Goal: Task Accomplishment & Management: Complete application form

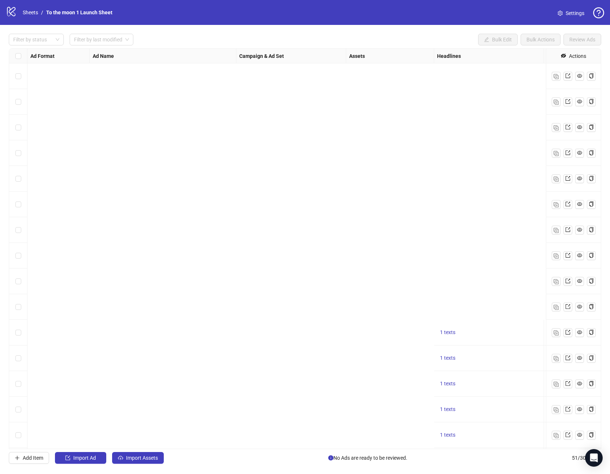
scroll to position [318, 606]
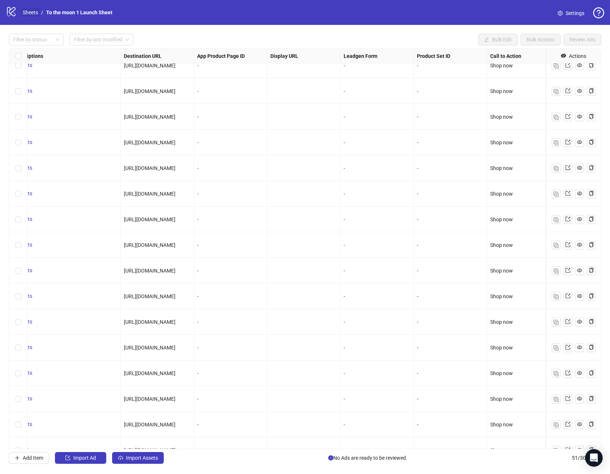
click at [27, 12] on link "Sheets" at bounding box center [30, 12] width 18 height 8
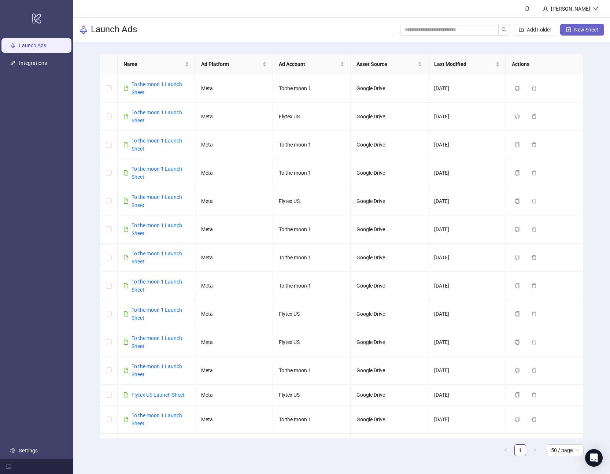
click at [578, 30] on span "New Sheet" at bounding box center [586, 30] width 24 height 6
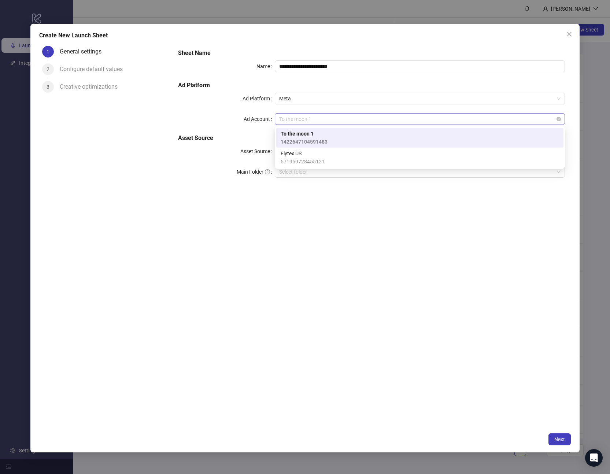
click at [333, 117] on span "To the moon 1" at bounding box center [419, 119] width 281 height 11
click at [310, 154] on span "Flytex US" at bounding box center [303, 153] width 44 height 8
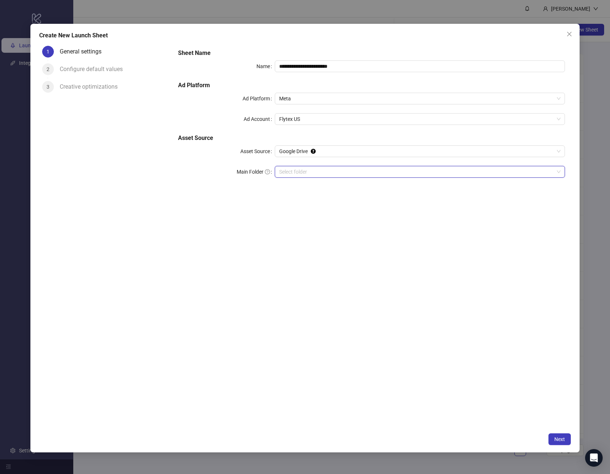
click at [301, 169] on input "Main Folder" at bounding box center [416, 171] width 275 height 11
click at [556, 440] on span "Next" at bounding box center [559, 439] width 11 height 6
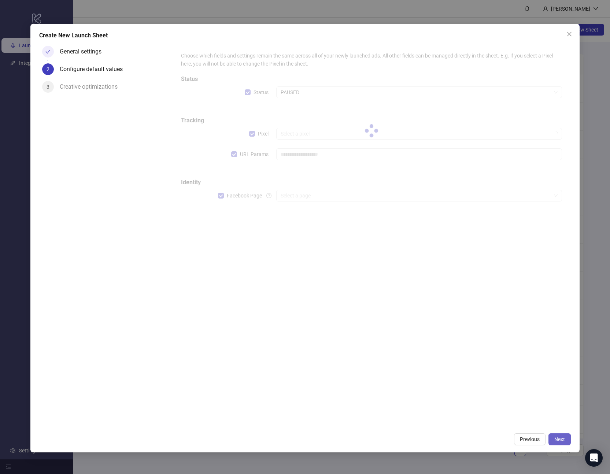
type input "**********"
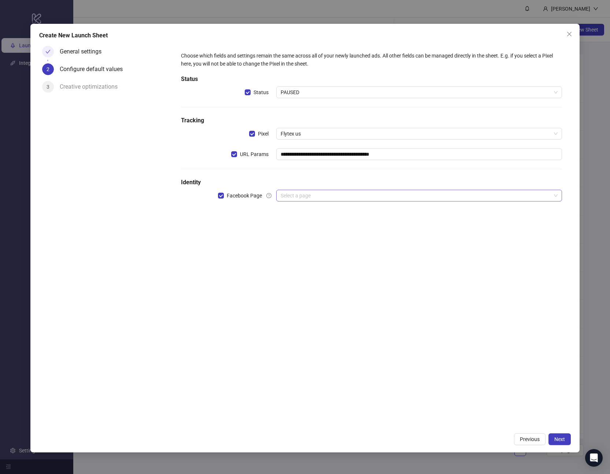
click at [333, 195] on input "search" at bounding box center [416, 195] width 270 height 11
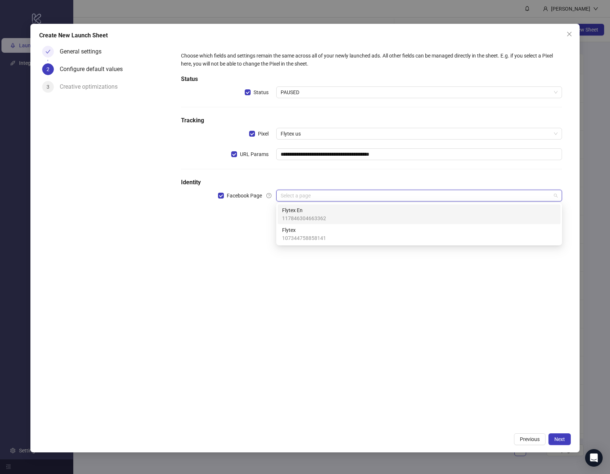
click at [317, 209] on span "Flytex En" at bounding box center [304, 210] width 44 height 8
click at [305, 218] on input "search" at bounding box center [416, 216] width 270 height 11
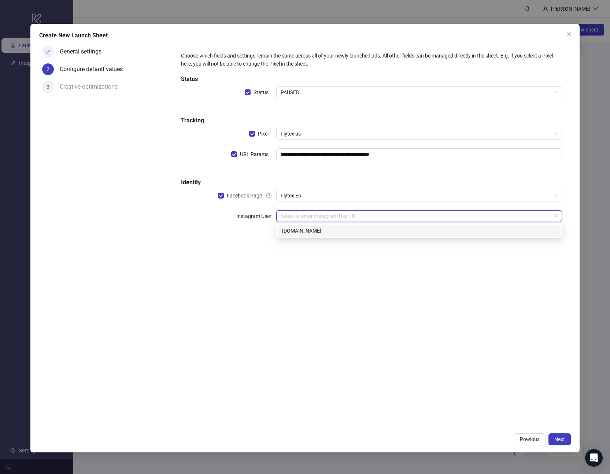
click at [301, 230] on div "[DOMAIN_NAME]" at bounding box center [419, 231] width 274 height 8
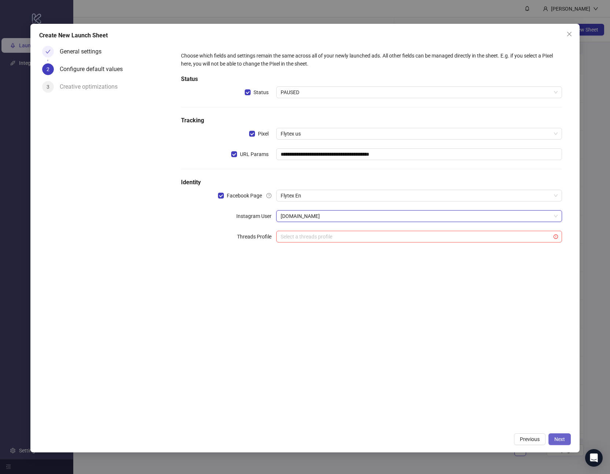
click at [557, 438] on span "Next" at bounding box center [559, 439] width 11 height 6
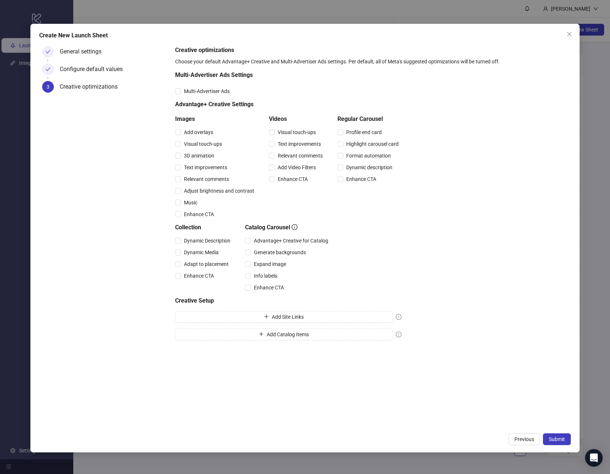
click at [557, 438] on span "Submit" at bounding box center [557, 439] width 16 height 6
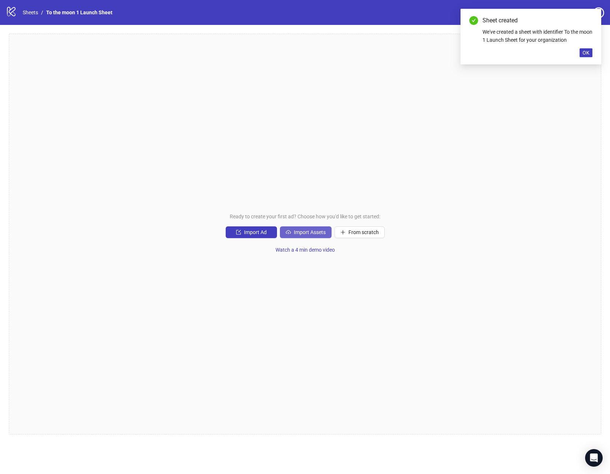
click at [307, 235] on span "Import Assets" at bounding box center [310, 232] width 32 height 6
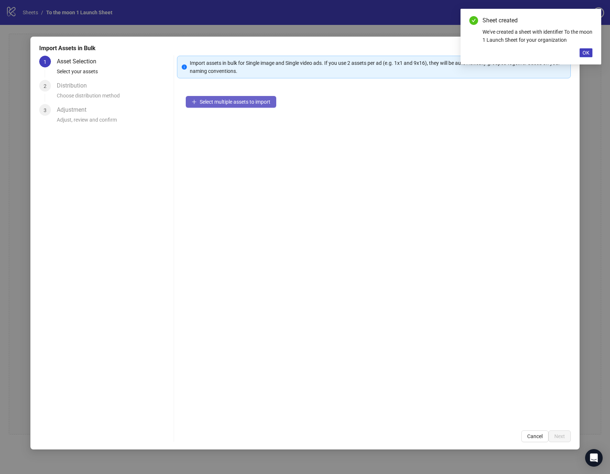
click at [207, 102] on span "Select multiple assets to import" at bounding box center [235, 102] width 71 height 6
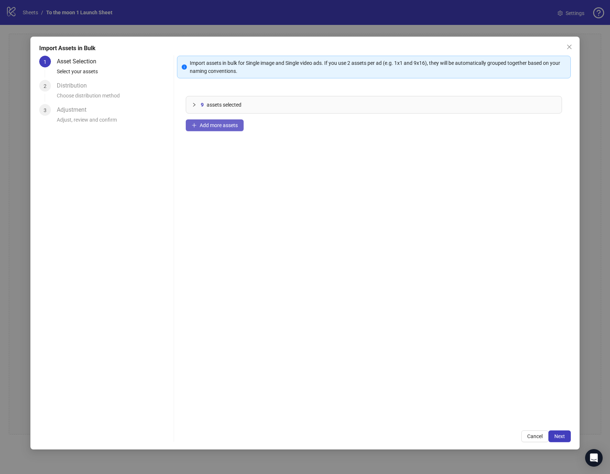
click at [234, 122] on span "Add more assets" at bounding box center [219, 125] width 38 height 6
click at [223, 121] on button "Add more assets" at bounding box center [215, 125] width 58 height 12
click at [222, 121] on button "Add more assets" at bounding box center [215, 125] width 58 height 12
click at [229, 127] on span "Add more assets" at bounding box center [219, 125] width 38 height 6
click at [223, 127] on span "Add more assets" at bounding box center [219, 125] width 38 height 6
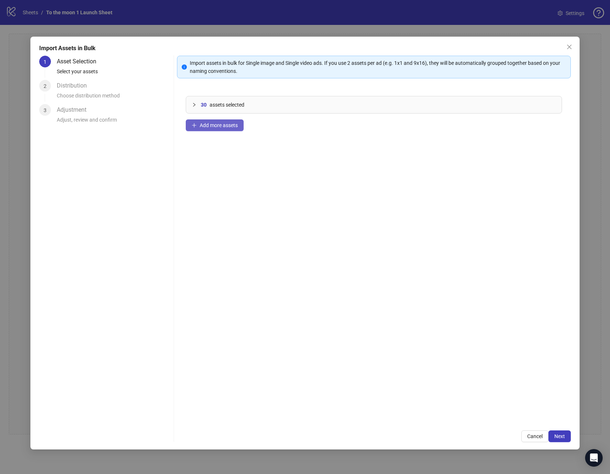
click at [223, 122] on span "Add more assets" at bounding box center [219, 125] width 38 height 6
click at [218, 130] on button "Add more assets" at bounding box center [215, 125] width 58 height 12
click at [558, 435] on span "Next" at bounding box center [559, 436] width 11 height 6
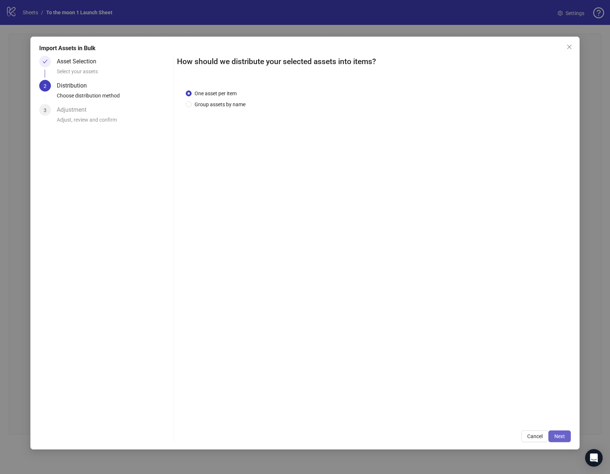
click at [563, 439] on span "Next" at bounding box center [559, 436] width 11 height 6
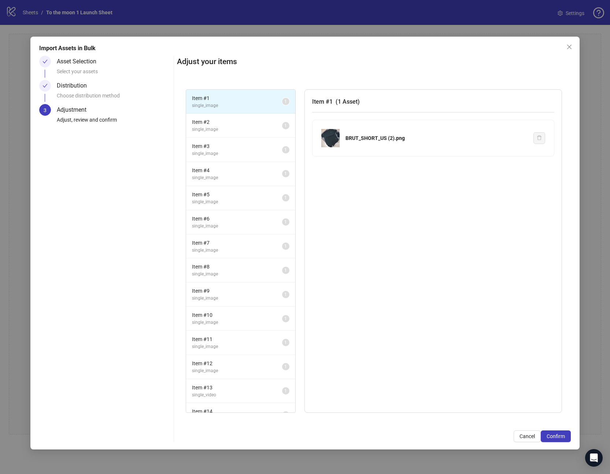
click at [563, 439] on span "Confirm" at bounding box center [556, 436] width 18 height 6
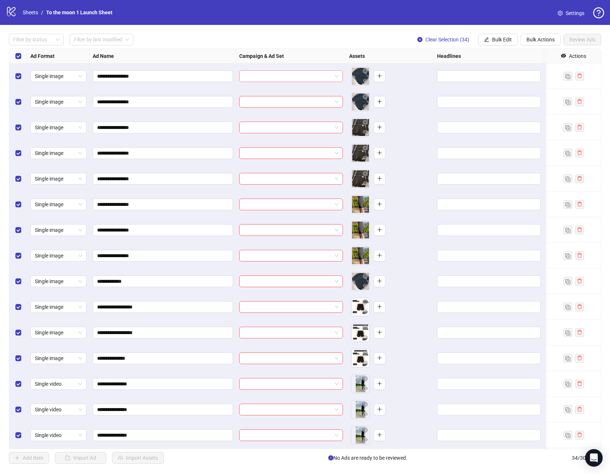
click at [334, 78] on span at bounding box center [291, 76] width 95 height 11
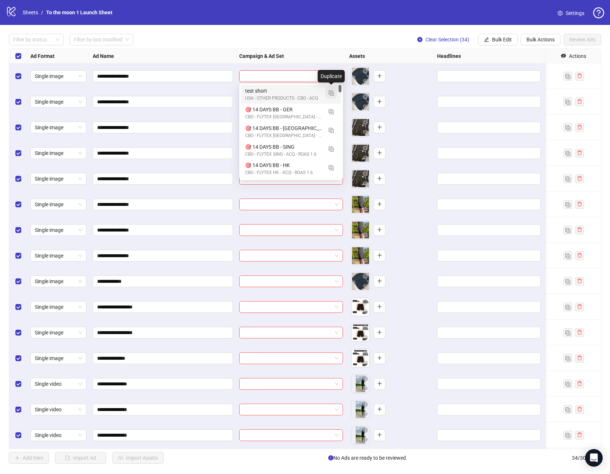
click at [329, 93] on img "button" at bounding box center [331, 92] width 5 height 5
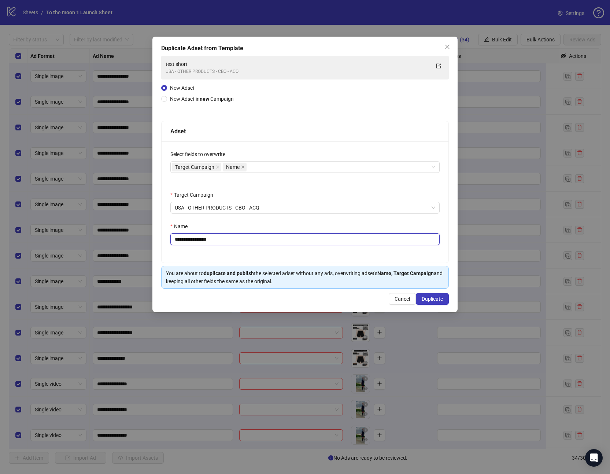
click at [197, 238] on input "**********" at bounding box center [304, 239] width 269 height 12
paste input "text"
type input "**********"
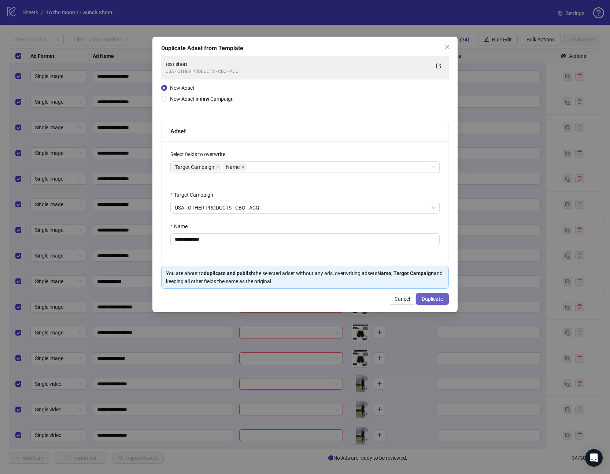
click at [432, 298] on span "Duplicate" at bounding box center [432, 299] width 21 height 6
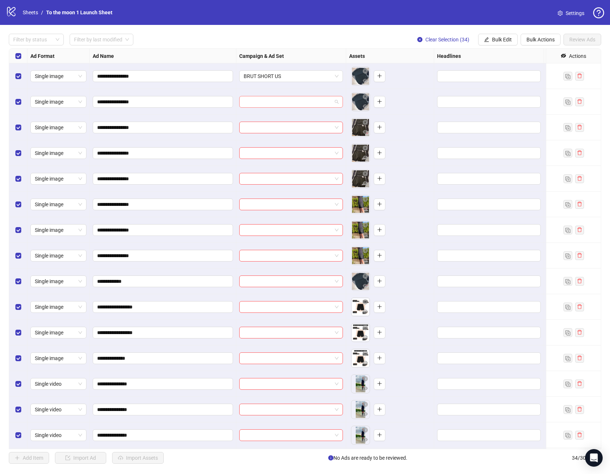
click at [276, 101] on input "search" at bounding box center [288, 101] width 88 height 11
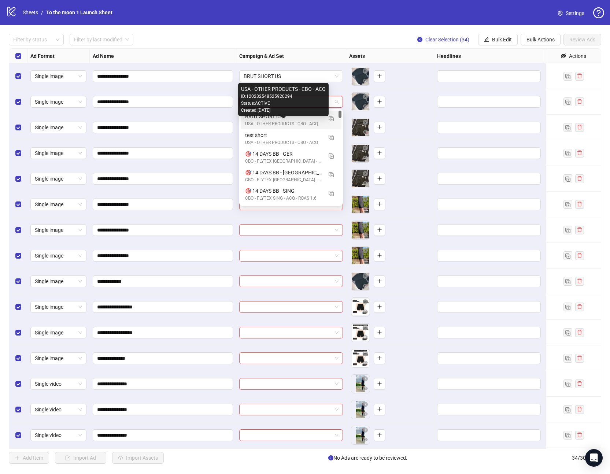
click at [270, 121] on div "USA - OTHER PRODUCTS - CBO - ACQ" at bounding box center [283, 124] width 77 height 7
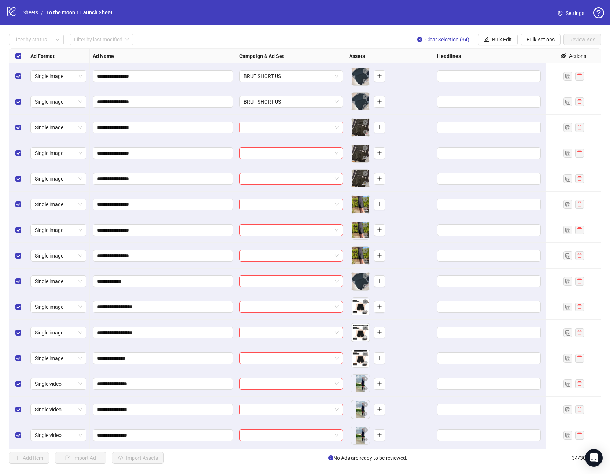
click at [270, 130] on input "search" at bounding box center [288, 127] width 88 height 11
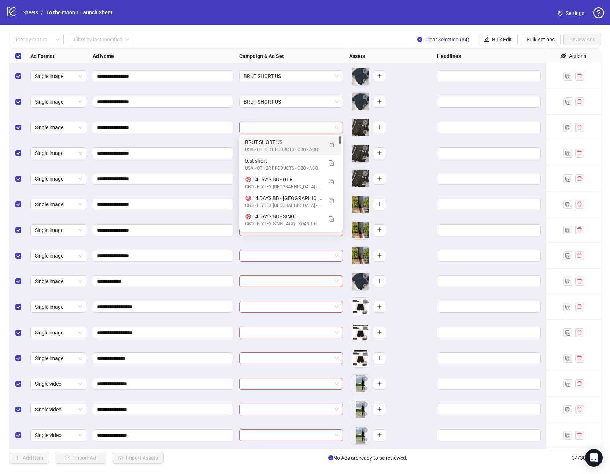
click at [270, 147] on div "USA - OTHER PRODUCTS - CBO - ACQ" at bounding box center [283, 149] width 77 height 7
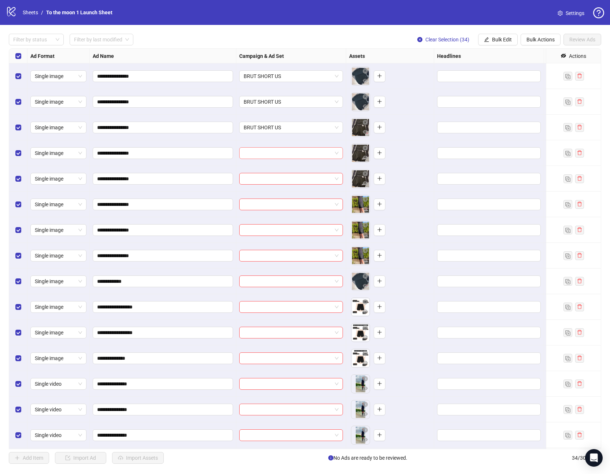
click at [269, 157] on input "search" at bounding box center [288, 153] width 88 height 11
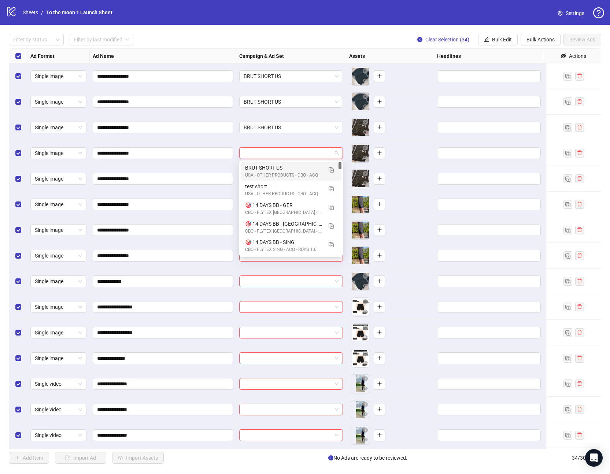
click at [267, 169] on div "BRUT SHORT US" at bounding box center [283, 168] width 77 height 8
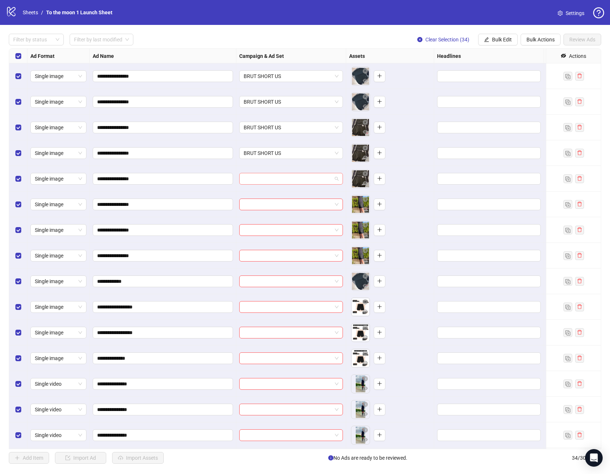
click at [267, 177] on input "search" at bounding box center [288, 178] width 88 height 11
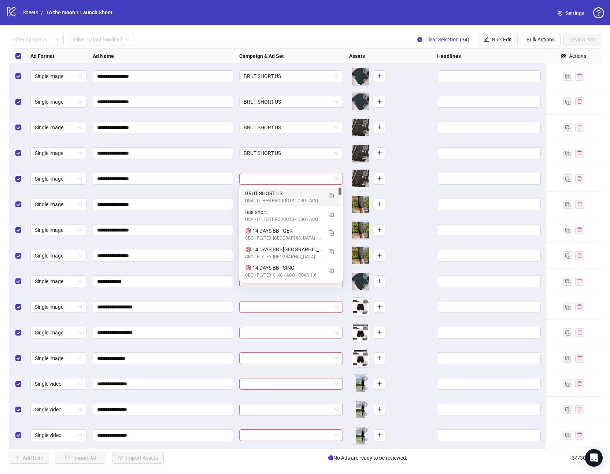
click at [267, 194] on div "BRUT SHORT US" at bounding box center [283, 193] width 77 height 8
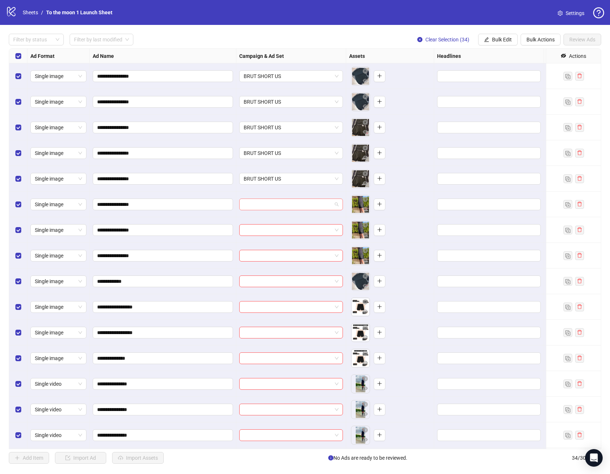
click at [267, 203] on input "search" at bounding box center [288, 204] width 88 height 11
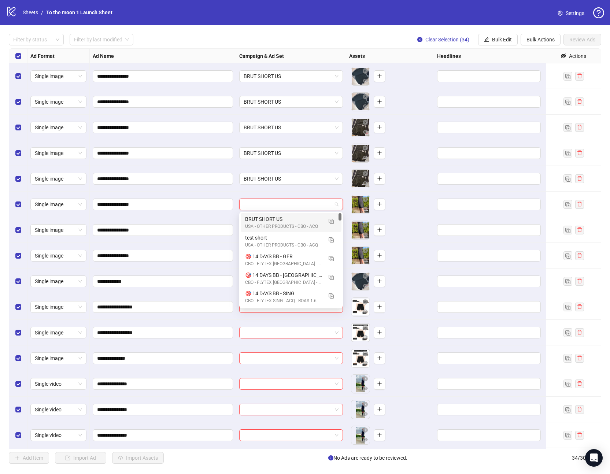
click at [267, 225] on div "USA - OTHER PRODUCTS - CBO - ACQ" at bounding box center [283, 226] width 77 height 7
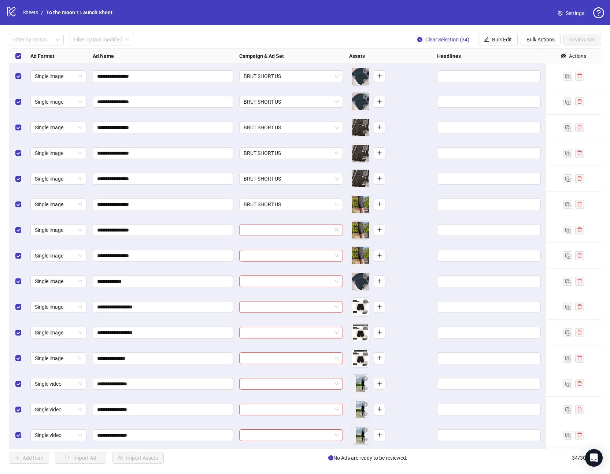
click at [266, 234] on input "search" at bounding box center [288, 230] width 88 height 11
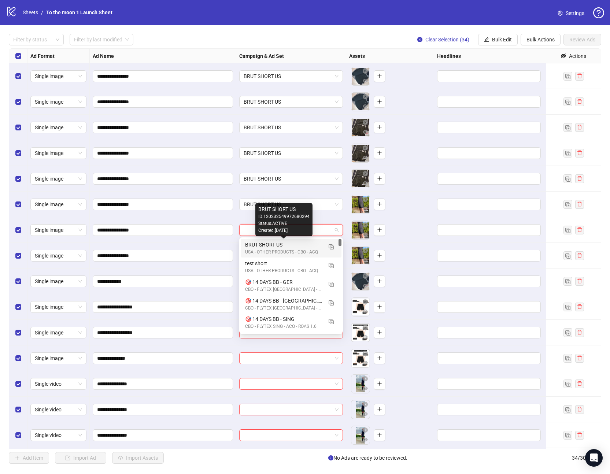
click at [265, 249] on div "USA - OTHER PRODUCTS - CBO - ACQ" at bounding box center [283, 252] width 77 height 7
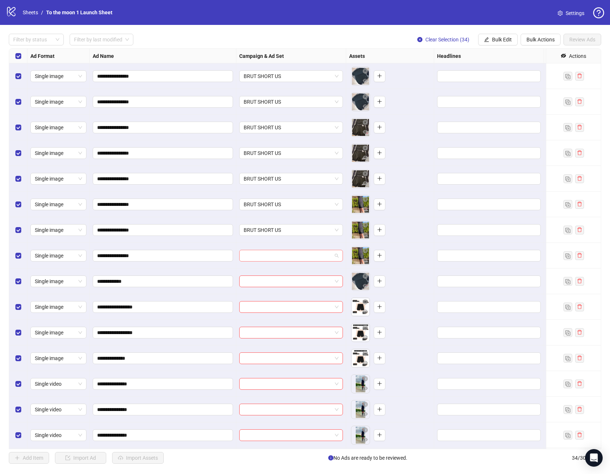
click at [265, 260] on input "search" at bounding box center [288, 255] width 88 height 11
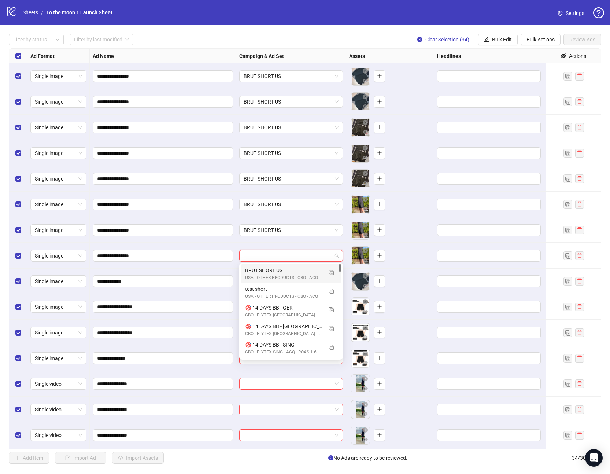
click at [265, 273] on div "BRUT SHORT US" at bounding box center [283, 270] width 77 height 8
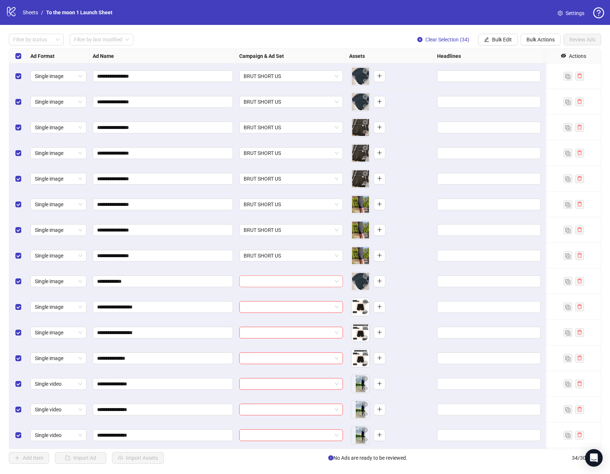
click at [270, 281] on input "search" at bounding box center [288, 281] width 88 height 11
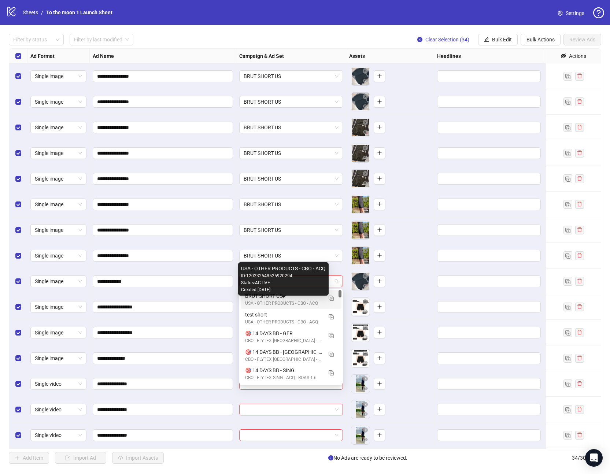
click at [268, 300] on div "USA - OTHER PRODUCTS - CBO - ACQ" at bounding box center [283, 303] width 77 height 7
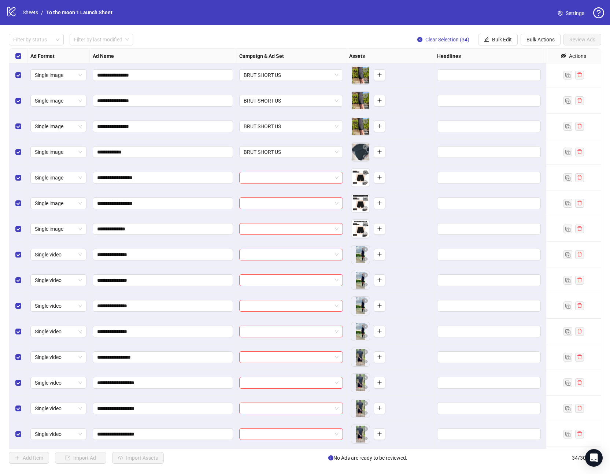
scroll to position [151, 0]
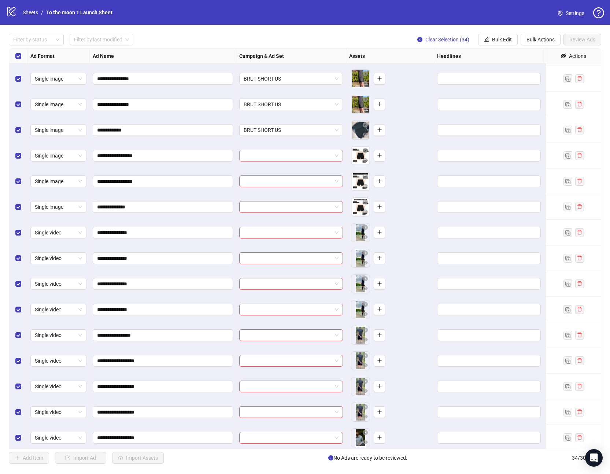
click at [273, 154] on input "search" at bounding box center [288, 155] width 88 height 11
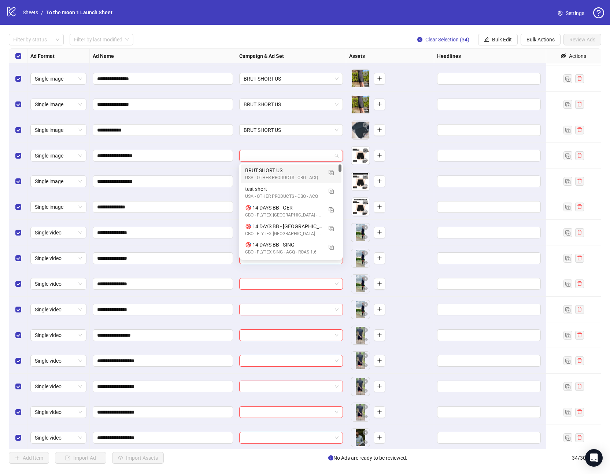
click at [271, 175] on div "USA - OTHER PRODUCTS - CBO - ACQ" at bounding box center [283, 177] width 77 height 7
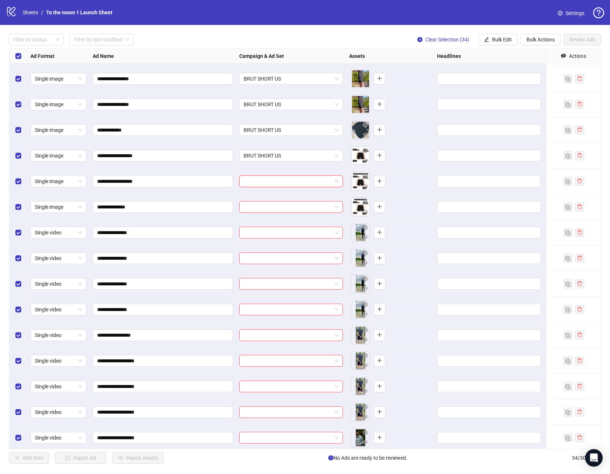
click at [271, 185] on input "search" at bounding box center [288, 181] width 88 height 11
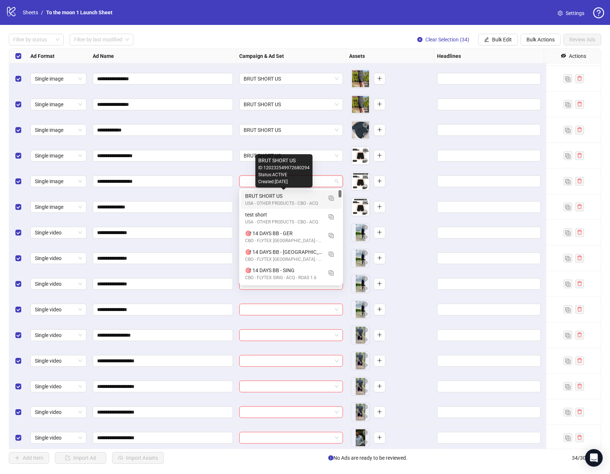
click at [271, 198] on div "BRUT SHORT US" at bounding box center [283, 196] width 77 height 8
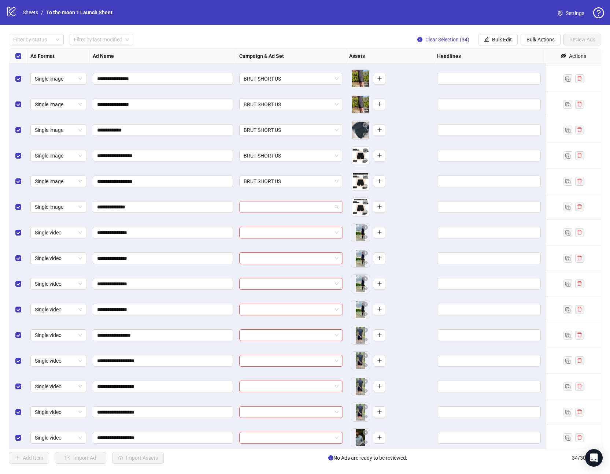
click at [328, 208] on input "search" at bounding box center [288, 206] width 88 height 11
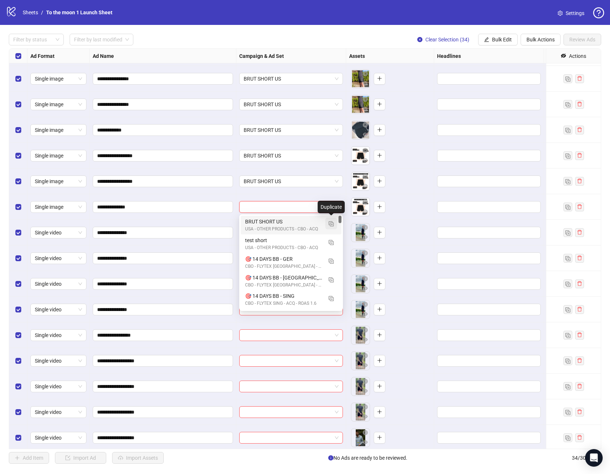
click at [330, 222] on img "button" at bounding box center [331, 223] width 5 height 5
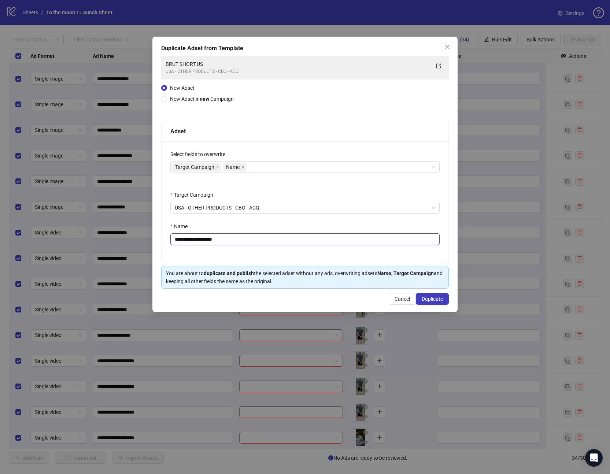
click at [222, 238] on input "**********" at bounding box center [304, 239] width 269 height 12
paste input "text"
click at [218, 239] on input "**********" at bounding box center [304, 239] width 269 height 12
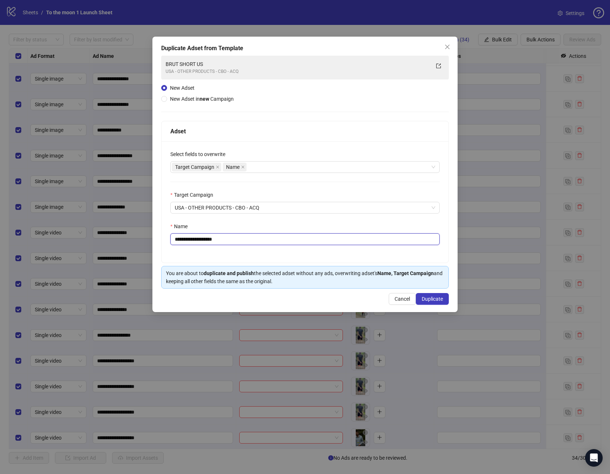
click at [233, 239] on input "**********" at bounding box center [304, 239] width 269 height 12
type input "**********"
click at [431, 300] on span "Duplicate" at bounding box center [432, 299] width 21 height 6
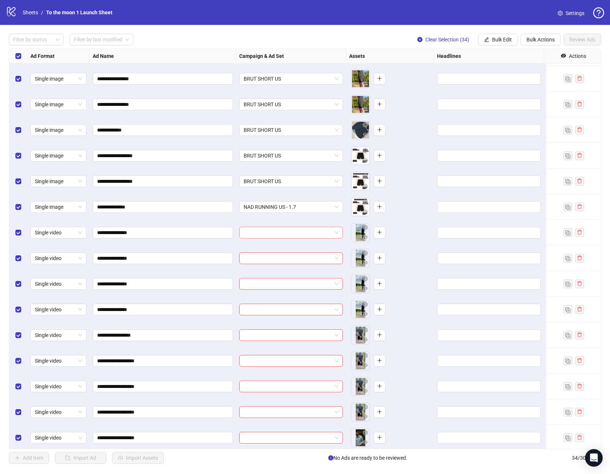
click at [292, 233] on input "search" at bounding box center [288, 232] width 88 height 11
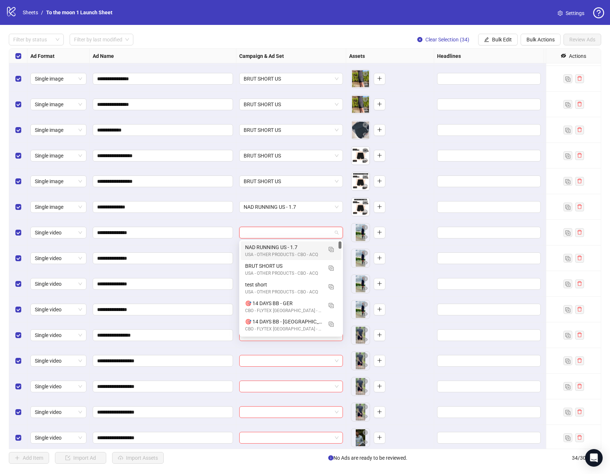
click at [283, 254] on div "USA - OTHER PRODUCTS - CBO - ACQ" at bounding box center [283, 254] width 77 height 7
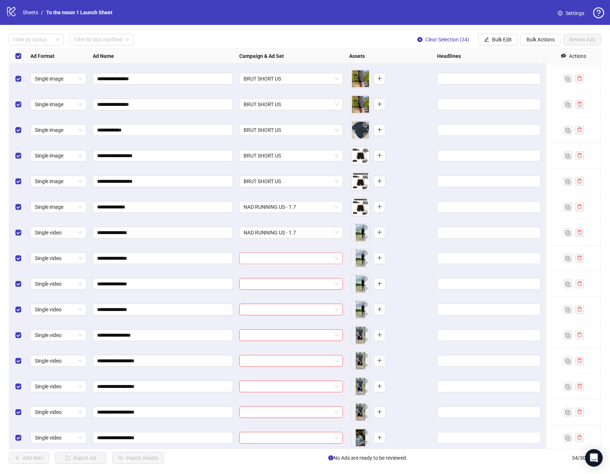
click at [280, 257] on input "search" at bounding box center [288, 258] width 88 height 11
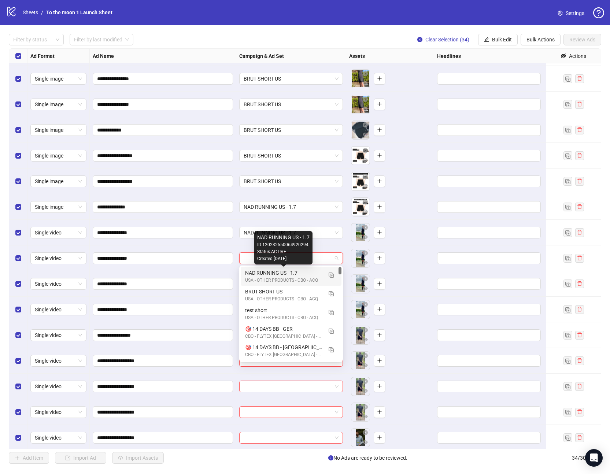
click at [278, 274] on div "NAD RUNNING US - 1.7" at bounding box center [283, 273] width 77 height 8
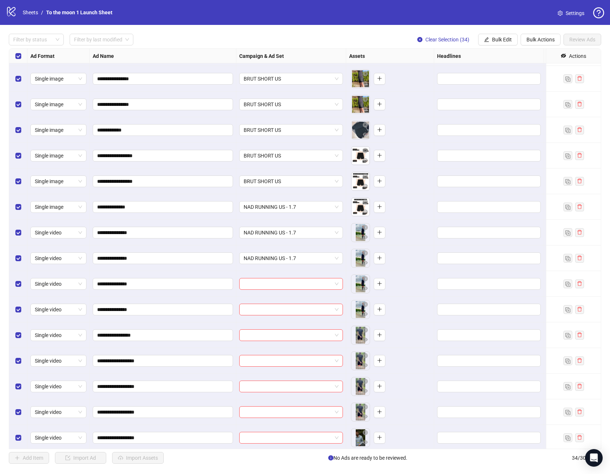
scroll to position [257, 0]
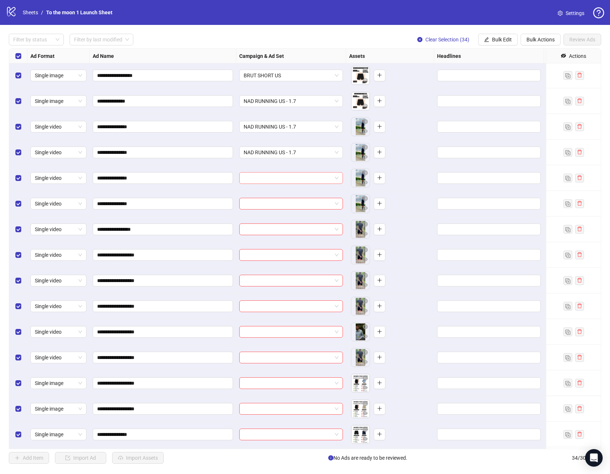
click at [271, 178] on input "search" at bounding box center [288, 178] width 88 height 11
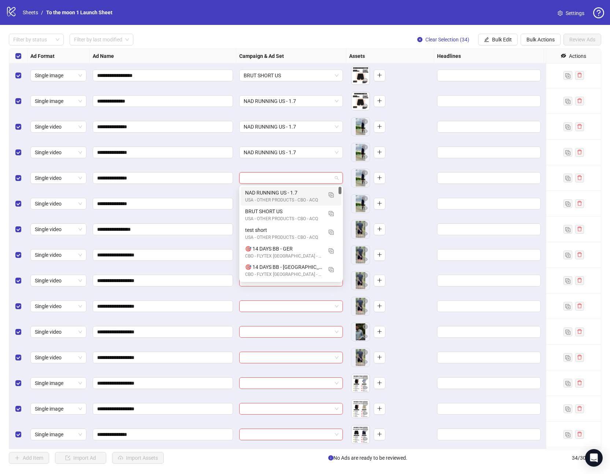
click at [271, 192] on div "NAD RUNNING US - 1.7" at bounding box center [283, 193] width 77 height 8
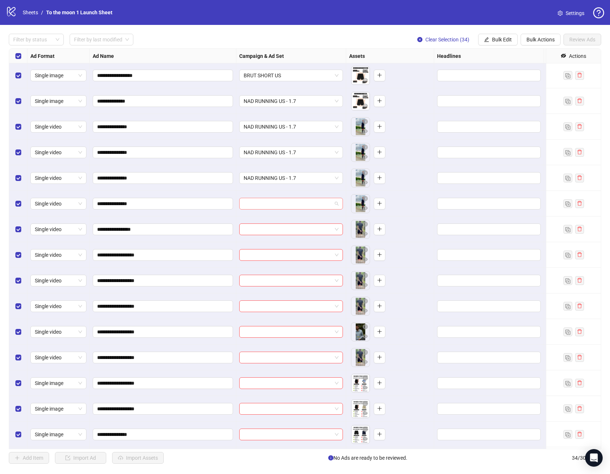
click at [270, 203] on input "search" at bounding box center [288, 203] width 88 height 11
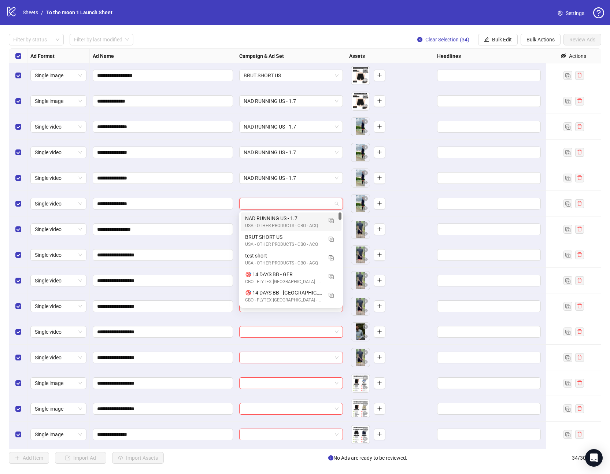
click at [270, 223] on div "USA - OTHER PRODUCTS - CBO - ACQ" at bounding box center [283, 225] width 77 height 7
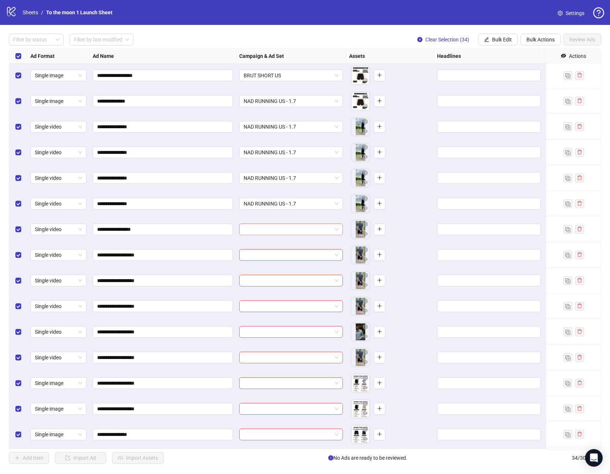
click at [270, 230] on input "search" at bounding box center [288, 229] width 88 height 11
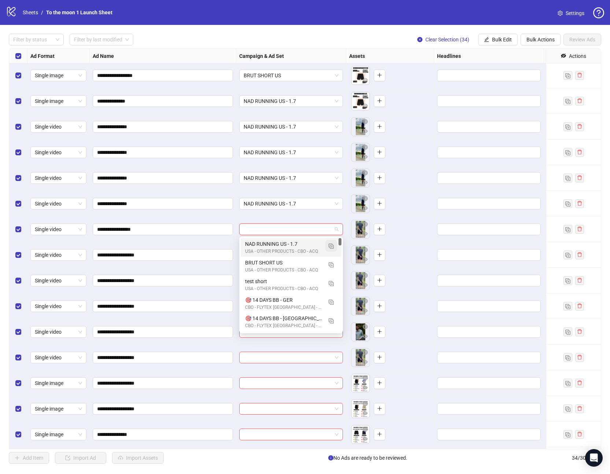
click at [330, 245] on img "button" at bounding box center [331, 246] width 5 height 5
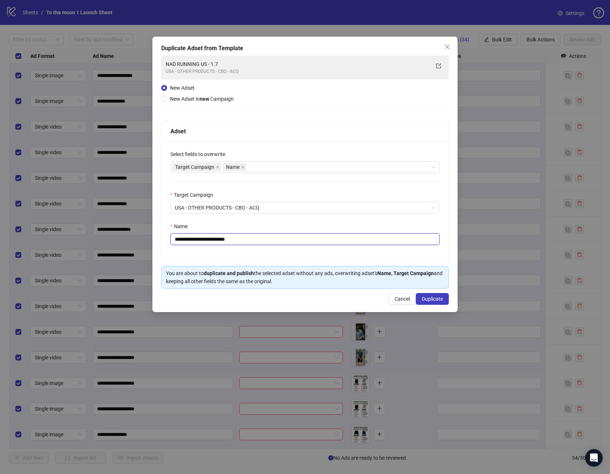
drag, startPoint x: 229, startPoint y: 240, endPoint x: 280, endPoint y: 240, distance: 51.7
click at [280, 240] on input "**********" at bounding box center [304, 239] width 269 height 12
drag, startPoint x: 217, startPoint y: 238, endPoint x: 70, endPoint y: 229, distance: 147.9
click at [70, 229] on div "**********" at bounding box center [305, 237] width 610 height 474
paste input "***"
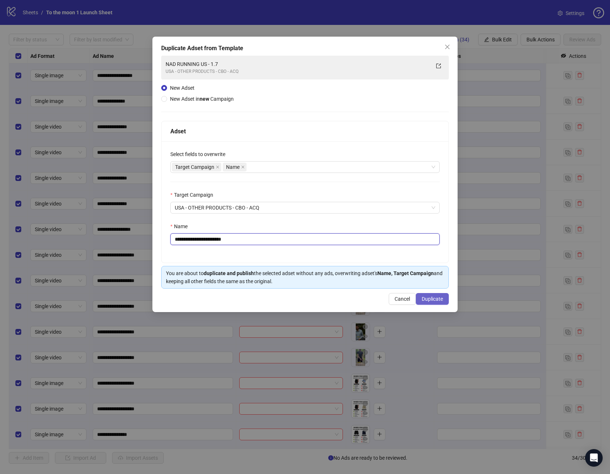
type input "**********"
click at [432, 299] on span "Duplicate" at bounding box center [432, 299] width 21 height 6
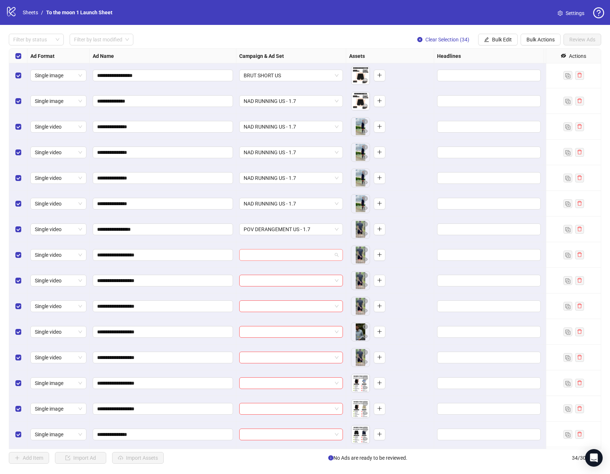
click at [272, 254] on input "search" at bounding box center [288, 254] width 88 height 11
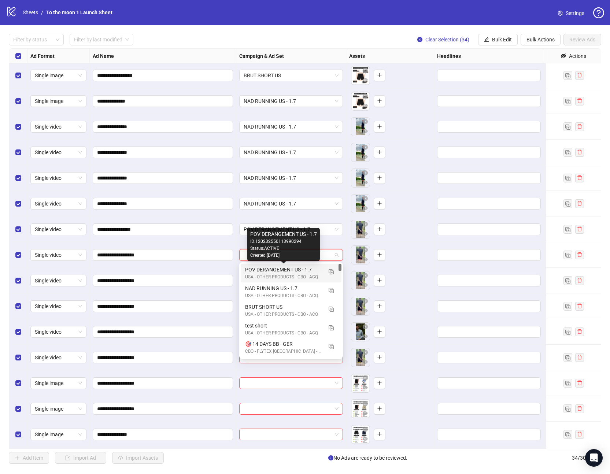
click at [268, 273] on div "POV DERANGEMENT US - 1.7" at bounding box center [283, 270] width 77 height 8
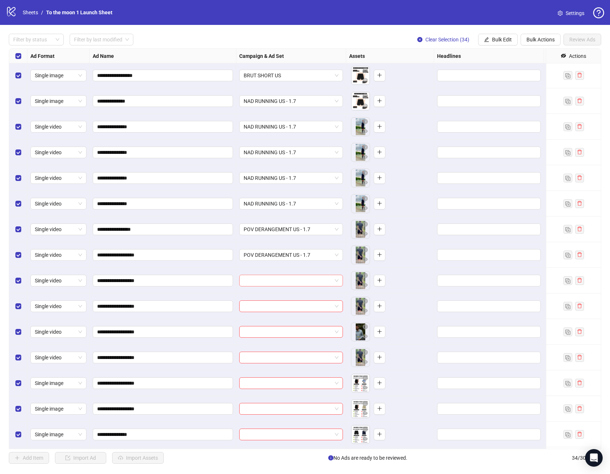
click at [262, 283] on input "search" at bounding box center [288, 280] width 88 height 11
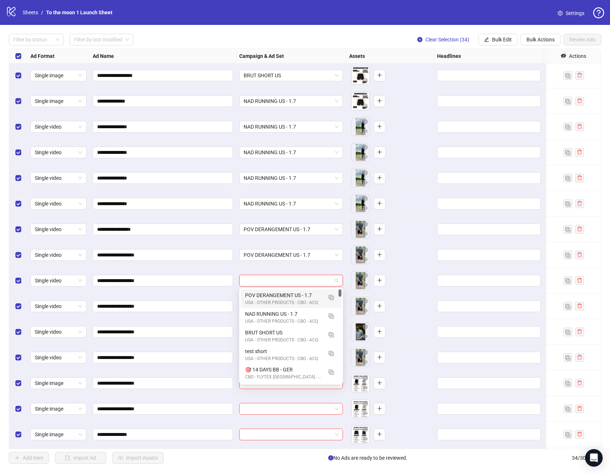
click at [261, 297] on div "POV DERANGEMENT US - 1.7" at bounding box center [283, 295] width 77 height 8
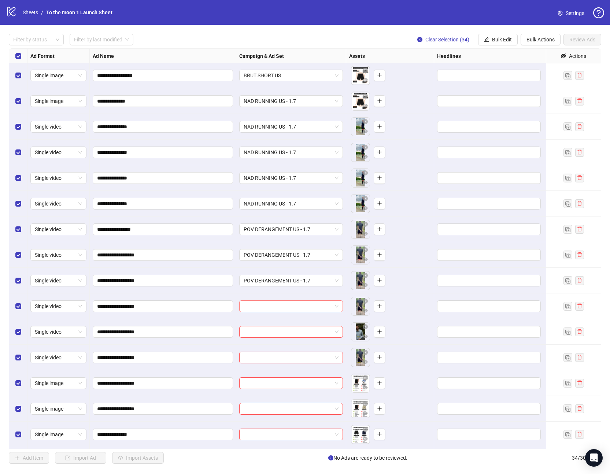
click at [260, 304] on input "search" at bounding box center [288, 306] width 88 height 11
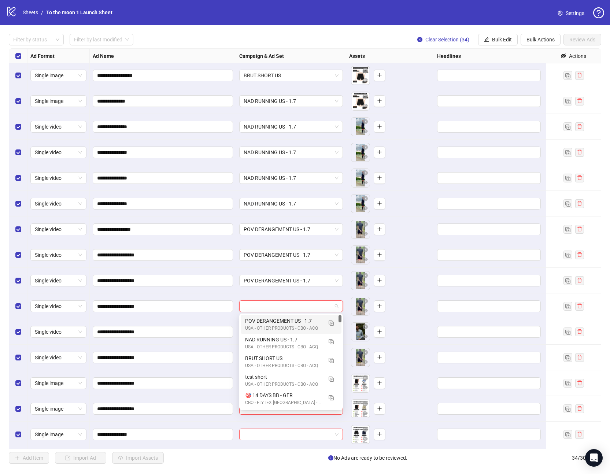
click at [260, 323] on div "POV DERANGEMENT US - 1.7" at bounding box center [283, 321] width 77 height 8
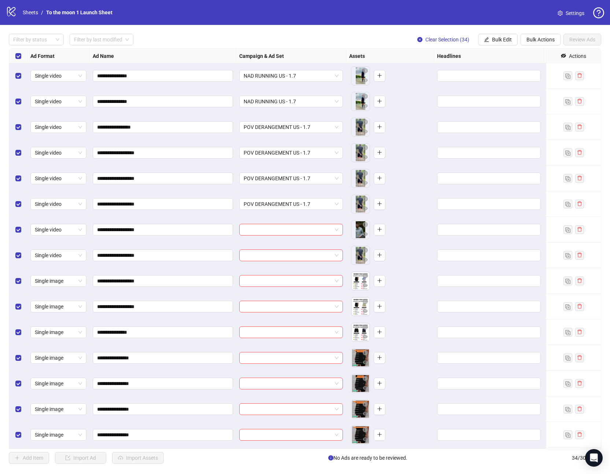
scroll to position [375, 0]
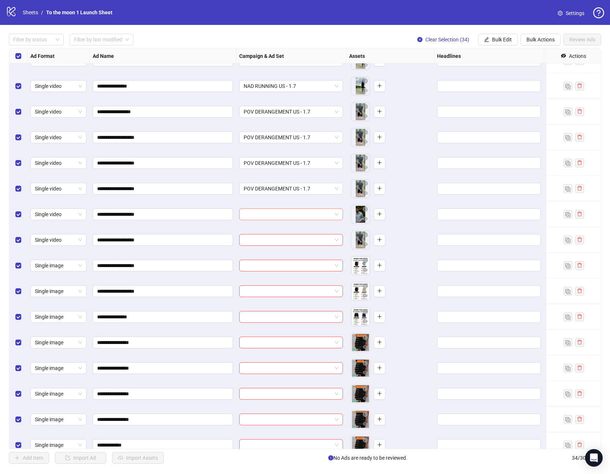
click at [275, 212] on input "search" at bounding box center [288, 214] width 88 height 11
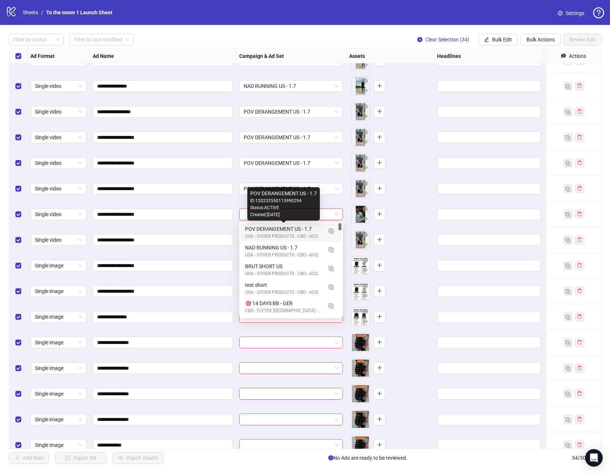
click at [271, 231] on div "POV DERANGEMENT US - 1.7" at bounding box center [283, 229] width 77 height 8
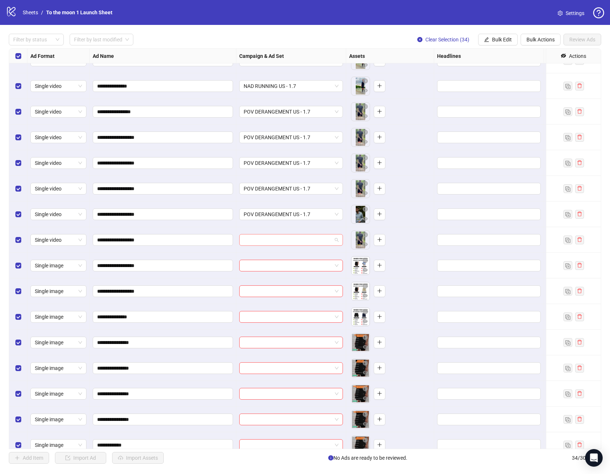
click at [269, 242] on input "search" at bounding box center [288, 239] width 88 height 11
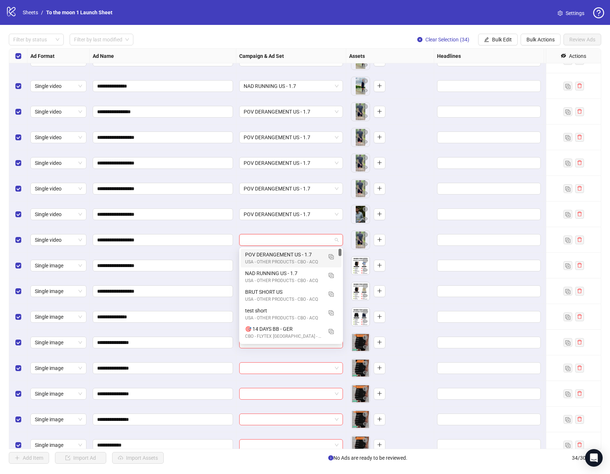
click at [269, 259] on div "USA - OTHER PRODUCTS - CBO - ACQ" at bounding box center [283, 262] width 77 height 7
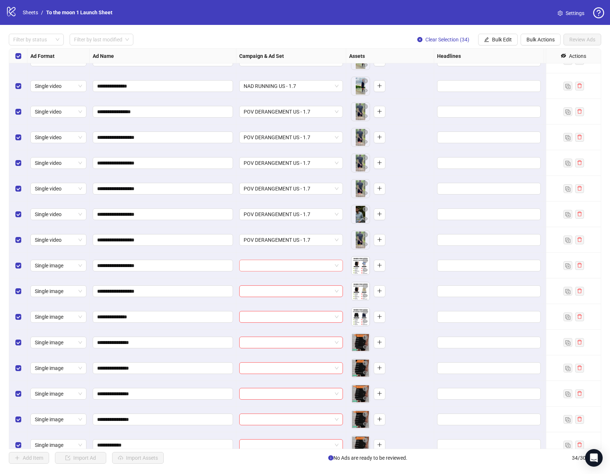
click at [304, 270] on input "search" at bounding box center [288, 265] width 88 height 11
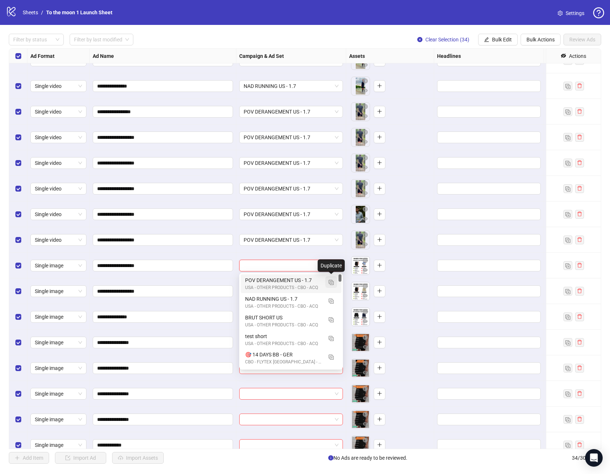
click at [331, 283] on img "button" at bounding box center [331, 282] width 5 height 5
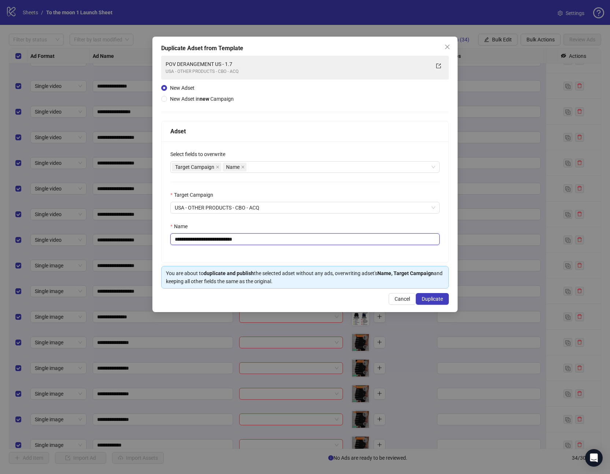
drag, startPoint x: 242, startPoint y: 238, endPoint x: 289, endPoint y: 238, distance: 46.9
click at [289, 238] on input "**********" at bounding box center [304, 239] width 269 height 12
drag, startPoint x: 230, startPoint y: 238, endPoint x: 141, endPoint y: 238, distance: 89.0
click at [141, 238] on div "**********" at bounding box center [305, 237] width 610 height 474
paste input "text"
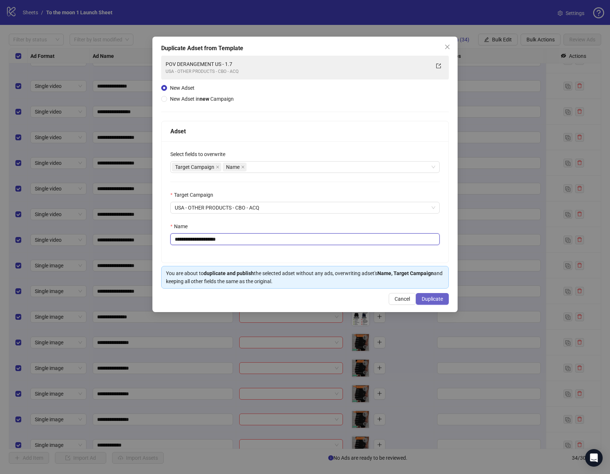
type input "**********"
click at [429, 297] on span "Duplicate" at bounding box center [432, 299] width 21 height 6
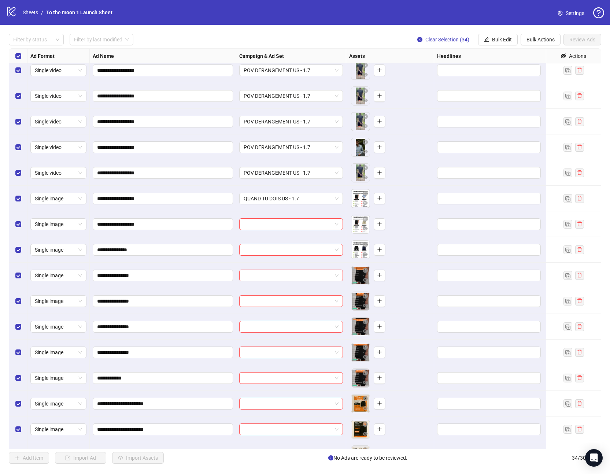
scroll to position [475, 0]
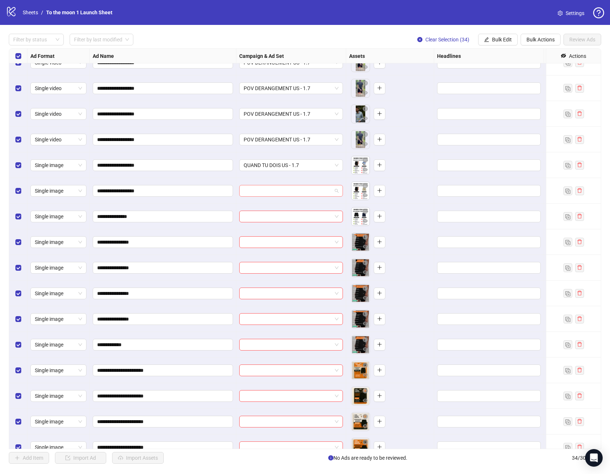
click at [289, 193] on input "search" at bounding box center [288, 190] width 88 height 11
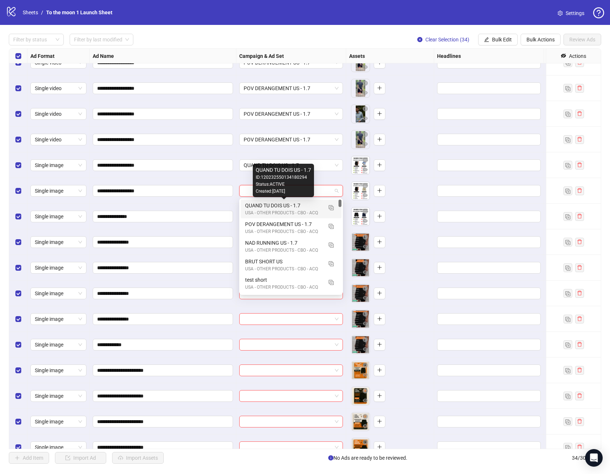
click at [278, 208] on div "QUAND TU DOIS US - 1.7" at bounding box center [283, 205] width 77 height 8
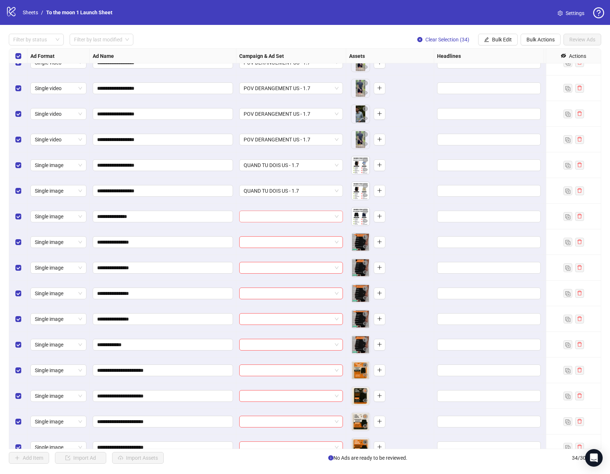
click at [273, 221] on input "search" at bounding box center [288, 216] width 88 height 11
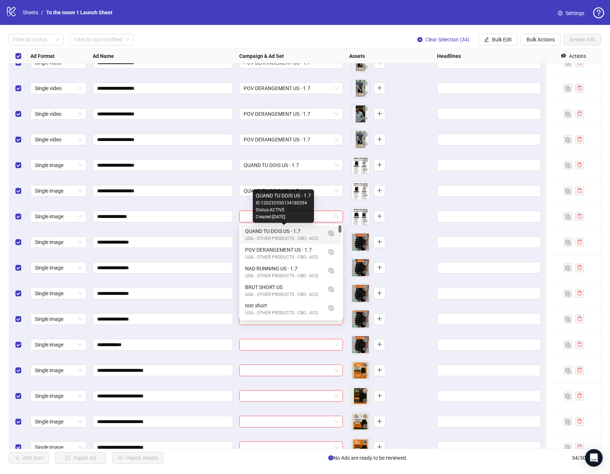
click at [270, 232] on div "QUAND TU DOIS US - 1.7" at bounding box center [283, 231] width 77 height 8
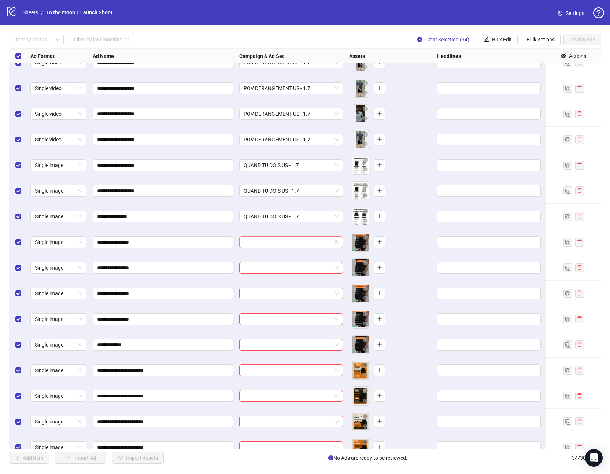
click at [329, 243] on input "search" at bounding box center [288, 242] width 88 height 11
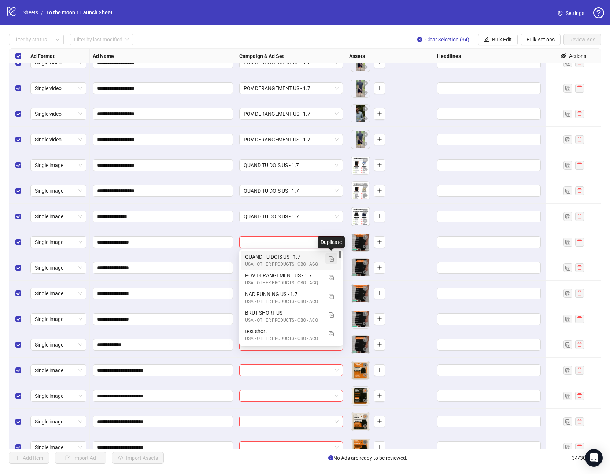
click at [331, 258] on img "button" at bounding box center [331, 258] width 5 height 5
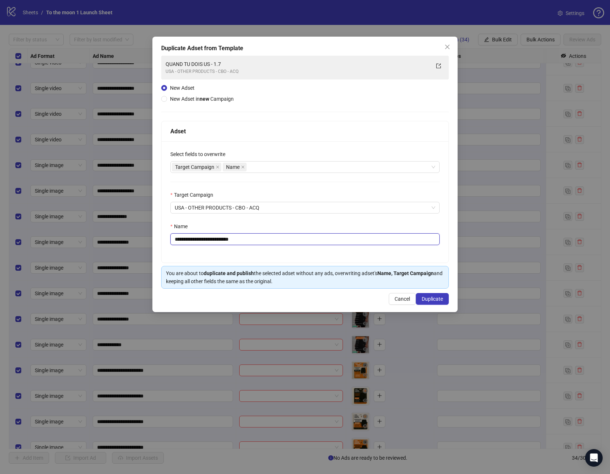
drag, startPoint x: 232, startPoint y: 239, endPoint x: 274, endPoint y: 239, distance: 42.1
click at [274, 239] on input "**********" at bounding box center [304, 239] width 269 height 12
drag, startPoint x: 219, startPoint y: 240, endPoint x: 120, endPoint y: 233, distance: 99.2
click at [122, 233] on div "**********" at bounding box center [305, 237] width 610 height 474
paste input "text"
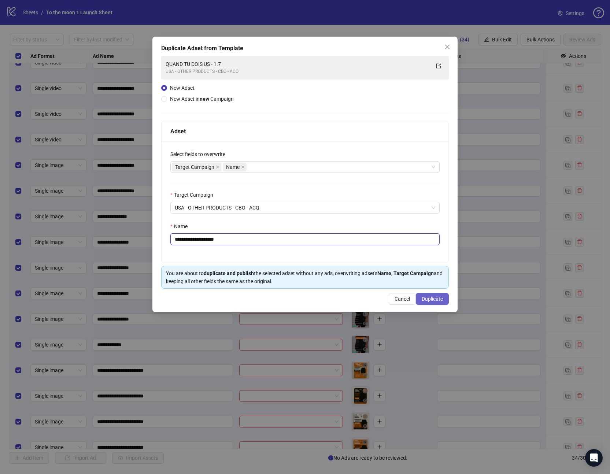
type input "**********"
click at [428, 299] on span "Duplicate" at bounding box center [432, 299] width 21 height 6
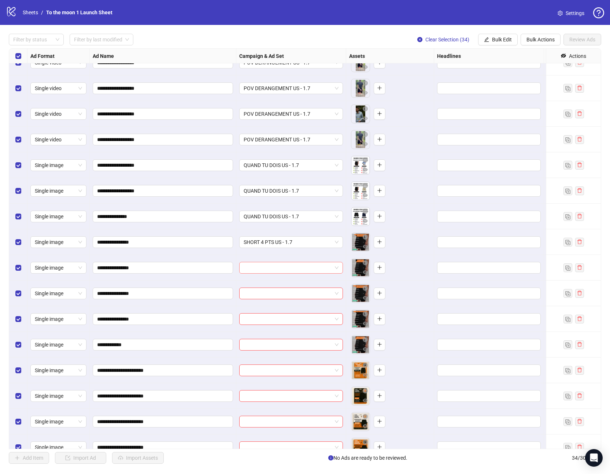
click at [288, 266] on input "search" at bounding box center [288, 267] width 88 height 11
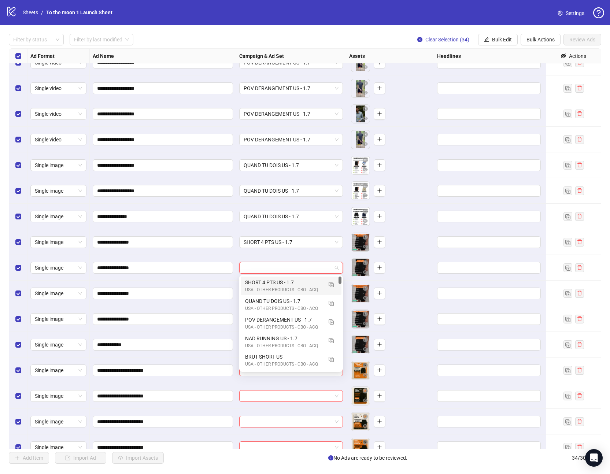
click at [273, 281] on div "SHORT 4 PTS US - 1.7" at bounding box center [283, 282] width 77 height 8
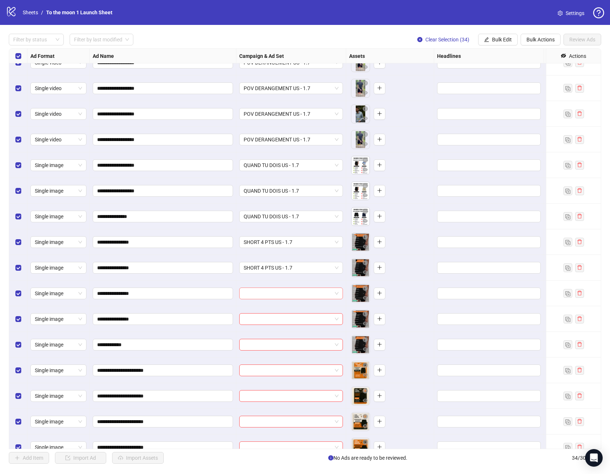
click at [269, 293] on input "search" at bounding box center [288, 293] width 88 height 11
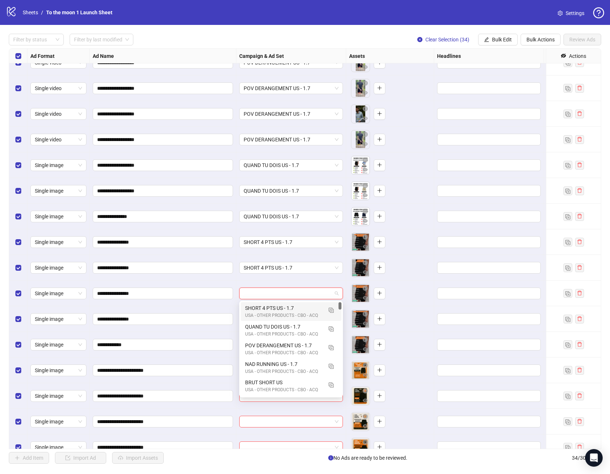
click at [269, 316] on div "USA - OTHER PRODUCTS - CBO - ACQ" at bounding box center [283, 315] width 77 height 7
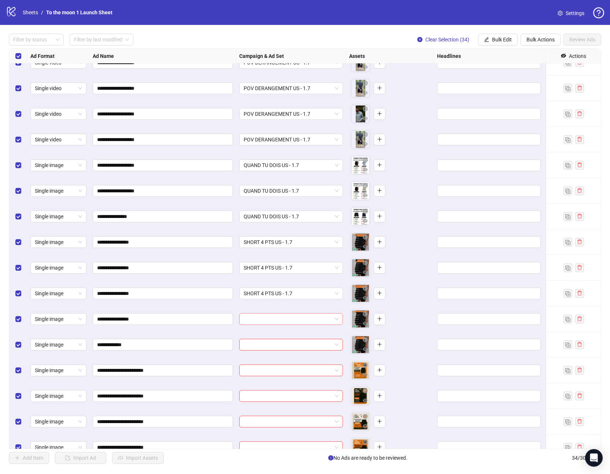
click at [267, 323] on input "search" at bounding box center [288, 319] width 88 height 11
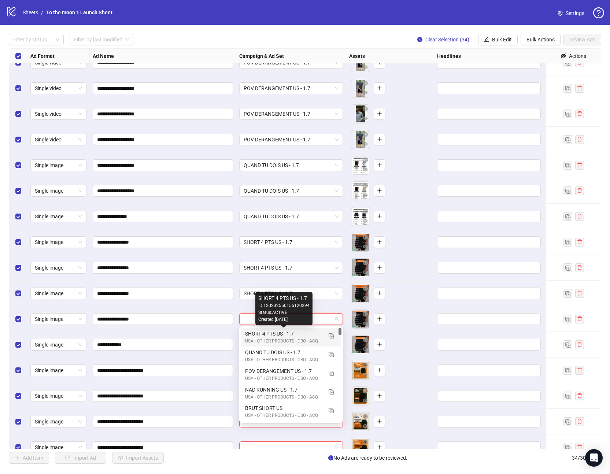
click at [267, 335] on div "SHORT 4 PTS US - 1.7" at bounding box center [283, 334] width 77 height 8
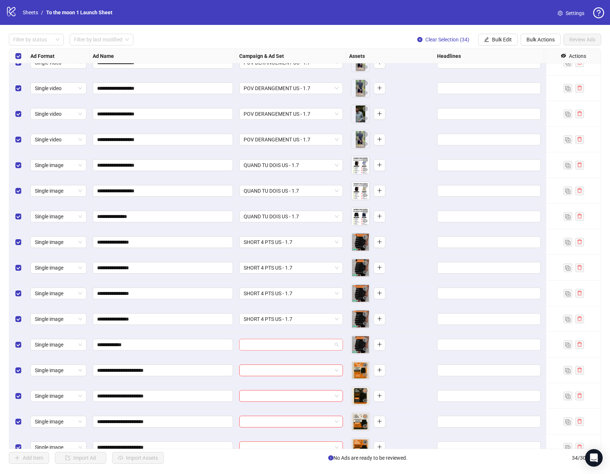
click at [267, 345] on input "search" at bounding box center [288, 344] width 88 height 11
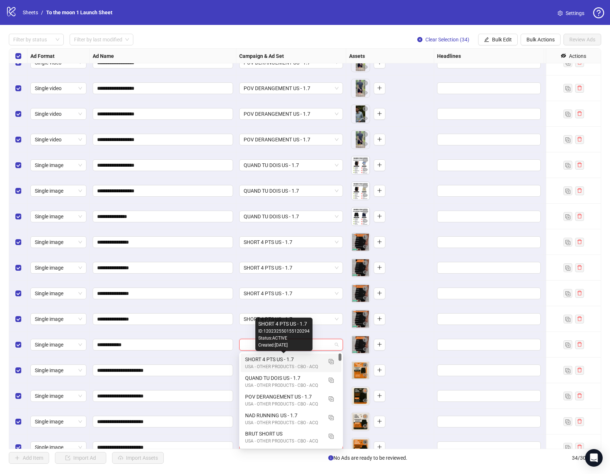
click at [266, 360] on div "SHORT 4 PTS US - 1.7" at bounding box center [283, 359] width 77 height 8
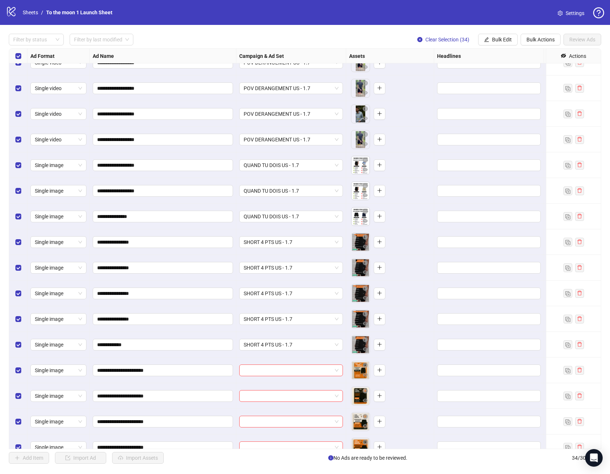
scroll to position [487, 0]
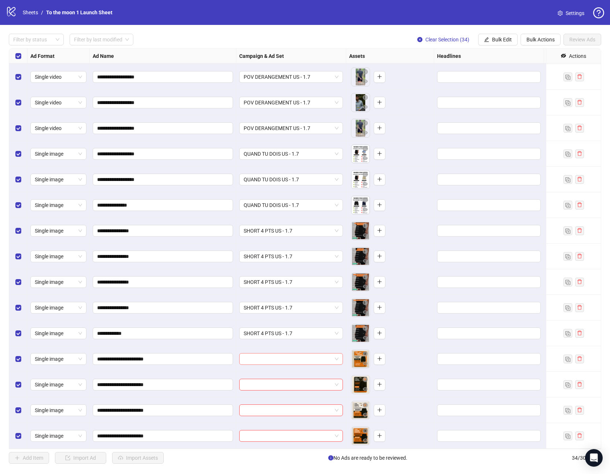
click at [334, 357] on span at bounding box center [291, 359] width 95 height 11
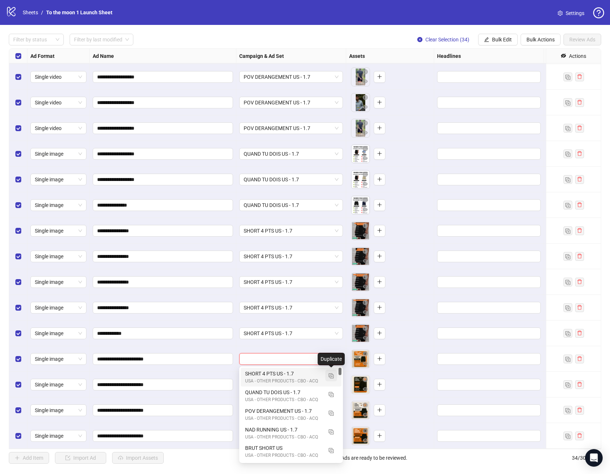
click at [330, 376] on img "button" at bounding box center [331, 375] width 5 height 5
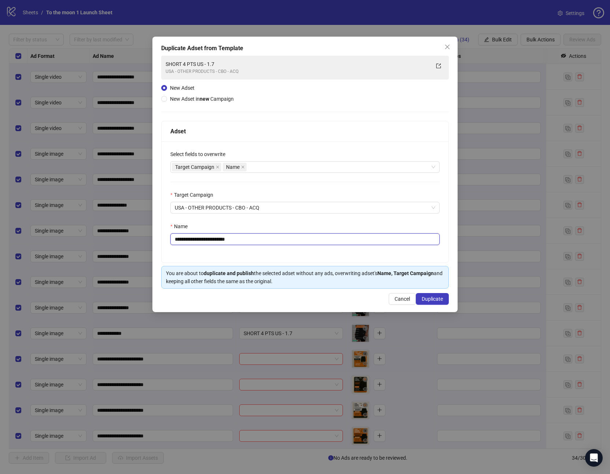
drag, startPoint x: 225, startPoint y: 238, endPoint x: 268, endPoint y: 238, distance: 43.2
click at [268, 238] on input "**********" at bounding box center [304, 239] width 269 height 12
drag, startPoint x: 213, startPoint y: 240, endPoint x: 107, endPoint y: 230, distance: 106.8
click at [107, 230] on div "**********" at bounding box center [305, 237] width 610 height 474
paste input "**"
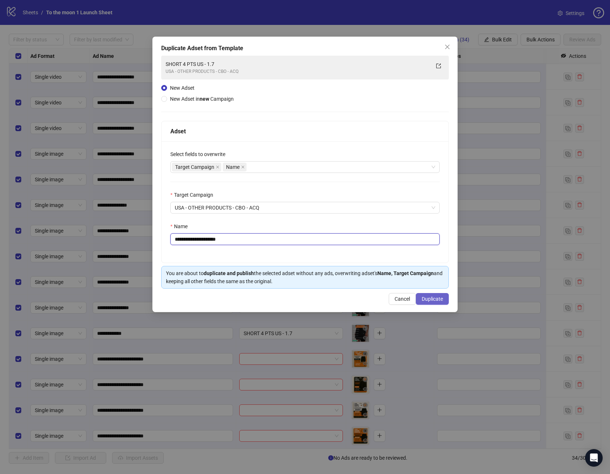
type input "**********"
click at [426, 296] on span "Duplicate" at bounding box center [432, 299] width 21 height 6
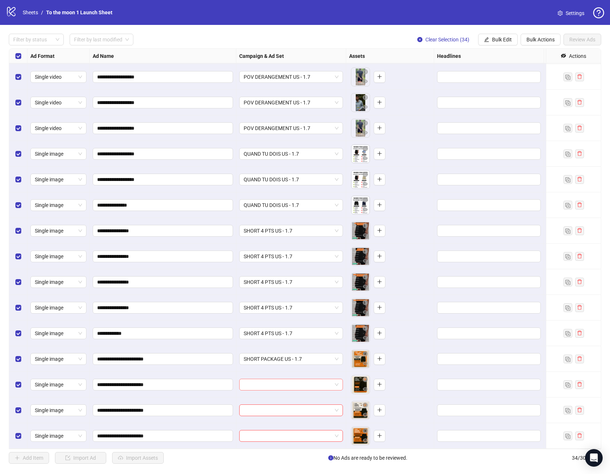
click at [289, 387] on input "search" at bounding box center [288, 384] width 88 height 11
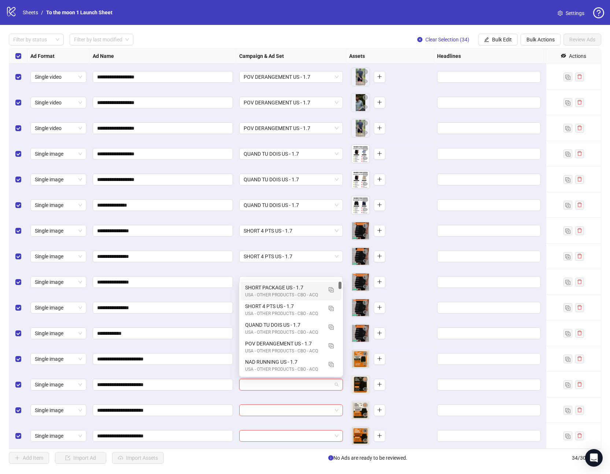
click at [276, 287] on div "SHORT PACKAGE US - 1.7" at bounding box center [283, 288] width 77 height 8
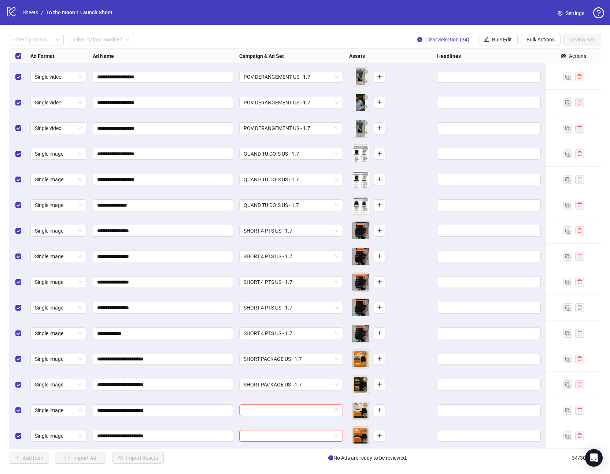
click at [280, 412] on input "search" at bounding box center [288, 410] width 88 height 11
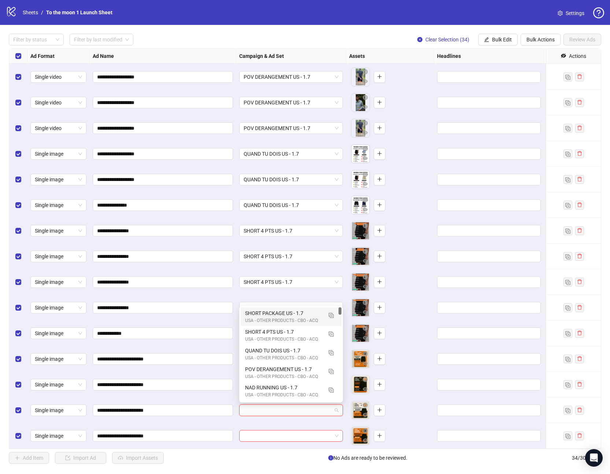
click at [270, 315] on div "SHORT PACKAGE US - 1.7" at bounding box center [283, 313] width 77 height 8
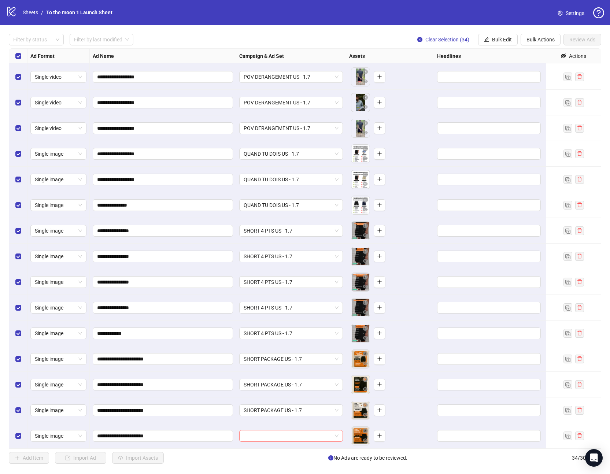
click at [275, 435] on input "search" at bounding box center [288, 435] width 88 height 11
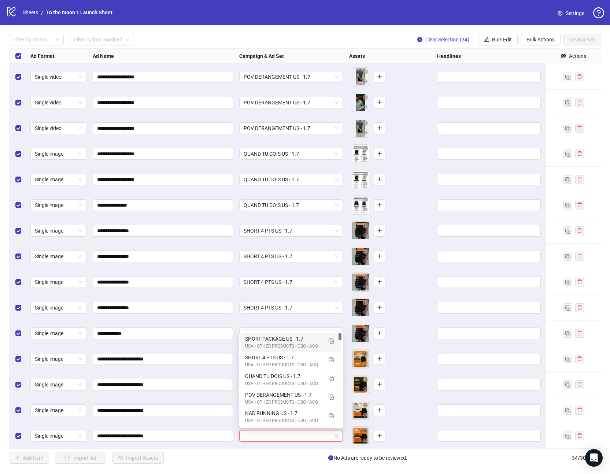
click at [281, 338] on div "SHORT PACKAGE US - 1.7" at bounding box center [283, 339] width 77 height 8
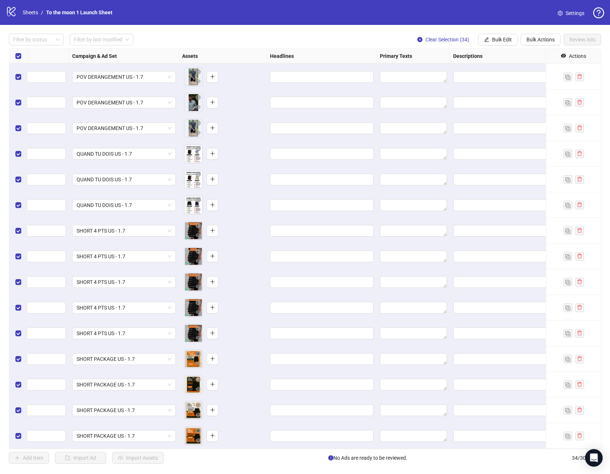
scroll to position [487, 170]
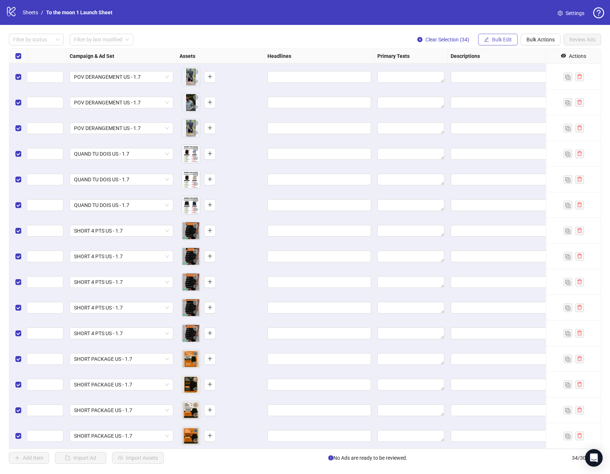
click at [498, 40] on span "Bulk Edit" at bounding box center [502, 40] width 20 height 6
click at [510, 101] on span "Primary Texts" at bounding box center [505, 101] width 44 height 8
click at [458, 72] on textarea at bounding box center [477, 75] width 110 height 20
paste textarea "**********"
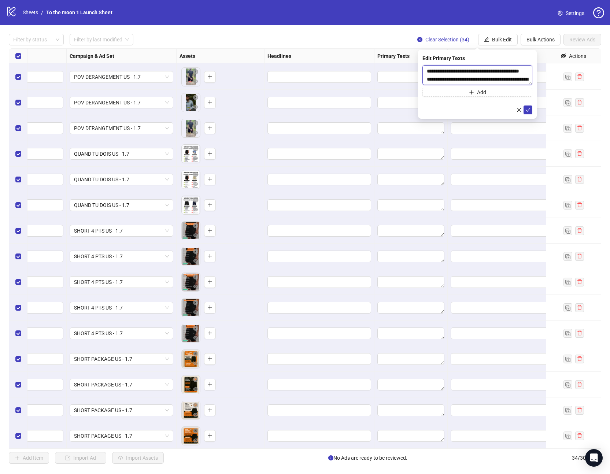
scroll to position [62, 0]
type textarea "**********"
click at [527, 108] on icon "check" at bounding box center [527, 109] width 5 height 5
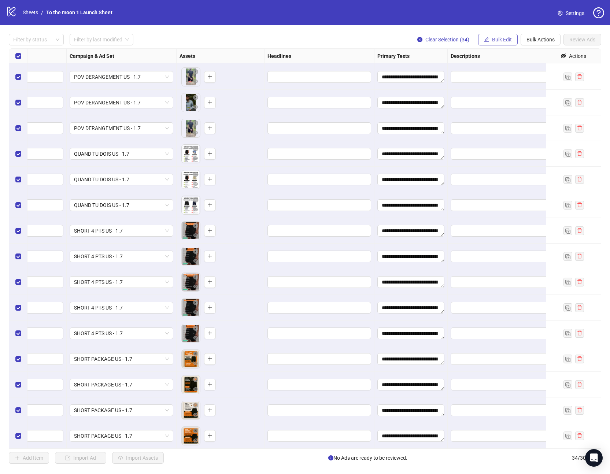
click at [493, 40] on span "Bulk Edit" at bounding box center [502, 40] width 20 height 6
click at [495, 89] on span "Headlines" at bounding box center [505, 89] width 44 height 8
click at [440, 72] on input "text" at bounding box center [477, 71] width 110 height 12
paste input "**********"
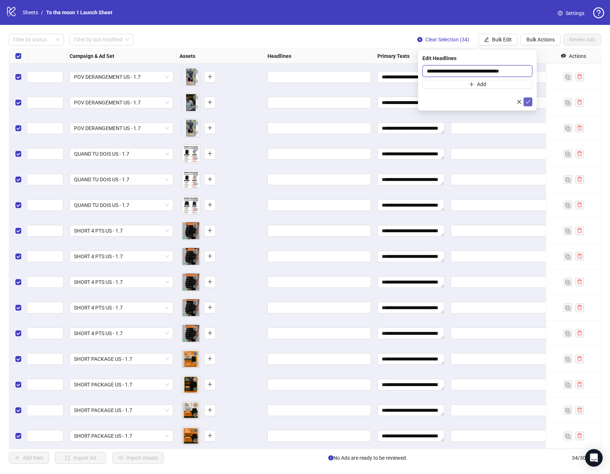
type input "**********"
click at [528, 100] on icon "check" at bounding box center [527, 101] width 5 height 5
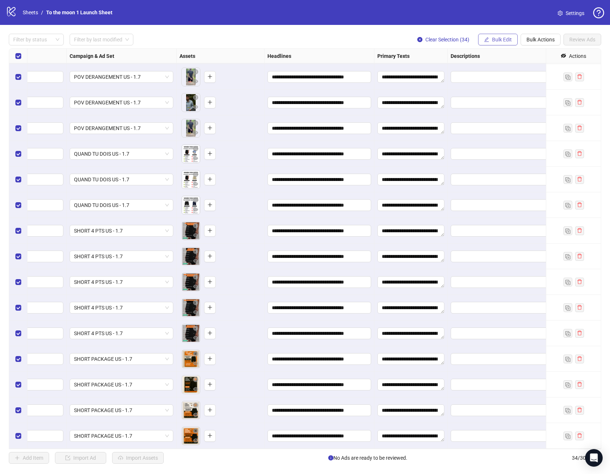
click at [493, 39] on span "Bulk Edit" at bounding box center [502, 40] width 20 height 6
click at [499, 113] on span "Descriptions" at bounding box center [505, 113] width 44 height 8
click at [439, 72] on textarea at bounding box center [477, 75] width 110 height 20
paste textarea "**********"
type textarea "**********"
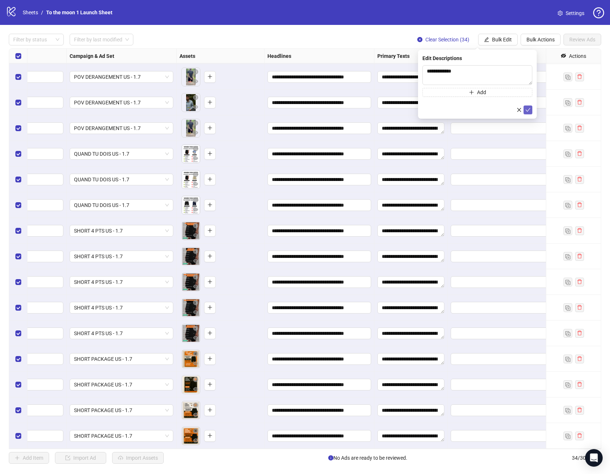
click at [528, 108] on icon "check" at bounding box center [527, 109] width 5 height 5
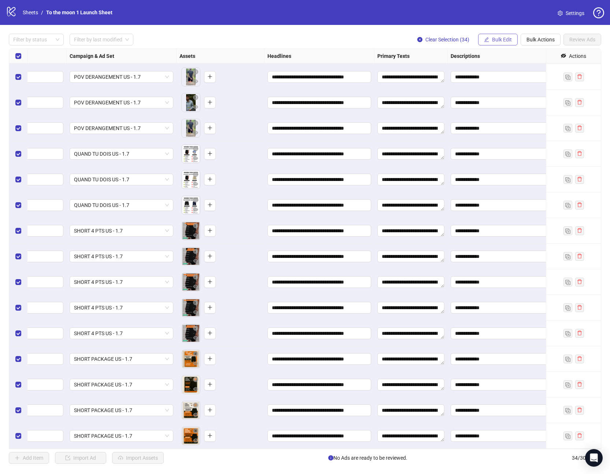
click at [500, 36] on button "Bulk Edit" at bounding box center [498, 40] width 40 height 12
click at [500, 125] on span "Destination URL" at bounding box center [505, 125] width 44 height 8
click at [437, 66] on span at bounding box center [477, 71] width 110 height 12
paste input "**********"
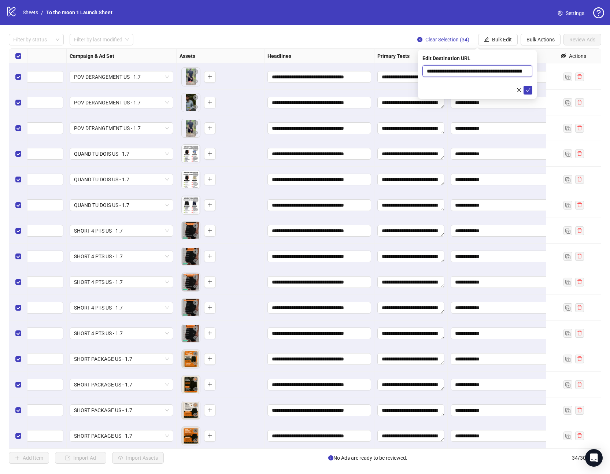
scroll to position [0, 182]
type input "**********"
click at [527, 89] on icon "check" at bounding box center [527, 90] width 5 height 5
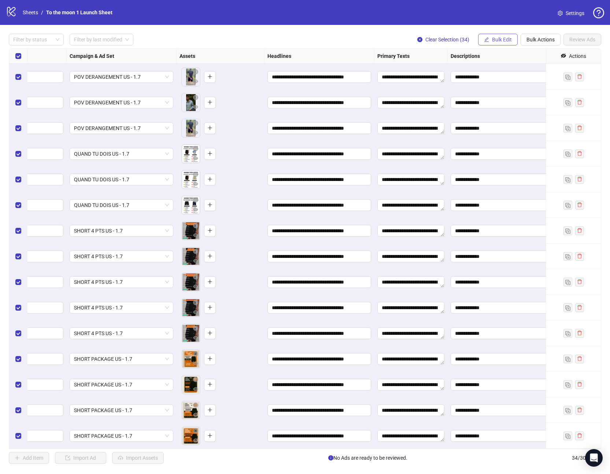
click at [493, 40] on span "Bulk Edit" at bounding box center [502, 40] width 20 height 6
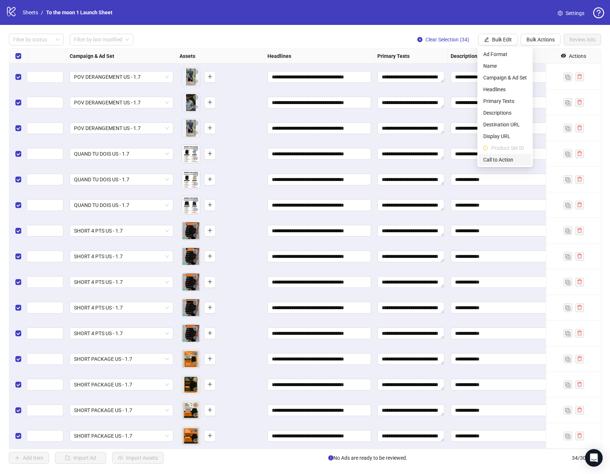
click at [502, 157] on span "Call to Action" at bounding box center [505, 160] width 44 height 8
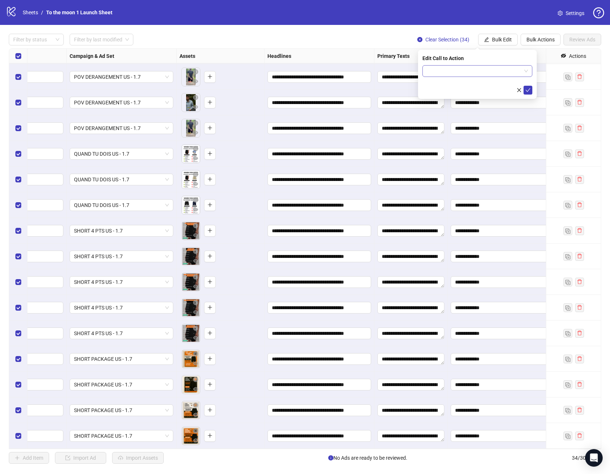
click at [498, 71] on input "search" at bounding box center [474, 71] width 95 height 11
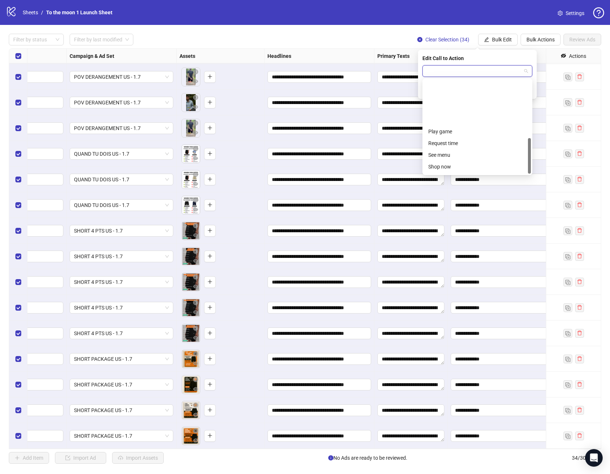
scroll to position [152, 0]
click at [448, 103] on div "Shop now" at bounding box center [477, 109] width 107 height 12
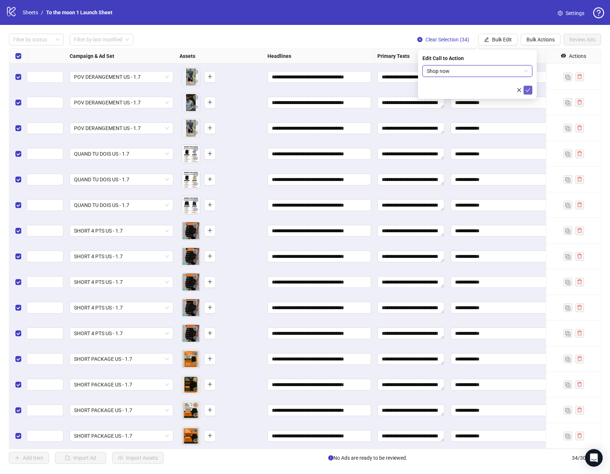
click at [528, 88] on icon "check" at bounding box center [527, 90] width 5 height 5
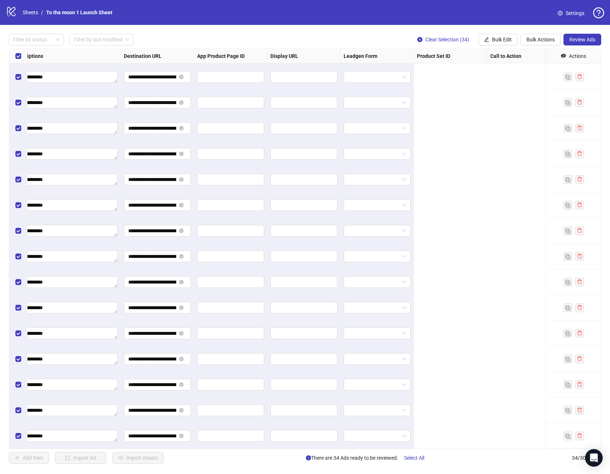
scroll to position [487, 0]
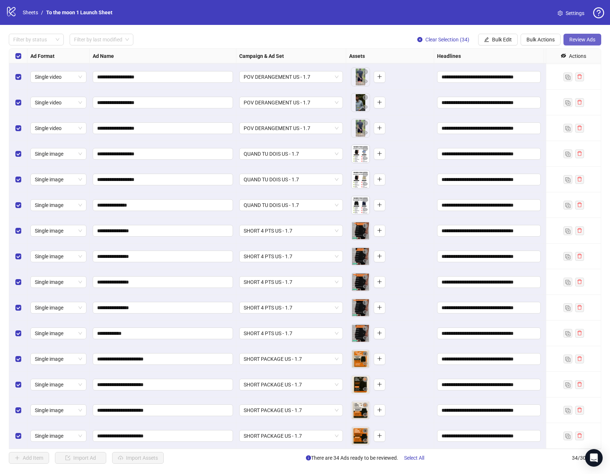
click at [582, 40] on span "Review Ads" at bounding box center [582, 40] width 26 height 6
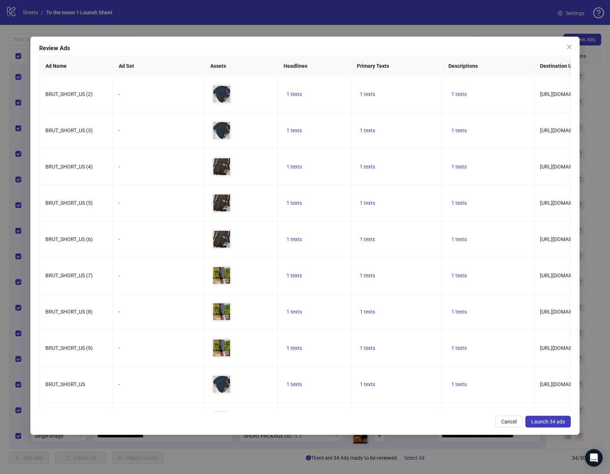
click at [539, 420] on span "Launch 34 ads" at bounding box center [548, 422] width 34 height 6
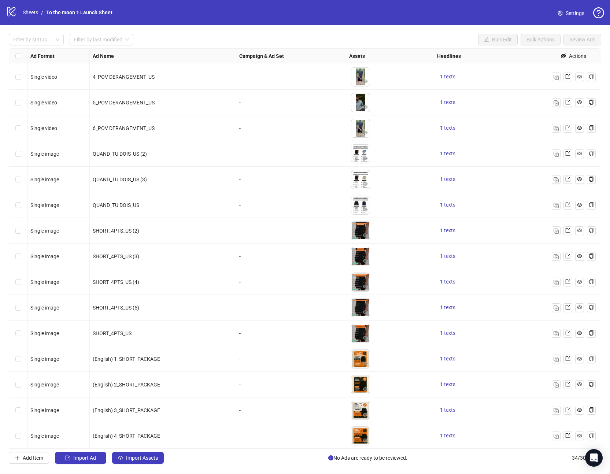
click at [581, 10] on span "Settings" at bounding box center [575, 13] width 19 height 8
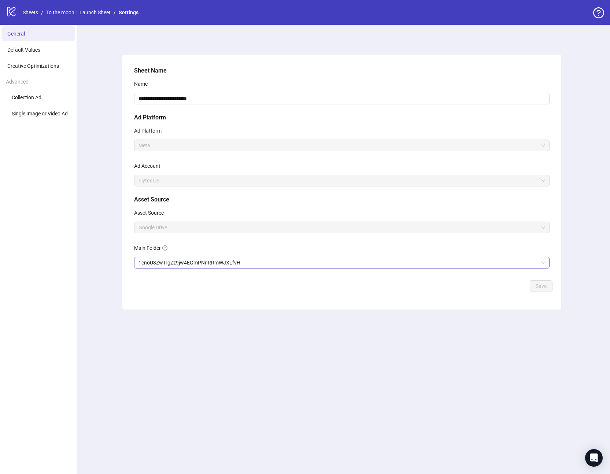
click at [256, 263] on span "1cnoU3ZwTrgZz9jw4EGmPNnRRmWJXLfvH" at bounding box center [341, 262] width 407 height 11
click at [539, 287] on span "Save" at bounding box center [541, 286] width 11 height 6
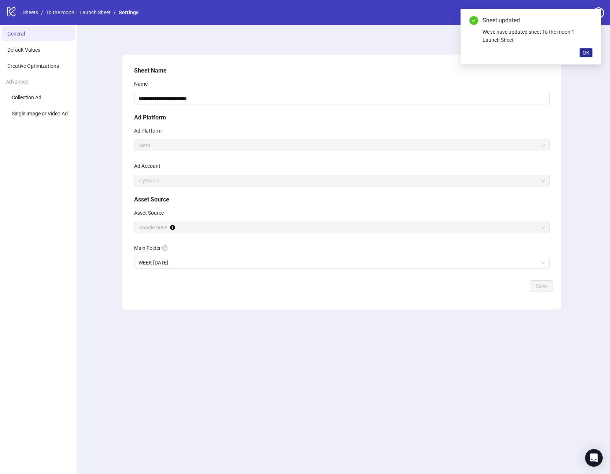
click at [586, 52] on span "OK" at bounding box center [585, 53] width 7 height 6
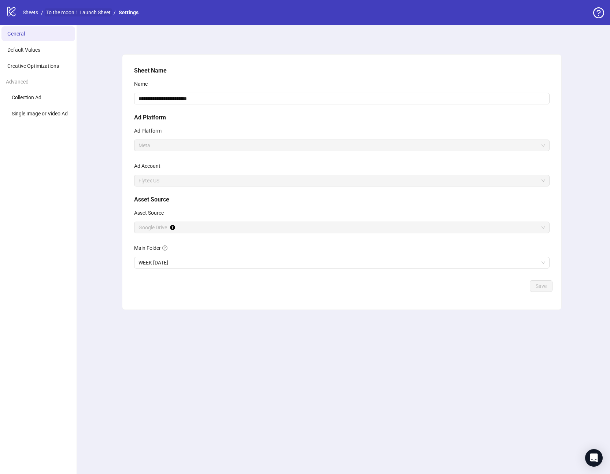
click at [78, 12] on link "To the moon 1 Launch Sheet" at bounding box center [78, 12] width 67 height 8
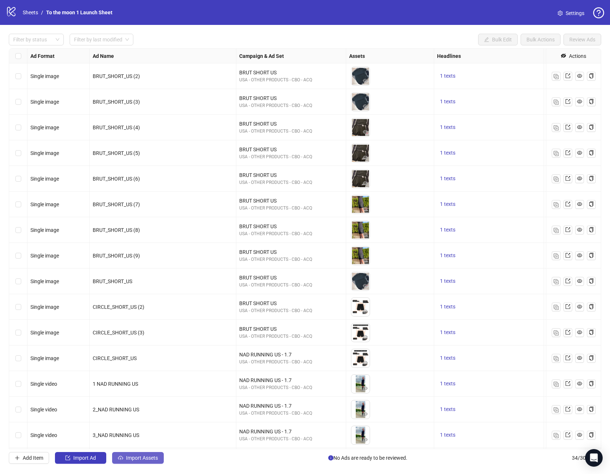
click at [141, 461] on button "Import Assets" at bounding box center [138, 458] width 52 height 12
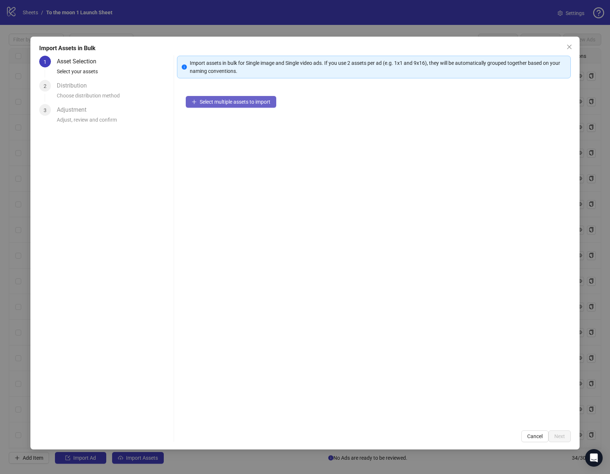
click at [236, 104] on span "Select multiple assets to import" at bounding box center [235, 102] width 71 height 6
click at [561, 436] on span "Next" at bounding box center [559, 436] width 11 height 6
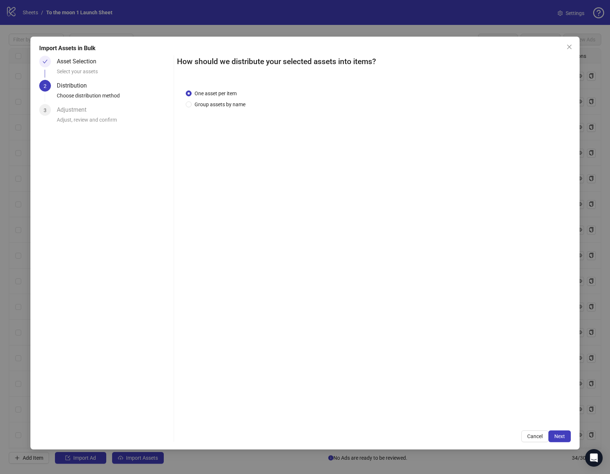
click at [561, 436] on span "Next" at bounding box center [559, 436] width 11 height 6
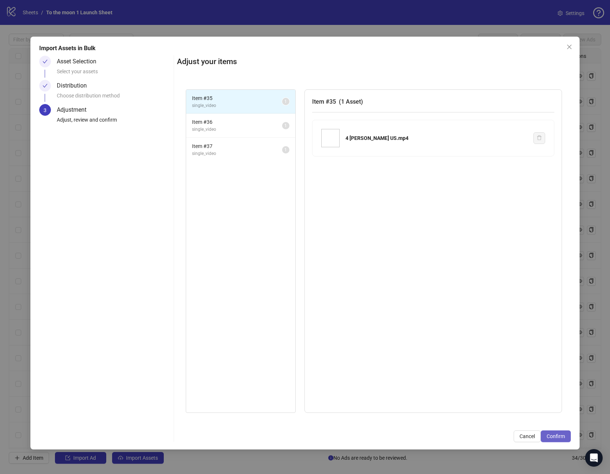
click at [562, 432] on button "Confirm" at bounding box center [556, 436] width 30 height 12
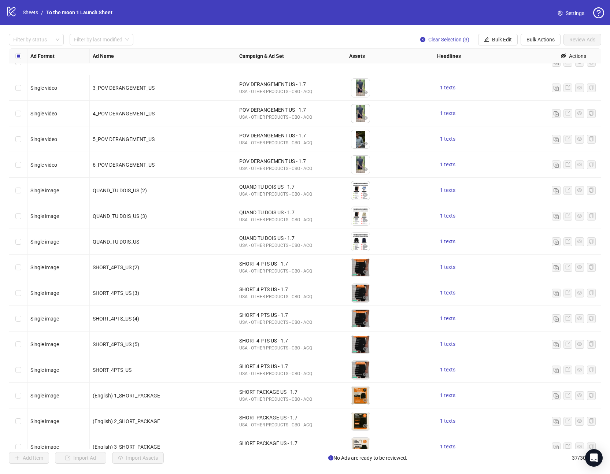
scroll to position [563, 0]
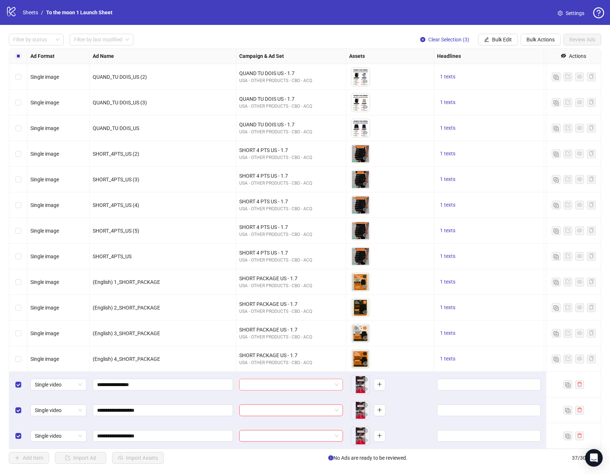
click at [338, 383] on span at bounding box center [291, 384] width 95 height 11
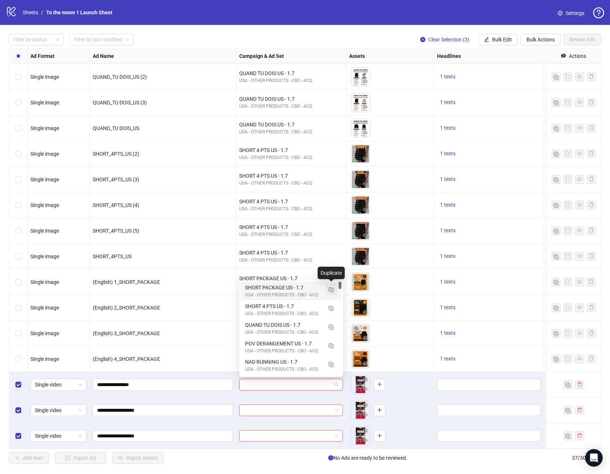
click at [332, 288] on img "button" at bounding box center [331, 289] width 5 height 5
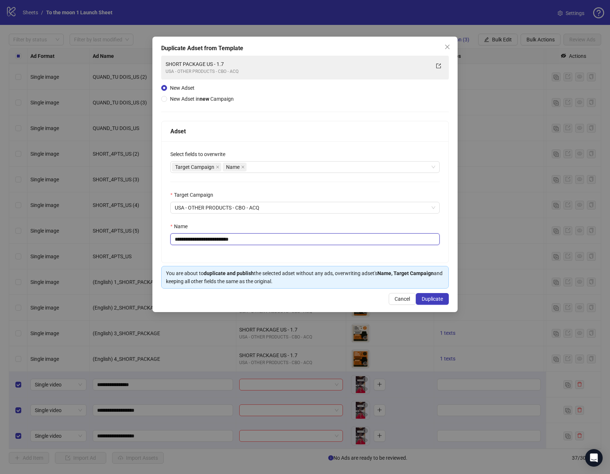
drag, startPoint x: 222, startPoint y: 237, endPoint x: 112, endPoint y: 235, distance: 109.2
click at [112, 235] on div "**********" at bounding box center [305, 237] width 610 height 474
paste input "text"
drag, startPoint x: 229, startPoint y: 237, endPoint x: 281, endPoint y: 237, distance: 51.7
click at [281, 237] on input "**********" at bounding box center [304, 239] width 269 height 12
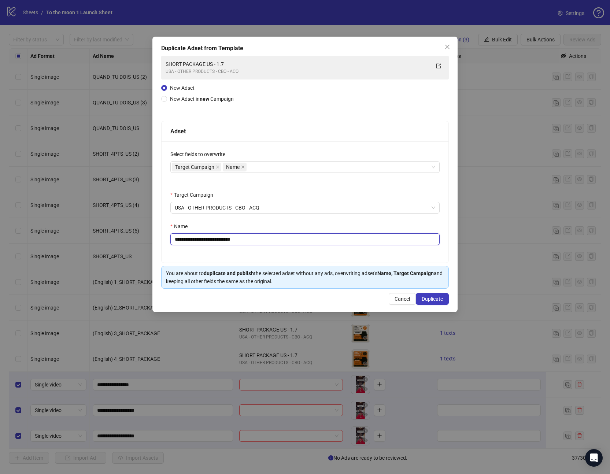
click at [228, 238] on input "**********" at bounding box center [304, 239] width 269 height 12
type input "**********"
click at [428, 297] on span "Duplicate" at bounding box center [432, 299] width 21 height 6
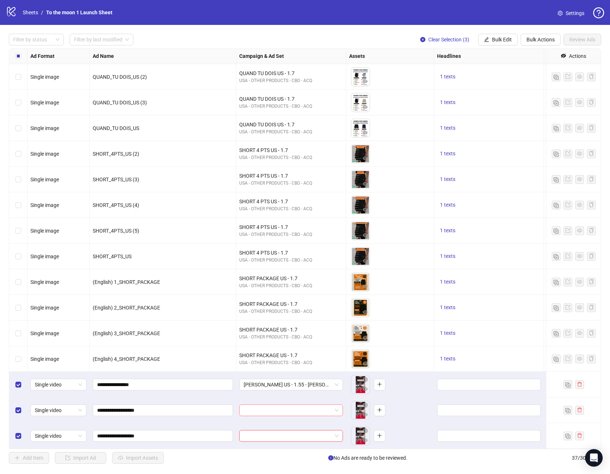
click at [307, 414] on input "search" at bounding box center [288, 410] width 88 height 11
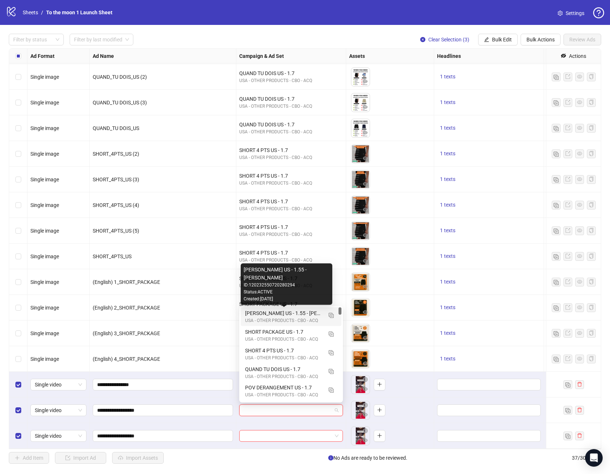
click at [285, 312] on div "[PERSON_NAME] US - 1.55 - [PERSON_NAME]" at bounding box center [283, 313] width 77 height 8
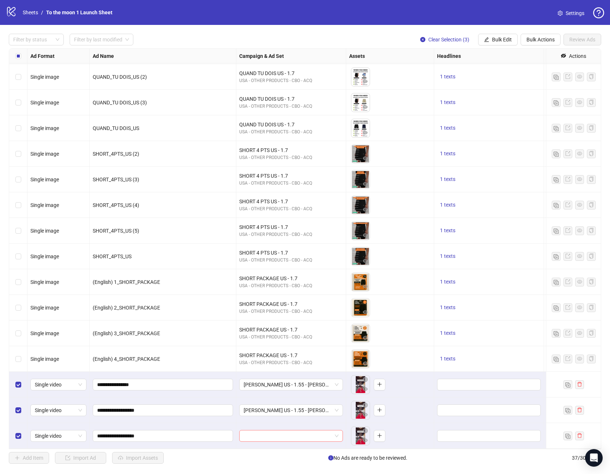
click at [277, 437] on input "search" at bounding box center [288, 435] width 88 height 11
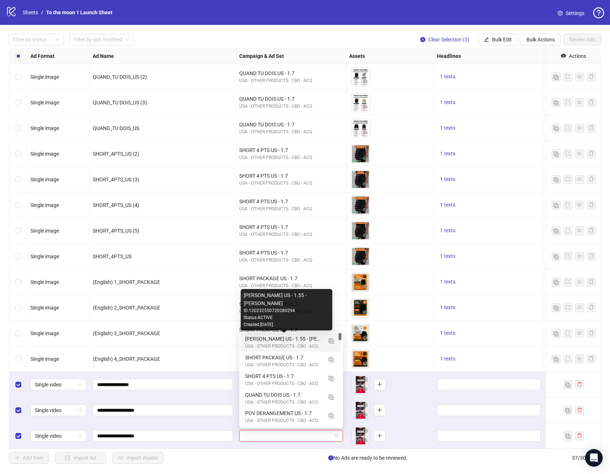
click at [272, 342] on div "[PERSON_NAME] US - 1.55 - [PERSON_NAME]" at bounding box center [283, 339] width 77 height 8
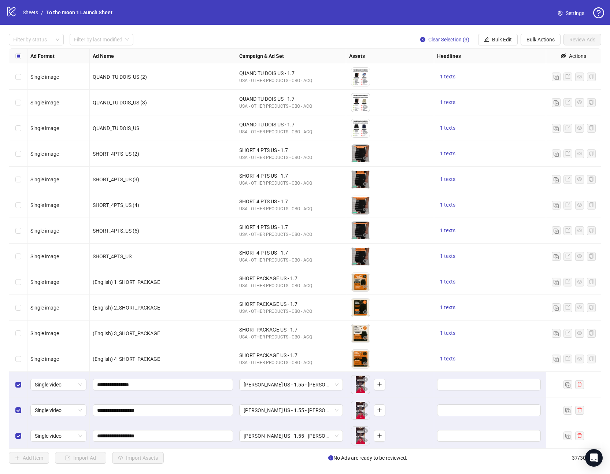
click at [573, 13] on span "Settings" at bounding box center [575, 13] width 19 height 8
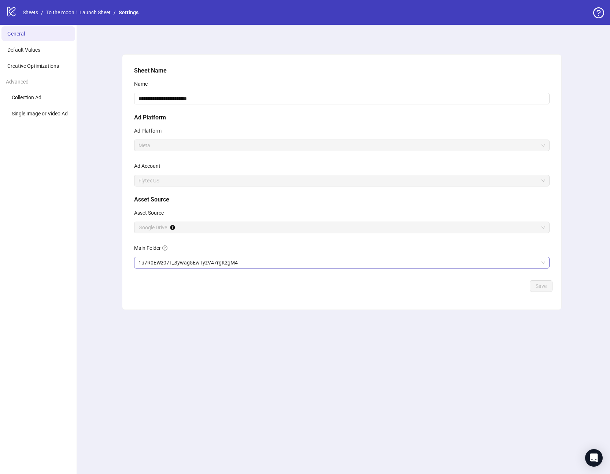
click at [208, 266] on span "1u7R0EWz07T_3ywag5EwTyzV47rgKzgM4" at bounding box center [341, 262] width 407 height 11
click at [536, 284] on span "Save" at bounding box center [541, 286] width 11 height 6
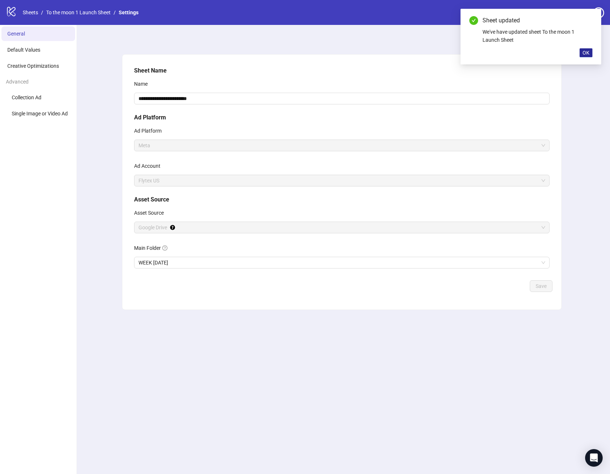
click at [584, 56] on button "OK" at bounding box center [586, 52] width 13 height 9
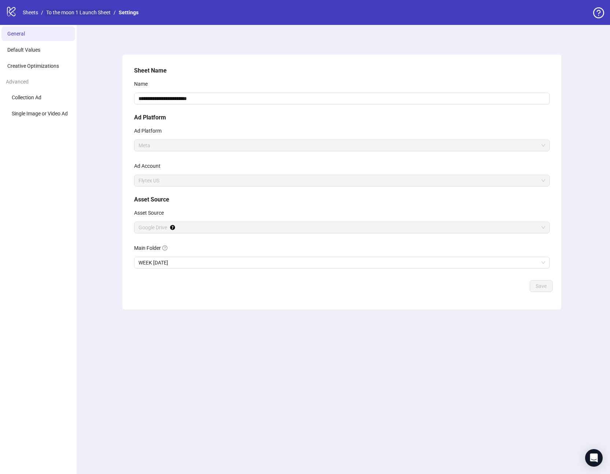
click at [89, 11] on link "To the moon 1 Launch Sheet" at bounding box center [78, 12] width 67 height 8
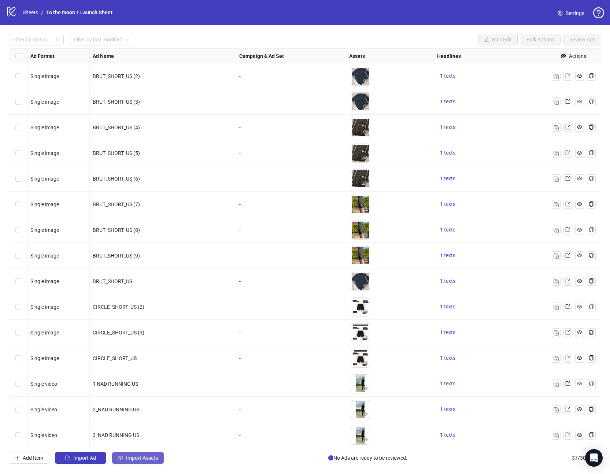
click at [142, 456] on span "Import Assets" at bounding box center [142, 458] width 32 height 6
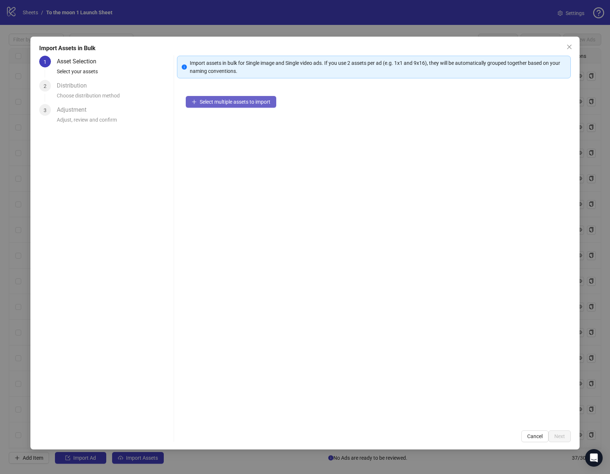
click at [245, 103] on span "Select multiple assets to import" at bounding box center [235, 102] width 71 height 6
click at [230, 124] on span "Add more assets" at bounding box center [219, 125] width 38 height 6
click at [225, 124] on span "Add more assets" at bounding box center [219, 125] width 38 height 6
click at [225, 128] on button "Add more assets" at bounding box center [215, 125] width 58 height 12
click at [233, 125] on span "Add more assets" at bounding box center [219, 125] width 38 height 6
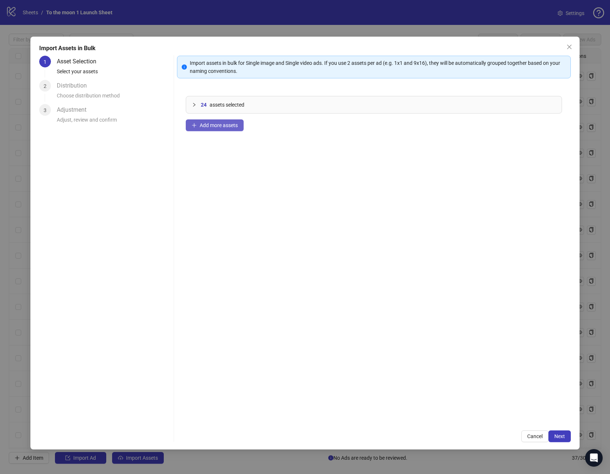
click at [228, 122] on span "Add more assets" at bounding box center [219, 125] width 38 height 6
click at [218, 125] on span "Add more assets" at bounding box center [219, 125] width 38 height 6
click at [225, 122] on span "Add more assets" at bounding box center [219, 125] width 38 height 6
click at [559, 438] on span "Next" at bounding box center [559, 436] width 11 height 6
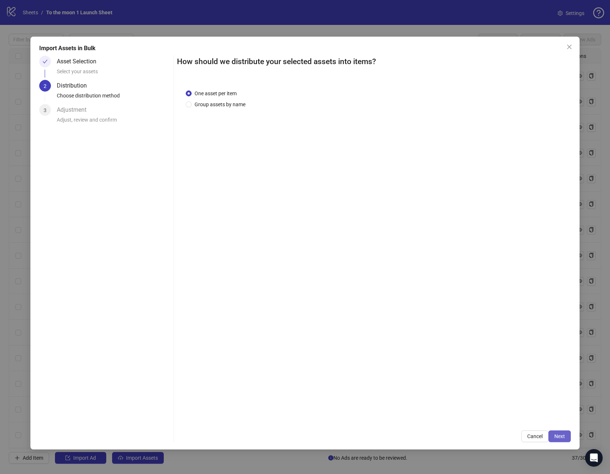
click at [558, 437] on span "Next" at bounding box center [559, 436] width 11 height 6
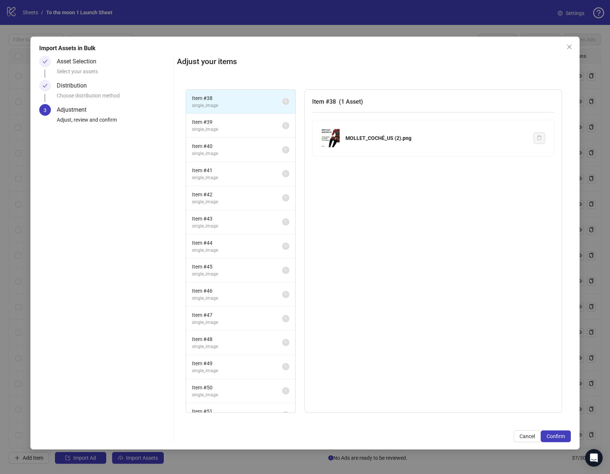
click at [558, 437] on span "Confirm" at bounding box center [556, 436] width 18 height 6
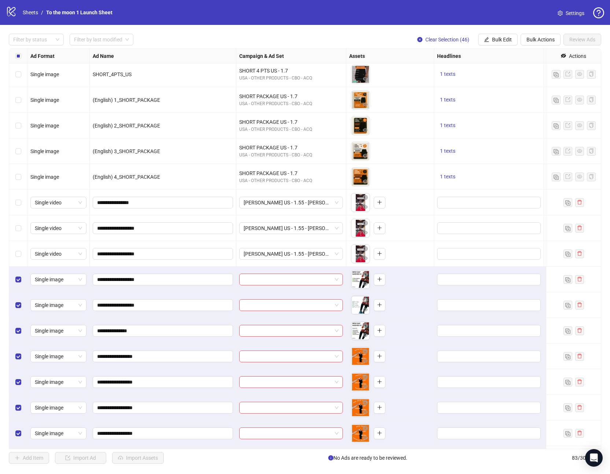
scroll to position [739, 0]
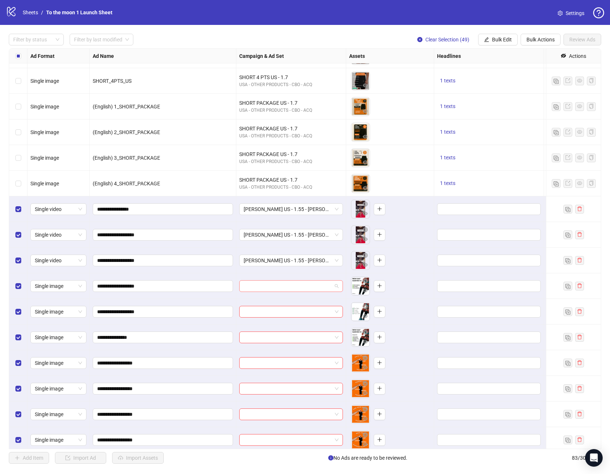
click at [334, 284] on span at bounding box center [291, 286] width 95 height 11
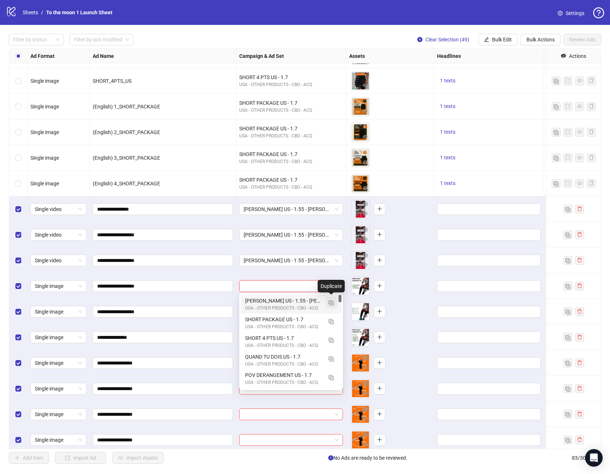
click at [331, 302] on img "button" at bounding box center [331, 302] width 5 height 5
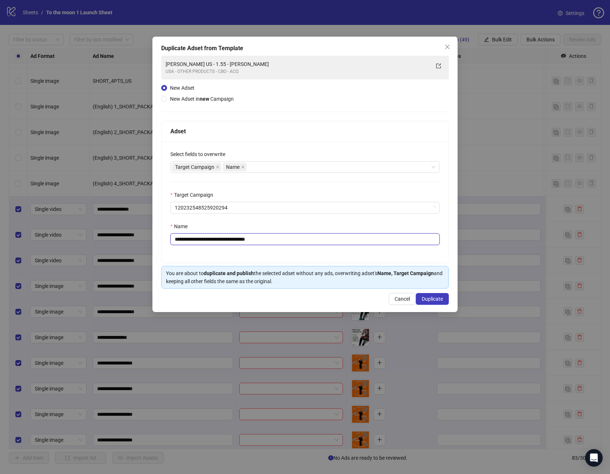
drag, startPoint x: 257, startPoint y: 238, endPoint x: 288, endPoint y: 238, distance: 30.8
click at [288, 238] on input "**********" at bounding box center [304, 239] width 269 height 12
drag, startPoint x: 218, startPoint y: 238, endPoint x: 139, endPoint y: 238, distance: 78.8
click at [139, 238] on div "**********" at bounding box center [305, 237] width 610 height 474
paste input "text"
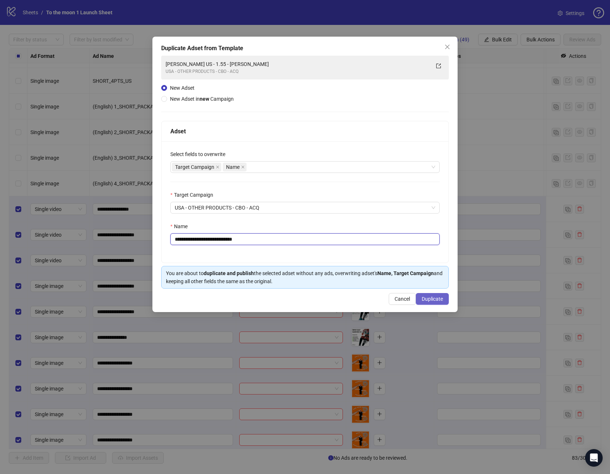
type input "**********"
click at [430, 299] on span "Duplicate" at bounding box center [432, 299] width 21 height 6
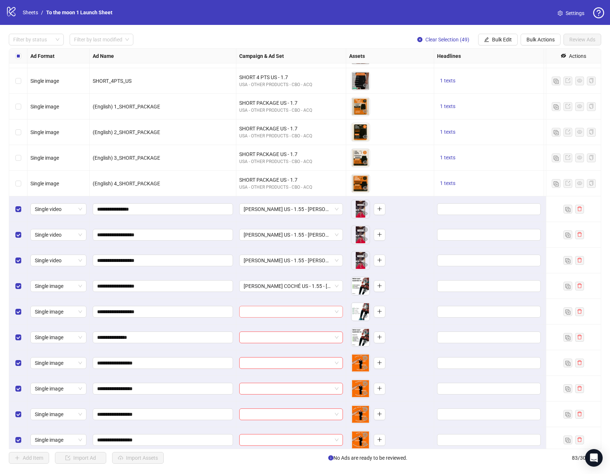
click at [310, 310] on input "search" at bounding box center [288, 311] width 88 height 11
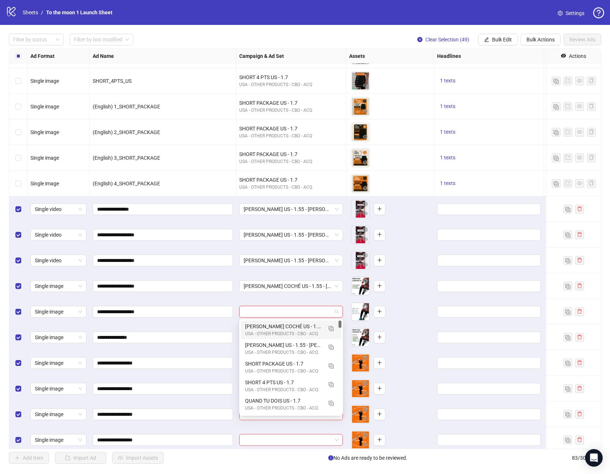
click at [285, 328] on div "MOLLET COCHÉ US - 1.55 - MOLLET" at bounding box center [283, 326] width 77 height 8
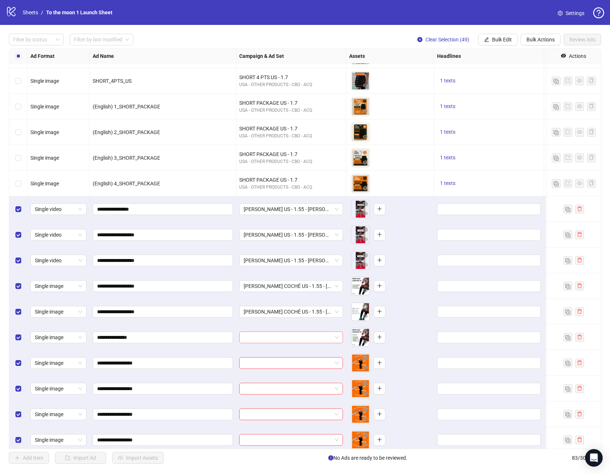
click at [283, 335] on input "search" at bounding box center [288, 337] width 88 height 11
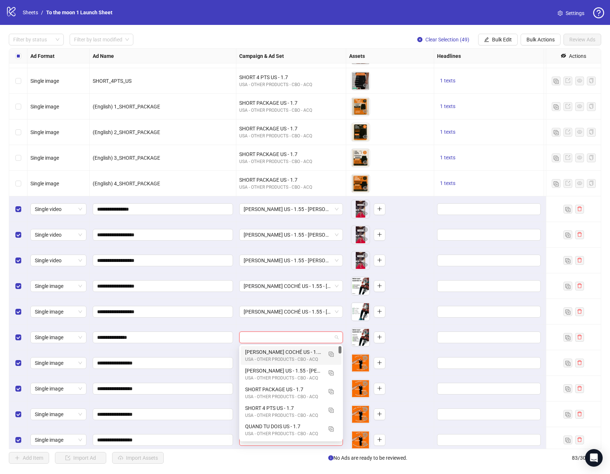
click at [281, 351] on div "MOLLET COCHÉ US - 1.55 - MOLLET" at bounding box center [283, 352] width 77 height 8
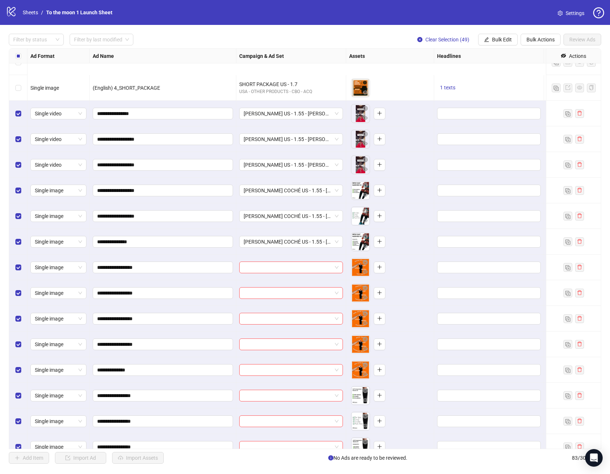
scroll to position [909, 0]
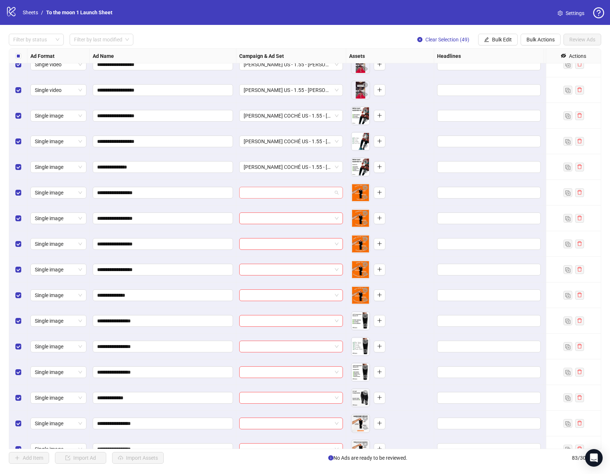
click at [336, 191] on span at bounding box center [291, 192] width 95 height 11
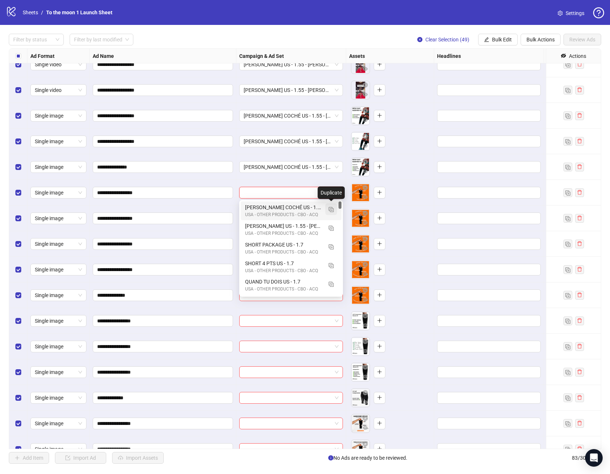
click at [330, 209] on img "button" at bounding box center [331, 209] width 5 height 5
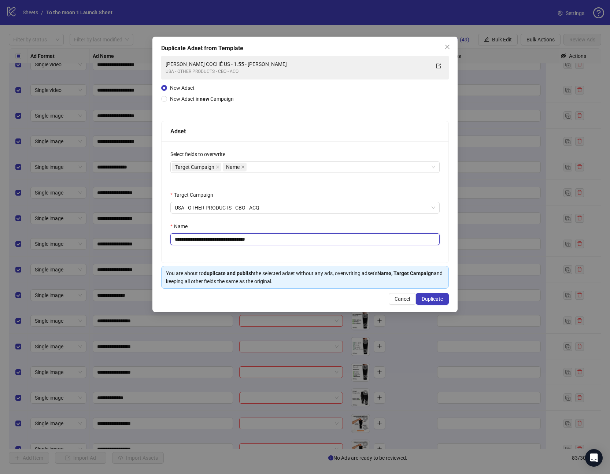
drag, startPoint x: 258, startPoint y: 238, endPoint x: 299, endPoint y: 238, distance: 40.7
click at [299, 238] on input "**********" at bounding box center [304, 239] width 269 height 12
drag, startPoint x: 220, startPoint y: 239, endPoint x: 143, endPoint y: 239, distance: 76.9
click at [143, 239] on div "**********" at bounding box center [305, 237] width 610 height 474
paste input "text"
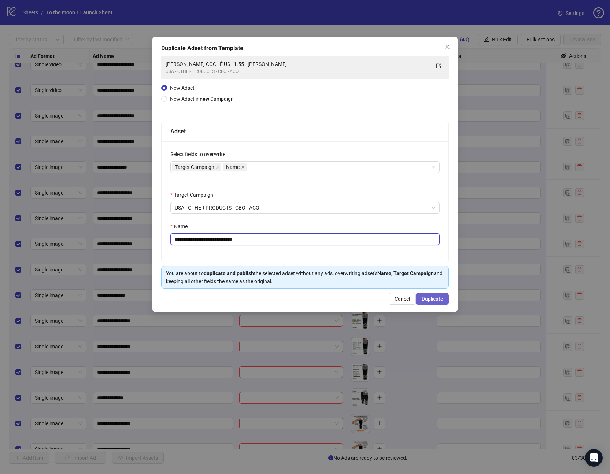
type input "**********"
click at [427, 297] on span "Duplicate" at bounding box center [432, 299] width 21 height 6
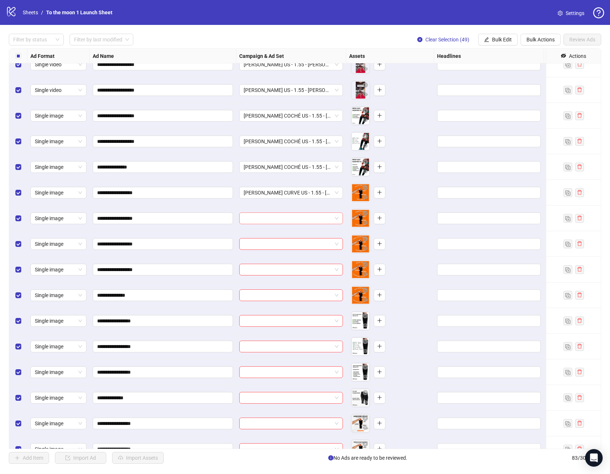
click at [299, 217] on input "search" at bounding box center [288, 218] width 88 height 11
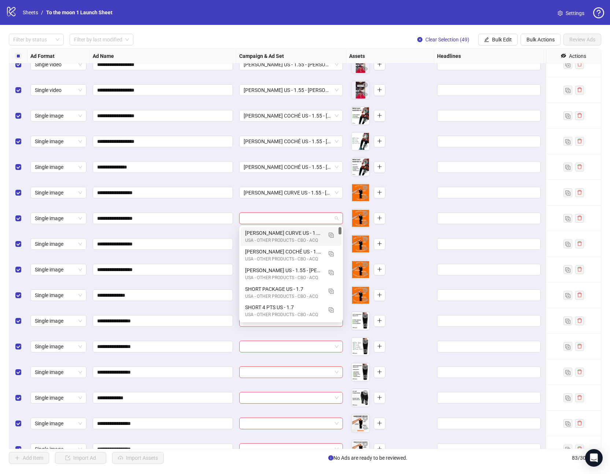
click at [274, 235] on div "MOLLET CURVE US - 1.55 - MOLLET" at bounding box center [283, 233] width 77 height 8
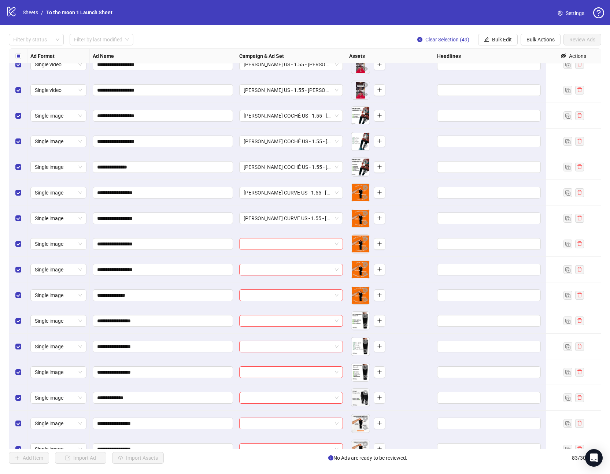
click at [266, 245] on input "search" at bounding box center [288, 243] width 88 height 11
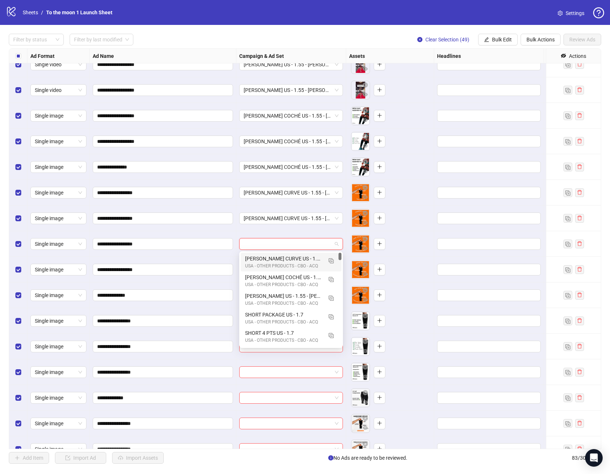
click at [263, 259] on div "MOLLET CURVE US - 1.55 - MOLLET" at bounding box center [283, 259] width 77 height 8
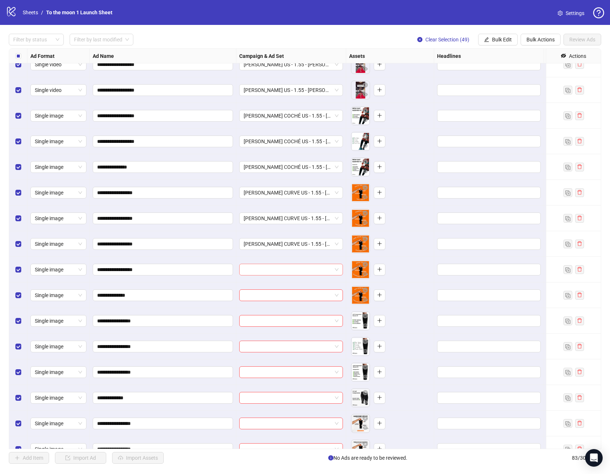
click at [262, 270] on input "search" at bounding box center [288, 269] width 88 height 11
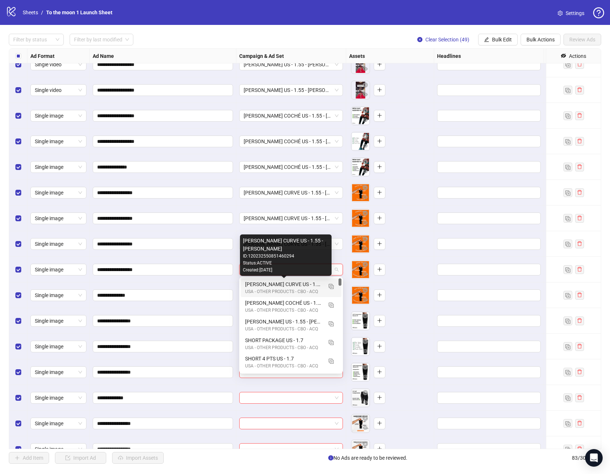
click at [261, 288] on div "USA - OTHER PRODUCTS - CBO - ACQ" at bounding box center [283, 291] width 77 height 7
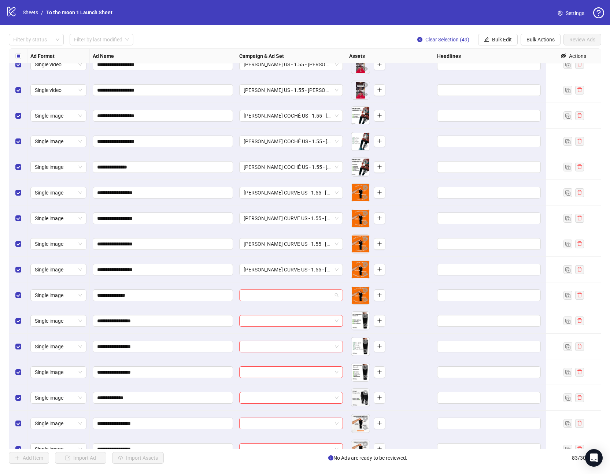
click at [260, 297] on input "search" at bounding box center [288, 295] width 88 height 11
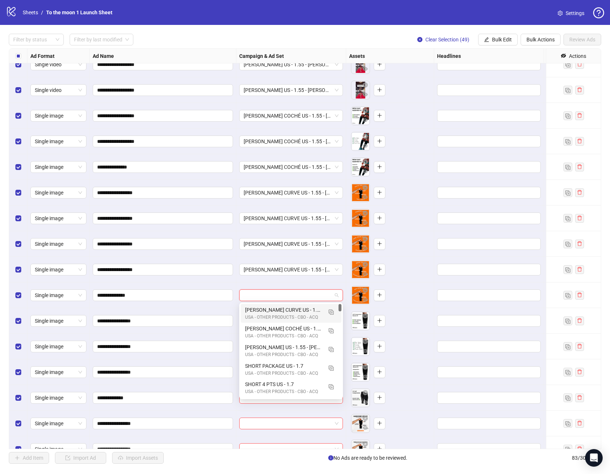
click at [260, 305] on div "MOLLET CURVE US - 1.55 - MOLLET USA - OTHER PRODUCTS - CBO - ACQ" at bounding box center [291, 313] width 101 height 19
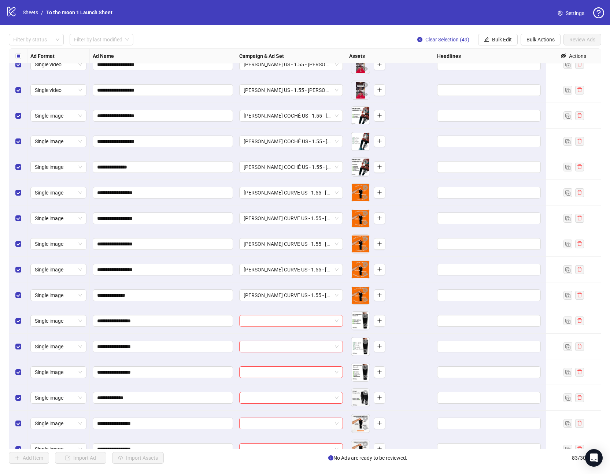
click at [260, 318] on input "search" at bounding box center [288, 320] width 88 height 11
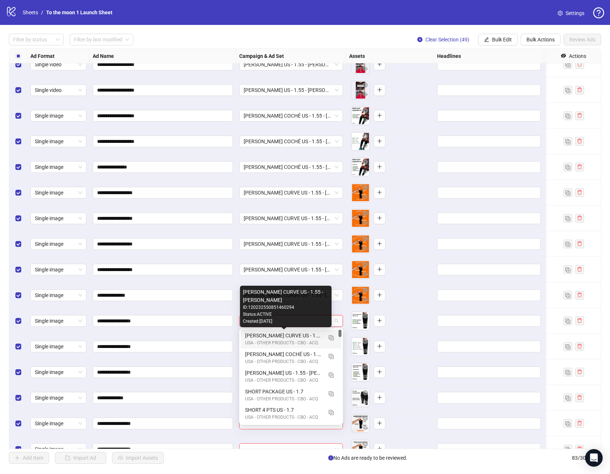
click at [260, 339] on div "MOLLET CURVE US - 1.55 - MOLLET" at bounding box center [283, 336] width 77 height 8
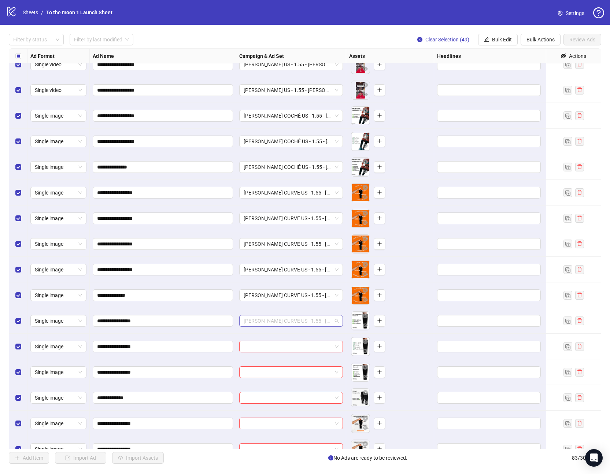
click at [319, 321] on span "MOLLET CURVE US - 1.55 - MOLLET" at bounding box center [291, 320] width 95 height 11
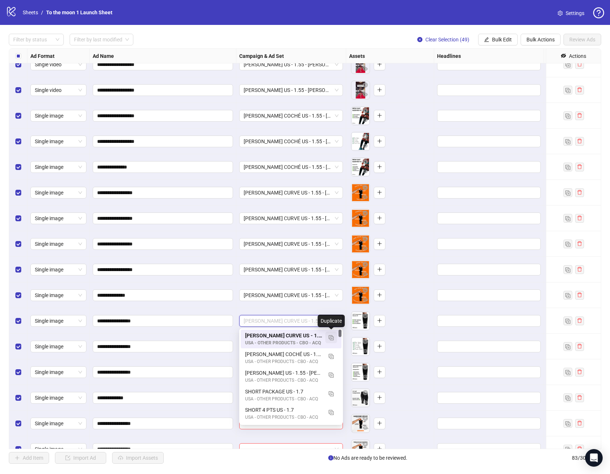
click at [331, 338] on img "button" at bounding box center [331, 337] width 5 height 5
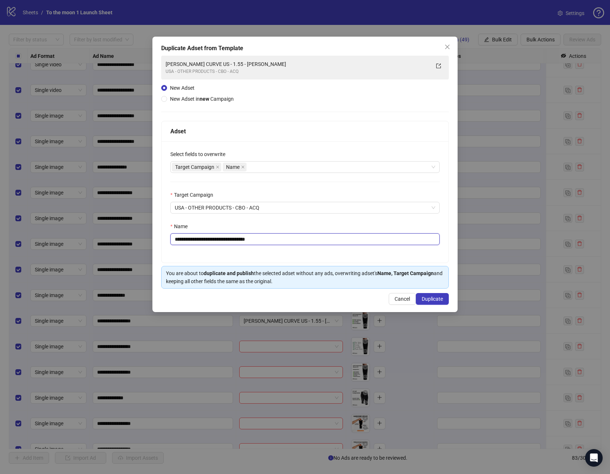
drag, startPoint x: 257, startPoint y: 239, endPoint x: 302, endPoint y: 239, distance: 44.3
click at [302, 239] on input "**********" at bounding box center [304, 239] width 269 height 12
drag, startPoint x: 218, startPoint y: 239, endPoint x: 156, endPoint y: 238, distance: 61.9
click at [156, 238] on div "**********" at bounding box center [304, 174] width 305 height 275
paste input "text"
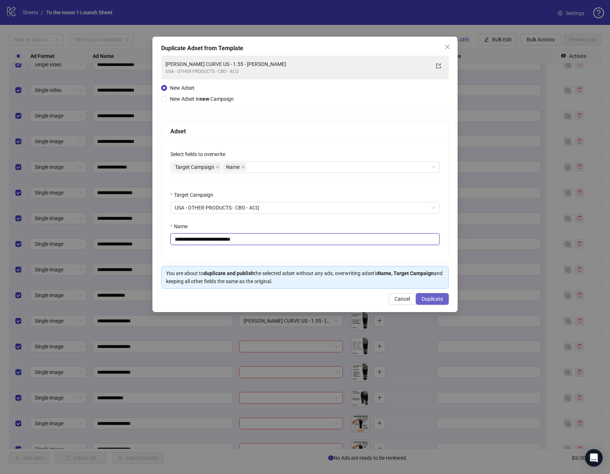
type input "**********"
click at [429, 301] on span "Duplicate" at bounding box center [432, 299] width 21 height 6
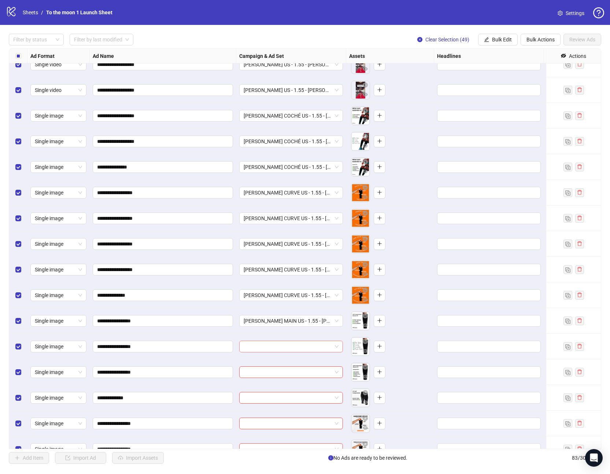
click at [304, 345] on input "search" at bounding box center [288, 346] width 88 height 11
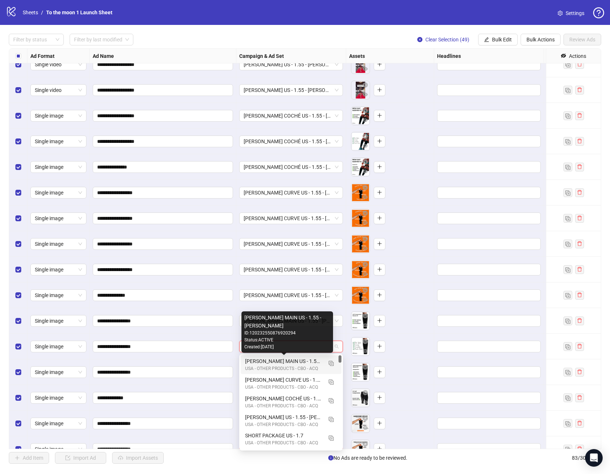
click at [295, 360] on div "[PERSON_NAME] MAIN US - 1.55 - [PERSON_NAME]" at bounding box center [283, 361] width 77 height 8
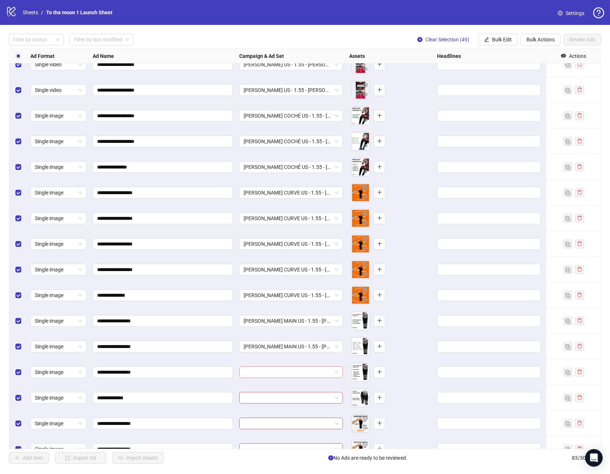
click at [282, 373] on input "search" at bounding box center [288, 372] width 88 height 11
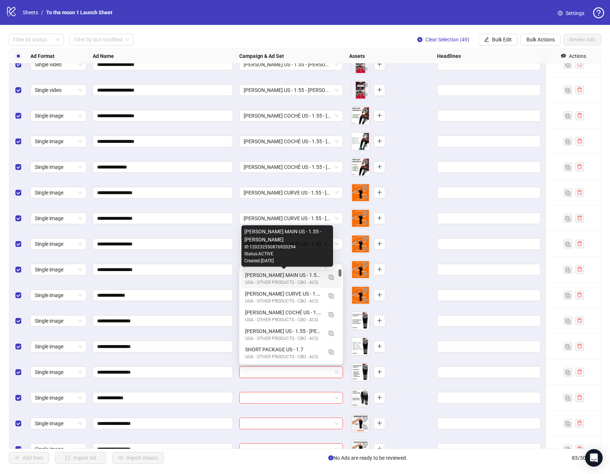
click at [287, 276] on div "[PERSON_NAME] MAIN US - 1.55 - [PERSON_NAME]" at bounding box center [283, 275] width 77 height 8
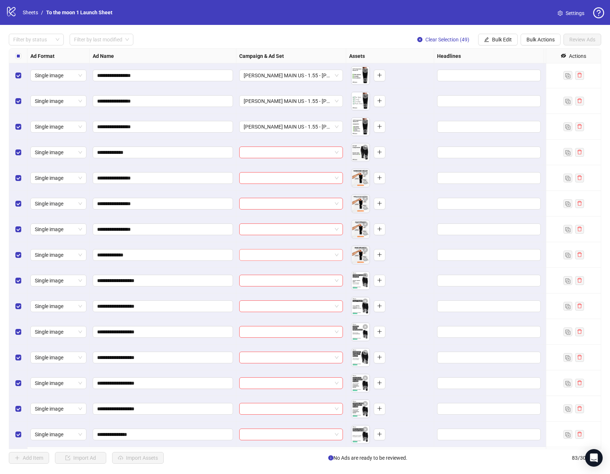
scroll to position [1103, 0]
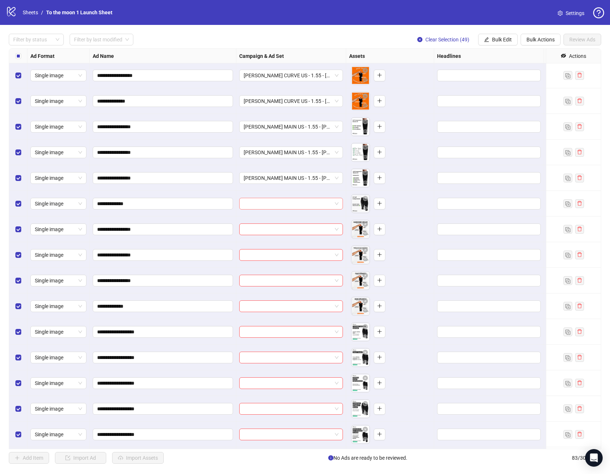
click at [275, 204] on input "search" at bounding box center [288, 203] width 88 height 11
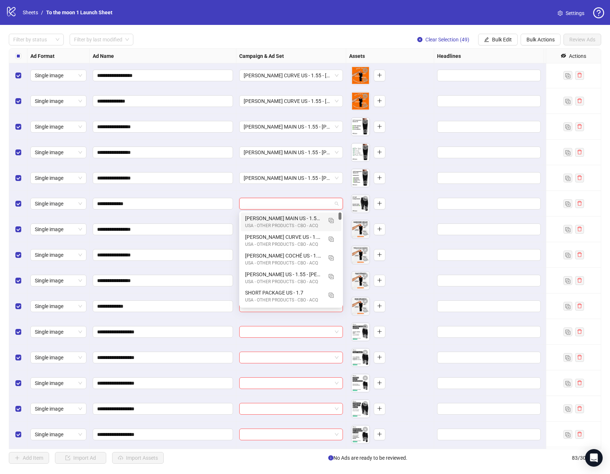
click at [267, 224] on div "USA - OTHER PRODUCTS - CBO - ACQ" at bounding box center [283, 225] width 77 height 7
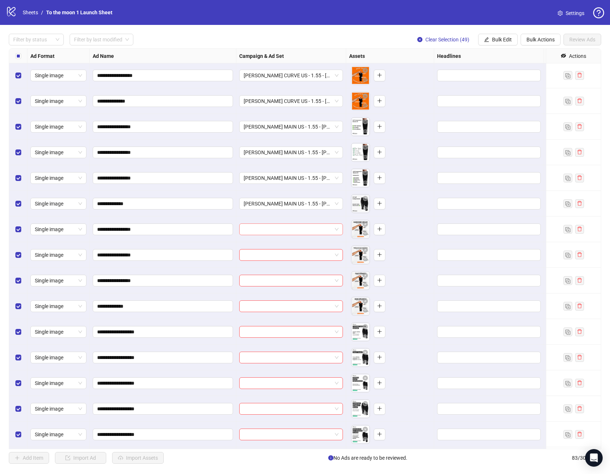
click at [265, 231] on input "search" at bounding box center [288, 229] width 88 height 11
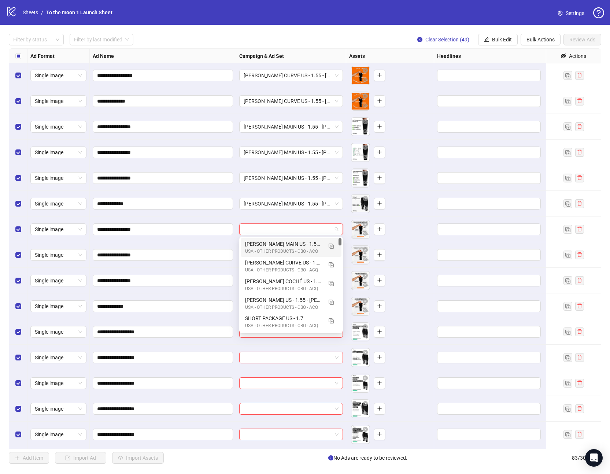
click at [265, 246] on div "[PERSON_NAME] MAIN US - 1.55 - [PERSON_NAME]" at bounding box center [283, 244] width 77 height 8
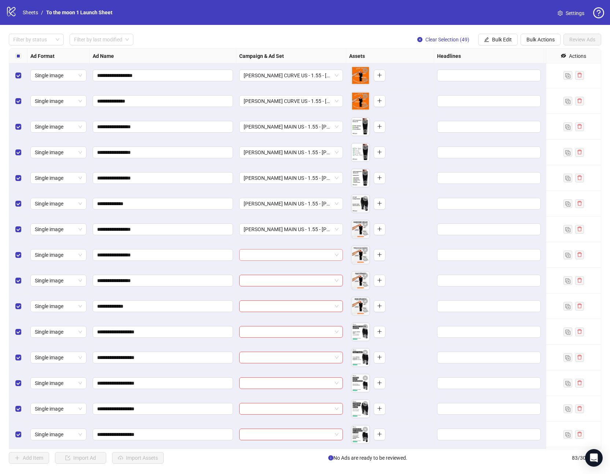
click at [265, 253] on input "search" at bounding box center [288, 254] width 88 height 11
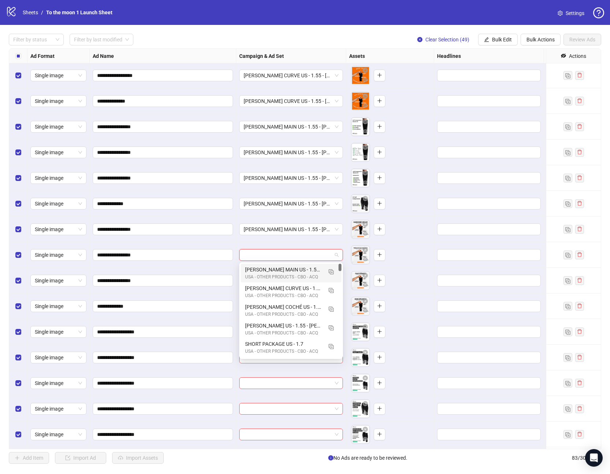
click at [265, 270] on div "[PERSON_NAME] MAIN US - 1.55 - [PERSON_NAME]" at bounding box center [283, 270] width 77 height 8
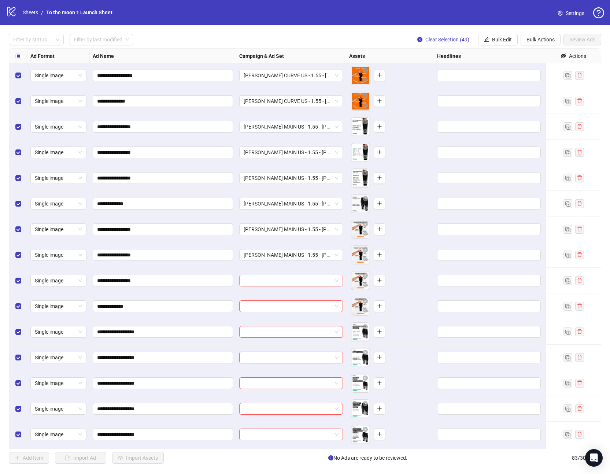
click at [265, 280] on input "search" at bounding box center [288, 280] width 88 height 11
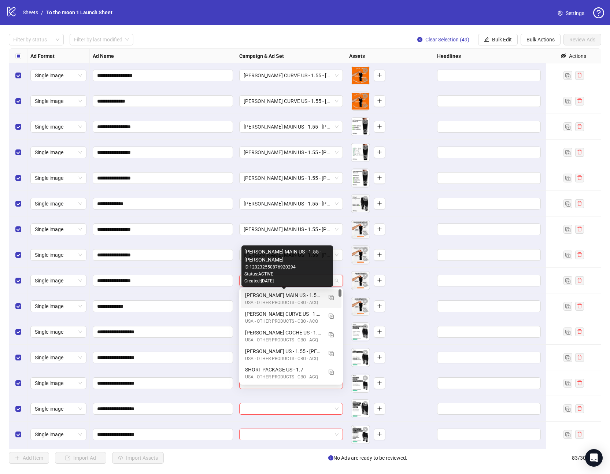
click at [265, 295] on div "[PERSON_NAME] MAIN US - 1.55 - [PERSON_NAME]" at bounding box center [283, 295] width 77 height 8
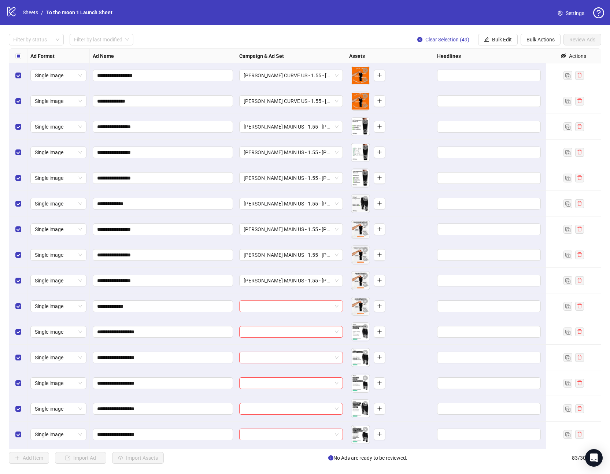
click at [265, 307] on input "search" at bounding box center [288, 306] width 88 height 11
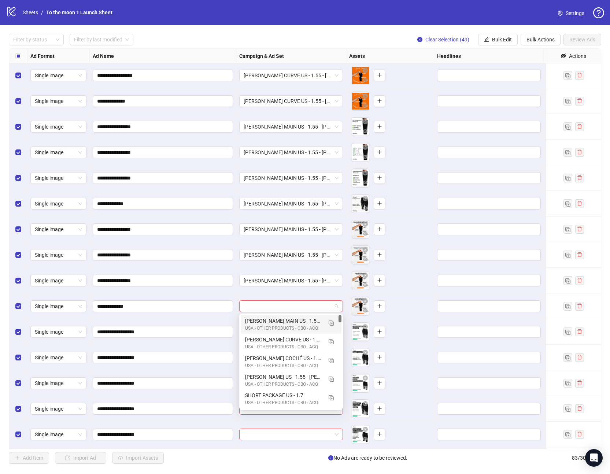
click at [263, 323] on div "[PERSON_NAME] MAIN US - 1.55 - [PERSON_NAME]" at bounding box center [283, 321] width 77 height 8
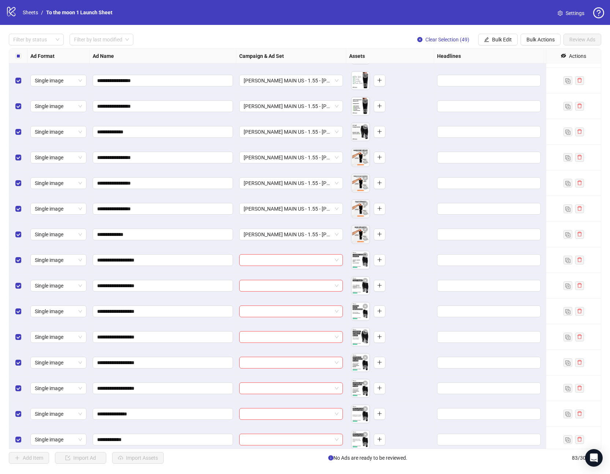
scroll to position [1178, 0]
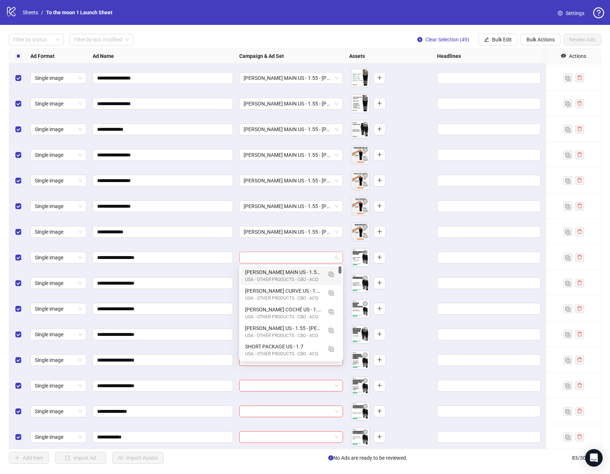
click at [336, 258] on span at bounding box center [291, 257] width 95 height 11
click at [330, 273] on img "button" at bounding box center [331, 274] width 5 height 5
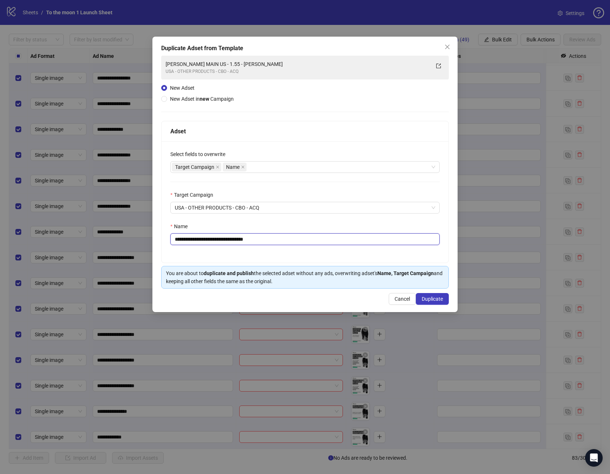
drag, startPoint x: 255, startPoint y: 240, endPoint x: 285, endPoint y: 240, distance: 30.4
click at [285, 240] on input "**********" at bounding box center [304, 239] width 269 height 12
drag, startPoint x: 215, startPoint y: 240, endPoint x: 141, endPoint y: 235, distance: 74.9
click at [141, 235] on div "**********" at bounding box center [305, 237] width 610 height 474
paste input "**"
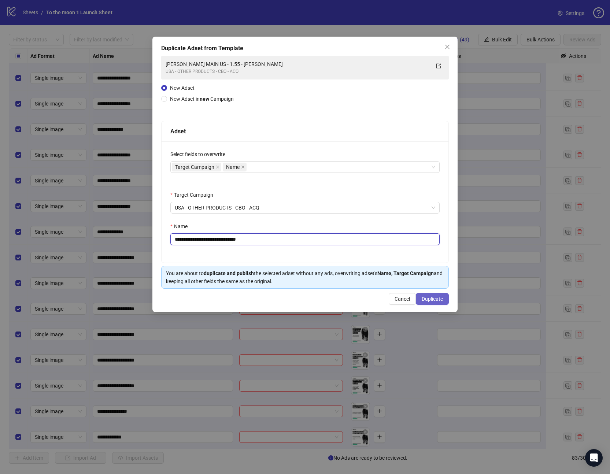
type input "**********"
click at [436, 300] on span "Duplicate" at bounding box center [432, 299] width 21 height 6
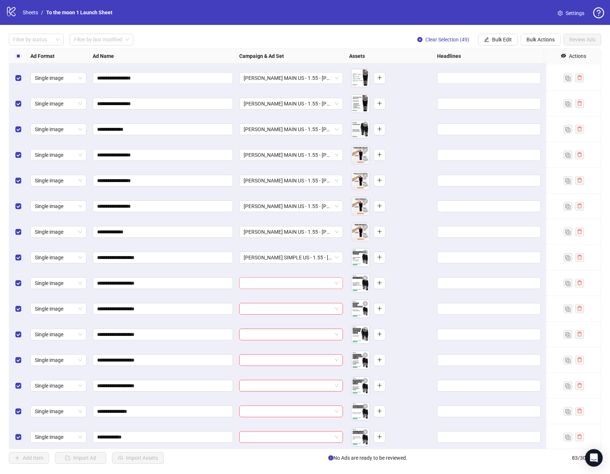
click at [315, 282] on input "search" at bounding box center [288, 283] width 88 height 11
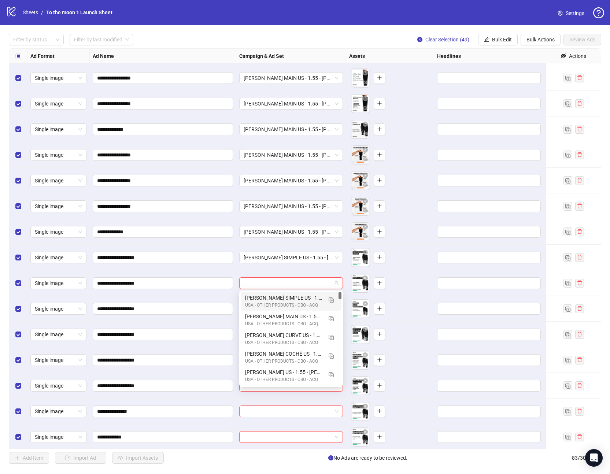
click at [295, 297] on div "[PERSON_NAME] SIMPLE US - 1.55 - [PERSON_NAME]" at bounding box center [283, 298] width 77 height 8
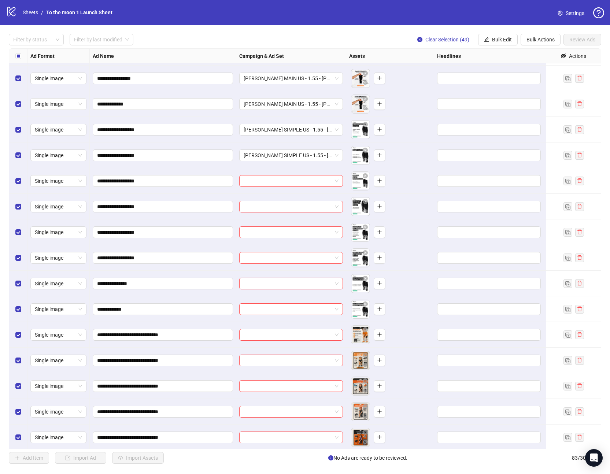
scroll to position [1333, 0]
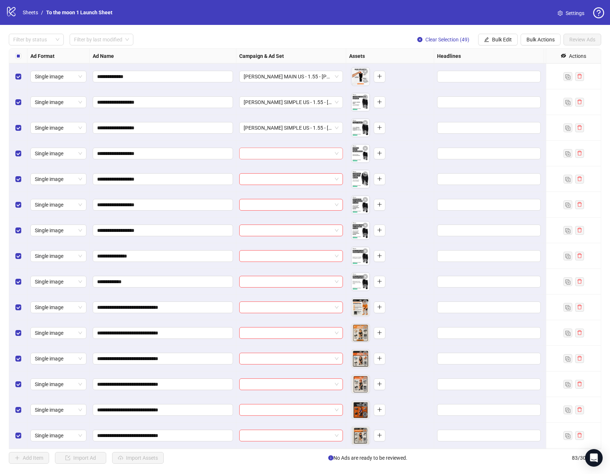
click at [288, 150] on input "search" at bounding box center [288, 153] width 88 height 11
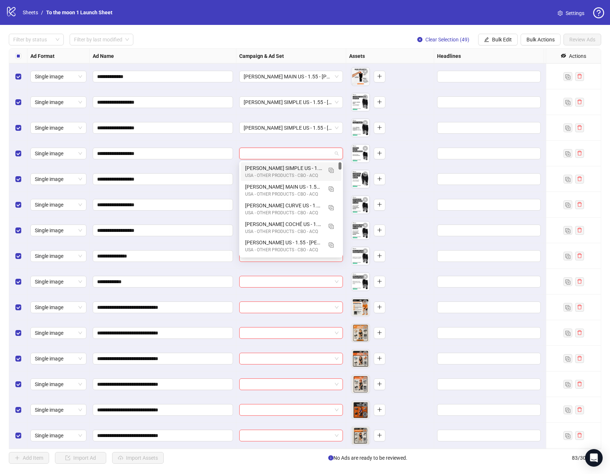
click at [278, 165] on div "[PERSON_NAME] SIMPLE US - 1.55 - [PERSON_NAME]" at bounding box center [283, 168] width 77 height 8
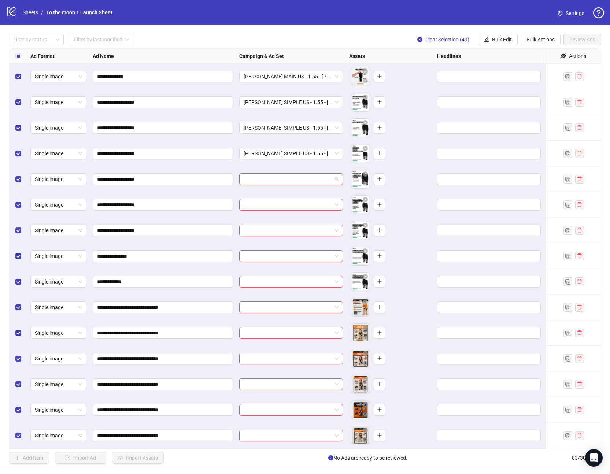
click at [267, 182] on input "search" at bounding box center [288, 179] width 88 height 11
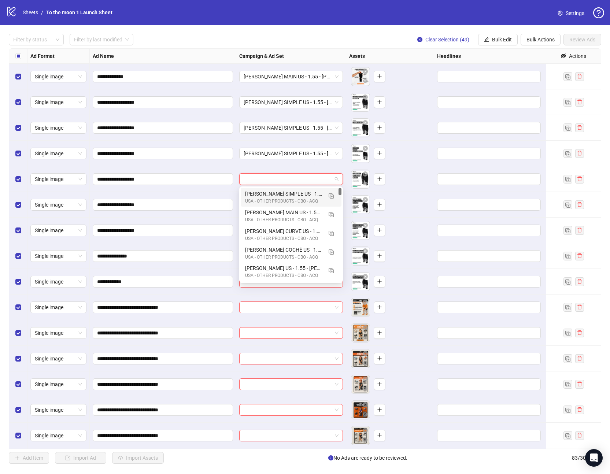
click at [263, 194] on div "[PERSON_NAME] SIMPLE US - 1.55 - [PERSON_NAME]" at bounding box center [283, 194] width 77 height 8
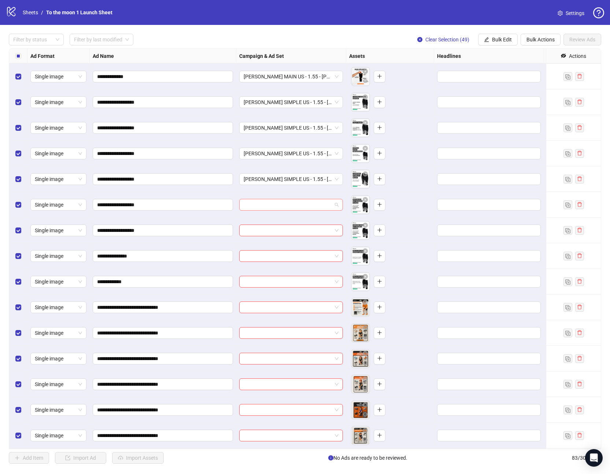
click at [259, 204] on input "search" at bounding box center [288, 204] width 88 height 11
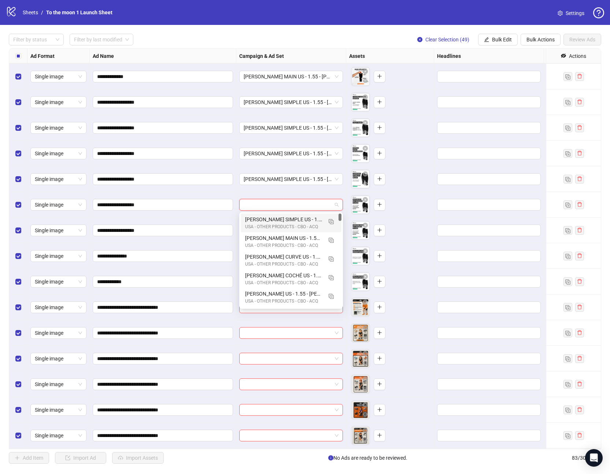
click at [259, 221] on div "[PERSON_NAME] SIMPLE US - 1.55 - [PERSON_NAME]" at bounding box center [283, 219] width 77 height 8
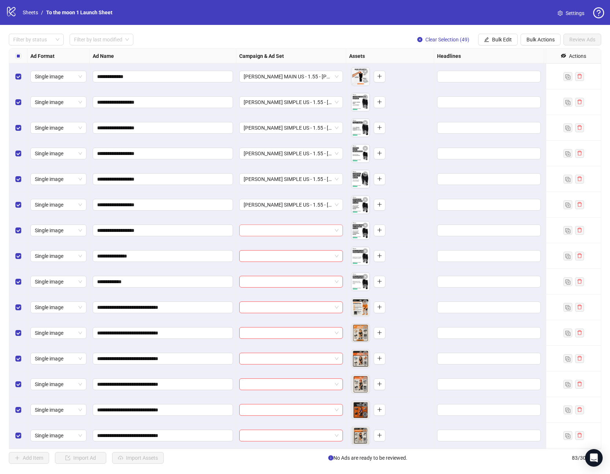
click at [261, 231] on input "search" at bounding box center [288, 230] width 88 height 11
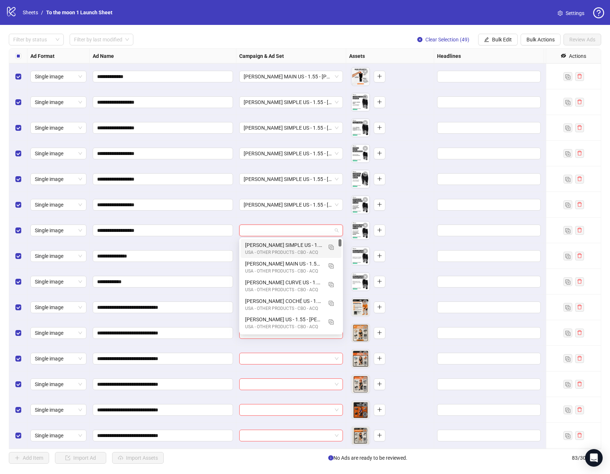
click at [263, 251] on div "USA - OTHER PRODUCTS - CBO - ACQ" at bounding box center [283, 252] width 77 height 7
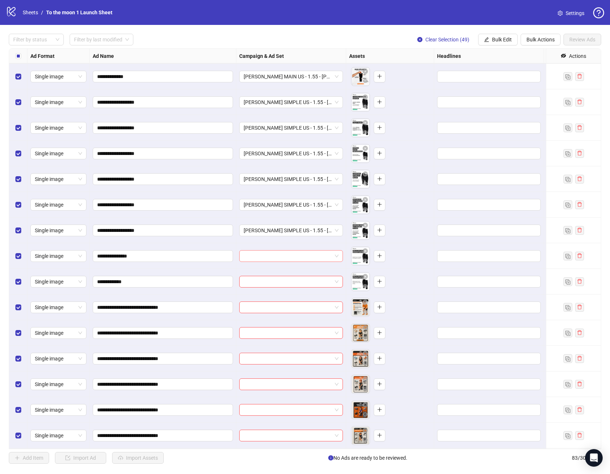
click at [263, 259] on input "search" at bounding box center [288, 256] width 88 height 11
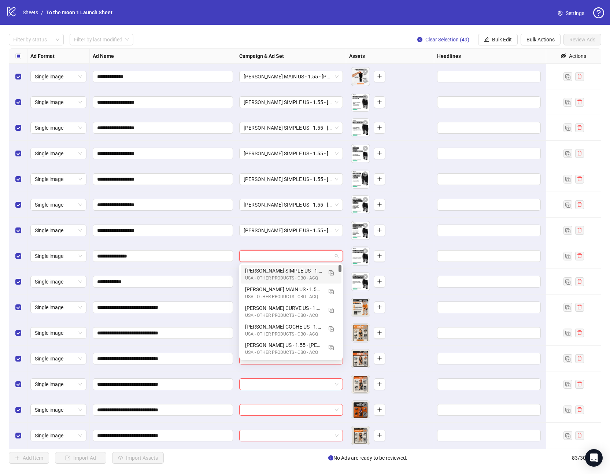
click at [263, 273] on div "[PERSON_NAME] SIMPLE US - 1.55 - [PERSON_NAME]" at bounding box center [283, 271] width 77 height 8
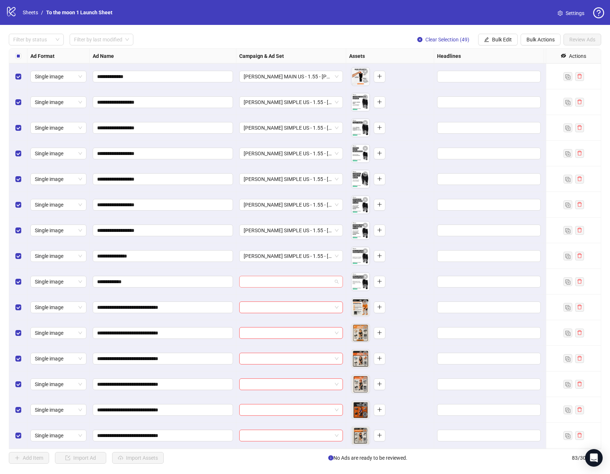
click at [266, 282] on input "search" at bounding box center [288, 281] width 88 height 11
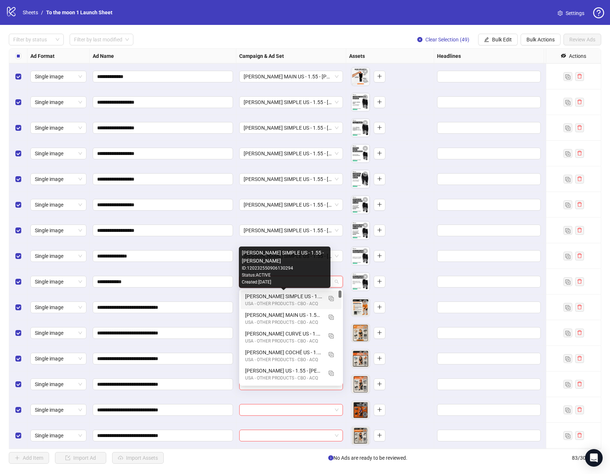
click at [266, 298] on div "[PERSON_NAME] SIMPLE US - 1.55 - [PERSON_NAME]" at bounding box center [283, 296] width 77 height 8
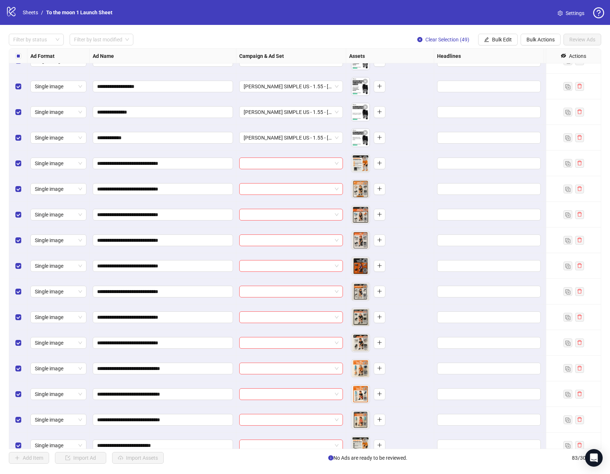
scroll to position [1479, 0]
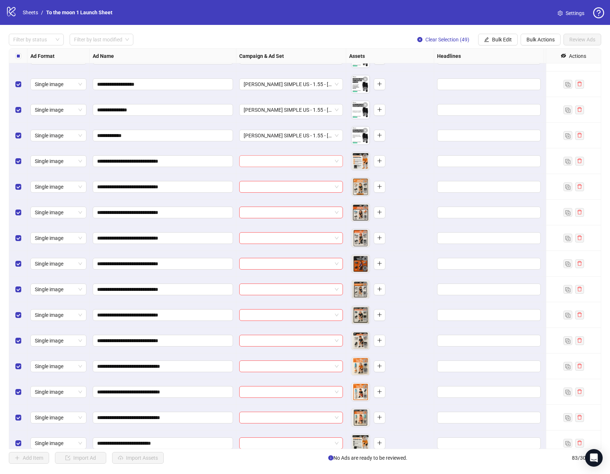
click at [295, 164] on input "search" at bounding box center [288, 161] width 88 height 11
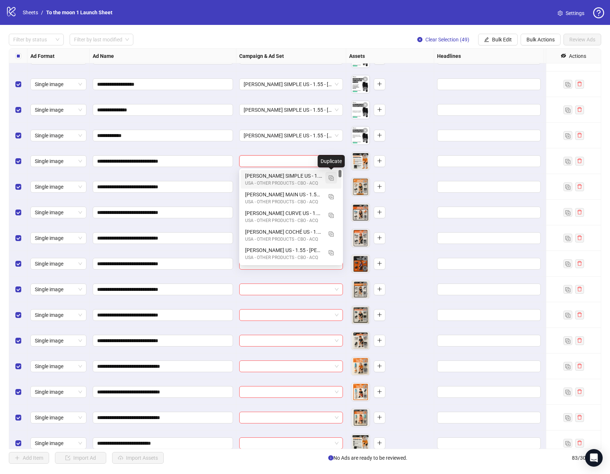
click at [332, 177] on img "button" at bounding box center [331, 177] width 5 height 5
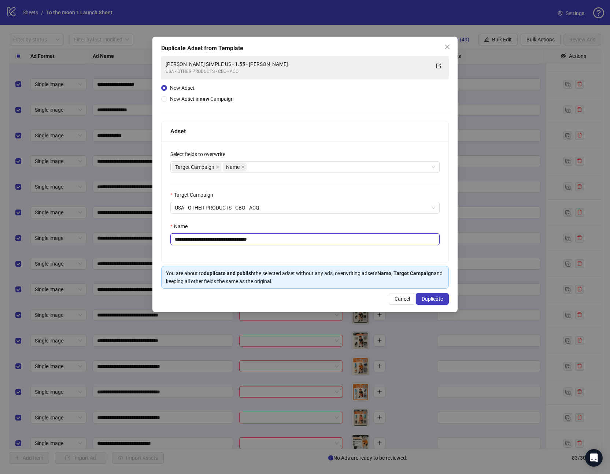
click at [217, 238] on input "**********" at bounding box center [304, 239] width 269 height 12
click at [220, 238] on input "**********" at bounding box center [304, 239] width 269 height 12
drag, startPoint x: 220, startPoint y: 238, endPoint x: 131, endPoint y: 238, distance: 89.4
click at [131, 238] on div "**********" at bounding box center [305, 237] width 610 height 474
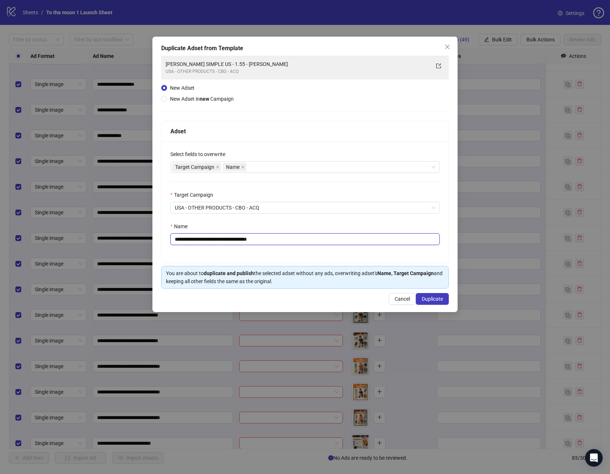
paste input "**"
drag, startPoint x: 270, startPoint y: 236, endPoint x: 314, endPoint y: 238, distance: 43.7
click at [314, 238] on input "**********" at bounding box center [304, 239] width 269 height 12
type input "**********"
click at [433, 297] on span "Duplicate" at bounding box center [432, 299] width 21 height 6
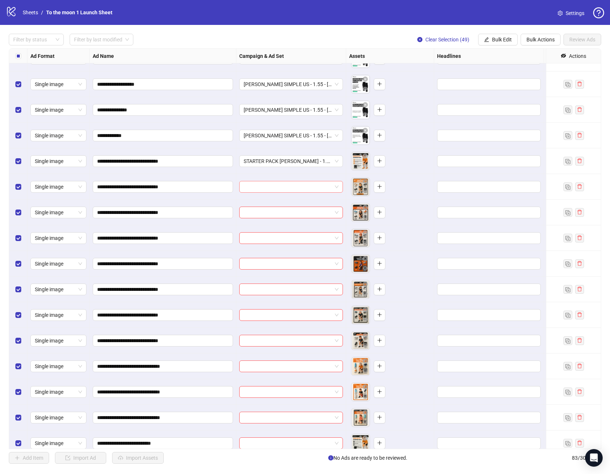
click at [304, 184] on input "search" at bounding box center [288, 186] width 88 height 11
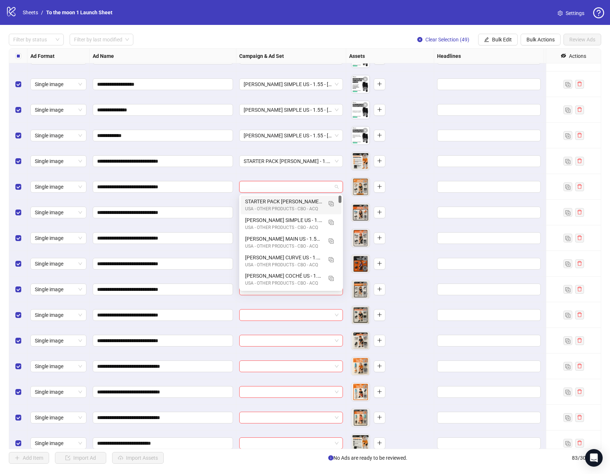
click at [278, 201] on div "STARTER PACK [PERSON_NAME] - 1.55 - [PERSON_NAME]" at bounding box center [283, 201] width 77 height 8
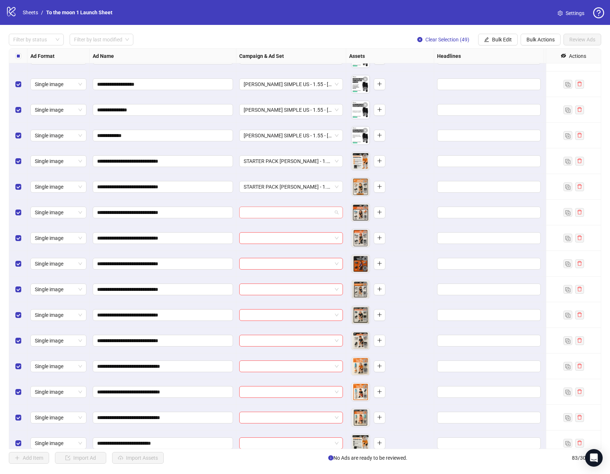
click at [267, 212] on input "search" at bounding box center [288, 212] width 88 height 11
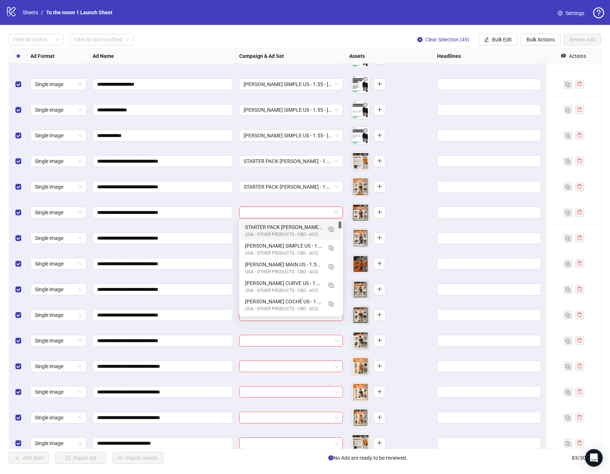
click at [267, 233] on div "USA - OTHER PRODUCTS - CBO - ACQ" at bounding box center [283, 234] width 77 height 7
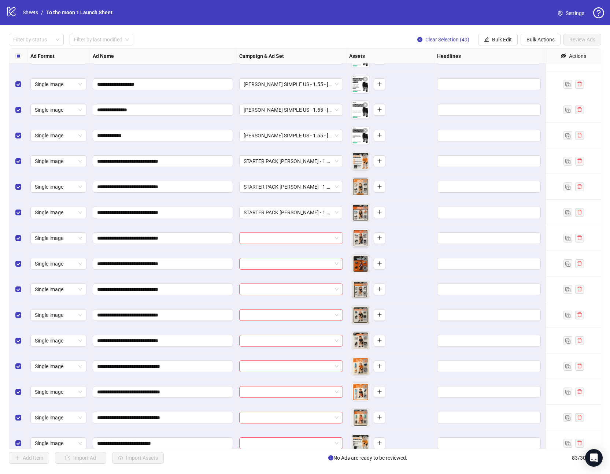
click at [296, 234] on input "search" at bounding box center [288, 238] width 88 height 11
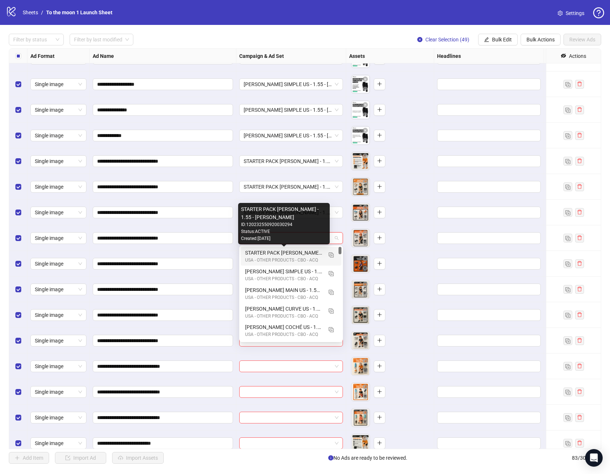
click at [296, 252] on div "STARTER PACK [PERSON_NAME] - 1.55 - [PERSON_NAME]" at bounding box center [283, 253] width 77 height 8
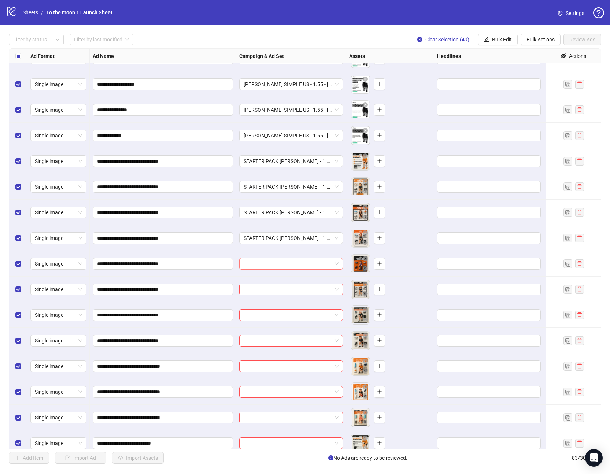
click at [293, 263] on input "search" at bounding box center [288, 263] width 88 height 11
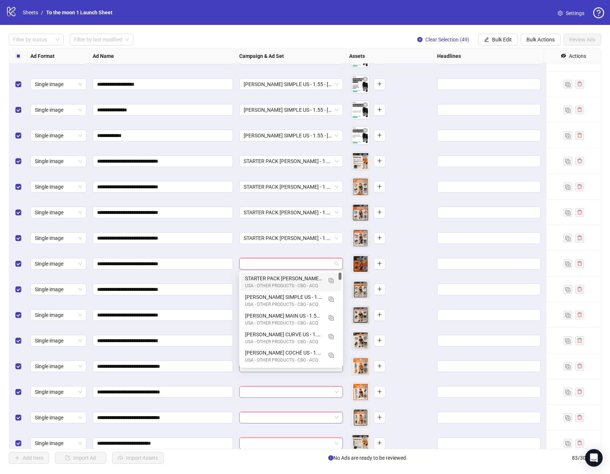
click at [293, 287] on div "USA - OTHER PRODUCTS - CBO - ACQ" at bounding box center [283, 285] width 77 height 7
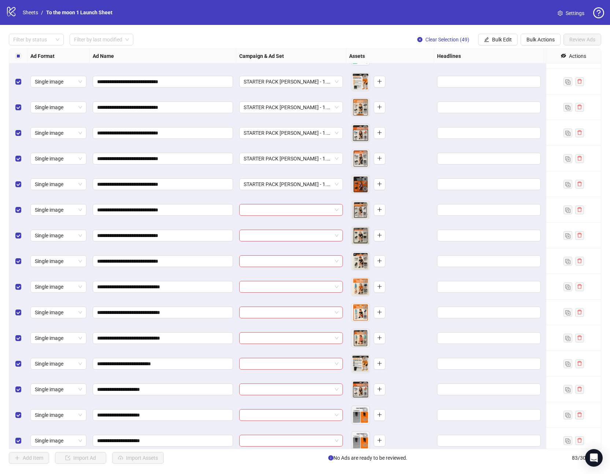
scroll to position [1616, 0]
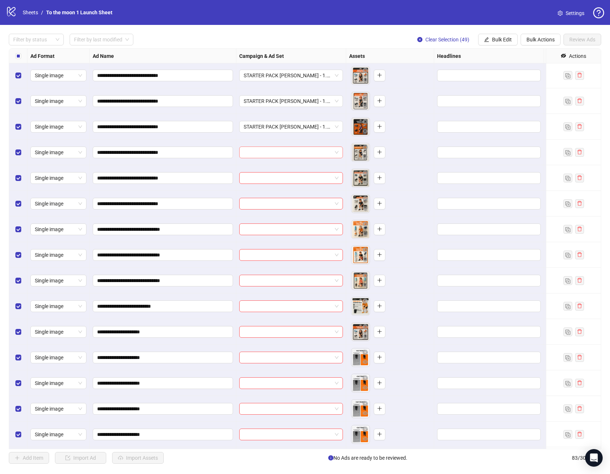
click at [274, 149] on input "search" at bounding box center [288, 152] width 88 height 11
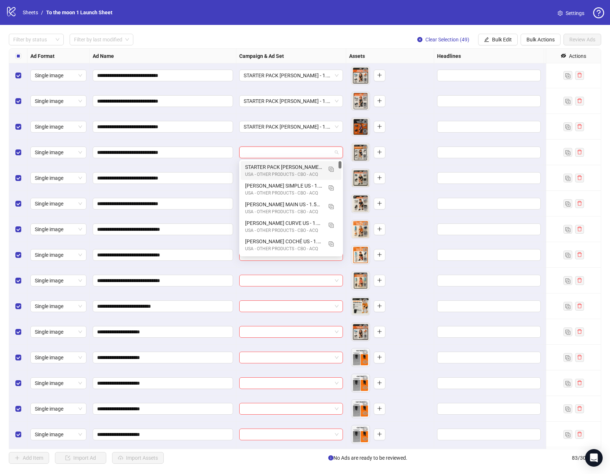
click at [275, 171] on div "USA - OTHER PRODUCTS - CBO - ACQ" at bounding box center [283, 174] width 77 height 7
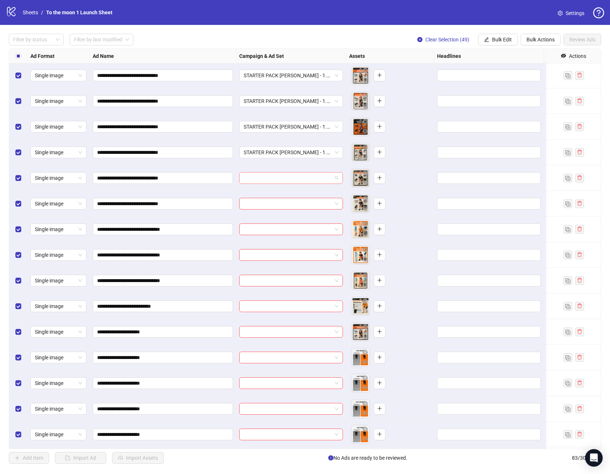
click at [275, 183] on div at bounding box center [291, 178] width 104 height 12
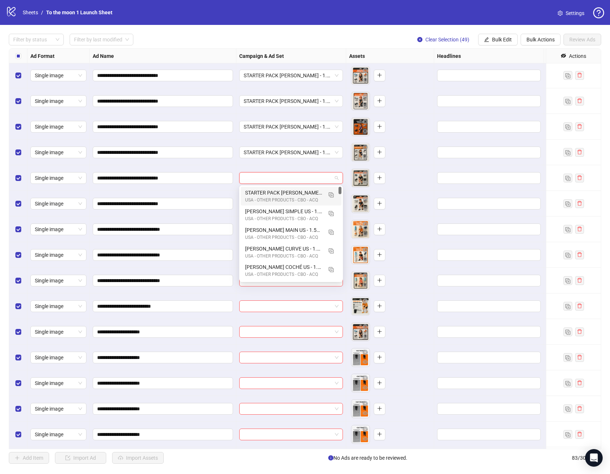
click at [277, 192] on div "STARTER PACK [PERSON_NAME] - 1.55 - [PERSON_NAME]" at bounding box center [283, 193] width 77 height 8
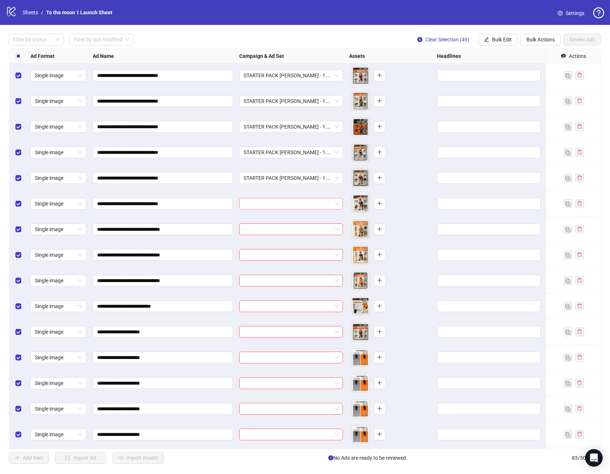
click at [274, 201] on input "search" at bounding box center [288, 203] width 88 height 11
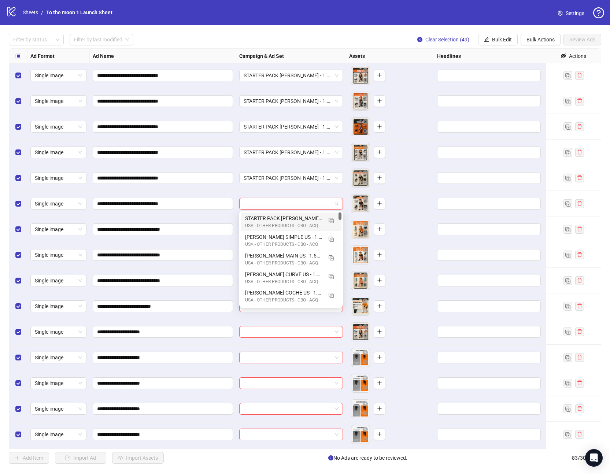
click at [273, 223] on div "USA - OTHER PRODUCTS - CBO - ACQ" at bounding box center [283, 225] width 77 height 7
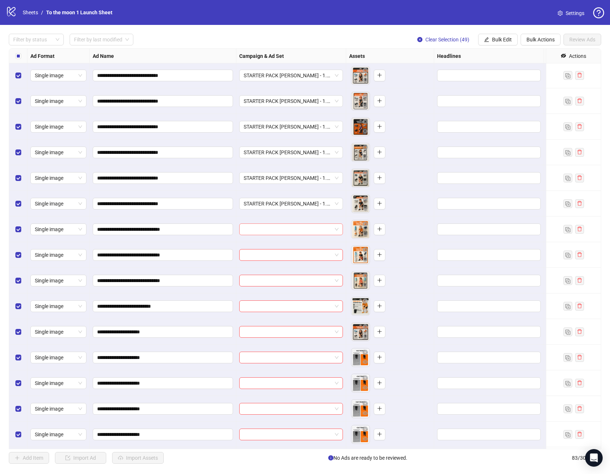
click at [273, 231] on input "search" at bounding box center [288, 229] width 88 height 11
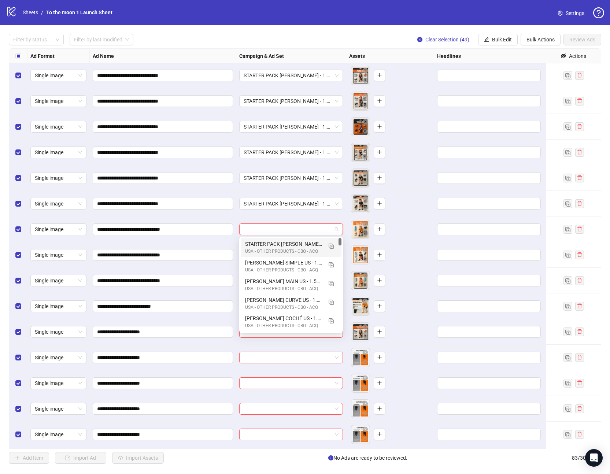
click at [273, 241] on div "STARTER PACK [PERSON_NAME] - 1.55 - [PERSON_NAME]" at bounding box center [283, 244] width 77 height 8
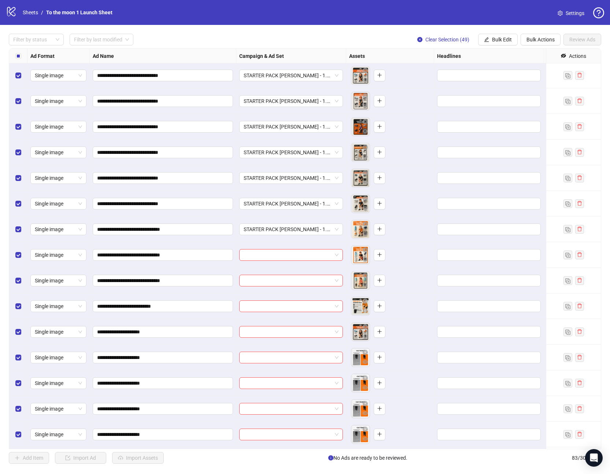
click at [274, 260] on div at bounding box center [291, 255] width 110 height 26
click at [277, 255] on input "search" at bounding box center [288, 254] width 88 height 11
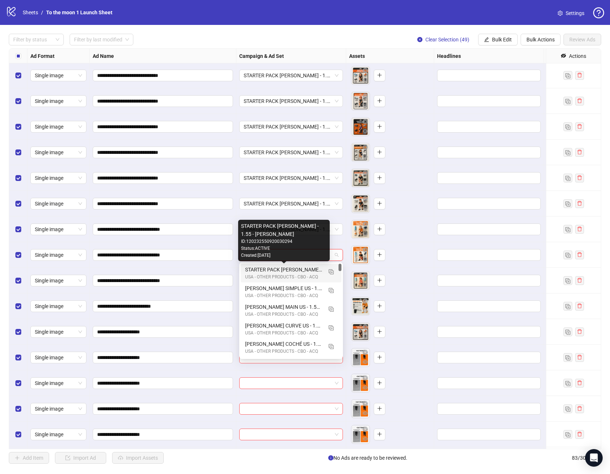
click at [277, 273] on div "STARTER PACK [PERSON_NAME] - 1.55 - [PERSON_NAME]" at bounding box center [283, 270] width 77 height 8
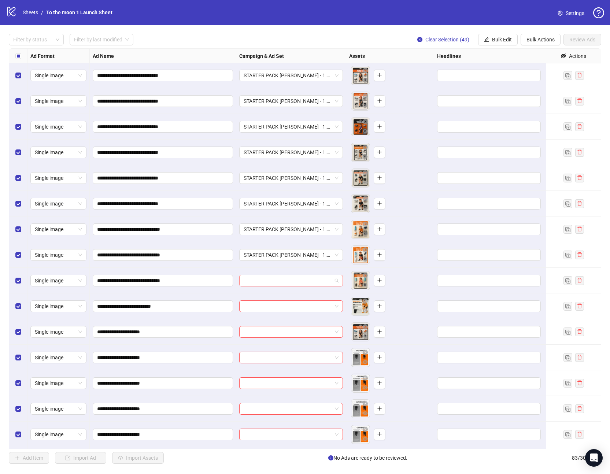
click at [276, 281] on input "search" at bounding box center [288, 280] width 88 height 11
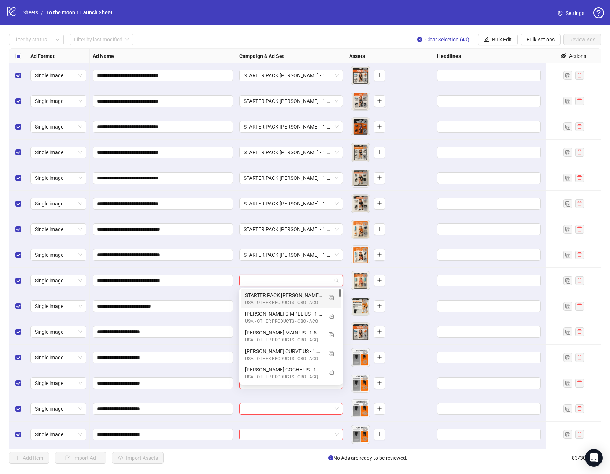
click at [276, 296] on div "STARTER PACK [PERSON_NAME] - 1.55 - [PERSON_NAME]" at bounding box center [283, 295] width 77 height 8
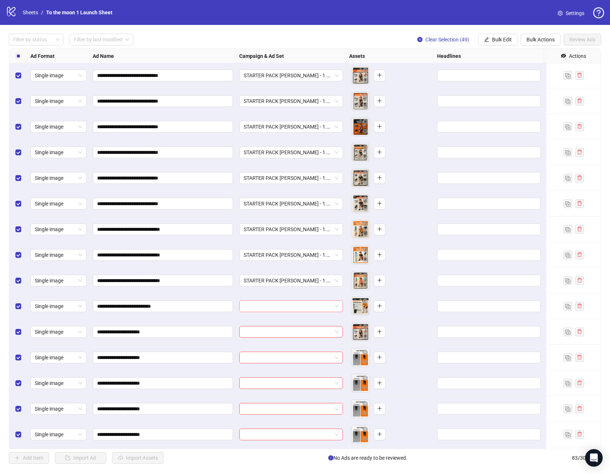
click at [274, 303] on input "search" at bounding box center [288, 306] width 88 height 11
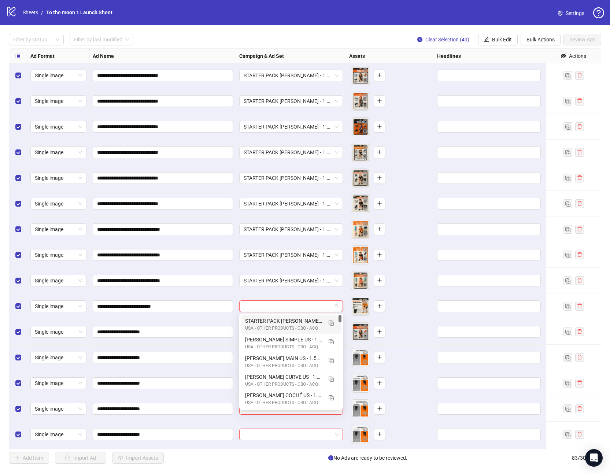
click at [274, 321] on div "STARTER PACK [PERSON_NAME] - 1.55 - [PERSON_NAME]" at bounding box center [283, 321] width 77 height 8
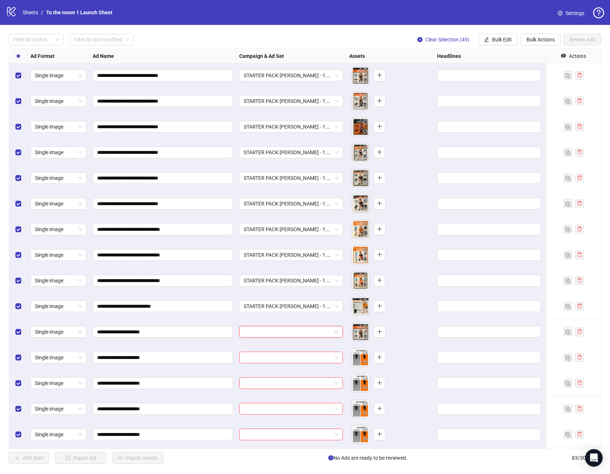
click at [274, 331] on input "search" at bounding box center [288, 331] width 88 height 11
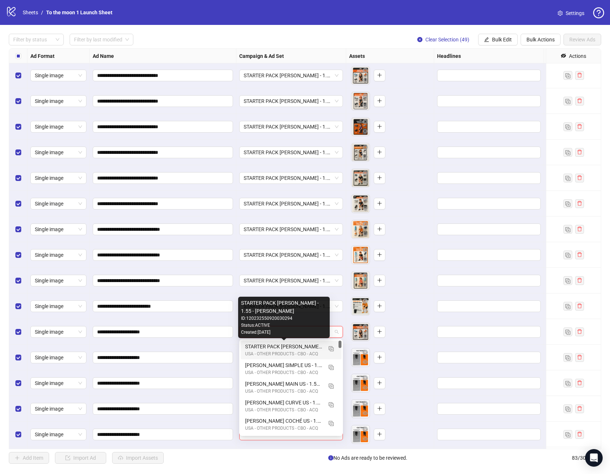
click at [273, 347] on div "STARTER PACK [PERSON_NAME] - 1.55 - [PERSON_NAME]" at bounding box center [283, 347] width 77 height 8
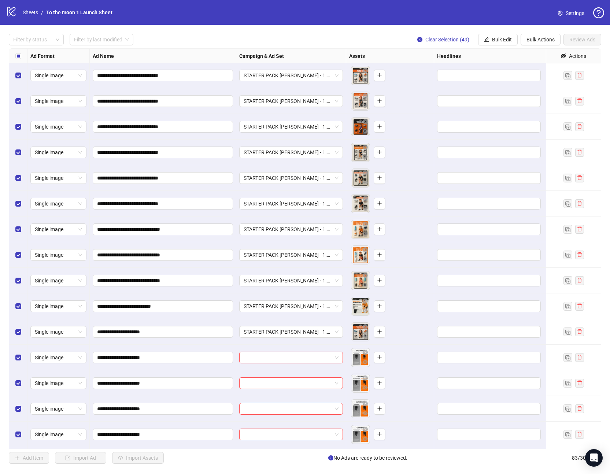
scroll to position [1743, 0]
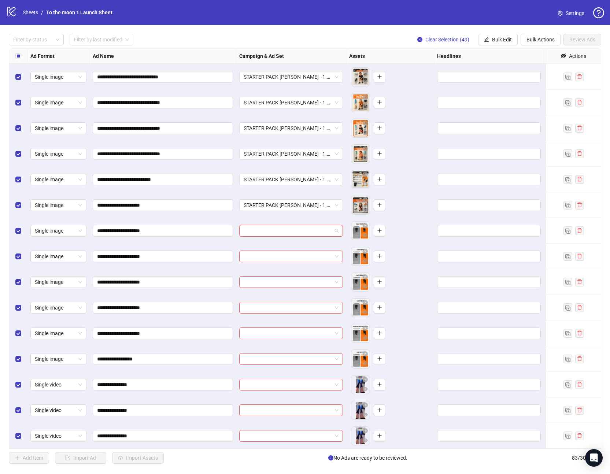
click at [319, 232] on input "search" at bounding box center [288, 230] width 88 height 11
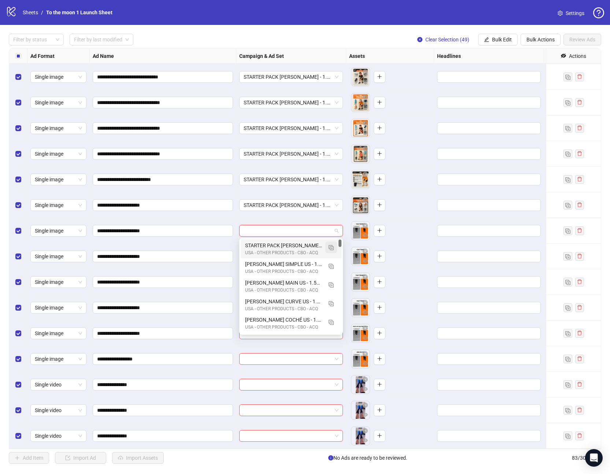
click at [331, 248] on img "button" at bounding box center [331, 247] width 5 height 5
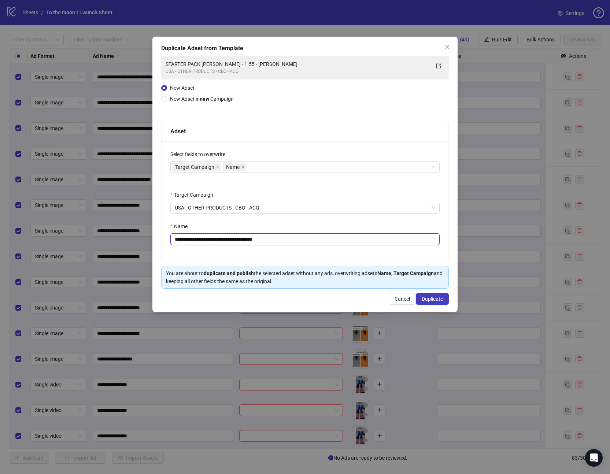
drag, startPoint x: 269, startPoint y: 238, endPoint x: 301, endPoint y: 239, distance: 31.5
click at [301, 239] on input "**********" at bounding box center [304, 239] width 269 height 12
drag, startPoint x: 230, startPoint y: 239, endPoint x: 147, endPoint y: 235, distance: 83.6
click at [147, 235] on div "**********" at bounding box center [305, 237] width 610 height 474
paste input "text"
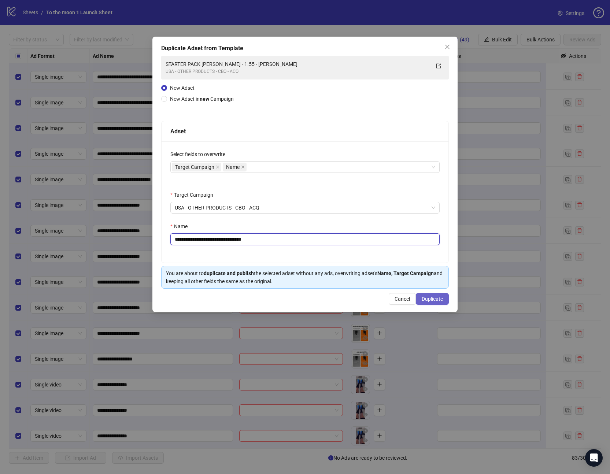
type input "**********"
click at [438, 299] on span "Duplicate" at bounding box center [432, 299] width 21 height 6
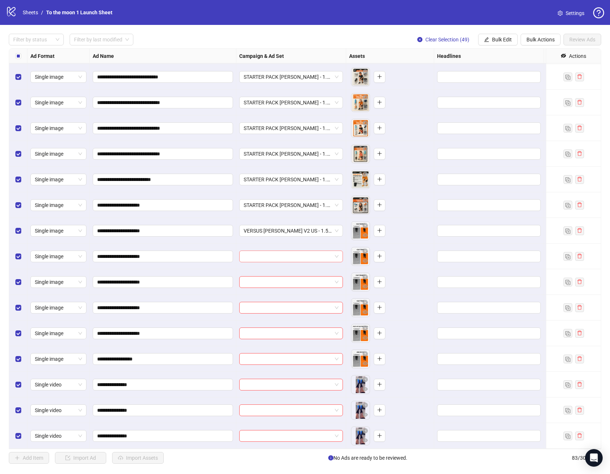
click at [297, 256] on input "search" at bounding box center [288, 256] width 88 height 11
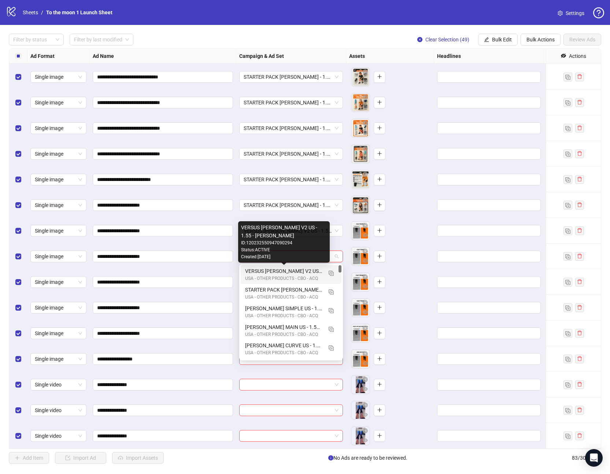
click at [287, 270] on div "VERSUS [PERSON_NAME] V2 US - 1.55 - [PERSON_NAME]" at bounding box center [283, 271] width 77 height 8
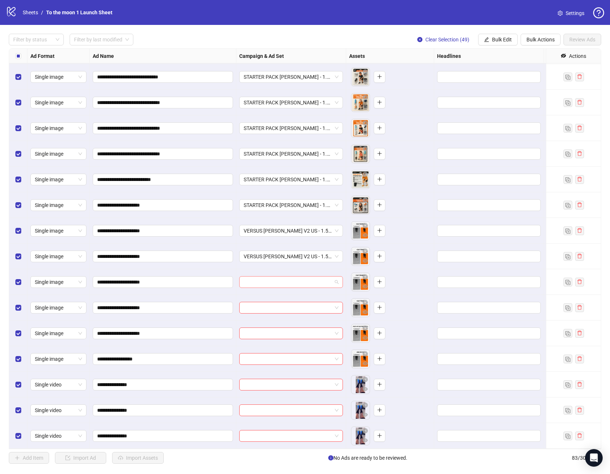
click at [280, 281] on input "search" at bounding box center [288, 282] width 88 height 11
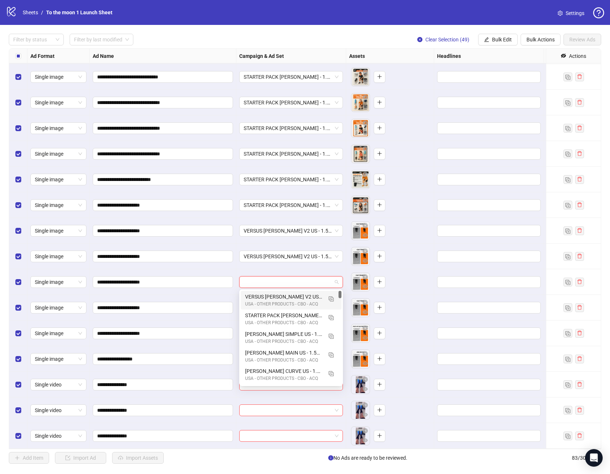
click at [280, 301] on div "USA - OTHER PRODUCTS - CBO - ACQ" at bounding box center [283, 304] width 77 height 7
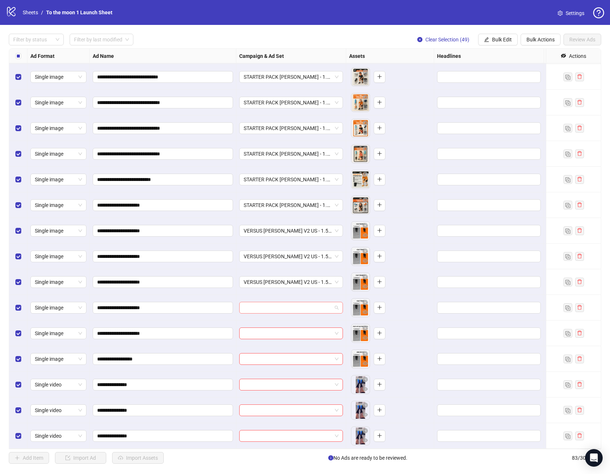
click at [276, 306] on input "search" at bounding box center [288, 307] width 88 height 11
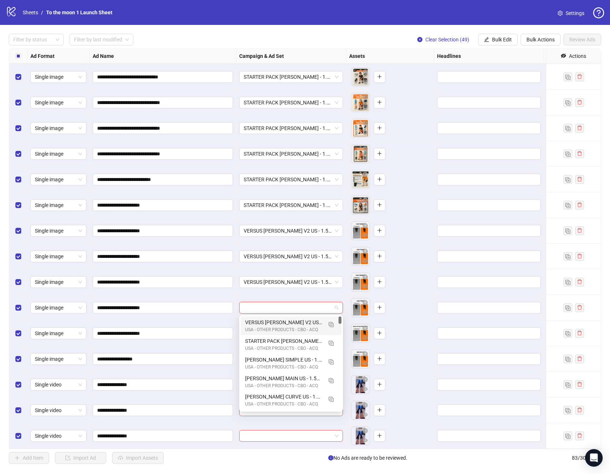
click at [276, 326] on div "USA - OTHER PRODUCTS - CBO - ACQ" at bounding box center [283, 329] width 77 height 7
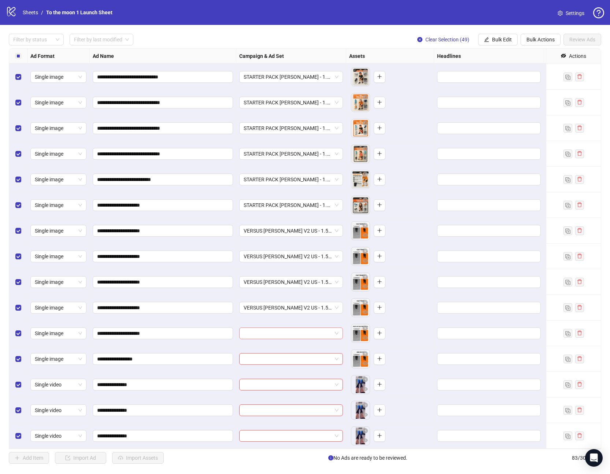
click at [274, 333] on input "search" at bounding box center [288, 333] width 88 height 11
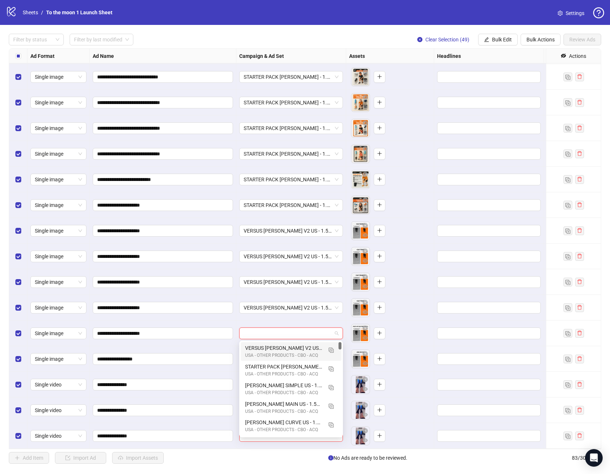
click at [273, 347] on div "VERSUS [PERSON_NAME] V2 US - 1.55 - [PERSON_NAME]" at bounding box center [283, 348] width 77 height 8
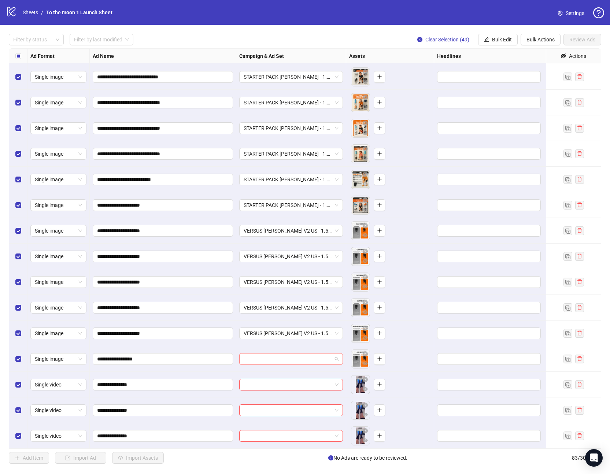
click at [271, 356] on input "search" at bounding box center [288, 359] width 88 height 11
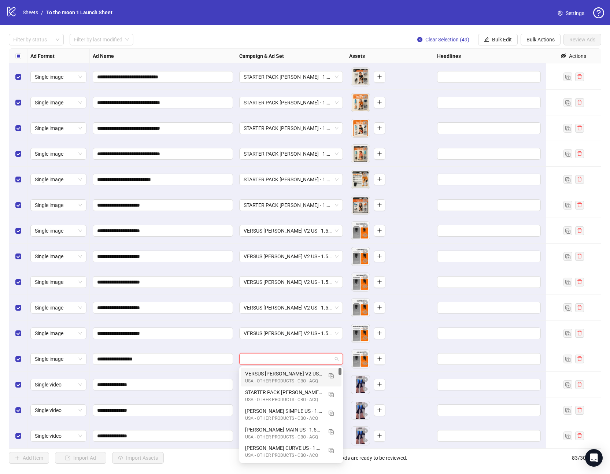
click at [270, 373] on div "VERSUS [PERSON_NAME] V2 US - 1.55 - [PERSON_NAME]" at bounding box center [283, 374] width 77 height 8
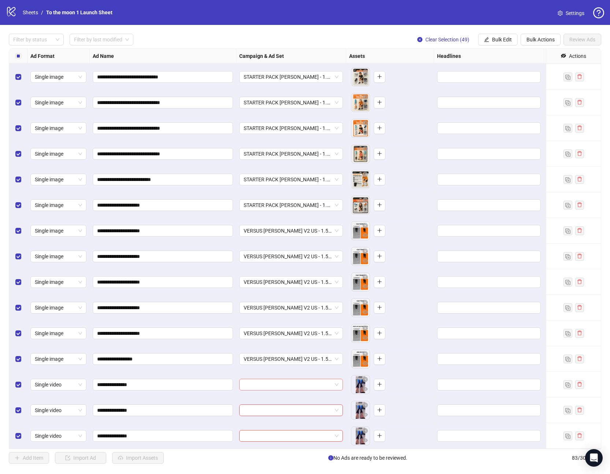
click at [332, 381] on input "search" at bounding box center [288, 384] width 88 height 11
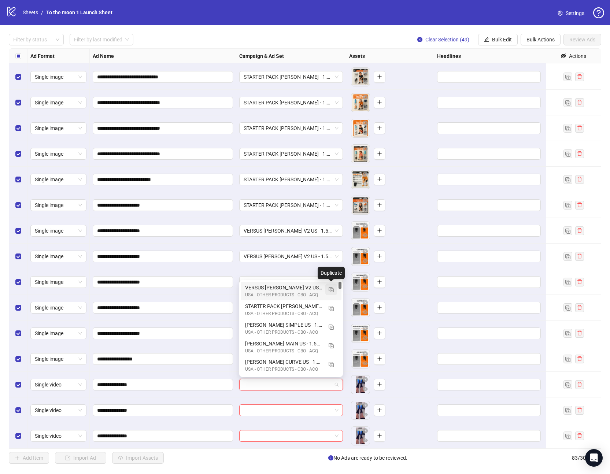
click at [330, 290] on img "button" at bounding box center [331, 289] width 5 height 5
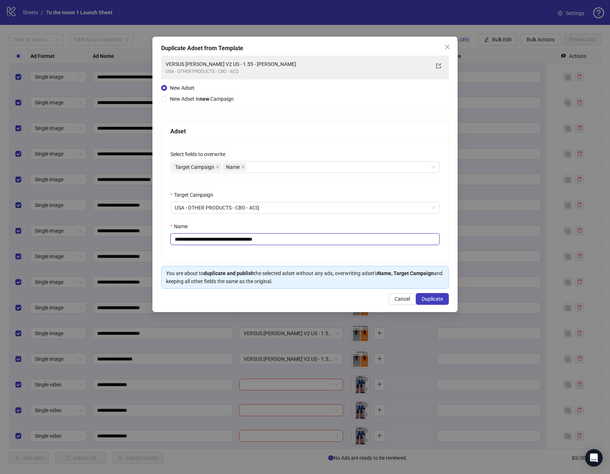
drag, startPoint x: 267, startPoint y: 241, endPoint x: 307, endPoint y: 241, distance: 39.9
click at [307, 241] on input "**********" at bounding box center [304, 239] width 269 height 12
drag, startPoint x: 229, startPoint y: 240, endPoint x: 158, endPoint y: 226, distance: 72.5
click at [165, 230] on div "**********" at bounding box center [305, 201] width 287 height 121
paste input "text"
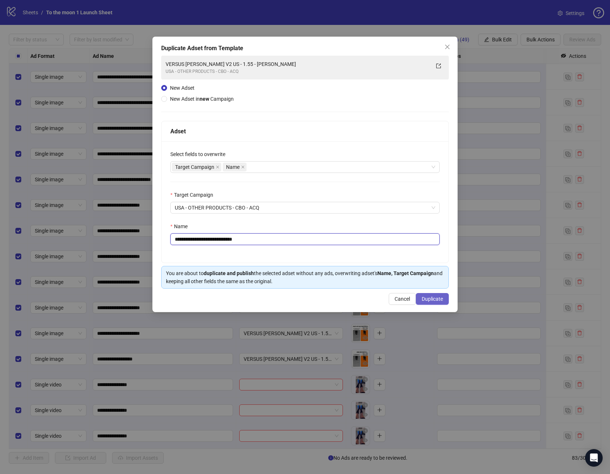
type input "**********"
click at [431, 298] on span "Duplicate" at bounding box center [432, 299] width 21 height 6
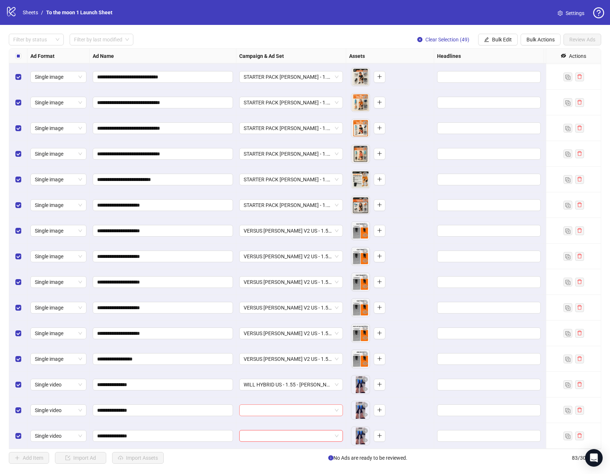
click at [302, 412] on input "search" at bounding box center [288, 410] width 88 height 11
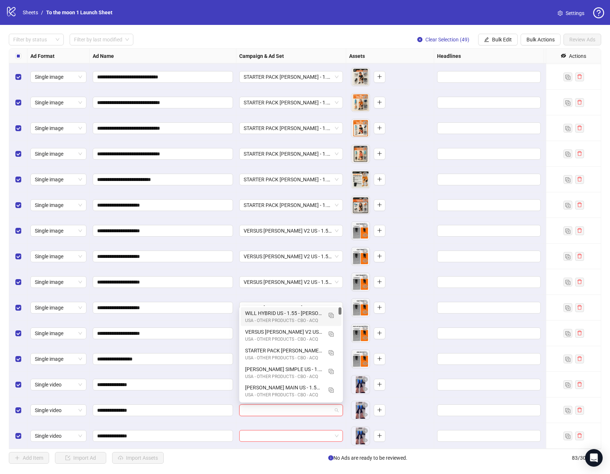
click at [278, 317] on div "USA - OTHER PRODUCTS - CBO - ACQ" at bounding box center [283, 320] width 77 height 7
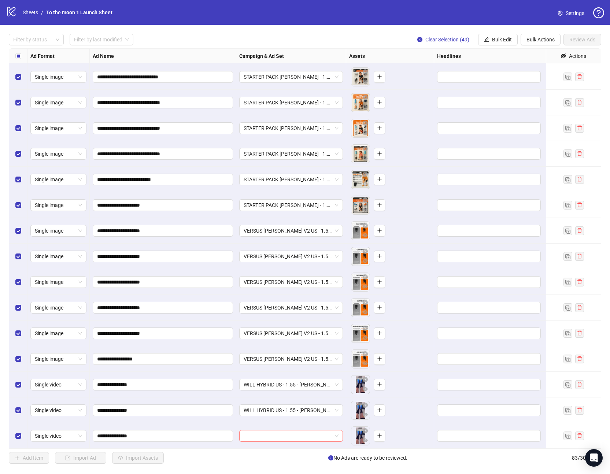
click at [278, 433] on input "search" at bounding box center [288, 435] width 88 height 11
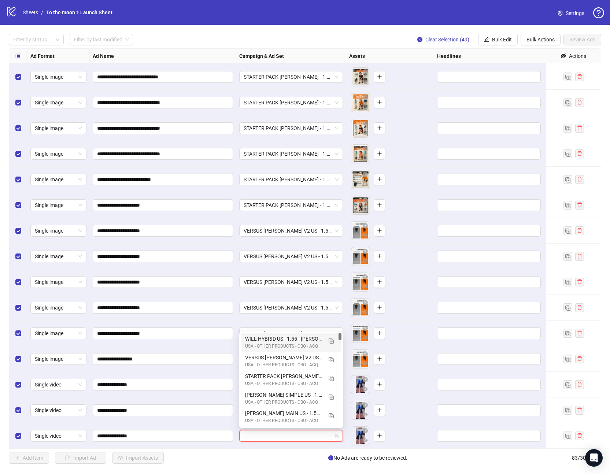
click at [281, 343] on div "USA - OTHER PRODUCTS - CBO - ACQ" at bounding box center [283, 346] width 77 height 7
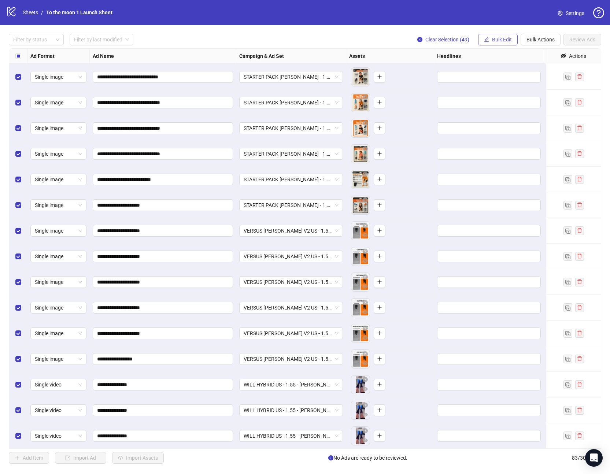
click at [496, 42] on span "Bulk Edit" at bounding box center [502, 40] width 20 height 6
click at [498, 125] on span "Destination URL" at bounding box center [505, 125] width 44 height 8
click at [455, 71] on input "text" at bounding box center [474, 71] width 95 height 8
paste input "**********"
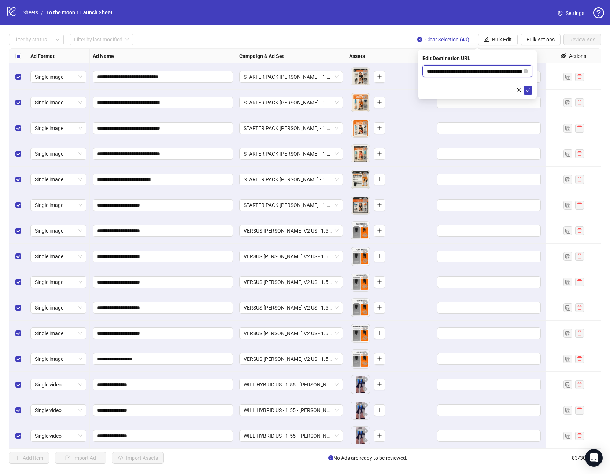
scroll to position [0, 55]
type input "**********"
click at [529, 90] on icon "check" at bounding box center [527, 90] width 5 height 5
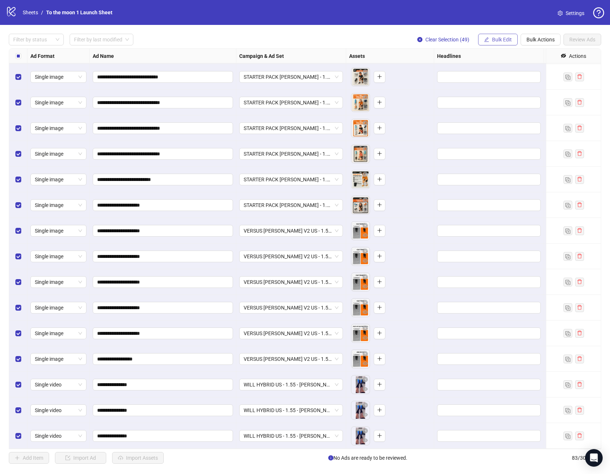
click at [503, 40] on span "Bulk Edit" at bounding box center [502, 40] width 20 height 6
click at [499, 100] on span "Primary Texts" at bounding box center [505, 101] width 44 height 8
click at [442, 69] on textarea at bounding box center [477, 75] width 110 height 20
paste textarea "**********"
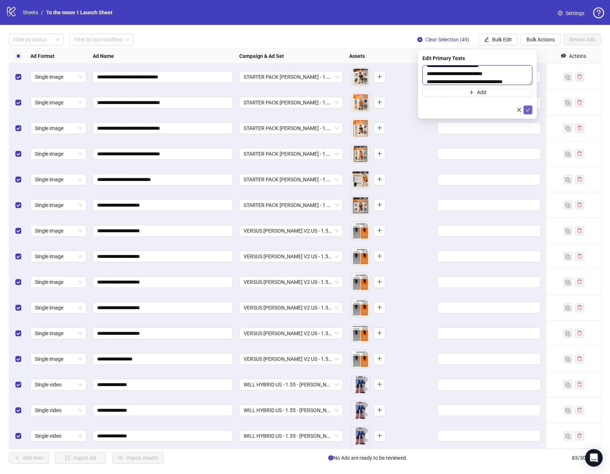
type textarea "**********"
click at [528, 109] on icon "check" at bounding box center [527, 109] width 5 height 5
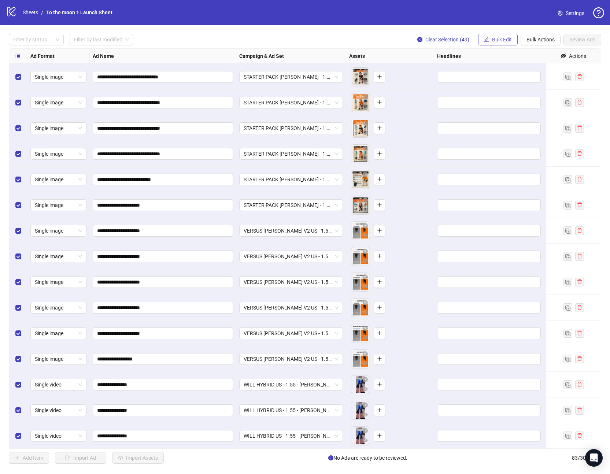
click at [491, 40] on button "Bulk Edit" at bounding box center [498, 40] width 40 height 12
click at [497, 87] on span "Headlines" at bounding box center [505, 89] width 44 height 8
click at [444, 70] on input "text" at bounding box center [477, 71] width 110 height 12
paste input "**********"
type input "**********"
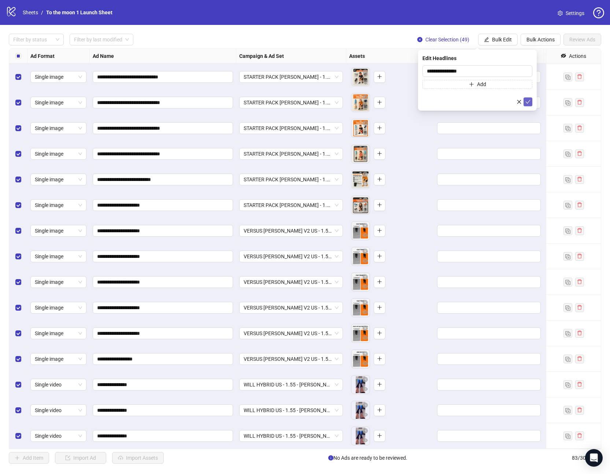
click at [528, 101] on icon "check" at bounding box center [527, 101] width 5 height 5
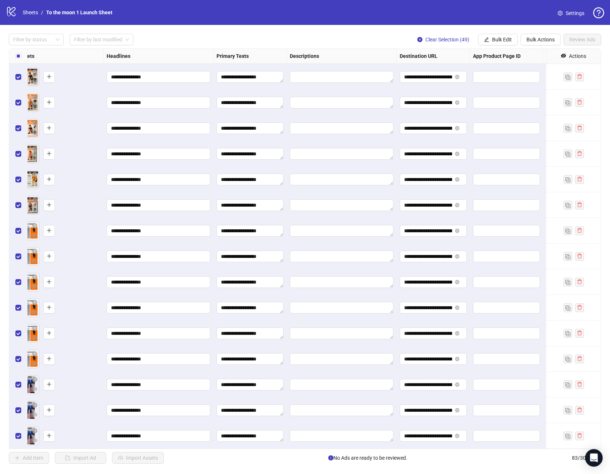
scroll to position [1743, 347]
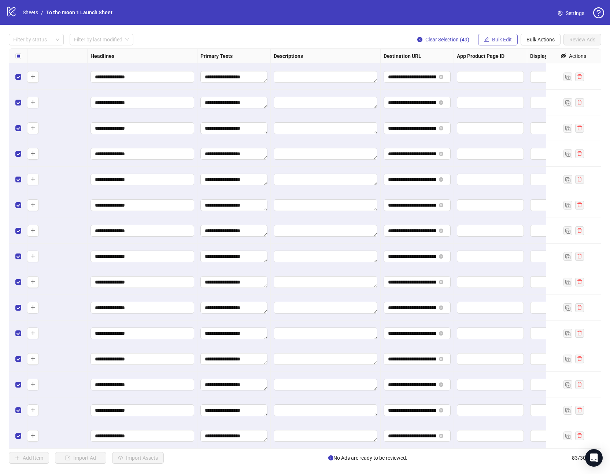
click at [494, 44] on button "Bulk Edit" at bounding box center [498, 40] width 40 height 12
click at [496, 111] on span "Descriptions" at bounding box center [505, 113] width 44 height 8
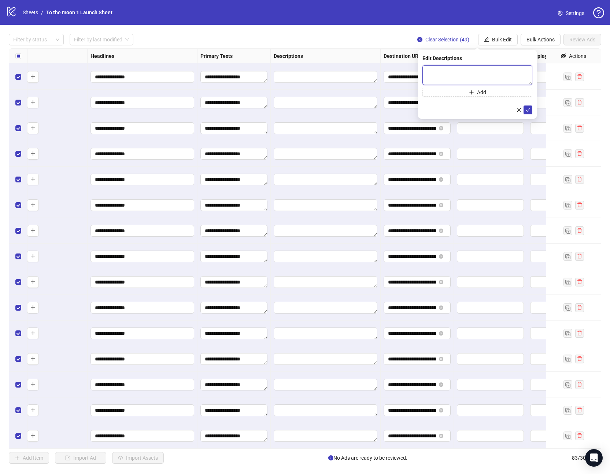
click at [453, 76] on textarea at bounding box center [477, 75] width 110 height 20
type textarea "**********"
click at [528, 110] on icon "check" at bounding box center [528, 110] width 5 height 4
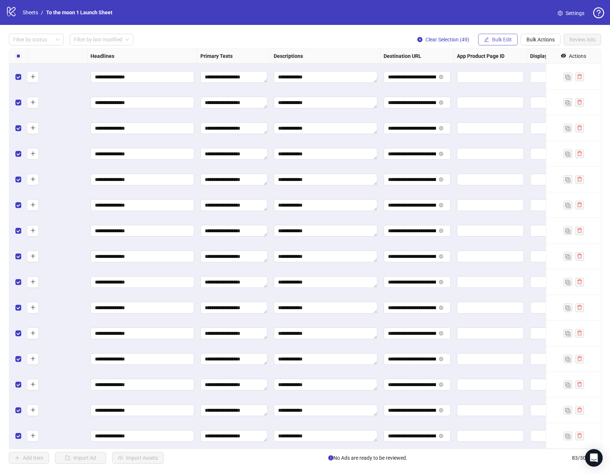
click at [496, 37] on span "Bulk Edit" at bounding box center [502, 40] width 20 height 6
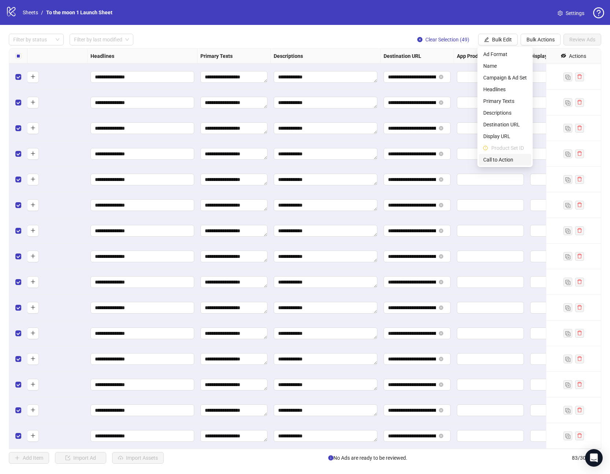
click at [505, 160] on span "Call to Action" at bounding box center [505, 160] width 44 height 8
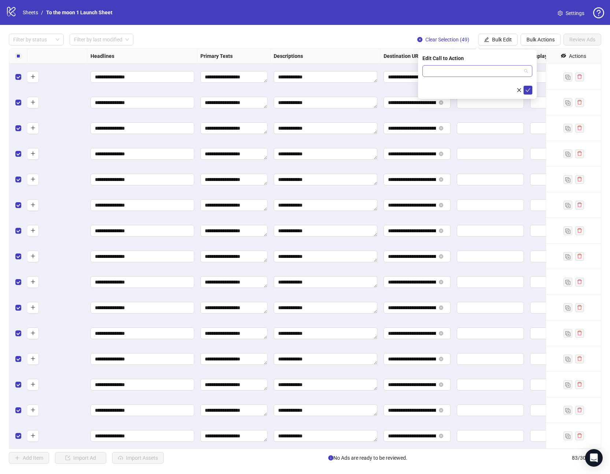
click at [501, 75] on input "search" at bounding box center [474, 71] width 95 height 11
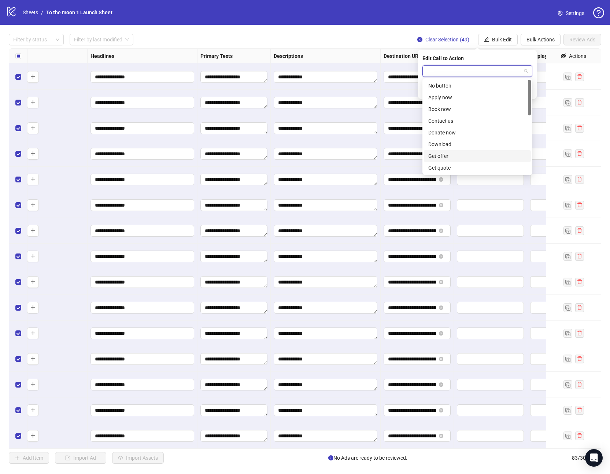
scroll to position [152, 0]
click at [453, 109] on div "Shop now" at bounding box center [477, 109] width 98 height 8
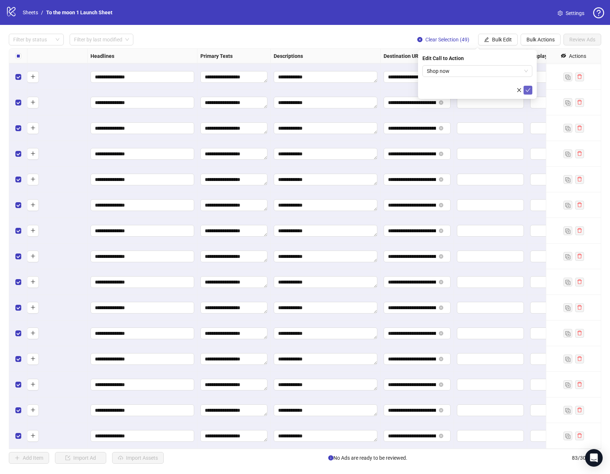
click at [528, 91] on icon "check" at bounding box center [527, 90] width 5 height 5
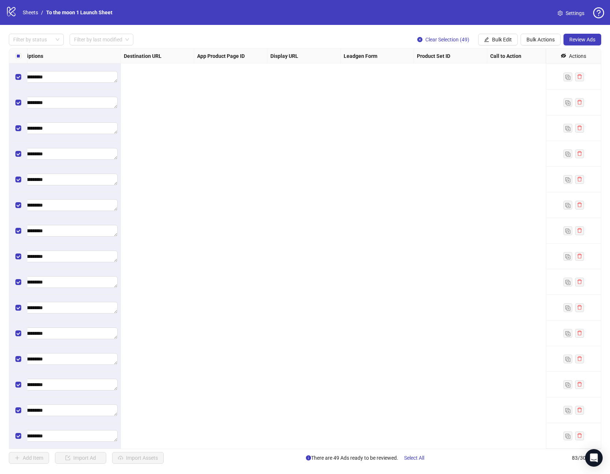
scroll to position [1743, 0]
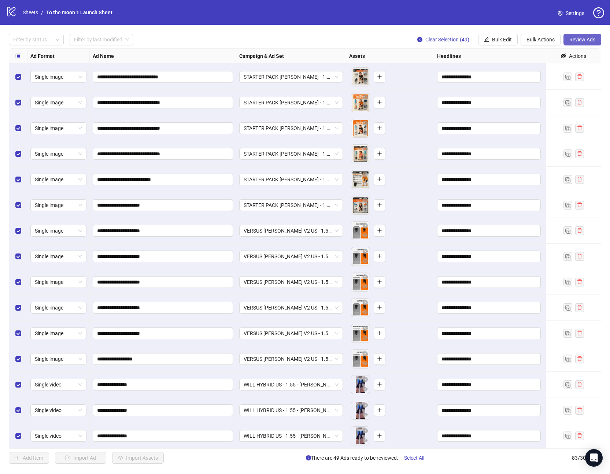
click at [584, 40] on span "Review Ads" at bounding box center [582, 40] width 26 height 6
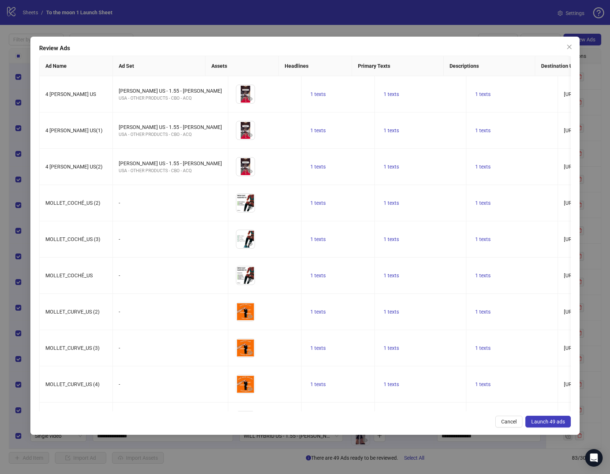
click at [553, 421] on span "Launch 49 ads" at bounding box center [548, 422] width 34 height 6
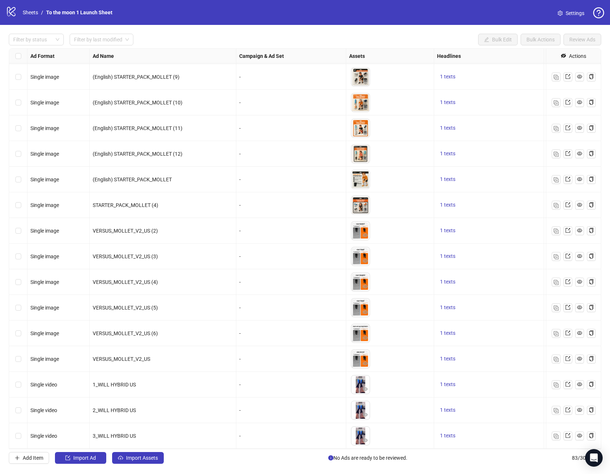
click at [566, 11] on span "Settings" at bounding box center [575, 13] width 19 height 8
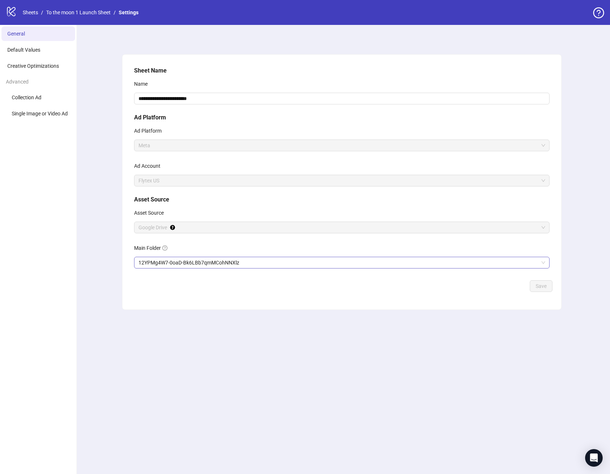
click at [176, 257] on span "12YPMg4W7-0oaD-Bk6LBb7qmMCohNNXlz" at bounding box center [341, 262] width 407 height 11
click at [542, 289] on span "Save" at bounding box center [541, 286] width 11 height 6
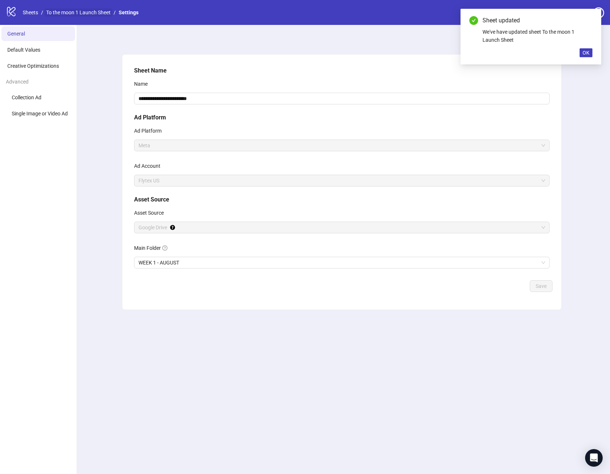
click at [99, 12] on link "To the moon 1 Launch Sheet" at bounding box center [78, 12] width 67 height 8
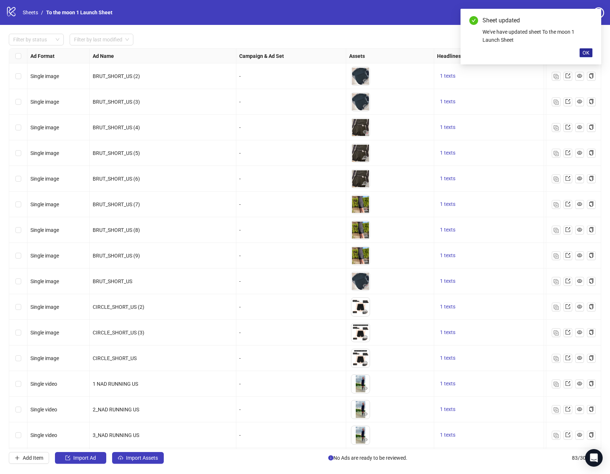
click at [587, 54] on span "OK" at bounding box center [585, 53] width 7 height 6
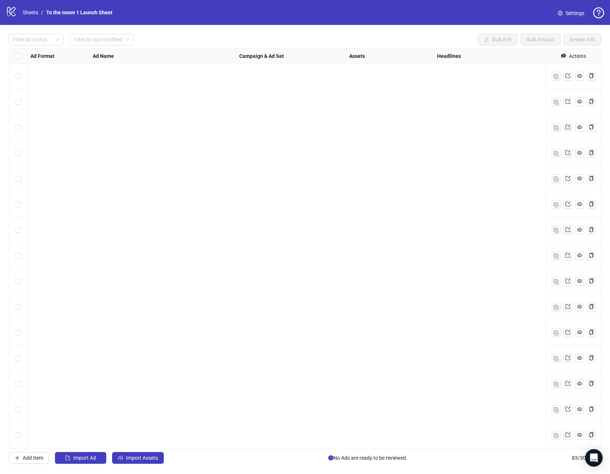
scroll to position [1743, 0]
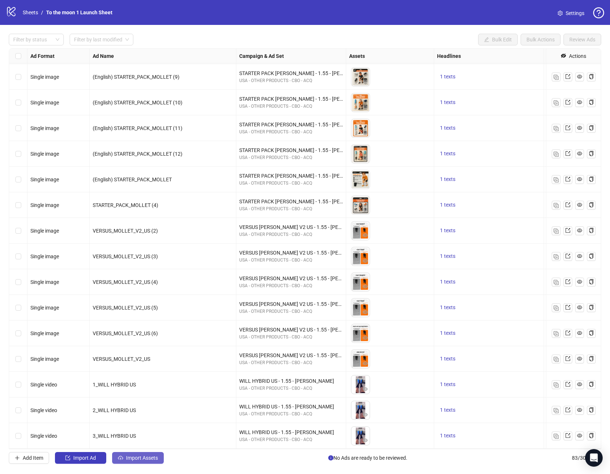
click at [143, 458] on span "Import Assets" at bounding box center [142, 458] width 32 height 6
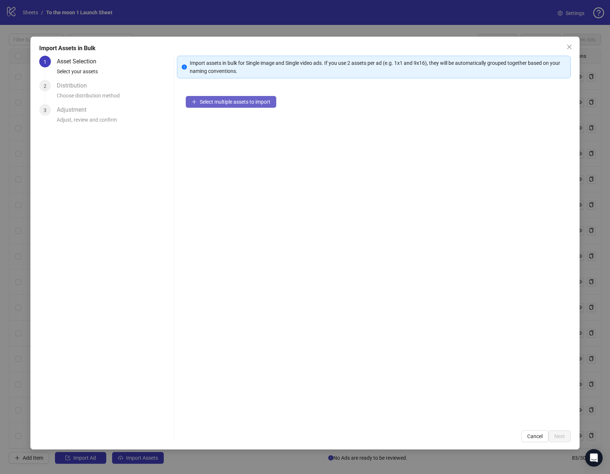
click at [225, 106] on button "Select multiple assets to import" at bounding box center [231, 102] width 90 height 12
click at [220, 122] on button "Add more assets" at bounding box center [215, 125] width 58 height 12
click at [232, 125] on span "Add more assets" at bounding box center [219, 125] width 38 height 6
click at [561, 433] on span "Next" at bounding box center [559, 436] width 11 height 6
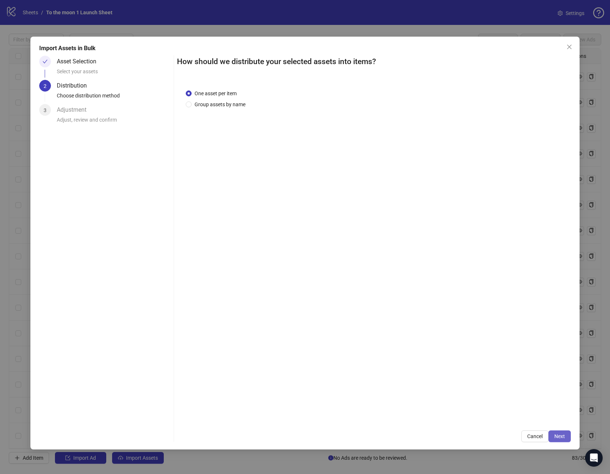
click at [560, 434] on span "Next" at bounding box center [559, 436] width 11 height 6
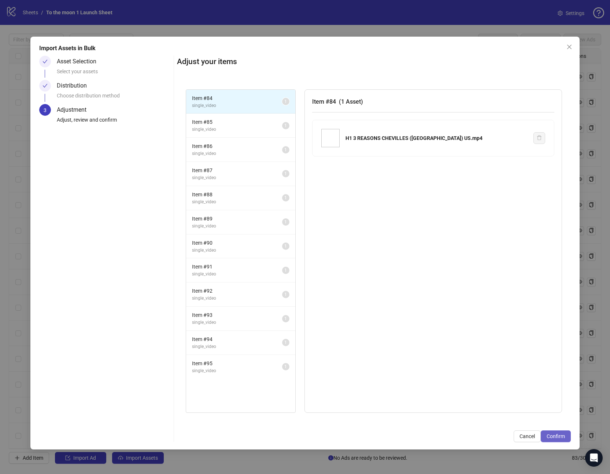
click at [562, 437] on span "Confirm" at bounding box center [556, 436] width 18 height 6
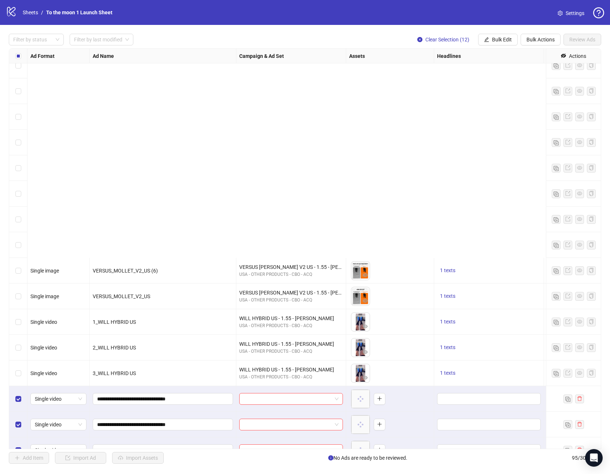
scroll to position [2051, 0]
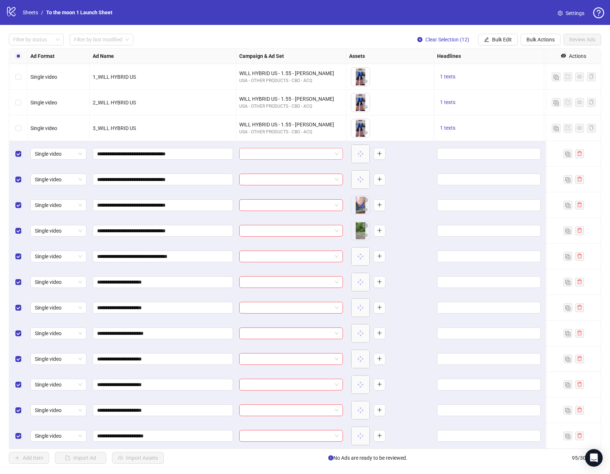
click at [333, 151] on span at bounding box center [291, 153] width 95 height 11
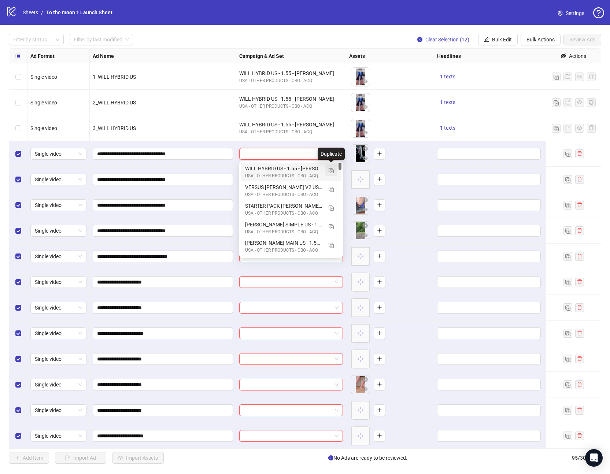
click at [329, 170] on img "button" at bounding box center [331, 170] width 5 height 5
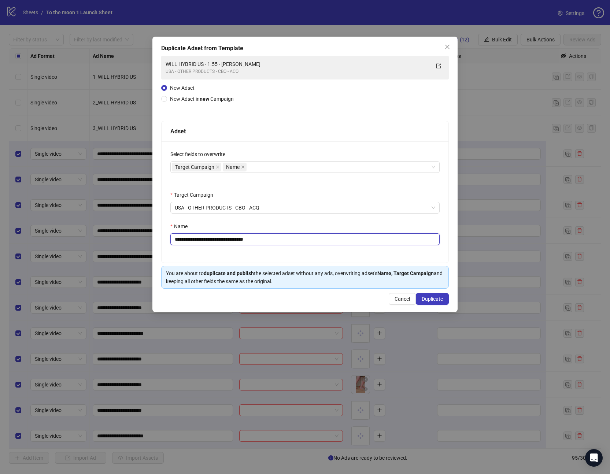
click at [214, 240] on input "**********" at bounding box center [304, 239] width 269 height 12
paste input "text"
click at [267, 238] on input "**********" at bounding box center [304, 239] width 269 height 12
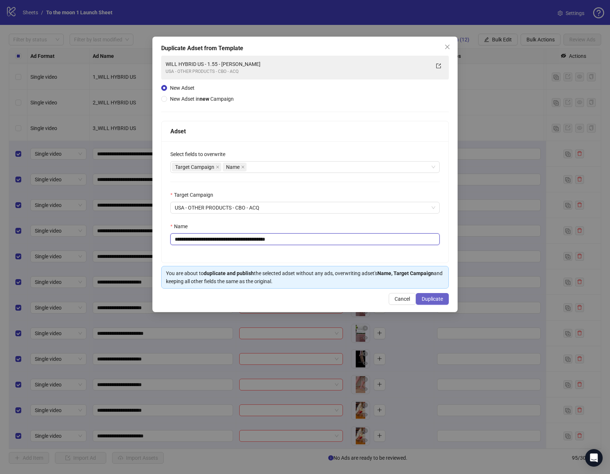
type input "**********"
click at [430, 299] on span "Duplicate" at bounding box center [432, 299] width 21 height 6
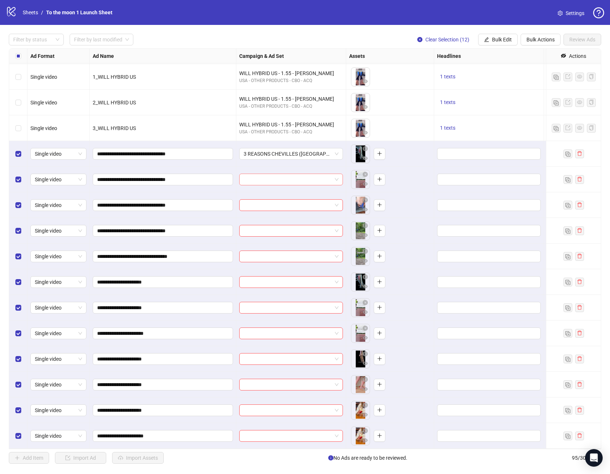
click at [308, 178] on input "search" at bounding box center [288, 179] width 88 height 11
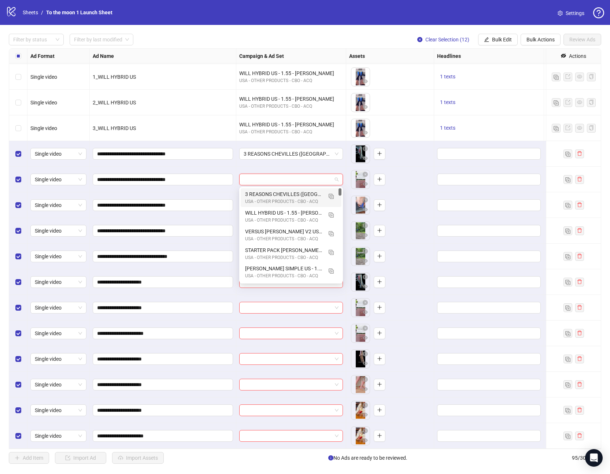
click at [282, 197] on div "3 REASONS CHEVILLES ([GEOGRAPHIC_DATA]) US - 1.5 - ANKLE" at bounding box center [283, 194] width 77 height 8
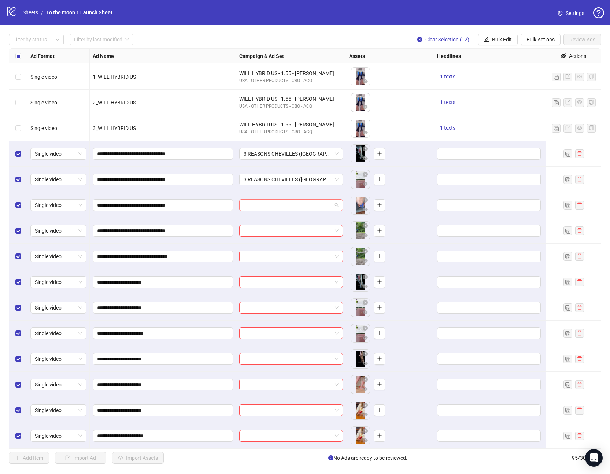
click at [273, 208] on input "search" at bounding box center [288, 205] width 88 height 11
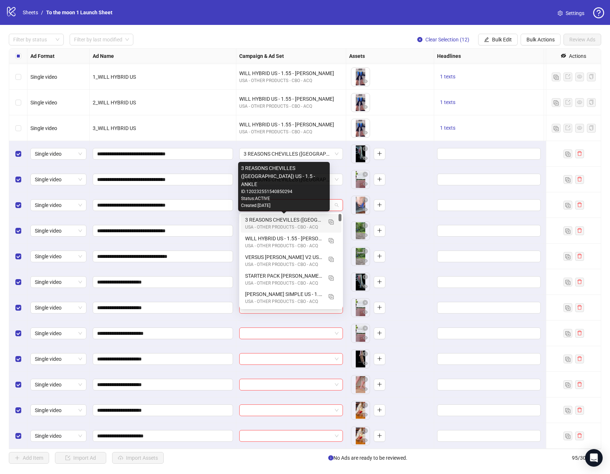
click at [269, 223] on div "3 REASONS CHEVILLES ([GEOGRAPHIC_DATA]) US - 1.5 - ANKLE" at bounding box center [283, 220] width 77 height 8
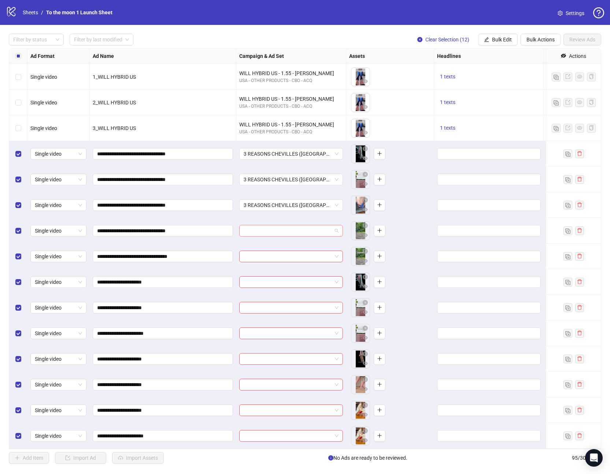
click at [268, 228] on input "search" at bounding box center [288, 230] width 88 height 11
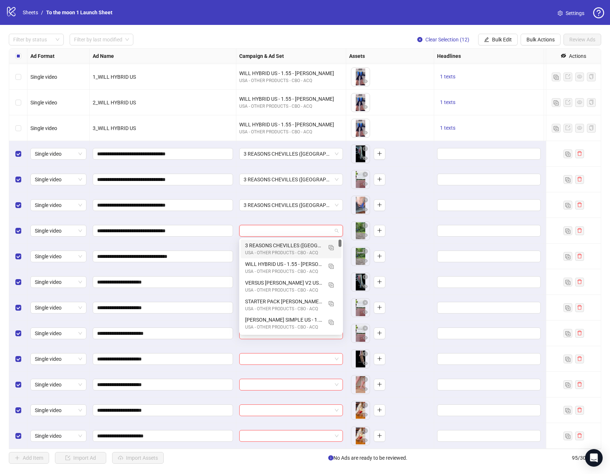
click at [268, 240] on div "3 REASONS CHEVILLES (Tendinite) US - 1.5 - ANKLE USA - OTHER PRODUCTS - CBO - A…" at bounding box center [291, 249] width 101 height 19
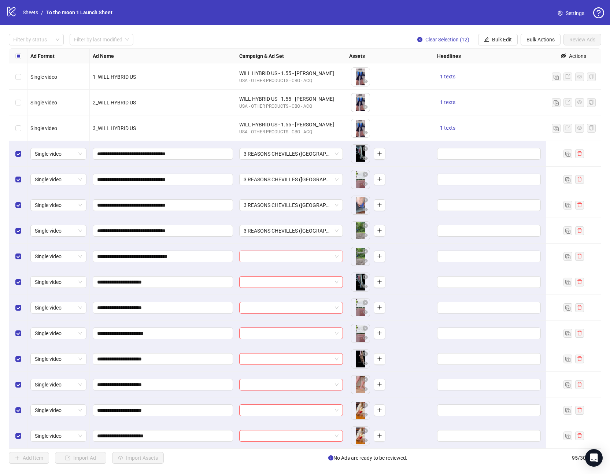
click at [265, 258] on input "search" at bounding box center [288, 256] width 88 height 11
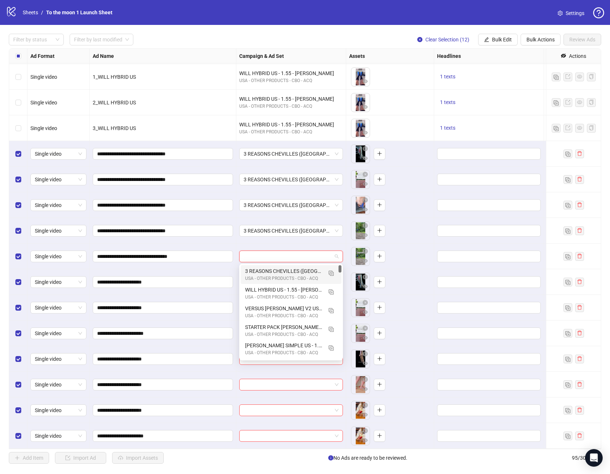
click at [264, 273] on div "3 REASONS CHEVILLES ([GEOGRAPHIC_DATA]) US - 1.5 - ANKLE" at bounding box center [283, 271] width 77 height 8
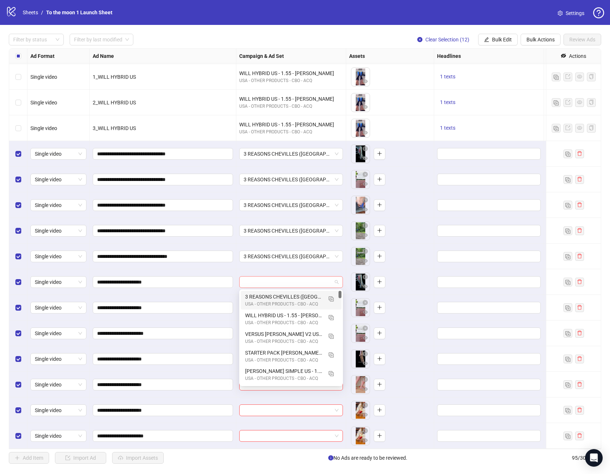
click at [336, 280] on span at bounding box center [291, 282] width 95 height 11
click at [329, 297] on img "button" at bounding box center [331, 298] width 5 height 5
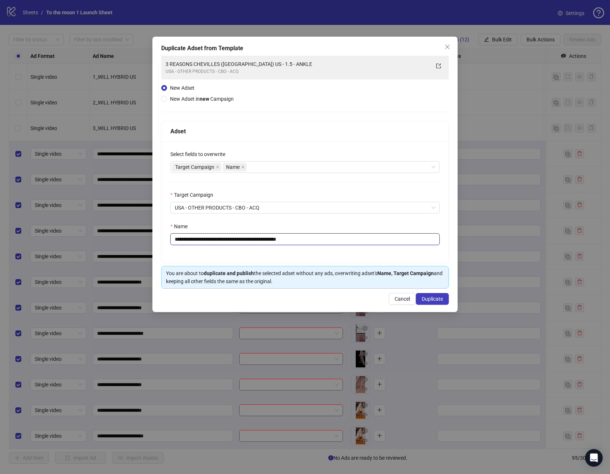
drag, startPoint x: 262, startPoint y: 239, endPoint x: 71, endPoint y: 239, distance: 191.6
click at [71, 239] on div "**********" at bounding box center [305, 237] width 610 height 474
paste input "text"
drag, startPoint x: 260, startPoint y: 238, endPoint x: 299, endPoint y: 238, distance: 38.5
click at [299, 238] on input "**********" at bounding box center [304, 239] width 269 height 12
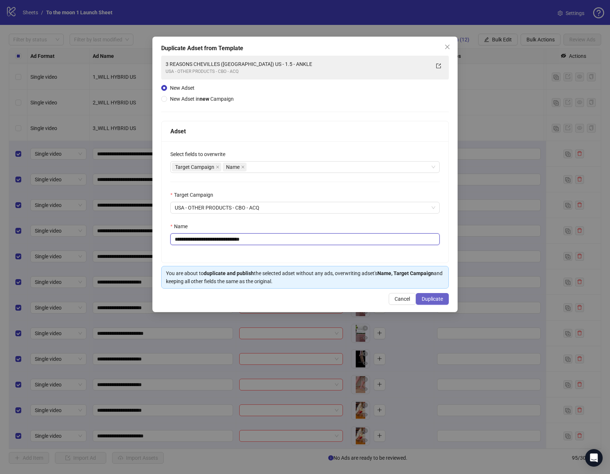
type input "**********"
click at [443, 298] on button "Duplicate" at bounding box center [432, 299] width 33 height 12
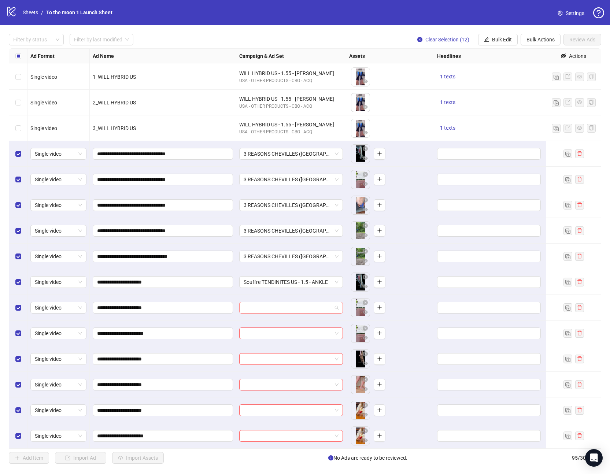
click at [328, 308] on input "search" at bounding box center [288, 307] width 88 height 11
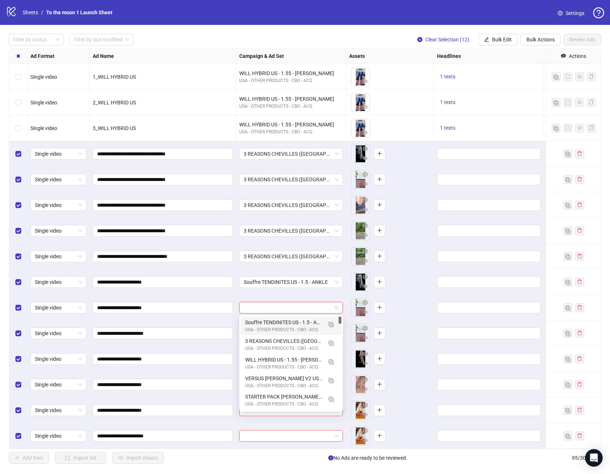
click at [303, 319] on div "Souffre TENDINITES US - 1.5 - ANKLE" at bounding box center [283, 322] width 77 height 8
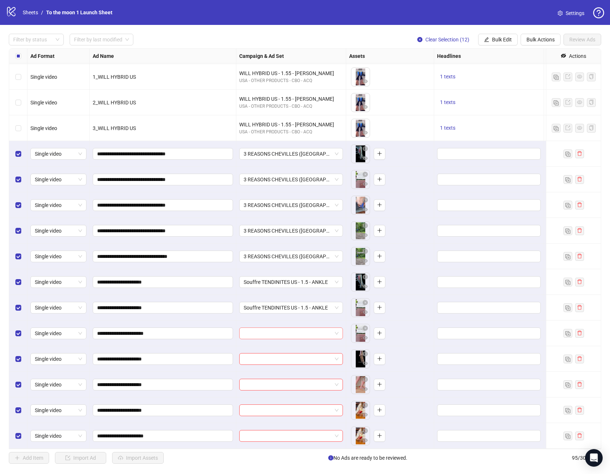
click at [297, 334] on input "search" at bounding box center [288, 333] width 88 height 11
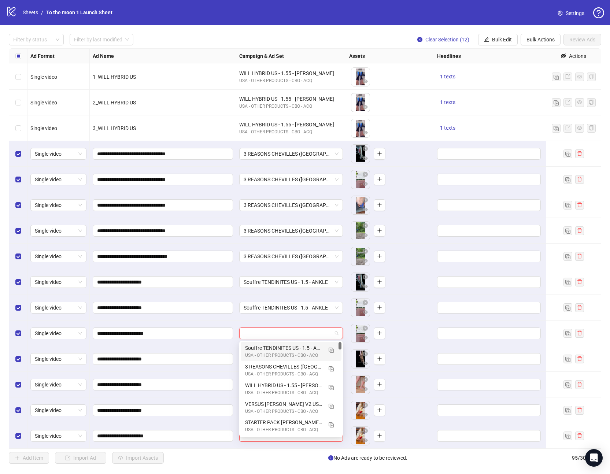
click at [292, 349] on div "Souffre TENDINITES US - 1.5 - ANKLE" at bounding box center [283, 348] width 77 height 8
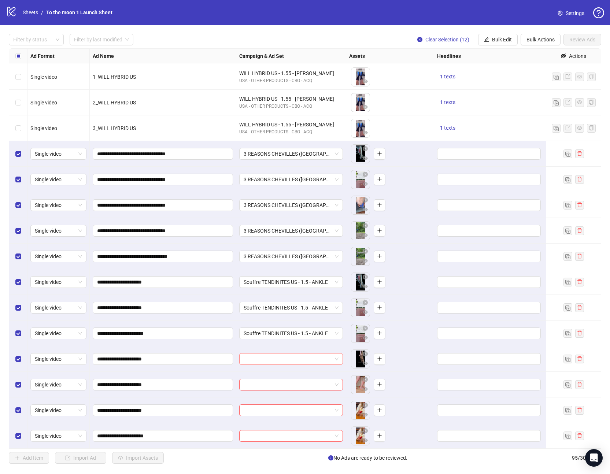
click at [289, 359] on input "search" at bounding box center [288, 359] width 88 height 11
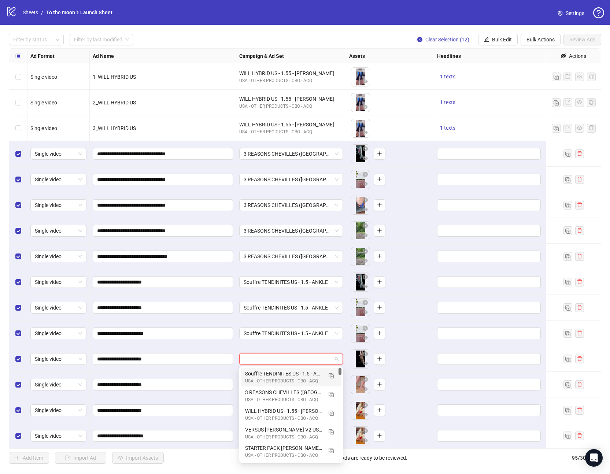
click at [285, 374] on div "Souffre TENDINITES US - 1.5 - ANKLE" at bounding box center [283, 374] width 77 height 8
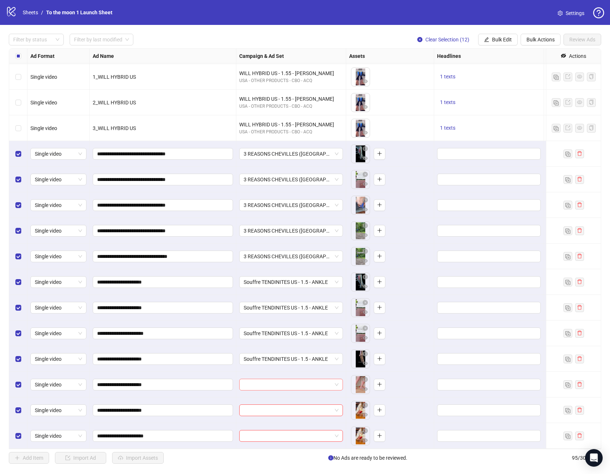
click at [280, 385] on input "search" at bounding box center [288, 384] width 88 height 11
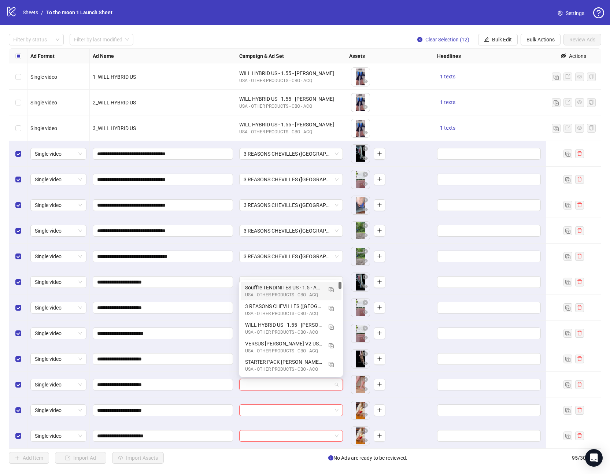
click at [279, 292] on div "USA - OTHER PRODUCTS - CBO - ACQ" at bounding box center [283, 295] width 77 height 7
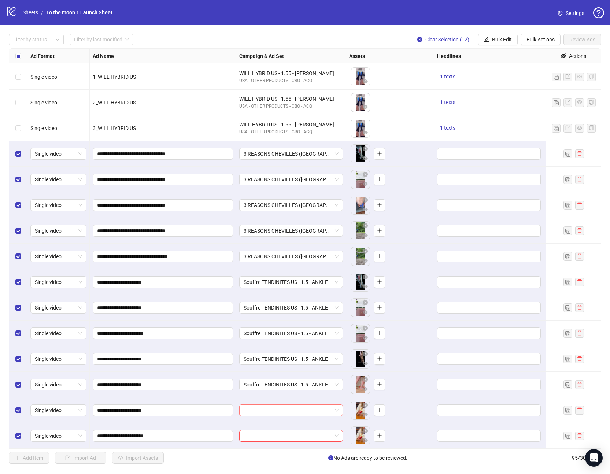
click at [277, 412] on input "search" at bounding box center [288, 410] width 88 height 11
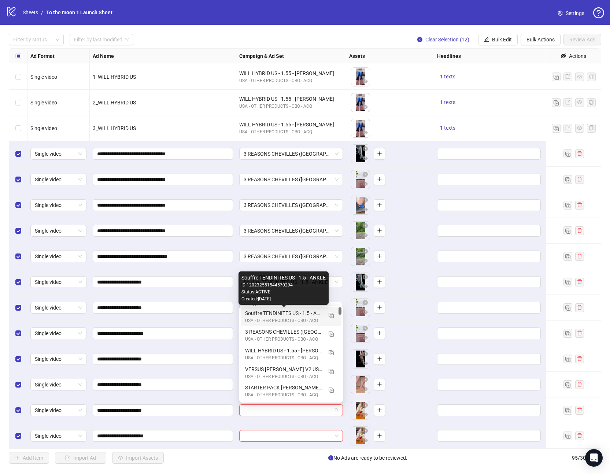
click at [261, 317] on div "USA - OTHER PRODUCTS - CBO - ACQ" at bounding box center [283, 320] width 77 height 7
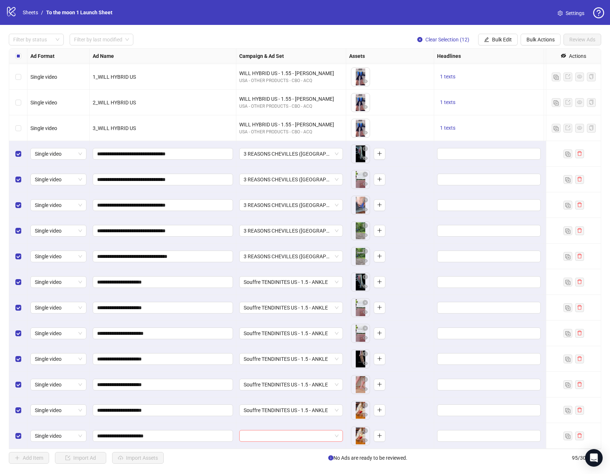
click at [261, 437] on input "search" at bounding box center [288, 435] width 88 height 11
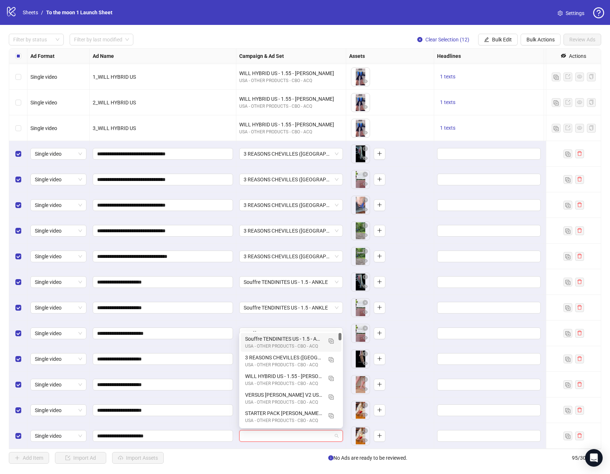
click at [282, 339] on div "Souffre TENDINITES US - 1.5 - ANKLE" at bounding box center [283, 339] width 77 height 8
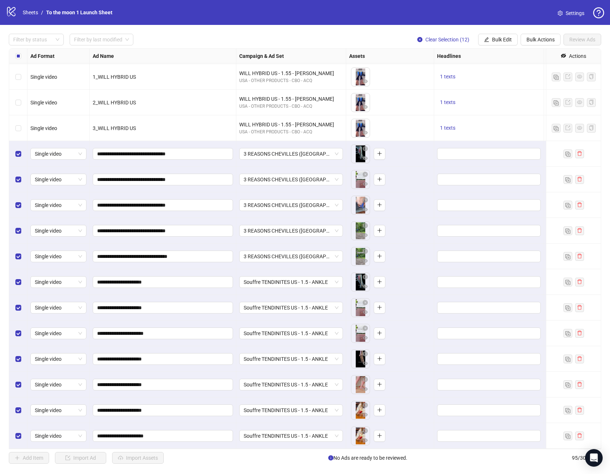
click at [566, 12] on span "Settings" at bounding box center [575, 13] width 19 height 8
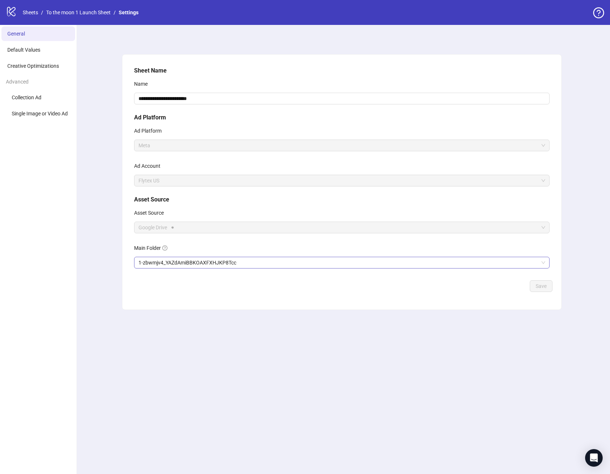
click at [205, 264] on span "1-zbwmjv4_YAZdAmiBBKOAXFXHJKP8Tcc" at bounding box center [341, 262] width 407 height 11
click at [536, 291] on button "Save" at bounding box center [541, 286] width 23 height 12
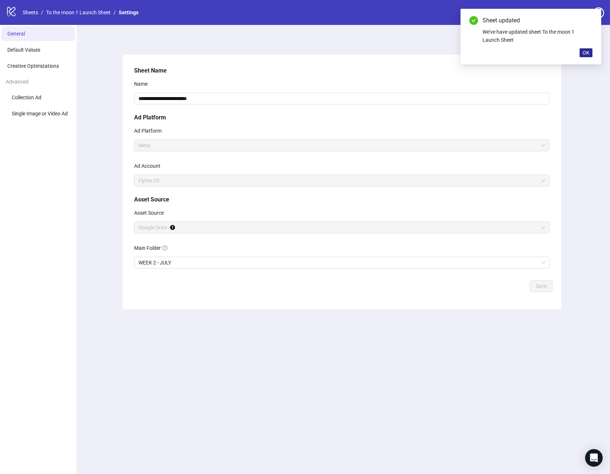
click at [587, 51] on span "OK" at bounding box center [585, 53] width 7 height 6
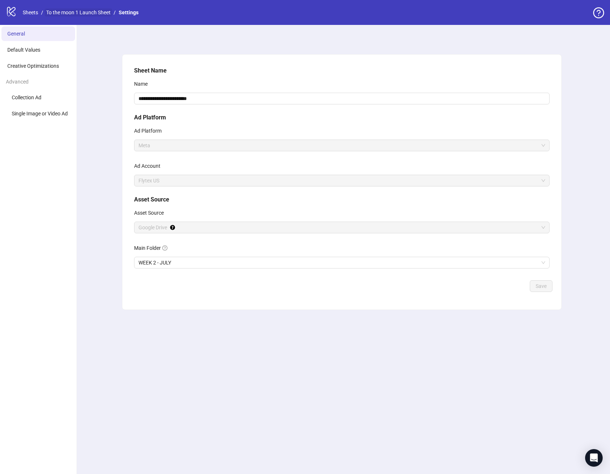
click at [89, 14] on link "To the moon 1 Launch Sheet" at bounding box center [78, 12] width 67 height 8
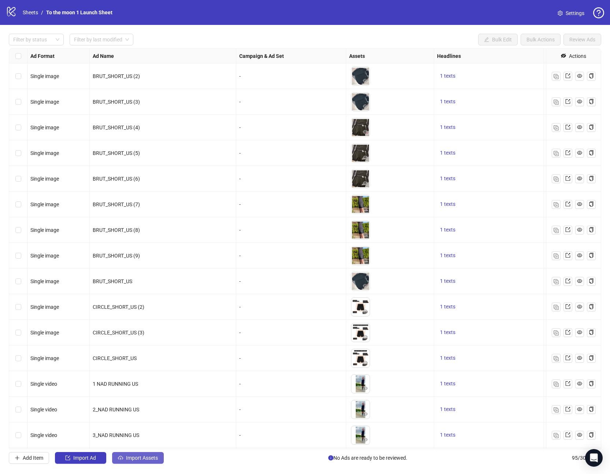
click at [139, 459] on span "Import Assets" at bounding box center [142, 458] width 32 height 6
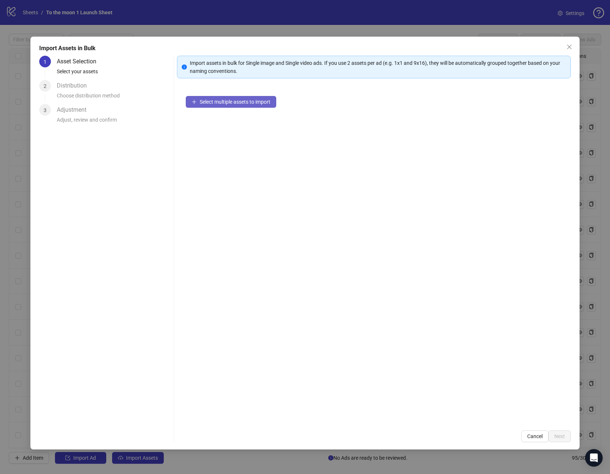
click at [258, 98] on button "Select multiple assets to import" at bounding box center [231, 102] width 90 height 12
click at [227, 130] on button "Add more assets" at bounding box center [215, 125] width 58 height 12
click at [220, 125] on span "Add more assets" at bounding box center [219, 125] width 38 height 6
click at [223, 125] on span "Add more assets" at bounding box center [219, 125] width 38 height 6
click at [226, 126] on span "Add more assets" at bounding box center [219, 125] width 38 height 6
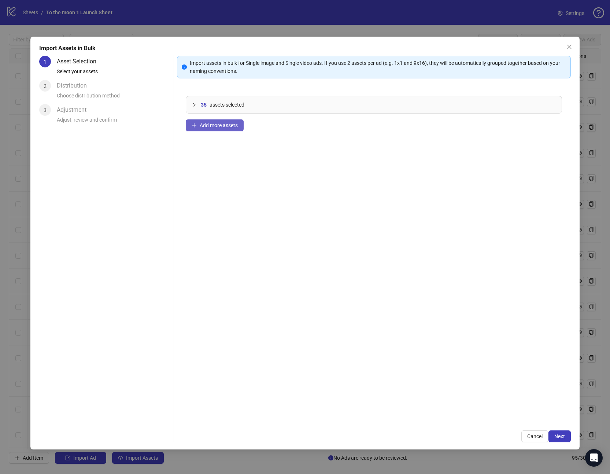
click at [225, 123] on span "Add more assets" at bounding box center [219, 125] width 38 height 6
click at [557, 436] on span "Next" at bounding box center [559, 436] width 11 height 6
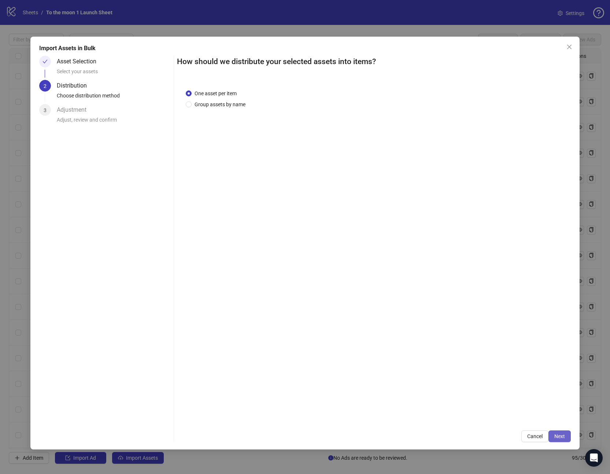
click at [563, 437] on span "Next" at bounding box center [559, 436] width 11 height 6
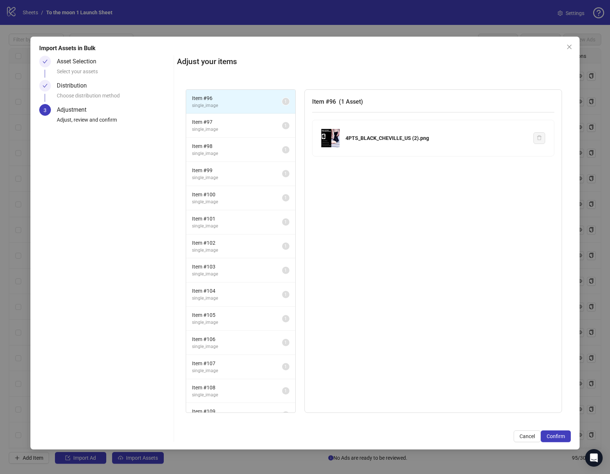
click at [563, 437] on span "Confirm" at bounding box center [556, 436] width 18 height 6
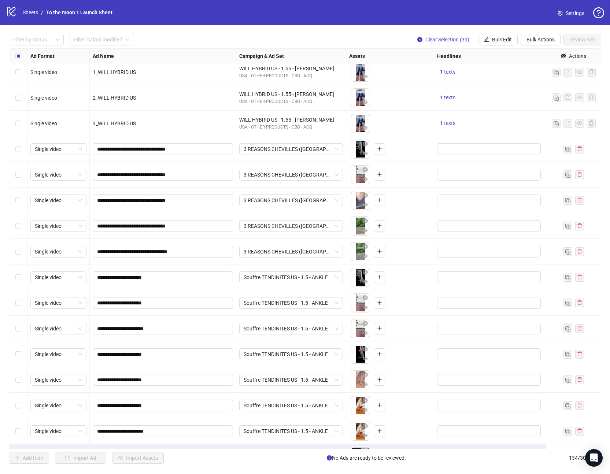
scroll to position [2004, 0]
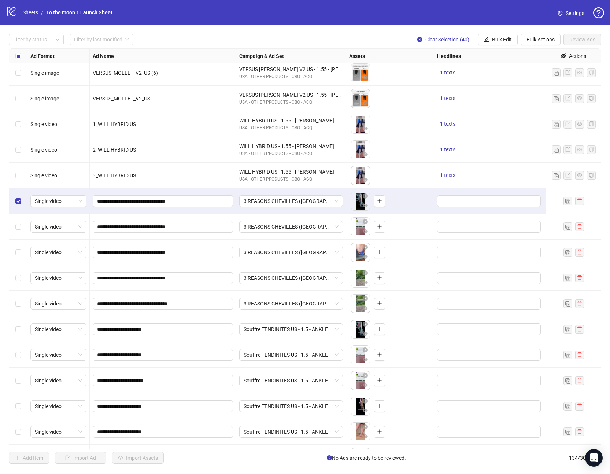
click at [18, 223] on label "Select row 85" at bounding box center [18, 227] width 6 height 8
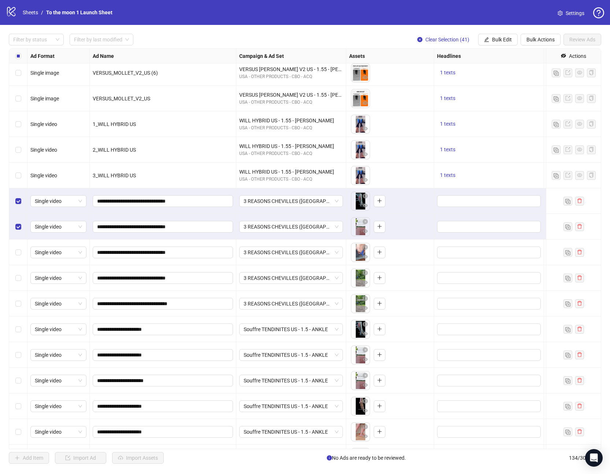
click at [18, 247] on div "Select row 86" at bounding box center [18, 253] width 18 height 26
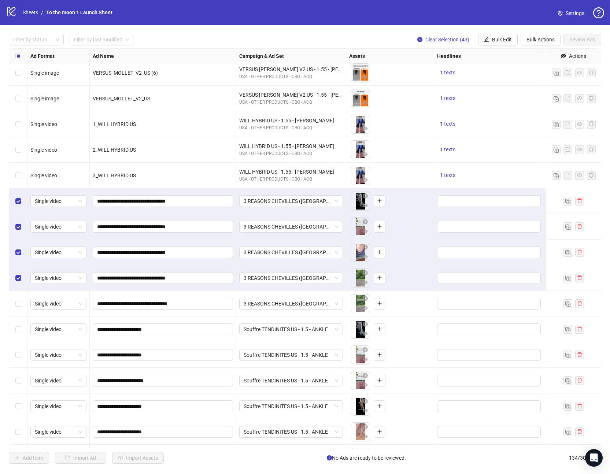
click at [18, 307] on div "Select row 88" at bounding box center [18, 304] width 18 height 26
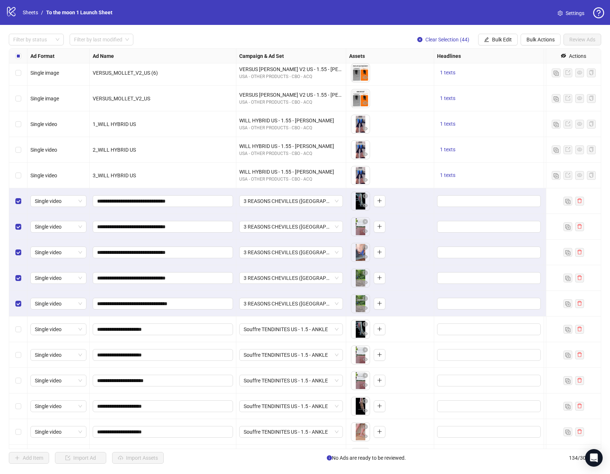
click at [18, 337] on div "Select row 89" at bounding box center [18, 330] width 18 height 26
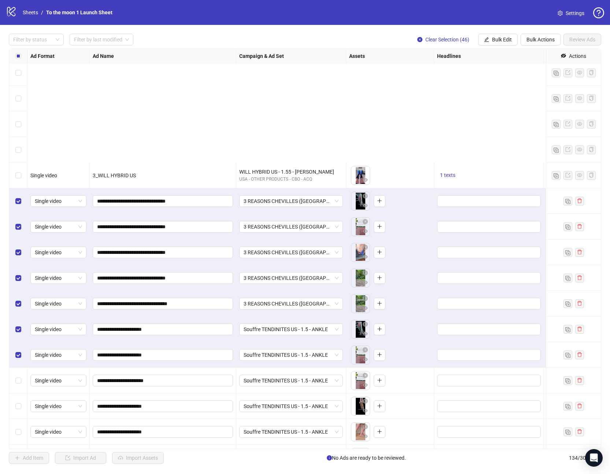
scroll to position [2156, 0]
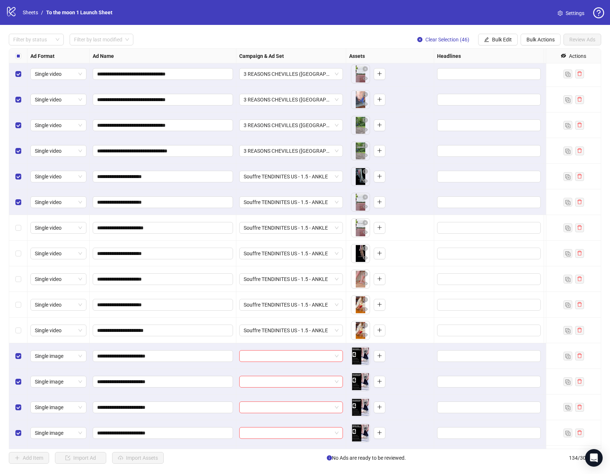
click at [14, 231] on div "Select row 91" at bounding box center [18, 228] width 18 height 26
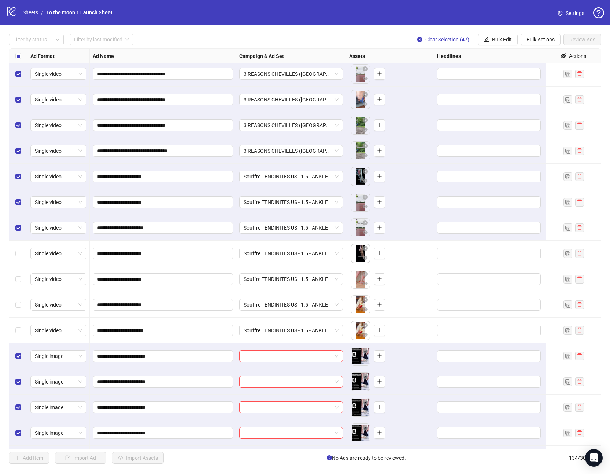
click at [14, 249] on div "Select row 92" at bounding box center [18, 254] width 18 height 26
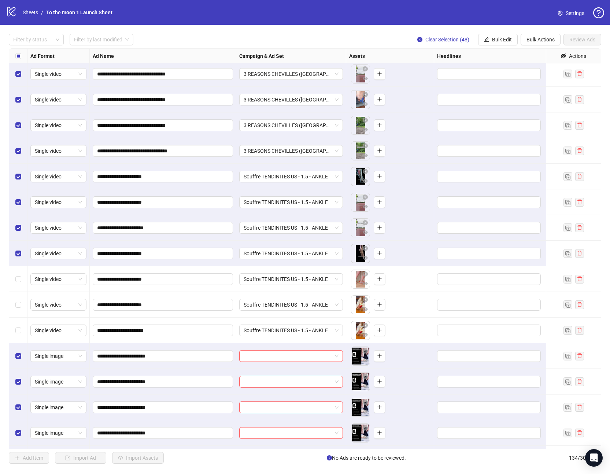
click at [14, 277] on div "Select row 93" at bounding box center [18, 279] width 18 height 26
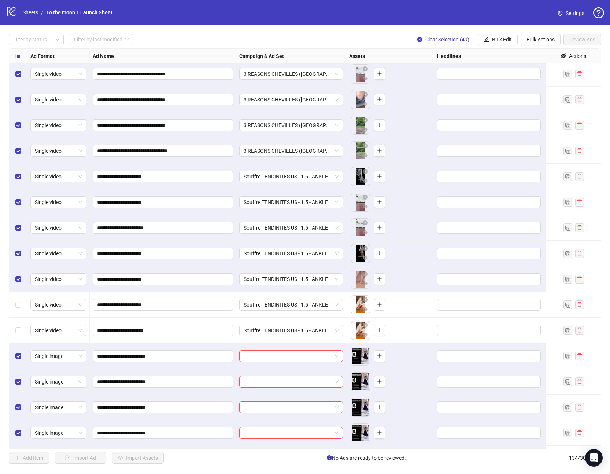
click at [14, 299] on div "Select row 94" at bounding box center [18, 305] width 18 height 26
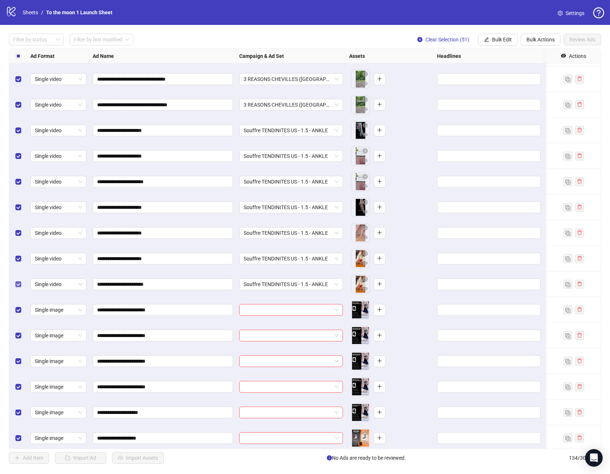
scroll to position [2362, 0]
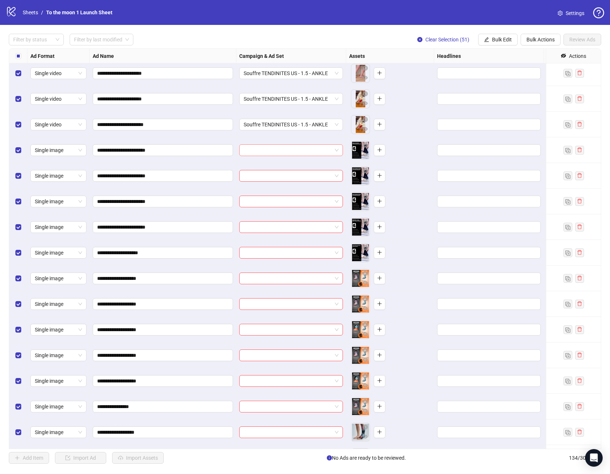
click at [336, 151] on span at bounding box center [291, 150] width 95 height 11
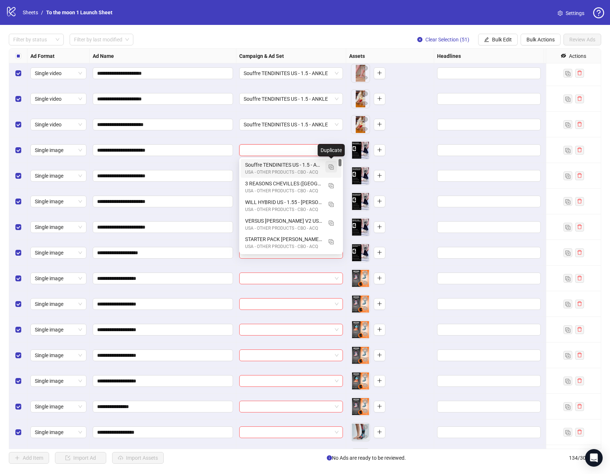
click at [330, 166] on img "button" at bounding box center [331, 166] width 5 height 5
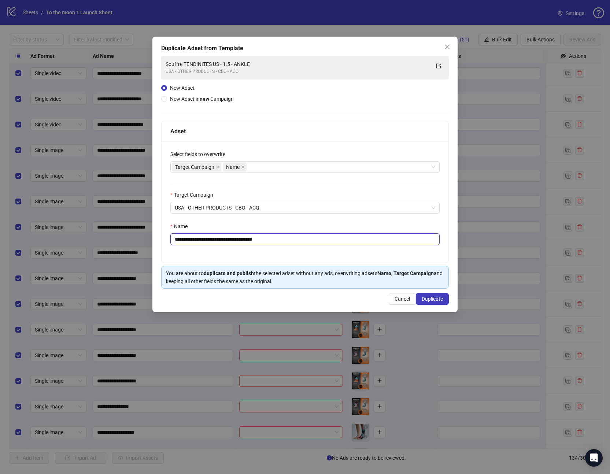
drag, startPoint x: 261, startPoint y: 238, endPoint x: 295, endPoint y: 238, distance: 34.1
click at [295, 238] on input "**********" at bounding box center [304, 239] width 269 height 12
drag, startPoint x: 228, startPoint y: 240, endPoint x: 121, endPoint y: 225, distance: 108.4
click at [122, 225] on div "**********" at bounding box center [305, 237] width 610 height 474
paste input "**"
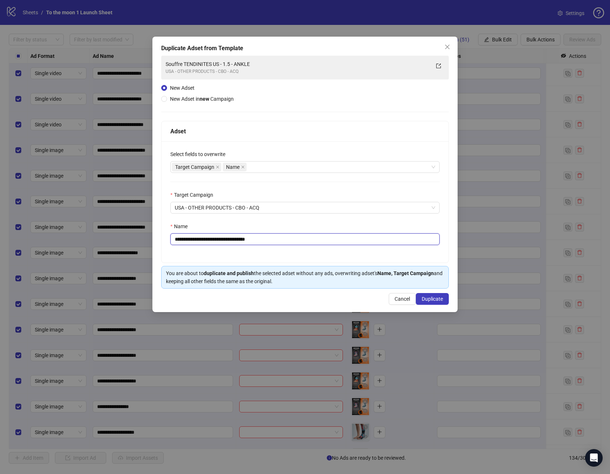
click at [258, 238] on input "**********" at bounding box center [304, 239] width 269 height 12
type input "**********"
click at [428, 300] on span "Duplicate" at bounding box center [432, 299] width 21 height 6
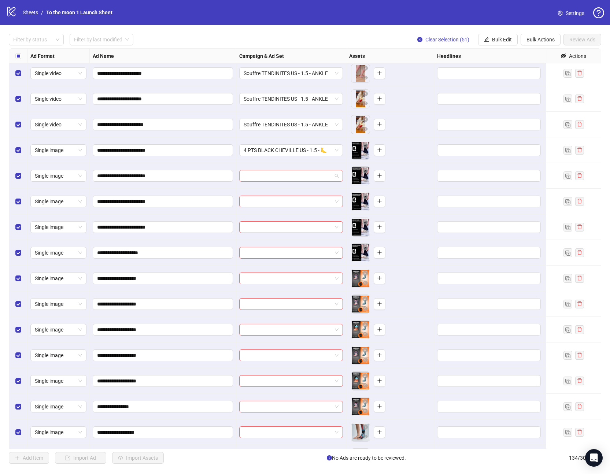
click at [312, 174] on input "search" at bounding box center [288, 175] width 88 height 11
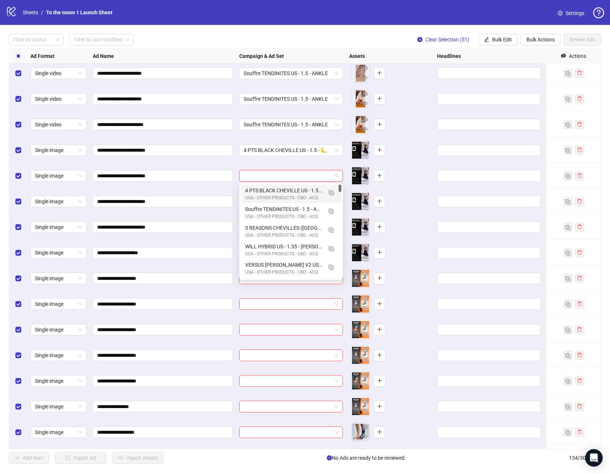
click at [296, 190] on div "4 PTS BLACK CHEVILLE US - 1.5 - 🦶" at bounding box center [283, 190] width 77 height 8
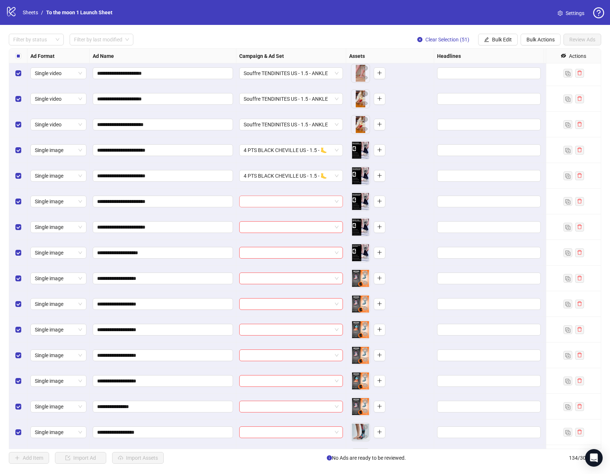
click at [286, 200] on input "search" at bounding box center [288, 201] width 88 height 11
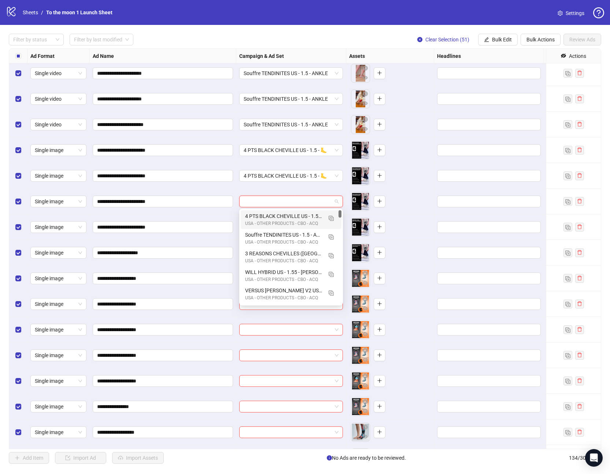
click at [283, 222] on div "USA - OTHER PRODUCTS - CBO - ACQ" at bounding box center [283, 223] width 77 height 7
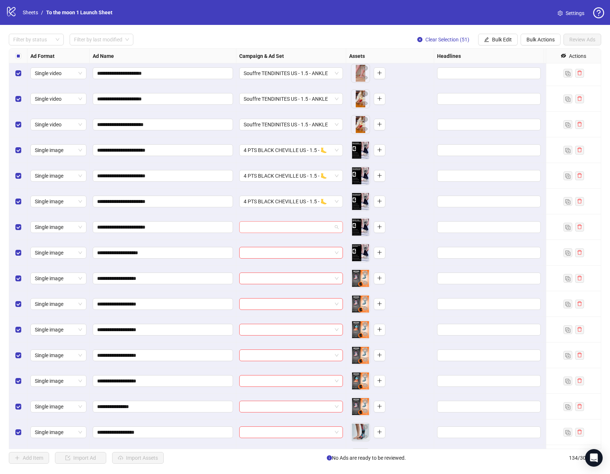
click at [280, 225] on input "search" at bounding box center [288, 227] width 88 height 11
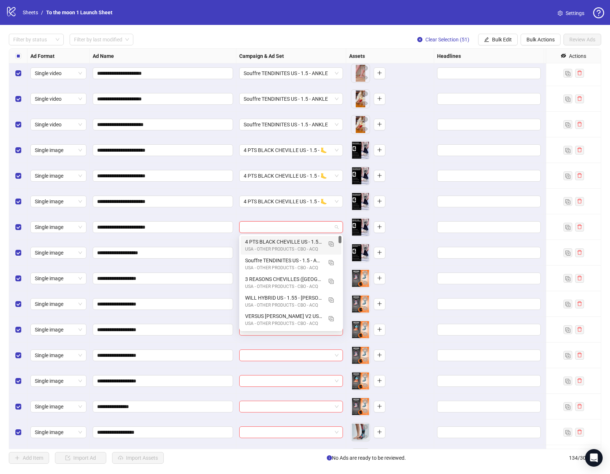
click at [279, 240] on div "4 PTS BLACK CHEVILLE US - 1.5 - 🦶" at bounding box center [283, 242] width 77 height 8
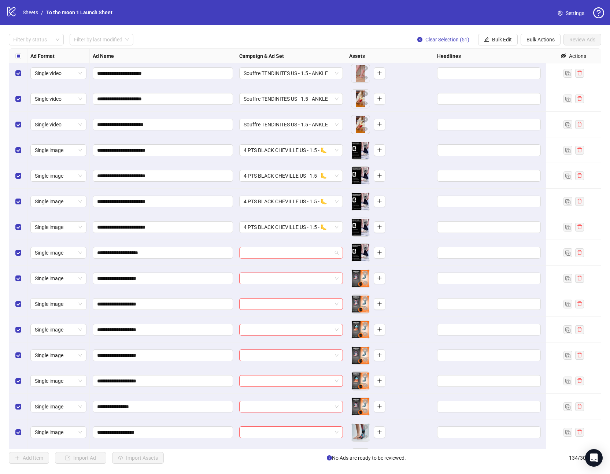
click at [273, 251] on input "search" at bounding box center [288, 252] width 88 height 11
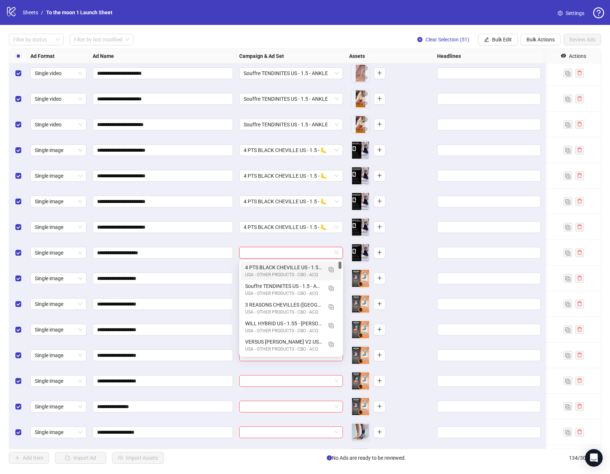
click at [271, 273] on div "USA - OTHER PRODUCTS - CBO - ACQ" at bounding box center [283, 274] width 77 height 7
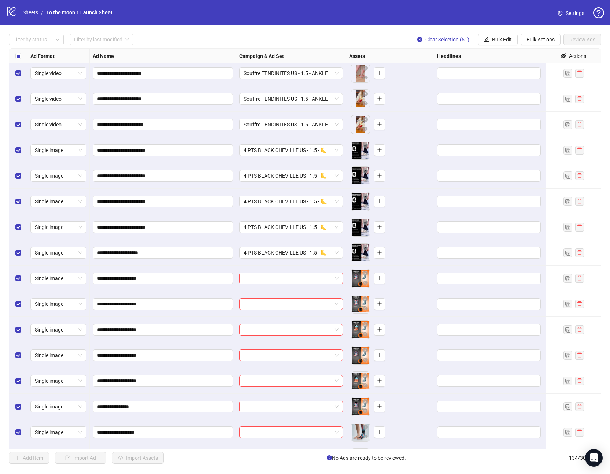
click at [349, 273] on div "To pick up a draggable item, press the space bar. While dragging, use the arrow…" at bounding box center [390, 278] width 82 height 23
click at [331, 278] on input "search" at bounding box center [288, 278] width 88 height 11
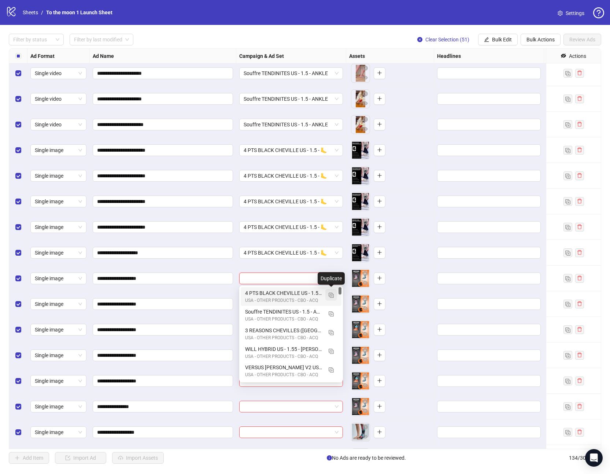
click at [329, 296] on img "button" at bounding box center [331, 295] width 5 height 5
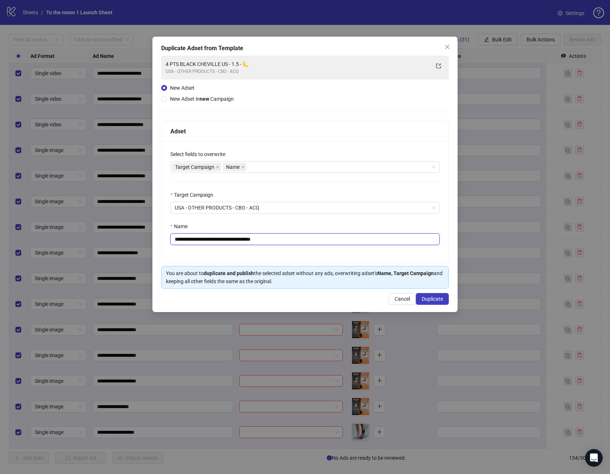
drag, startPoint x: 260, startPoint y: 238, endPoint x: 305, endPoint y: 240, distance: 45.5
click at [302, 240] on input "**********" at bounding box center [304, 239] width 269 height 12
drag, startPoint x: 236, startPoint y: 239, endPoint x: 137, endPoint y: 232, distance: 99.9
click at [137, 232] on div "**********" at bounding box center [305, 237] width 610 height 474
paste input "text"
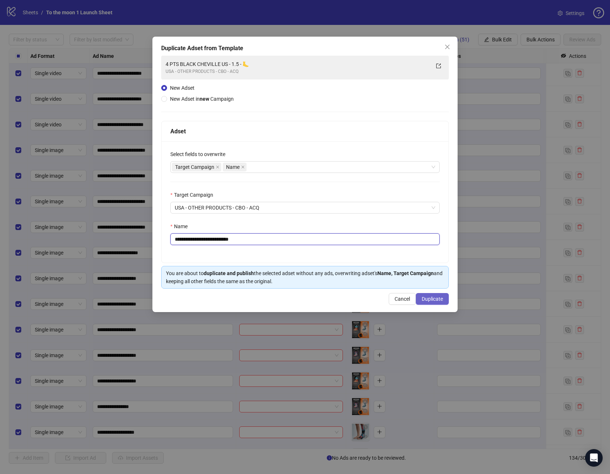
type input "**********"
click at [433, 300] on span "Duplicate" at bounding box center [432, 299] width 21 height 6
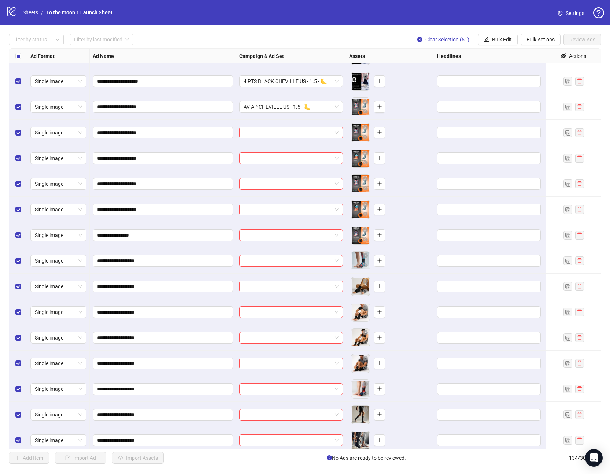
scroll to position [2528, 0]
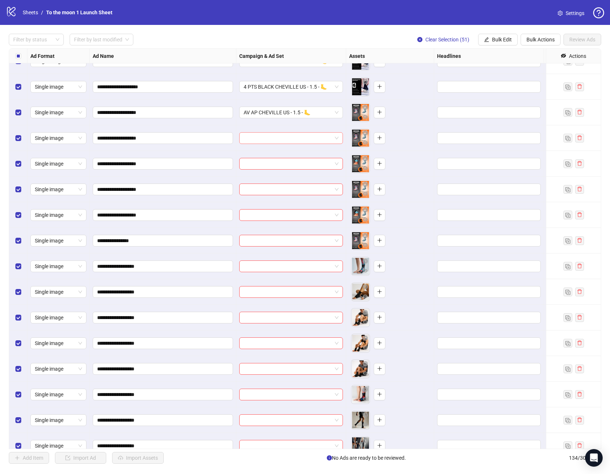
click at [291, 142] on input "search" at bounding box center [288, 138] width 88 height 11
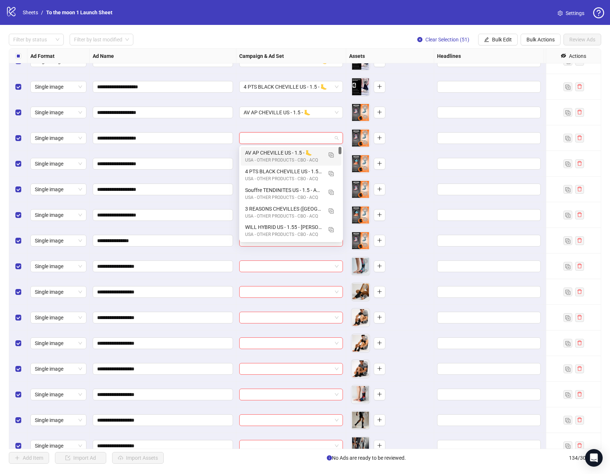
click at [272, 155] on div "AV AP CHEVILLE US - 1.5 - 🦶" at bounding box center [283, 153] width 77 height 8
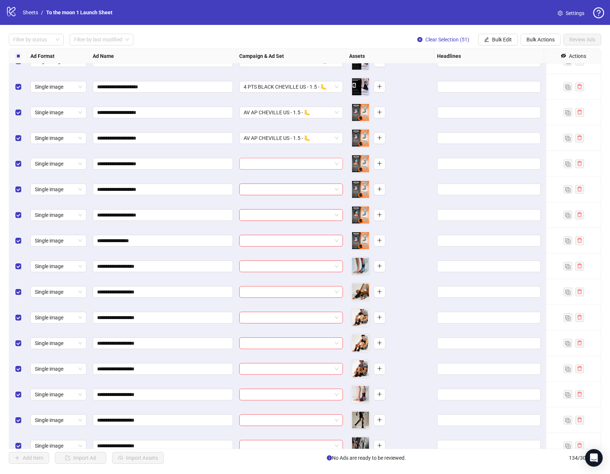
click at [266, 163] on input "search" at bounding box center [288, 163] width 88 height 11
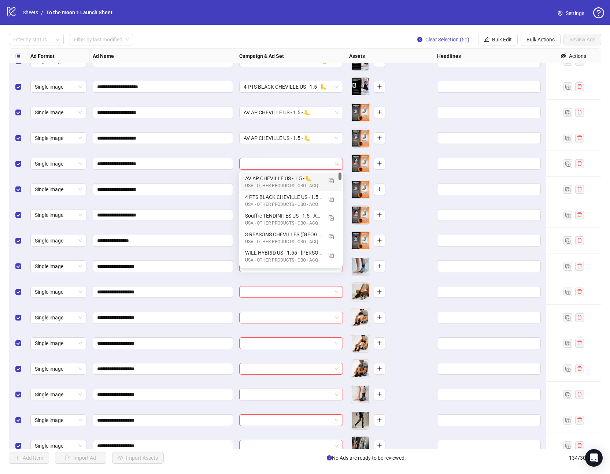
click at [266, 178] on div "AV AP CHEVILLE US - 1.5 - 🦶" at bounding box center [283, 178] width 77 height 8
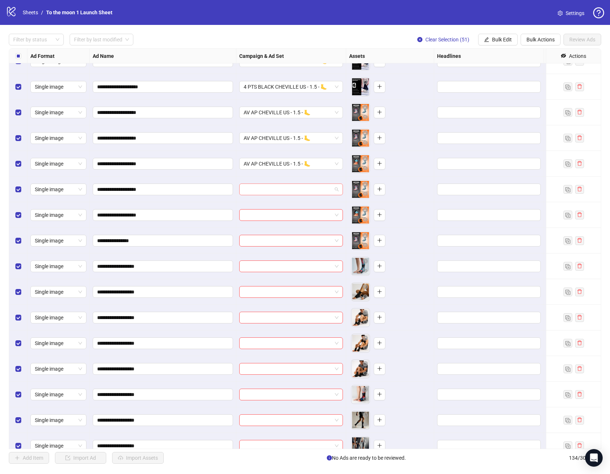
click at [265, 191] on input "search" at bounding box center [288, 189] width 88 height 11
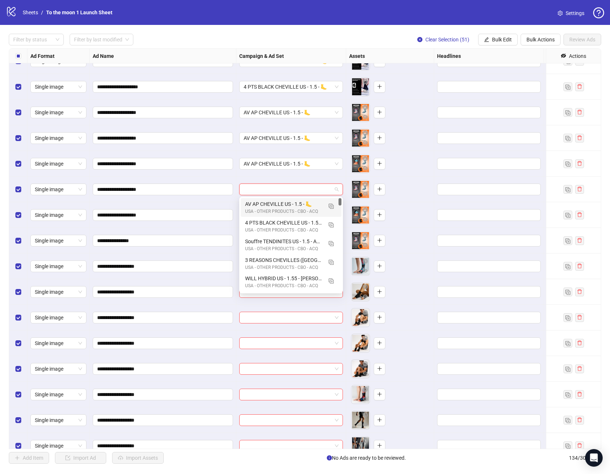
click at [265, 204] on div "AV AP CHEVILLE US - 1.5 - 🦶" at bounding box center [283, 204] width 77 height 8
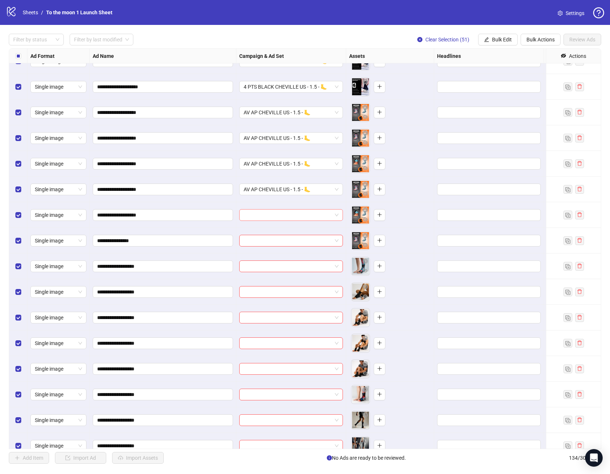
click at [264, 217] on input "search" at bounding box center [288, 215] width 88 height 11
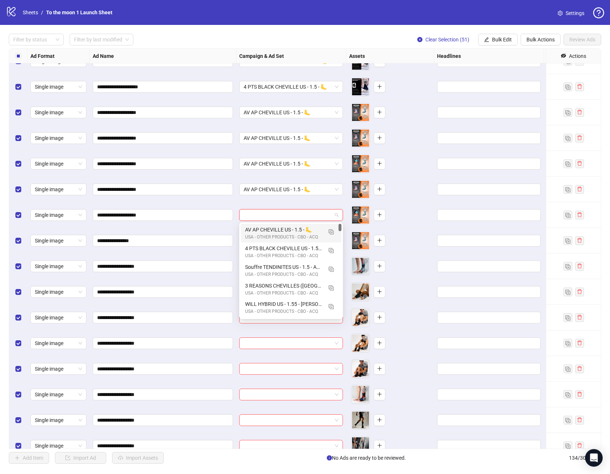
click at [263, 230] on div "AV AP CHEVILLE US - 1.5 - 🦶" at bounding box center [283, 230] width 77 height 8
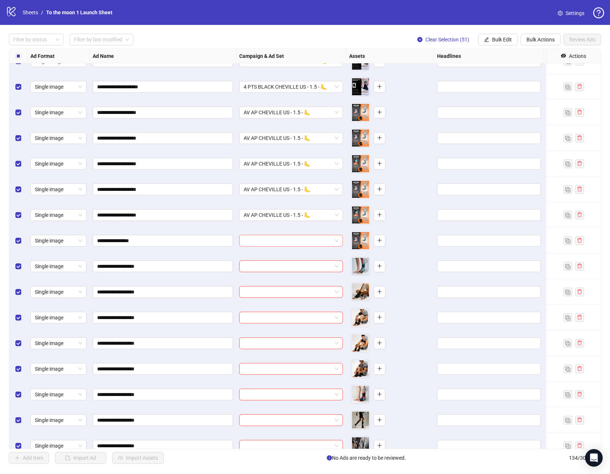
click at [262, 244] on input "search" at bounding box center [288, 240] width 88 height 11
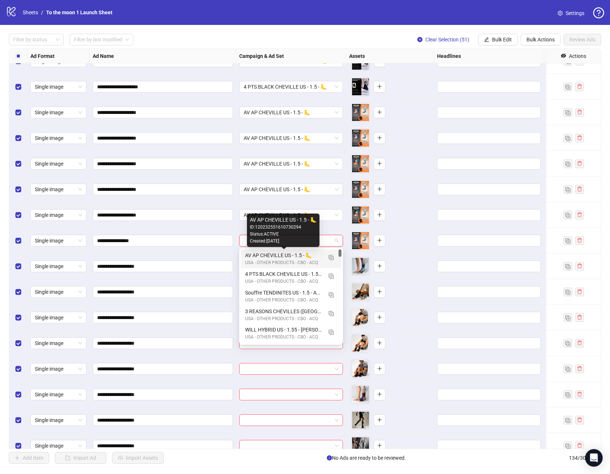
click at [260, 257] on div "AV AP CHEVILLE US - 1.5 - 🦶" at bounding box center [283, 255] width 77 height 8
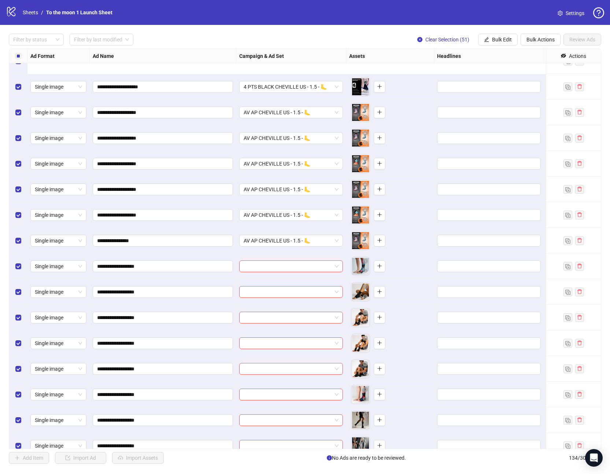
scroll to position [2604, 0]
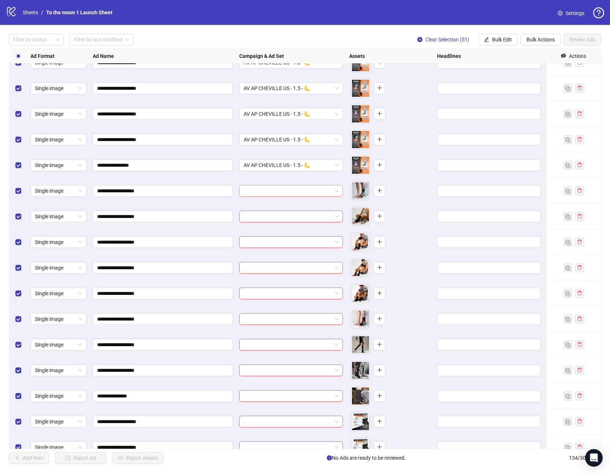
click at [312, 191] on input "search" at bounding box center [288, 190] width 88 height 11
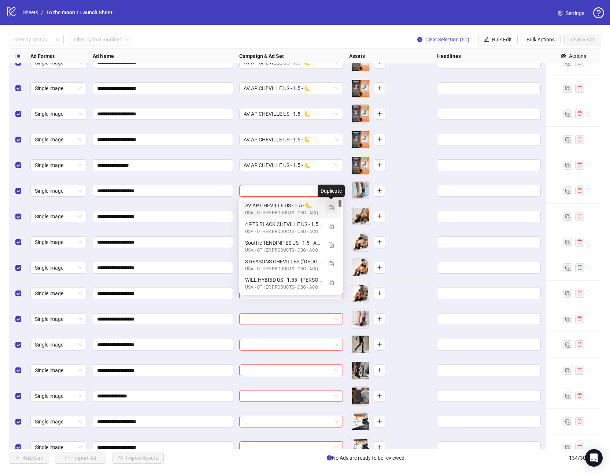
click at [331, 207] on img "button" at bounding box center [331, 207] width 5 height 5
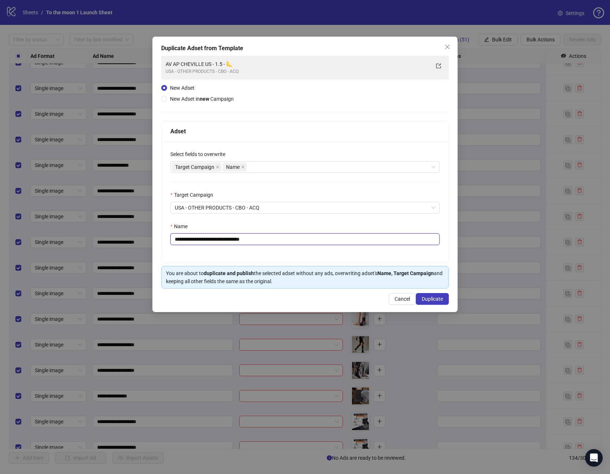
drag, startPoint x: 275, startPoint y: 236, endPoint x: 242, endPoint y: 237, distance: 33.4
click at [242, 237] on input "**********" at bounding box center [304, 239] width 269 height 12
drag, startPoint x: 221, startPoint y: 239, endPoint x: 118, endPoint y: 230, distance: 102.9
click at [118, 230] on div "**********" at bounding box center [305, 237] width 610 height 474
paste input "text"
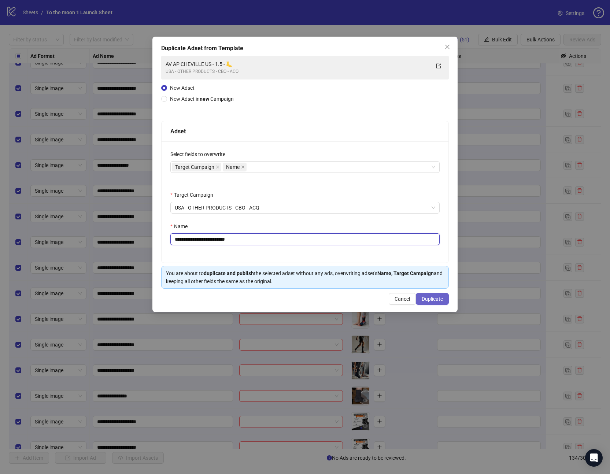
type input "**********"
click at [433, 297] on span "Duplicate" at bounding box center [432, 299] width 21 height 6
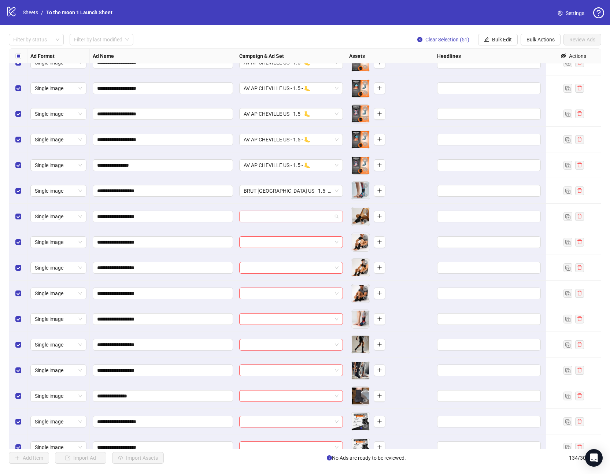
click at [281, 217] on input "search" at bounding box center [288, 216] width 88 height 11
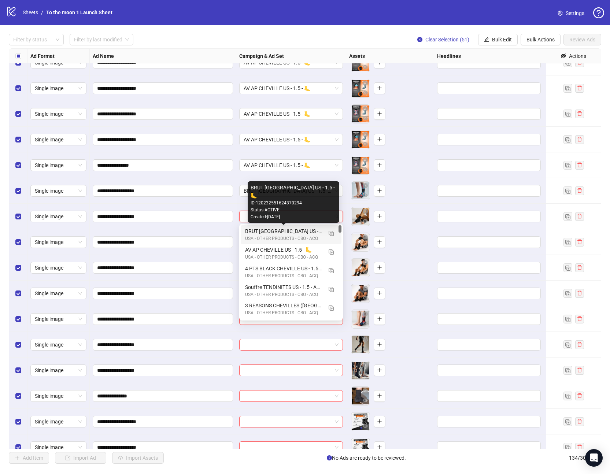
click at [273, 233] on div "BRUT [GEOGRAPHIC_DATA] US - 1.5 - 🦶" at bounding box center [283, 231] width 77 height 8
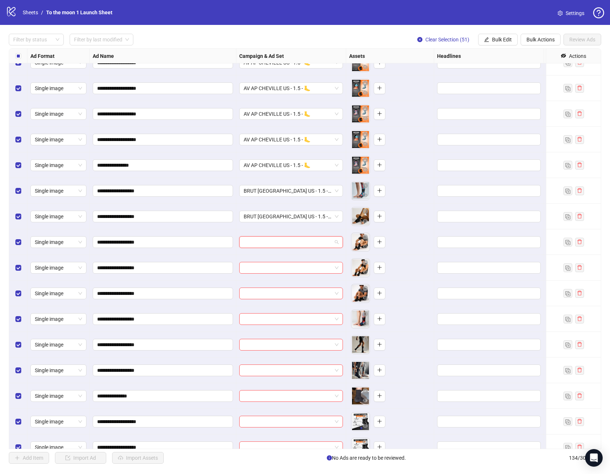
click at [267, 244] on input "search" at bounding box center [288, 242] width 88 height 11
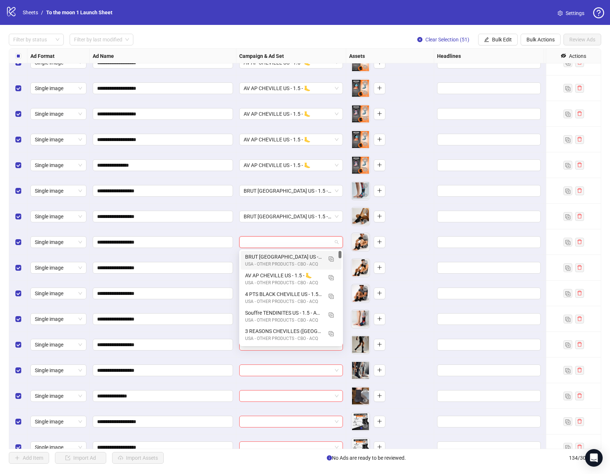
click at [267, 258] on div "BRUT [GEOGRAPHIC_DATA] US - 1.5 - 🦶" at bounding box center [283, 257] width 77 height 8
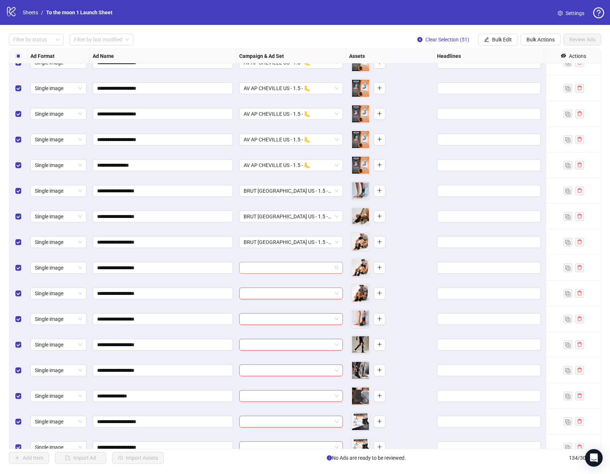
click at [267, 268] on input "search" at bounding box center [288, 267] width 88 height 11
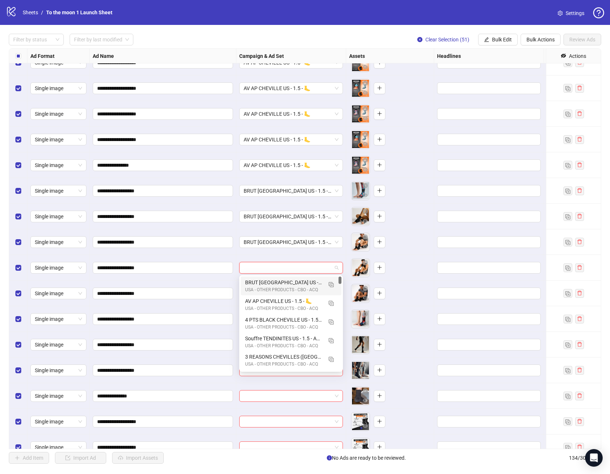
click at [267, 291] on div "USA - OTHER PRODUCTS - CBO - ACQ" at bounding box center [283, 289] width 77 height 7
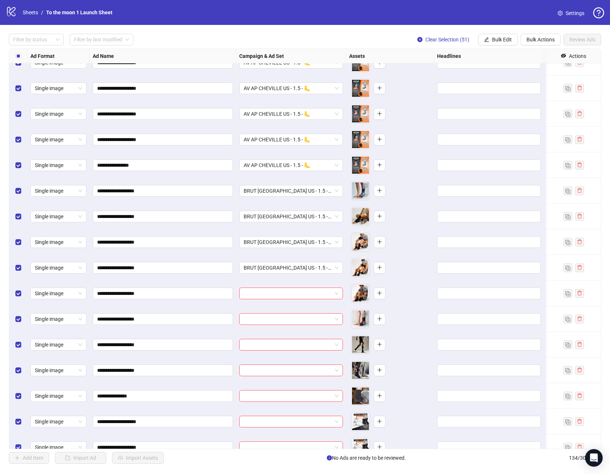
click at [267, 291] on input "search" at bounding box center [288, 293] width 88 height 11
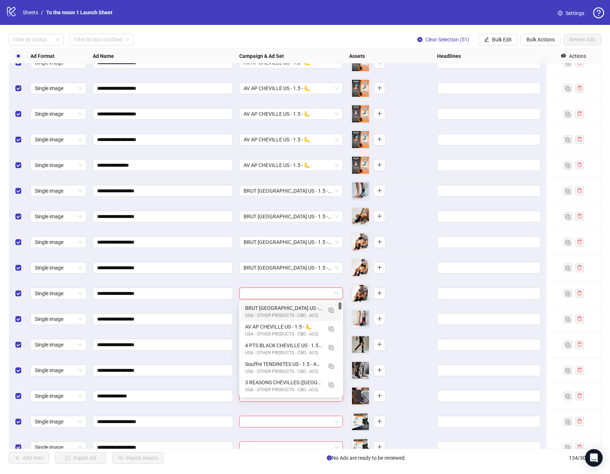
click at [267, 311] on div "BRUT [GEOGRAPHIC_DATA] US - 1.5 - 🦶" at bounding box center [283, 308] width 77 height 8
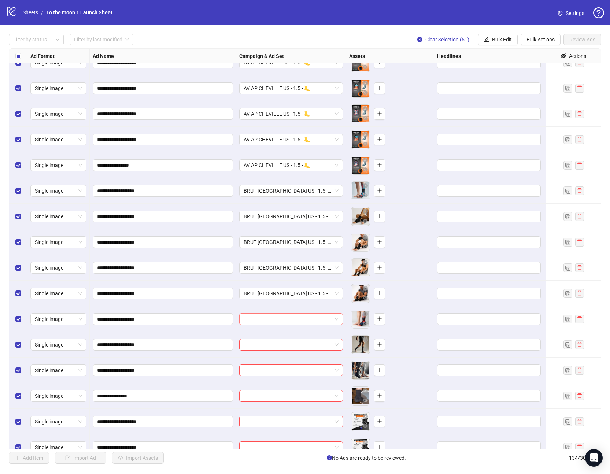
click at [267, 321] on input "search" at bounding box center [288, 319] width 88 height 11
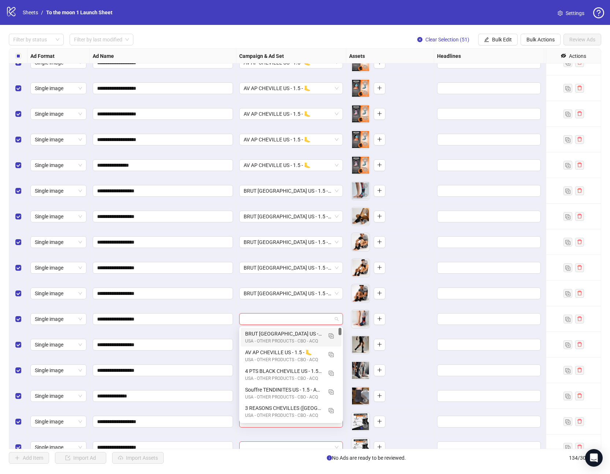
click at [267, 333] on div "BRUT [GEOGRAPHIC_DATA] US - 1.5 - 🦶" at bounding box center [283, 334] width 77 height 8
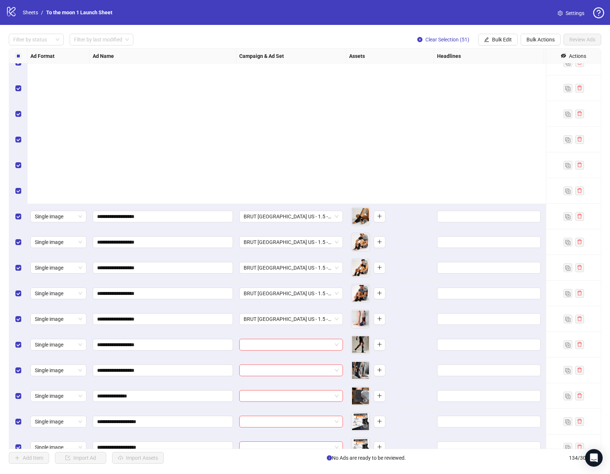
scroll to position [2797, 0]
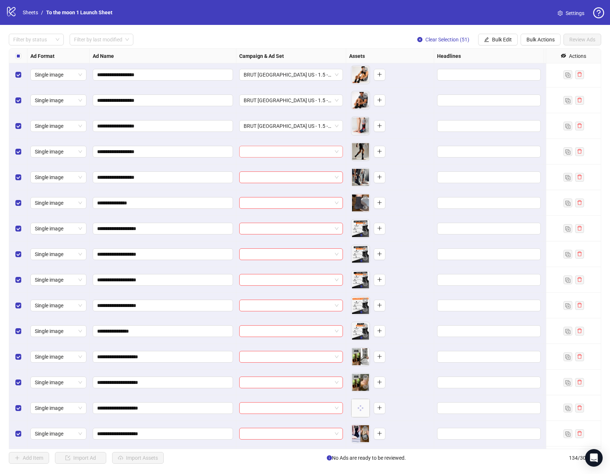
click at [286, 154] on input "search" at bounding box center [288, 151] width 88 height 11
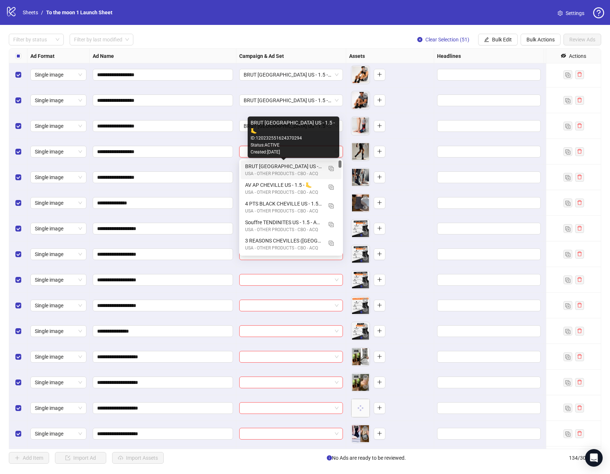
click at [285, 166] on div "BRUT [GEOGRAPHIC_DATA] US - 1.5 - 🦶" at bounding box center [283, 166] width 77 height 8
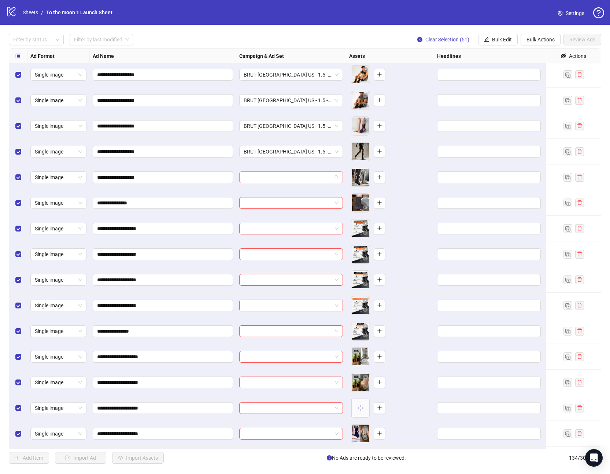
click at [284, 176] on input "search" at bounding box center [288, 177] width 88 height 11
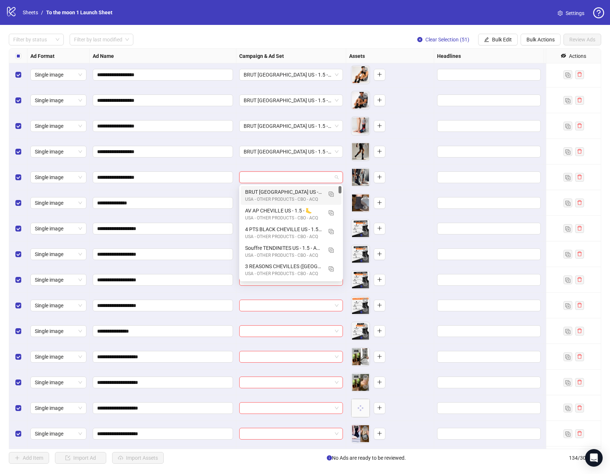
click at [284, 186] on div "BRUT [GEOGRAPHIC_DATA] US - 1.5 - 🦶 [GEOGRAPHIC_DATA] - OTHER PRODUCTS - CBO - …" at bounding box center [291, 195] width 101 height 19
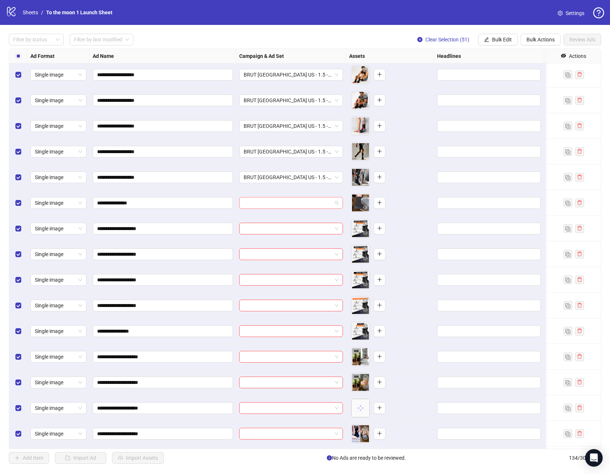
click at [282, 201] on input "search" at bounding box center [288, 202] width 88 height 11
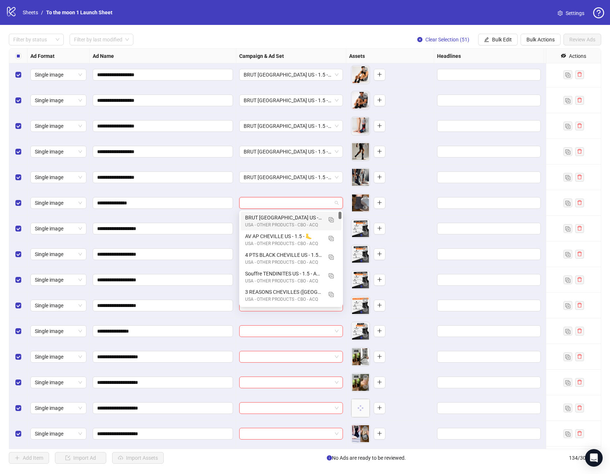
click at [281, 218] on div "BRUT [GEOGRAPHIC_DATA] US - 1.5 - 🦶" at bounding box center [283, 218] width 77 height 8
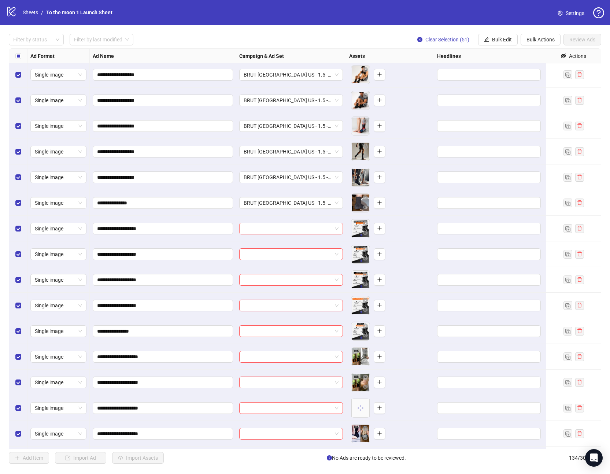
click at [277, 229] on input "search" at bounding box center [288, 228] width 88 height 11
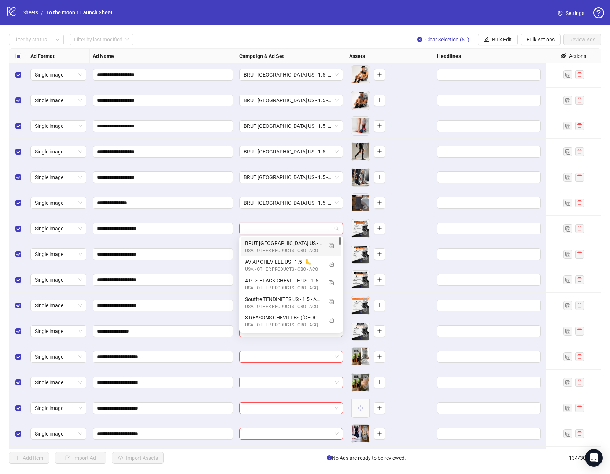
click at [276, 248] on div "USA - OTHER PRODUCTS - CBO - ACQ" at bounding box center [283, 250] width 77 height 7
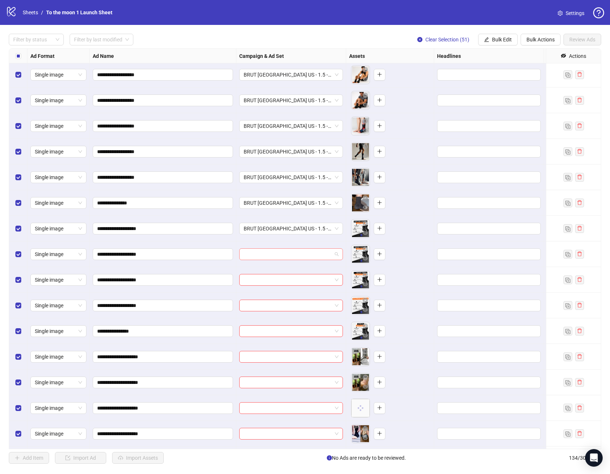
click at [275, 257] on input "search" at bounding box center [288, 254] width 88 height 11
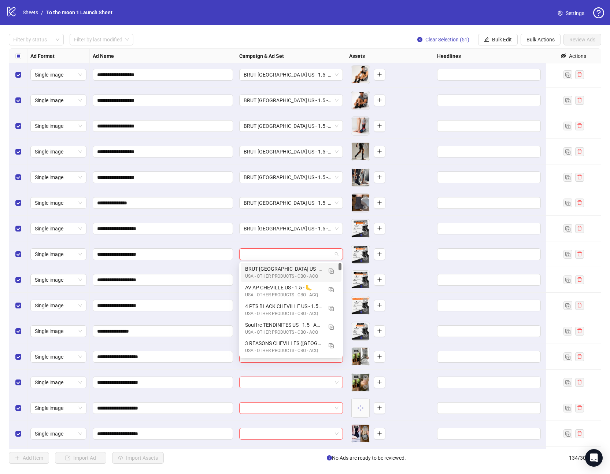
click at [275, 271] on div "BRUT [GEOGRAPHIC_DATA] US - 1.5 - 🦶" at bounding box center [283, 269] width 77 height 8
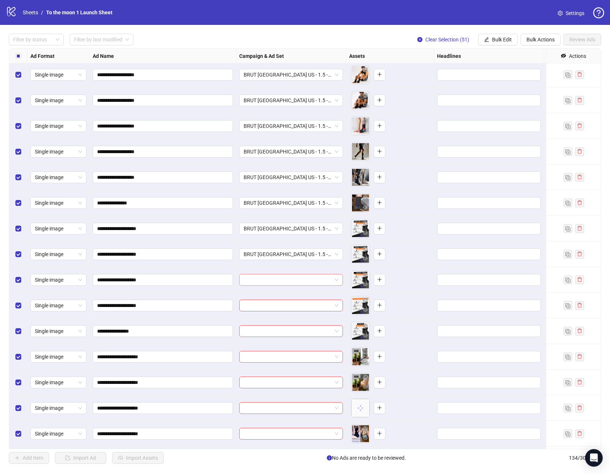
click at [270, 281] on input "search" at bounding box center [288, 279] width 88 height 11
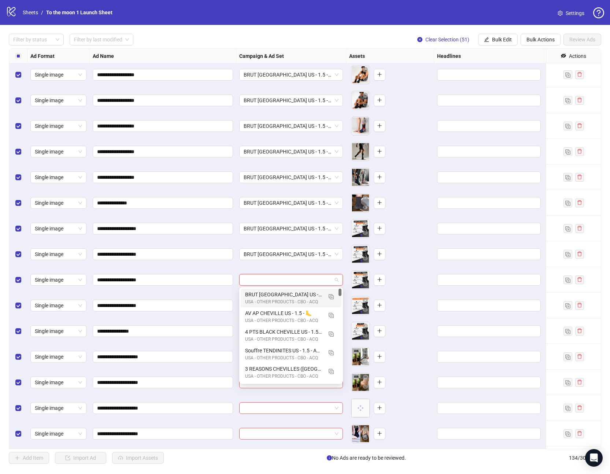
click at [270, 299] on div "USA - OTHER PRODUCTS - CBO - ACQ" at bounding box center [283, 302] width 77 height 7
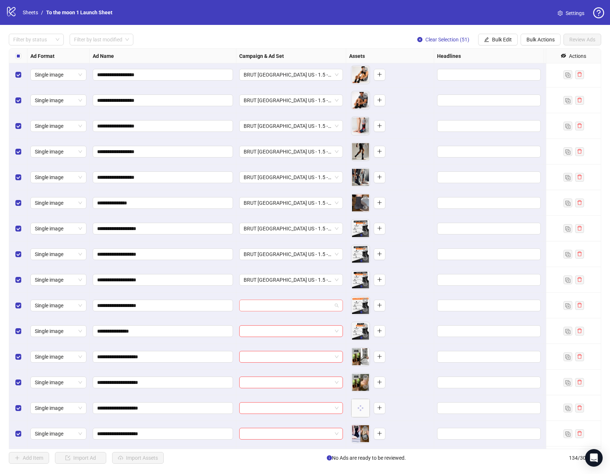
click at [270, 302] on input "search" at bounding box center [288, 305] width 88 height 11
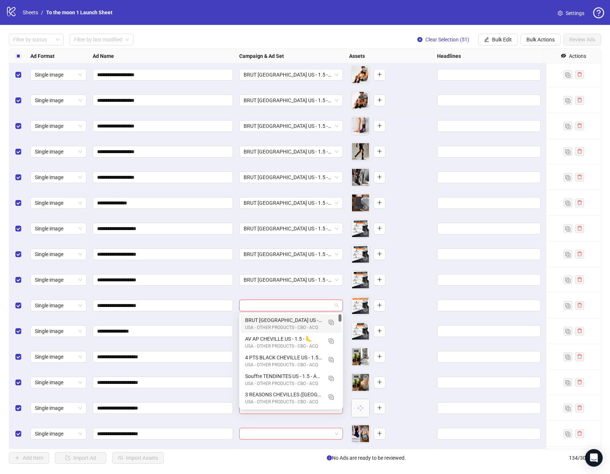
click at [269, 321] on div "BRUT [GEOGRAPHIC_DATA] US - 1.5 - 🦶" at bounding box center [283, 320] width 77 height 8
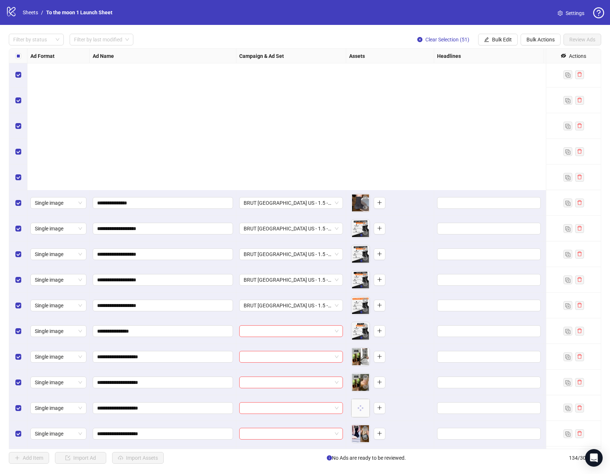
scroll to position [3010, 0]
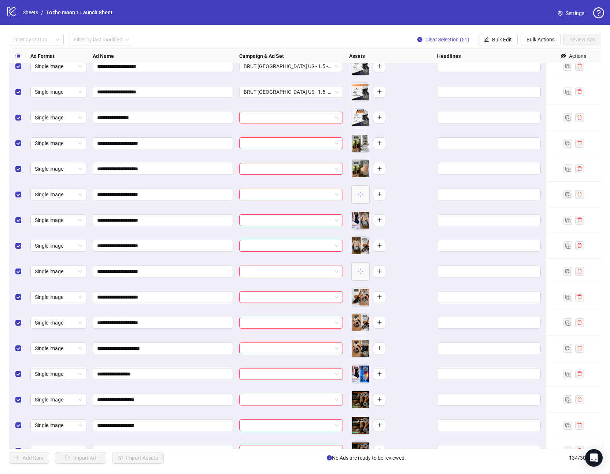
click at [274, 118] on input "search" at bounding box center [288, 117] width 88 height 11
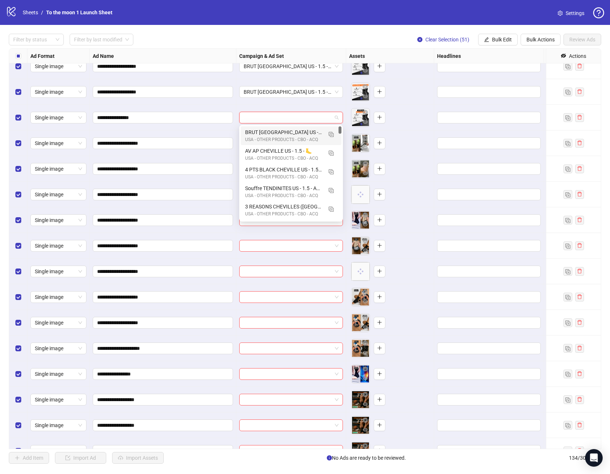
click at [262, 144] on div "BRUT [GEOGRAPHIC_DATA] US - 1.5 - 🦶 [GEOGRAPHIC_DATA] - OTHER PRODUCTS - CBO - …" at bounding box center [291, 135] width 101 height 19
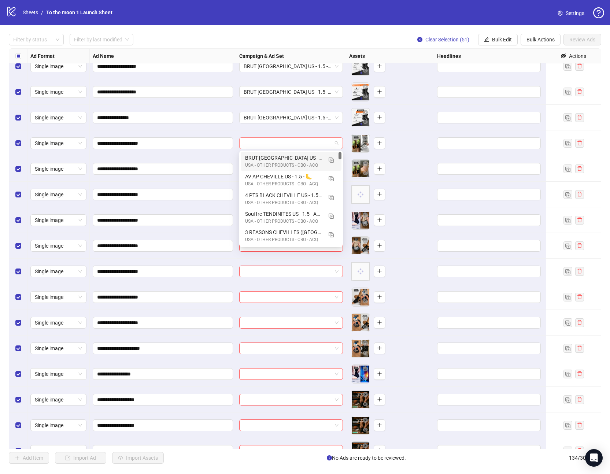
click at [335, 144] on span at bounding box center [291, 143] width 95 height 11
click at [330, 159] on img "button" at bounding box center [331, 160] width 5 height 5
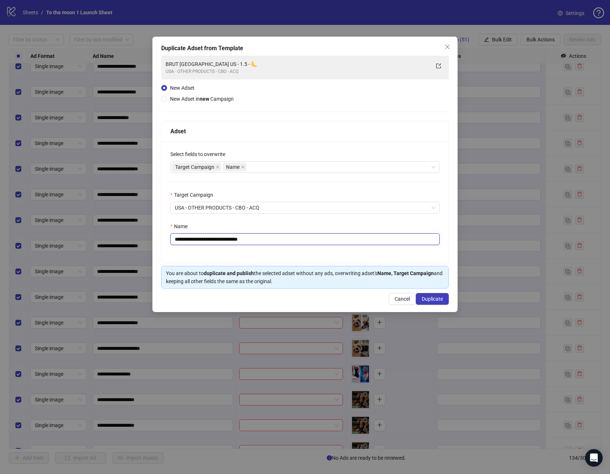
click at [245, 239] on input "**********" at bounding box center [304, 239] width 269 height 12
drag, startPoint x: 219, startPoint y: 240, endPoint x: 119, endPoint y: 239, distance: 99.3
click at [119, 239] on div "**********" at bounding box center [305, 237] width 610 height 474
paste input "**"
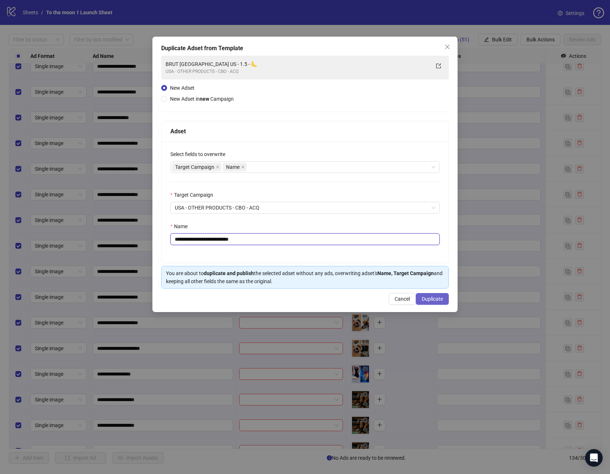
type input "**********"
click at [429, 300] on span "Duplicate" at bounding box center [432, 299] width 21 height 6
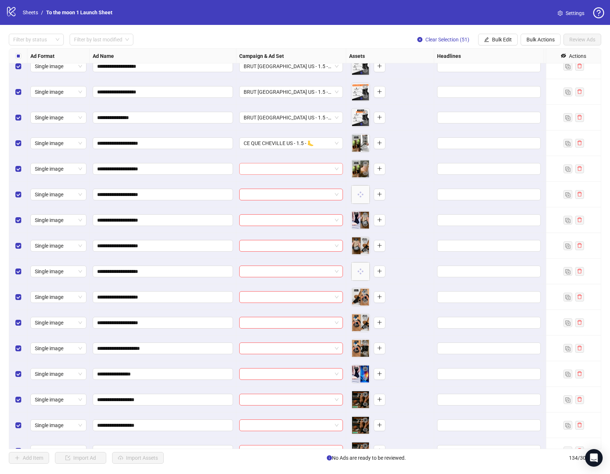
click at [321, 169] on input "search" at bounding box center [288, 168] width 88 height 11
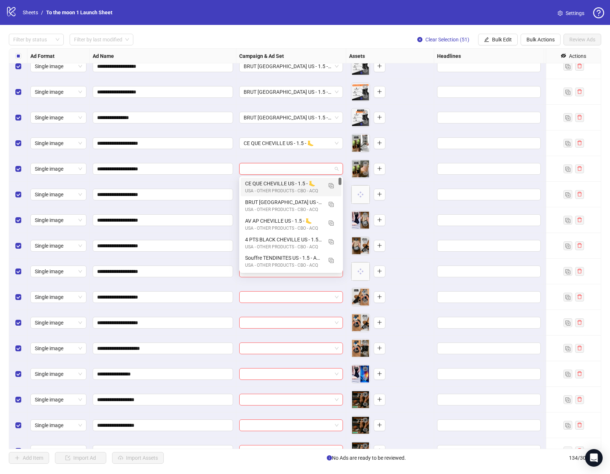
click at [281, 186] on div "CE QUE CHEVILLE US - 1.5 - 🦶" at bounding box center [283, 184] width 77 height 8
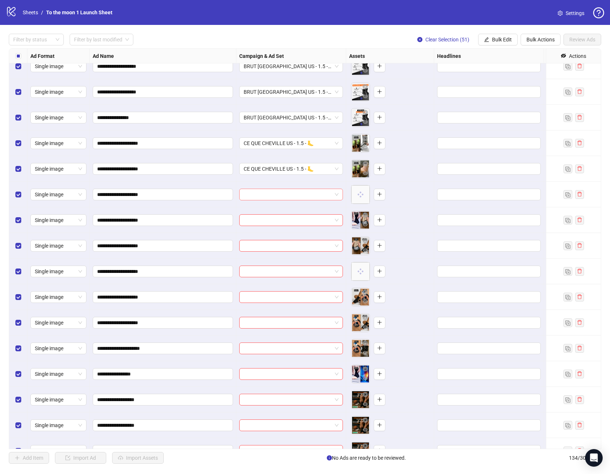
click at [267, 196] on input "search" at bounding box center [288, 194] width 88 height 11
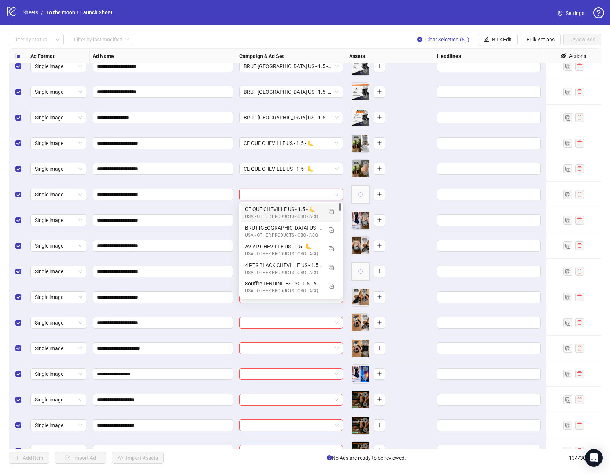
click at [264, 212] on div "CE QUE CHEVILLE US - 1.5 - 🦶" at bounding box center [283, 209] width 77 height 8
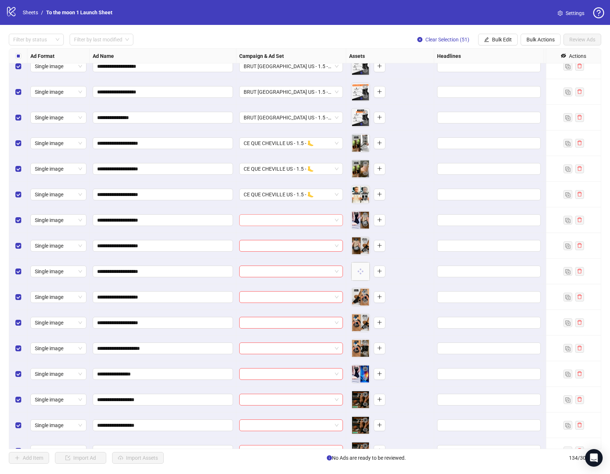
click at [260, 222] on input "search" at bounding box center [288, 220] width 88 height 11
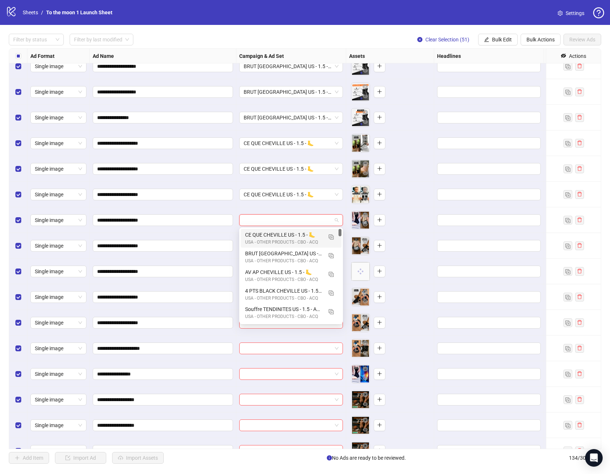
click at [260, 231] on div "CE QUE CHEVILLE US - 1.5 - 🦶" at bounding box center [283, 235] width 77 height 8
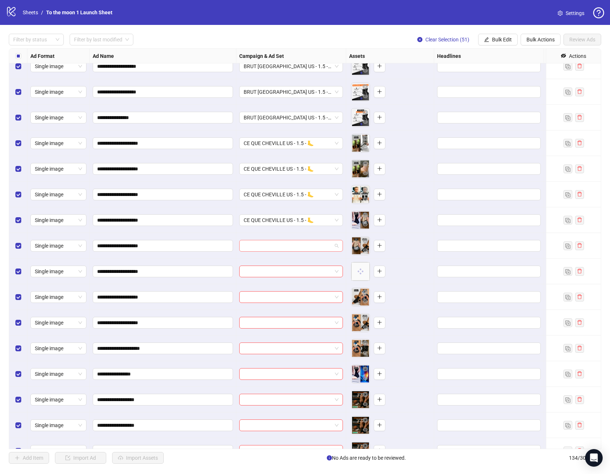
click at [260, 245] on input "search" at bounding box center [288, 245] width 88 height 11
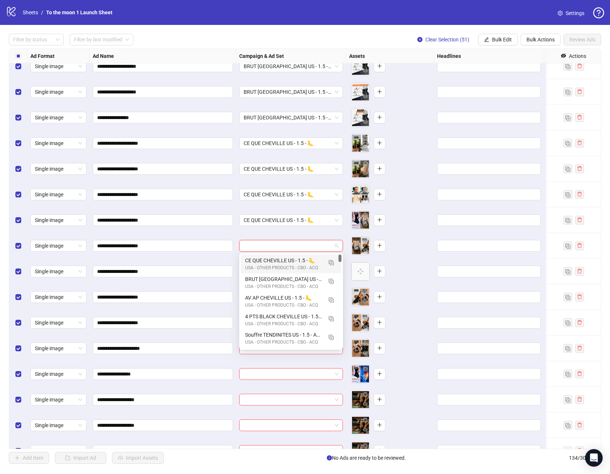
click at [260, 266] on div "USA - OTHER PRODUCTS - CBO - ACQ" at bounding box center [283, 268] width 77 height 7
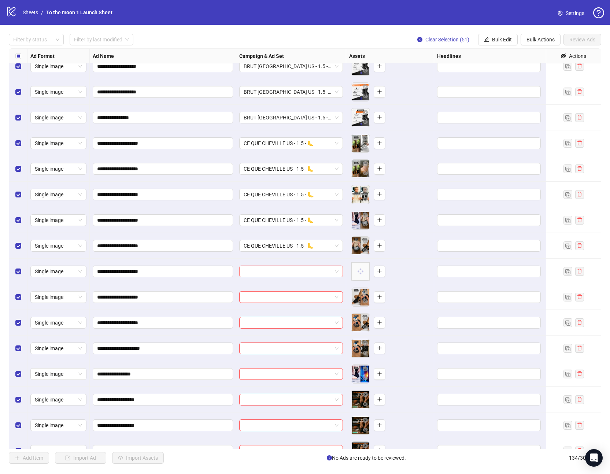
click at [260, 271] on input "search" at bounding box center [288, 271] width 88 height 11
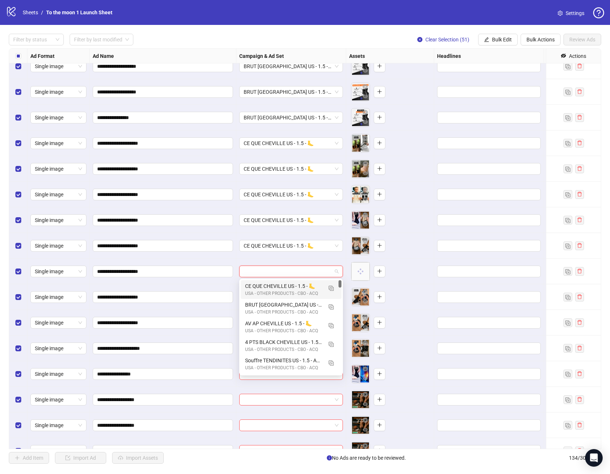
click at [260, 288] on div "CE QUE CHEVILLE US - 1.5 - 🦶" at bounding box center [283, 286] width 77 height 8
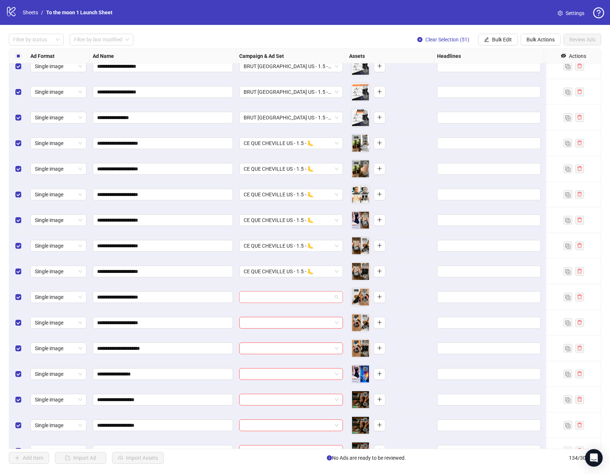
click at [260, 296] on input "search" at bounding box center [288, 297] width 88 height 11
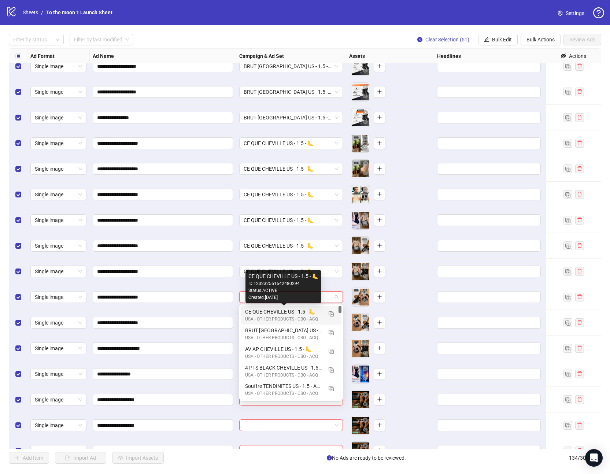
click at [260, 312] on div "CE QUE CHEVILLE US - 1.5 - 🦶" at bounding box center [283, 312] width 77 height 8
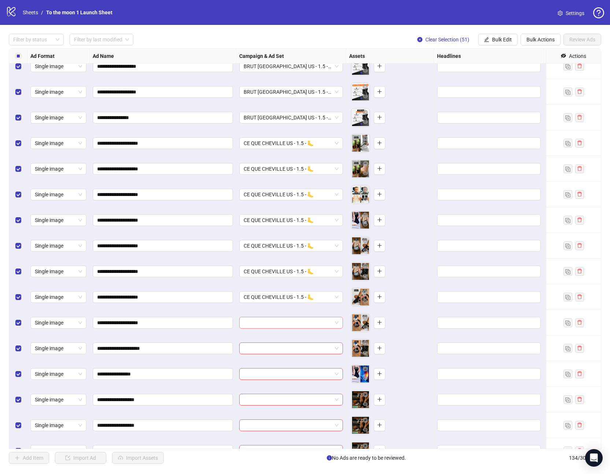
click at [260, 325] on input "search" at bounding box center [288, 322] width 88 height 11
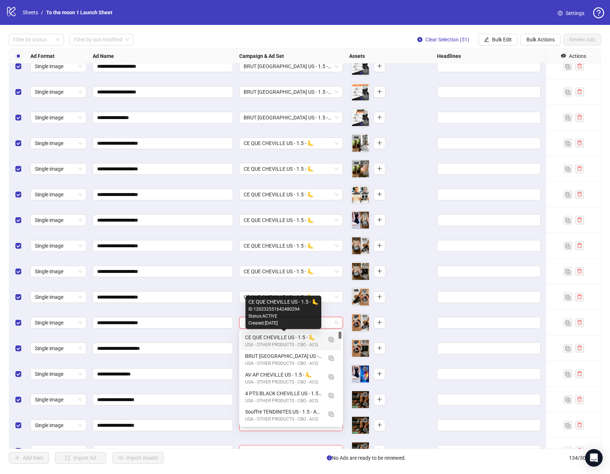
click at [260, 337] on div "CE QUE CHEVILLE US - 1.5 - 🦶" at bounding box center [283, 337] width 77 height 8
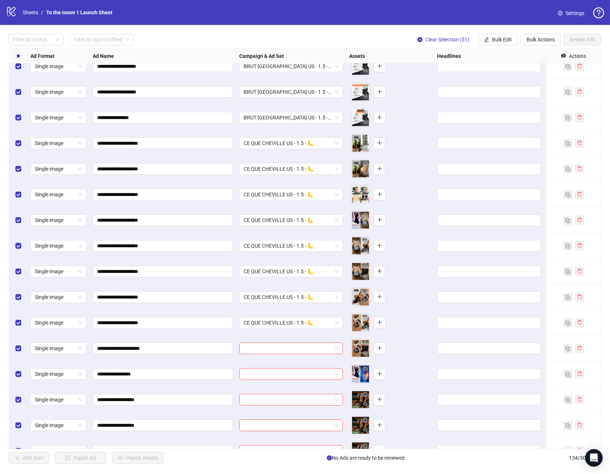
scroll to position [3051, 0]
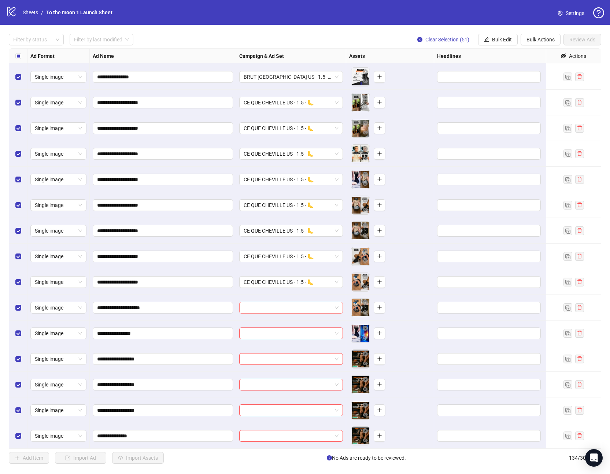
click at [277, 310] on input "search" at bounding box center [288, 307] width 88 height 11
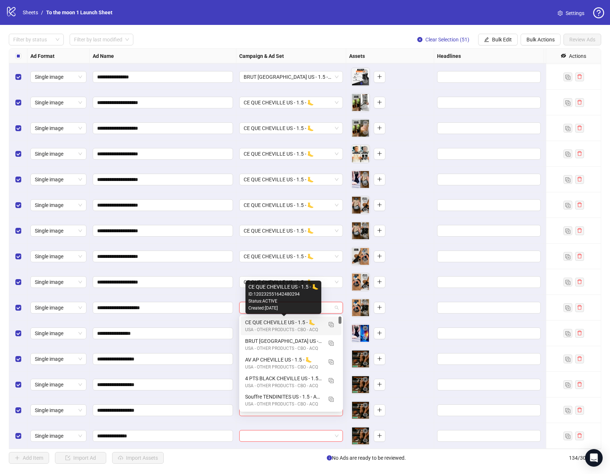
click at [276, 324] on div "CE QUE CHEVILLE US - 1.5 - 🦶" at bounding box center [283, 322] width 77 height 8
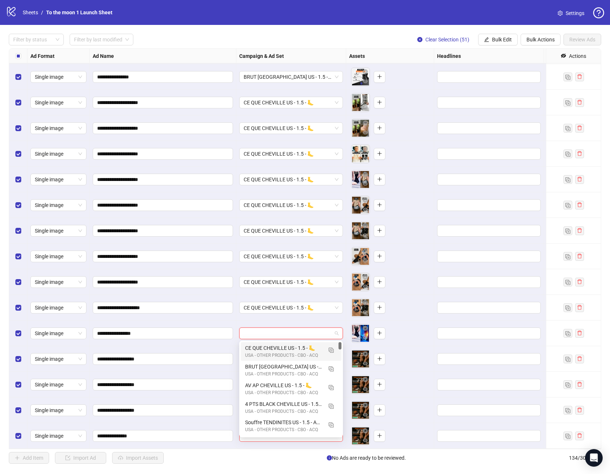
click at [276, 328] on input "search" at bounding box center [288, 333] width 88 height 11
click at [276, 344] on div "CE QUE CHEVILLE US - 1.5 - 🦶" at bounding box center [283, 348] width 77 height 8
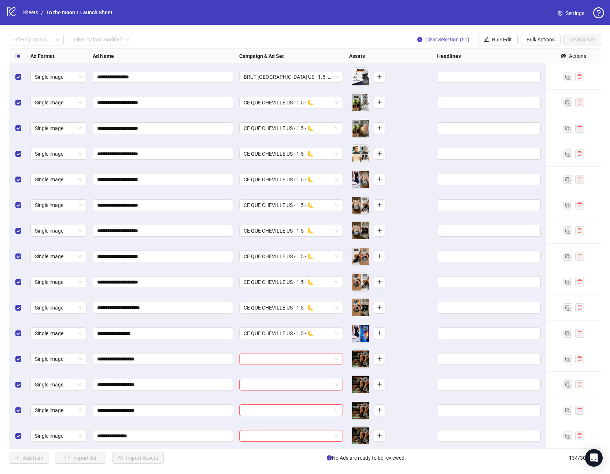
click at [331, 355] on input "search" at bounding box center [288, 359] width 88 height 11
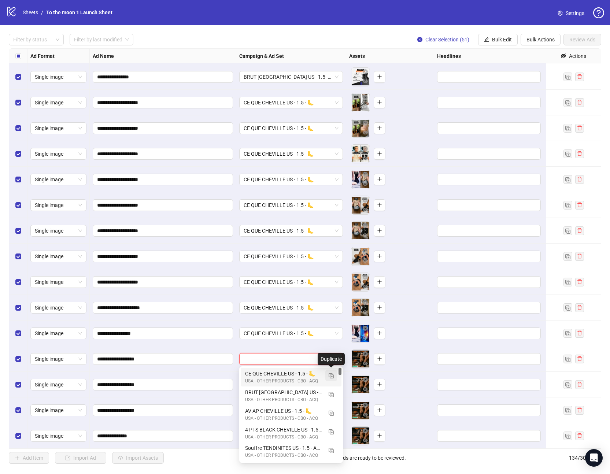
click at [329, 374] on img "button" at bounding box center [331, 375] width 5 height 5
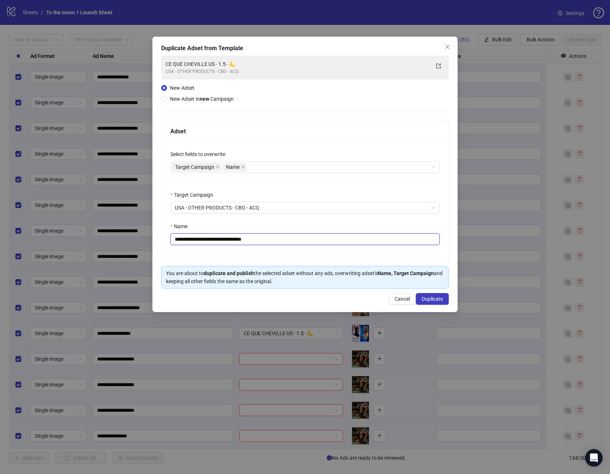
drag, startPoint x: 223, startPoint y: 239, endPoint x: 161, endPoint y: 235, distance: 62.0
click at [161, 235] on div "**********" at bounding box center [305, 192] width 288 height 142
paste input "text"
drag, startPoint x: 240, startPoint y: 238, endPoint x: 276, endPoint y: 239, distance: 36.3
click at [276, 239] on input "**********" at bounding box center [304, 239] width 269 height 12
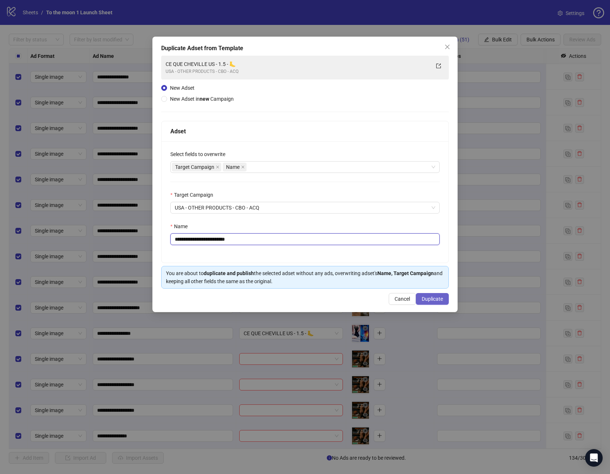
type input "**********"
click at [429, 297] on span "Duplicate" at bounding box center [432, 299] width 21 height 6
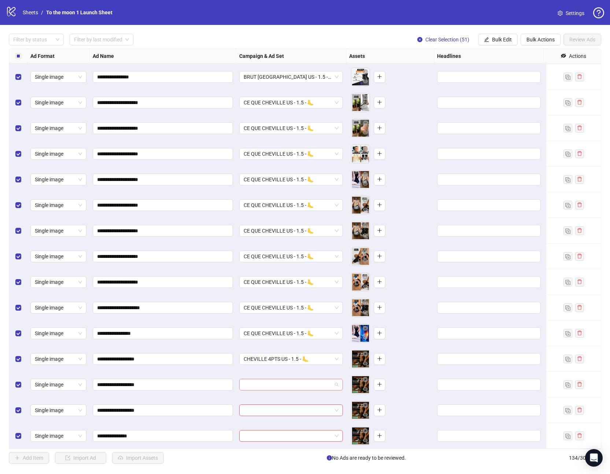
click at [328, 385] on input "search" at bounding box center [288, 384] width 88 height 11
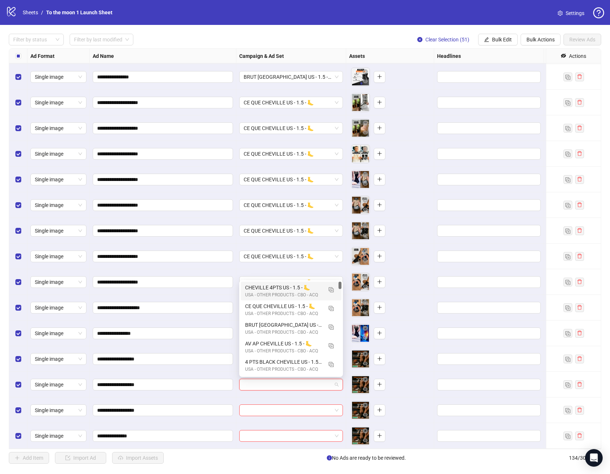
click at [278, 289] on div "CHEVILLE 4PTS US - 1.5 - 🦶" at bounding box center [283, 288] width 77 height 8
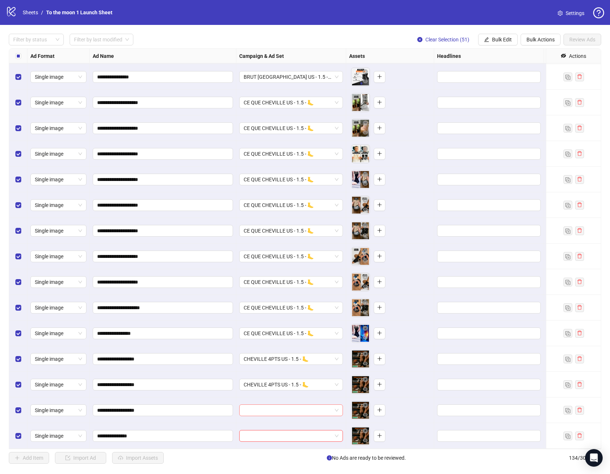
click at [285, 407] on input "search" at bounding box center [288, 410] width 88 height 11
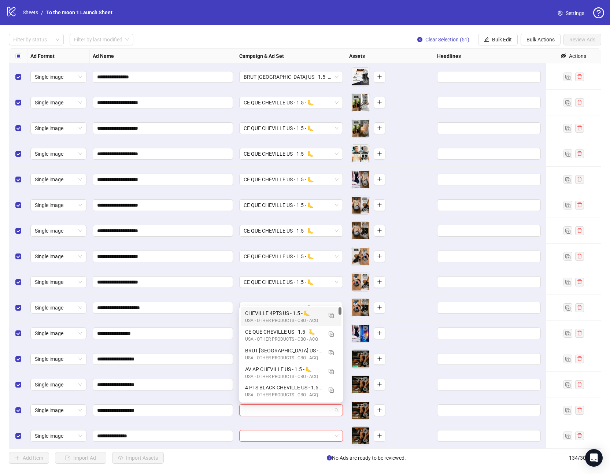
click at [285, 314] on div "CHEVILLE 4PTS US - 1.5 - 🦶" at bounding box center [283, 313] width 77 height 8
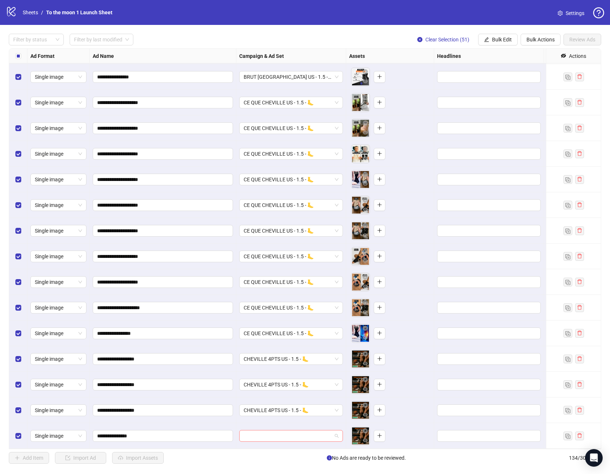
click at [293, 437] on input "search" at bounding box center [288, 435] width 88 height 11
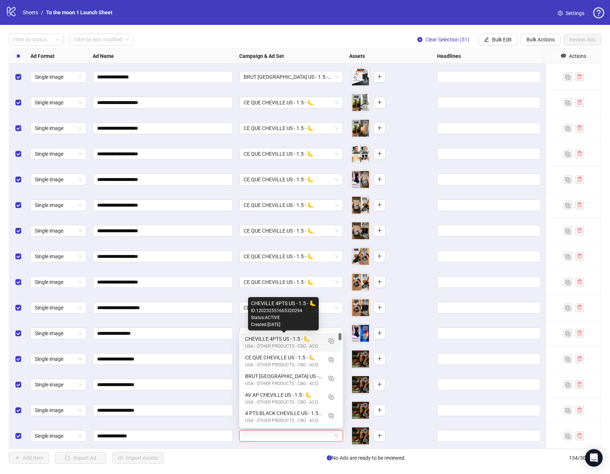
click at [273, 341] on div "CHEVILLE 4PTS US - 1.5 - 🦶" at bounding box center [283, 339] width 77 height 8
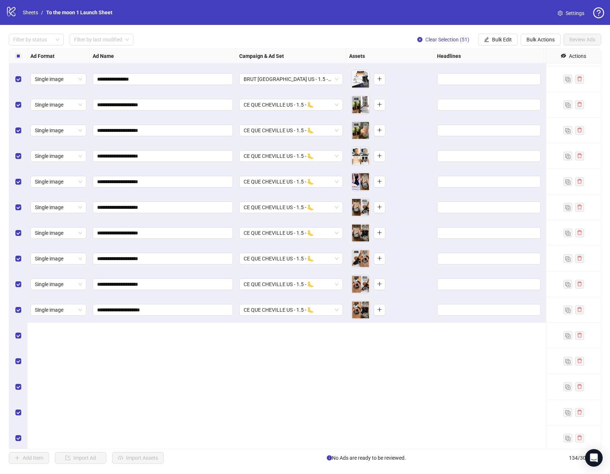
scroll to position [2877, 0]
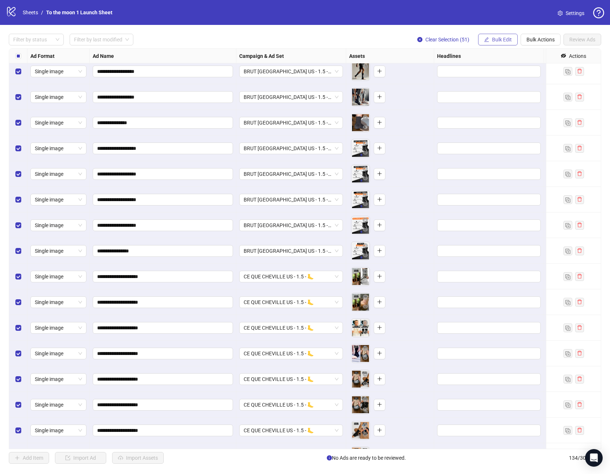
click at [503, 42] on span "Bulk Edit" at bounding box center [502, 40] width 20 height 6
click at [500, 101] on span "Primary Texts" at bounding box center [505, 101] width 44 height 8
click at [456, 71] on textarea at bounding box center [477, 75] width 110 height 20
paste textarea "**********"
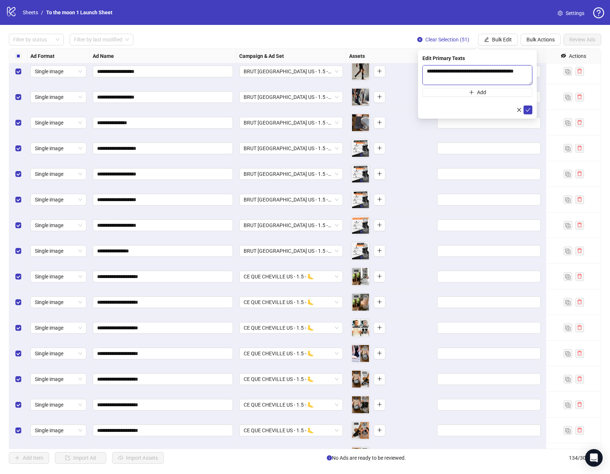
scroll to position [62, 0]
type textarea "**********"
click at [527, 109] on icon "check" at bounding box center [527, 109] width 5 height 5
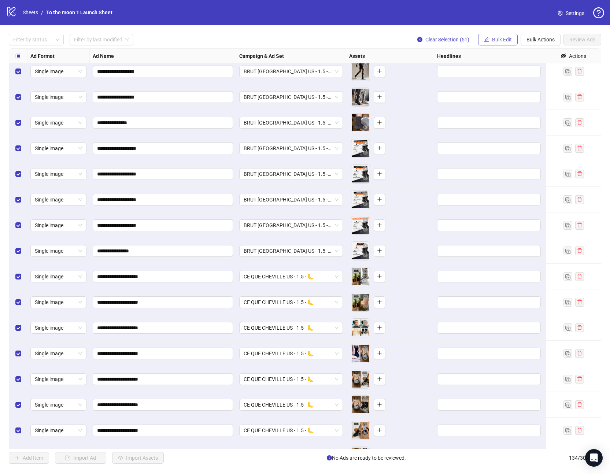
click at [496, 40] on span "Bulk Edit" at bounding box center [502, 40] width 20 height 6
click at [499, 90] on span "Headlines" at bounding box center [505, 89] width 44 height 8
click at [467, 72] on input "text" at bounding box center [477, 71] width 110 height 12
paste input "**********"
type input "**********"
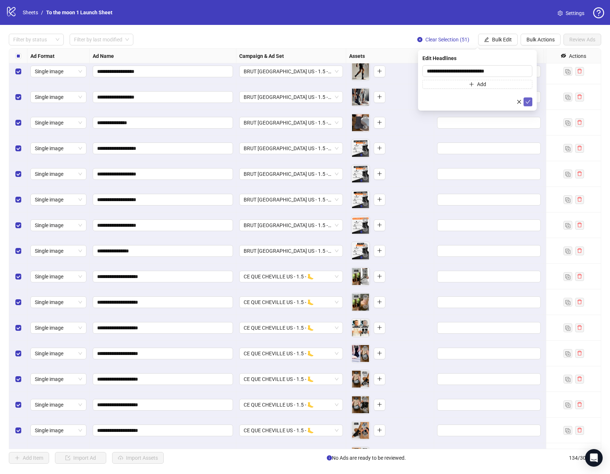
click at [527, 102] on icon "check" at bounding box center [527, 101] width 5 height 5
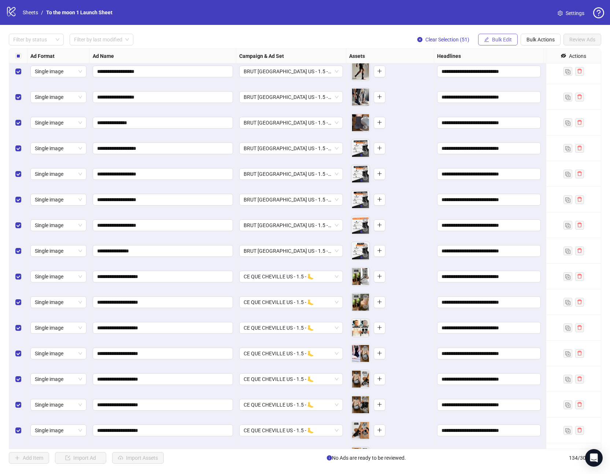
click at [500, 40] on span "Bulk Edit" at bounding box center [502, 40] width 20 height 6
click at [496, 112] on span "Descriptions" at bounding box center [505, 113] width 44 height 8
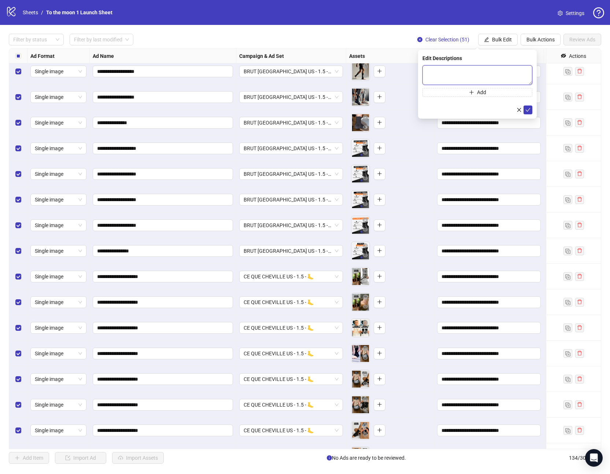
click at [441, 77] on textarea at bounding box center [477, 75] width 110 height 20
type textarea "**********"
click at [527, 109] on icon "check" at bounding box center [527, 109] width 5 height 5
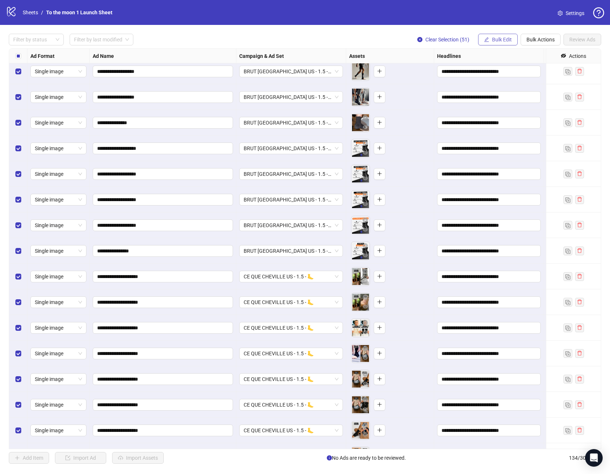
click at [501, 39] on span "Bulk Edit" at bounding box center [502, 40] width 20 height 6
click at [504, 123] on span "Destination URL" at bounding box center [505, 125] width 44 height 8
click at [467, 70] on input "text" at bounding box center [474, 71] width 95 height 8
paste input "**********"
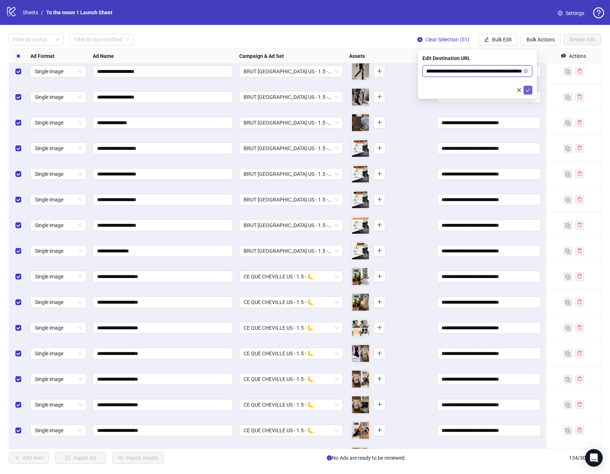
type input "**********"
click at [528, 89] on icon "check" at bounding box center [527, 90] width 5 height 5
click at [505, 40] on span "Bulk Edit" at bounding box center [502, 40] width 20 height 6
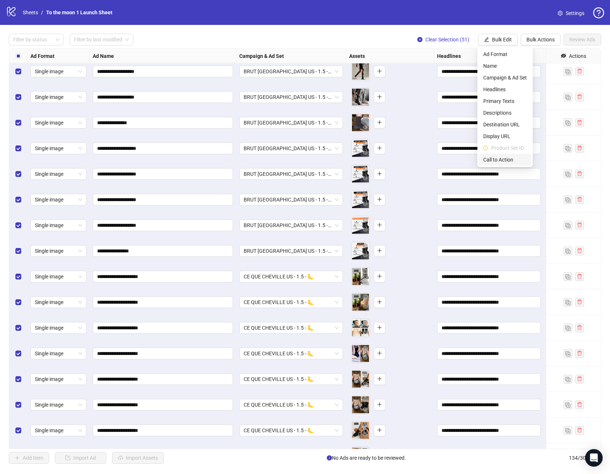
click at [496, 159] on span "Call to Action" at bounding box center [505, 160] width 44 height 8
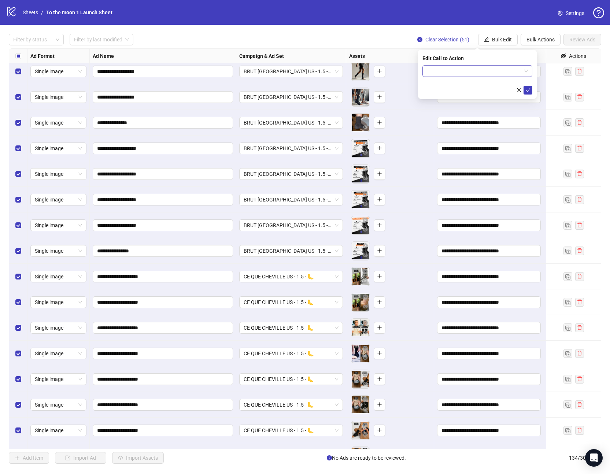
click at [476, 72] on input "search" at bounding box center [474, 71] width 95 height 11
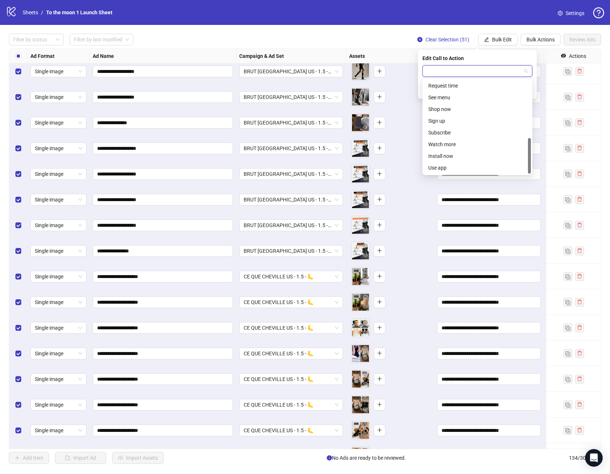
scroll to position [152, 0]
click at [444, 109] on div "Shop now" at bounding box center [477, 109] width 98 height 8
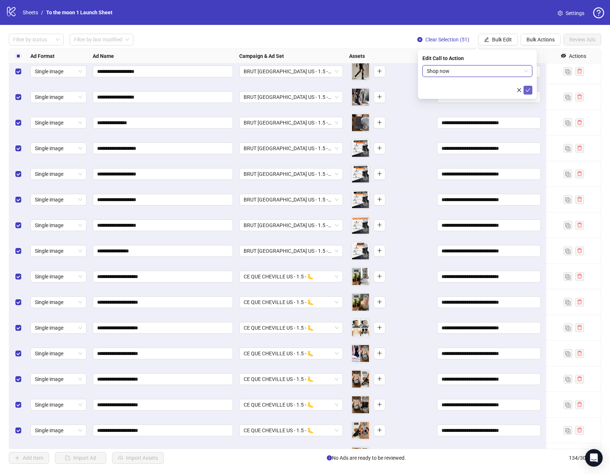
click at [528, 88] on icon "check" at bounding box center [527, 90] width 5 height 5
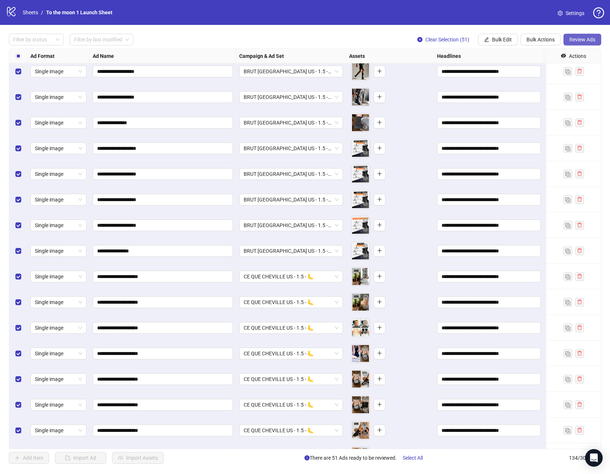
click at [586, 40] on span "Review Ads" at bounding box center [582, 40] width 26 height 6
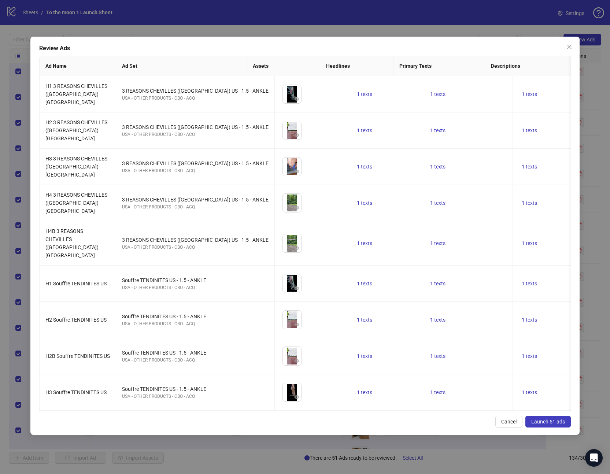
click at [537, 422] on span "Launch 51 ads" at bounding box center [548, 422] width 34 height 6
